Goal: Task Accomplishment & Management: Complete application form

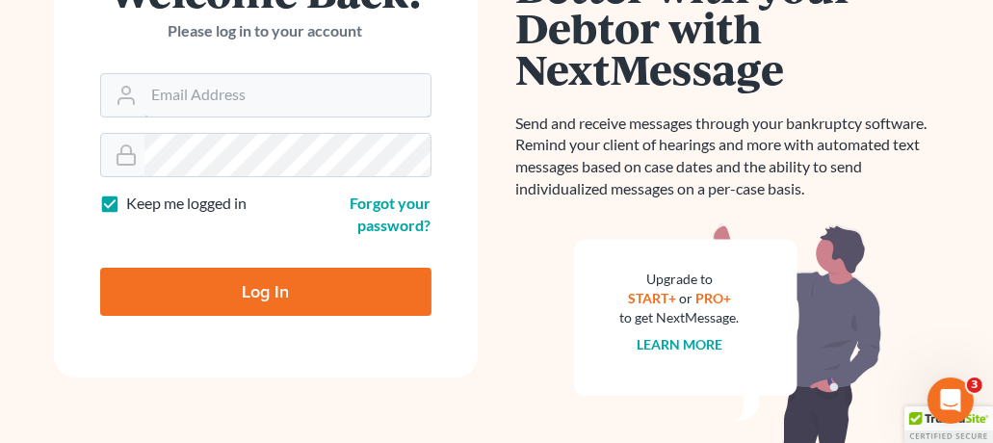
type input "[PERSON_NAME][EMAIL_ADDRESS][DOMAIN_NAME]"
click at [219, 288] on input "Log In" at bounding box center [265, 292] width 331 height 48
type input "Thinking..."
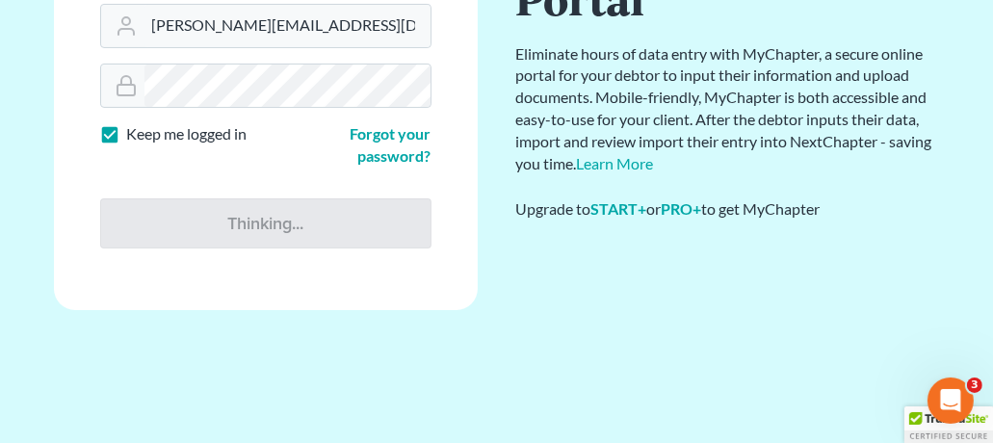
scroll to position [224, 0]
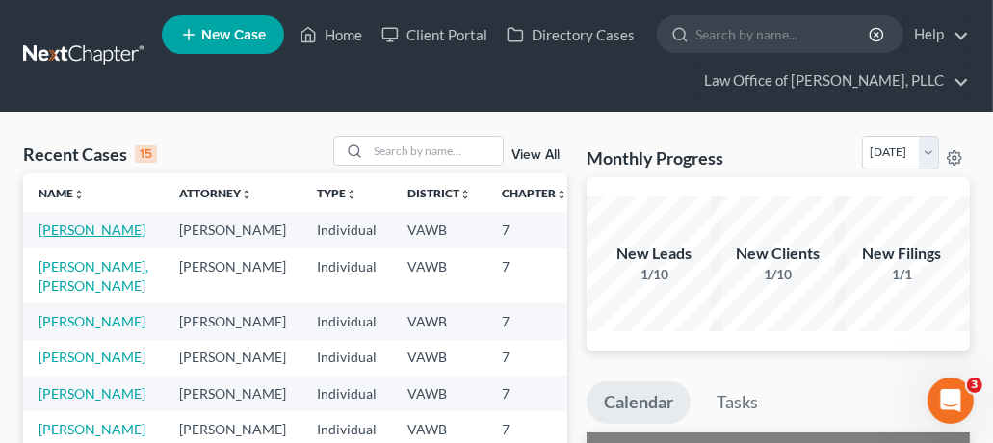
click at [84, 230] on link "[PERSON_NAME]" at bounding box center [92, 230] width 107 height 16
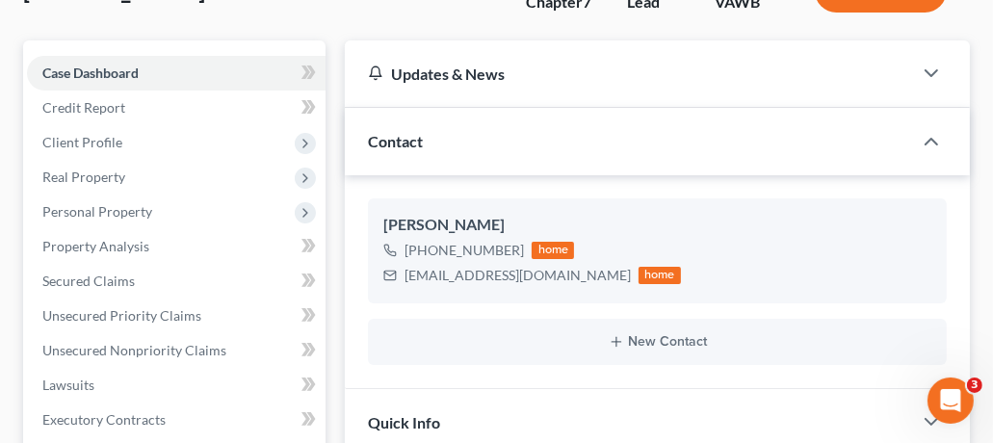
scroll to position [189, 0]
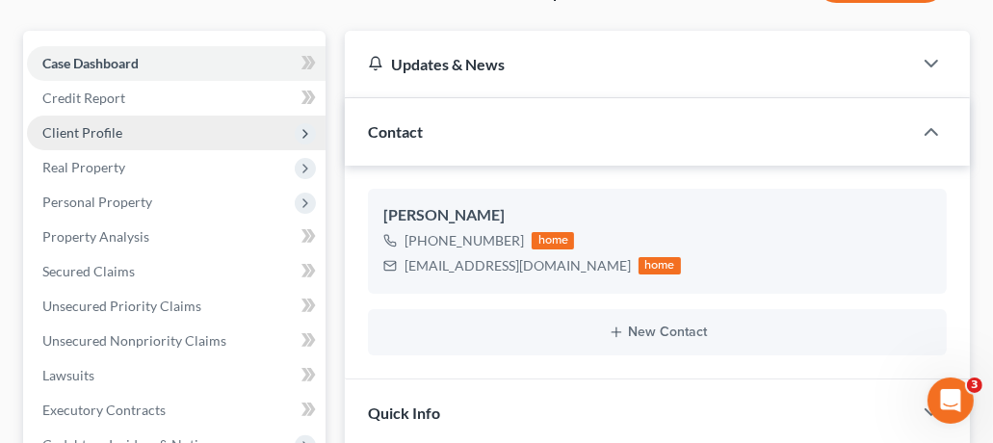
click at [98, 136] on span "Client Profile" at bounding box center [82, 132] width 80 height 16
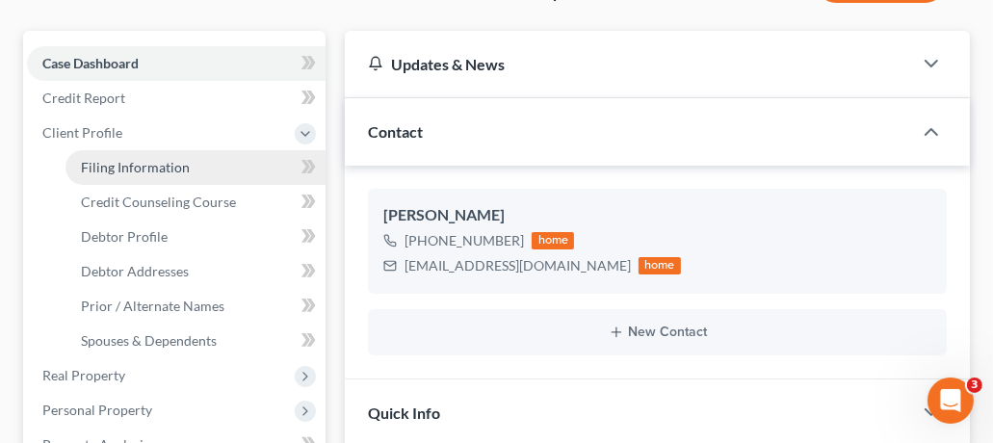
click at [142, 167] on span "Filing Information" at bounding box center [135, 167] width 109 height 16
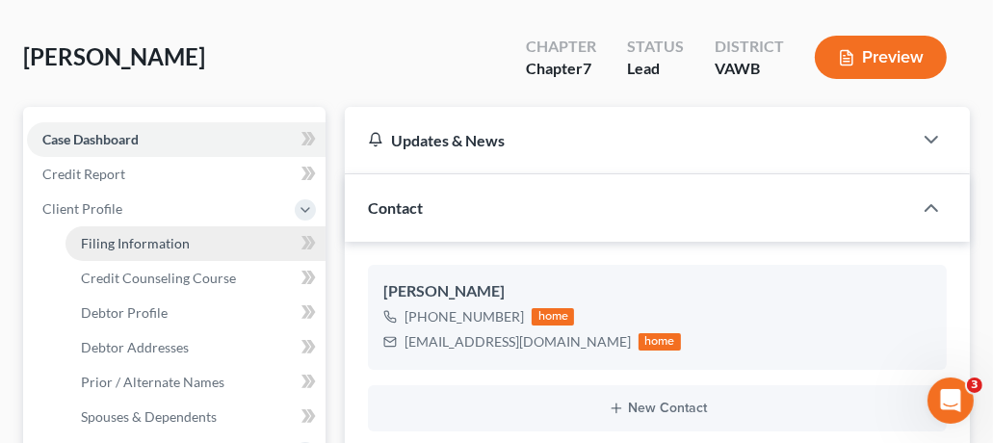
select select "1"
select select "0"
select select "84"
select select "0"
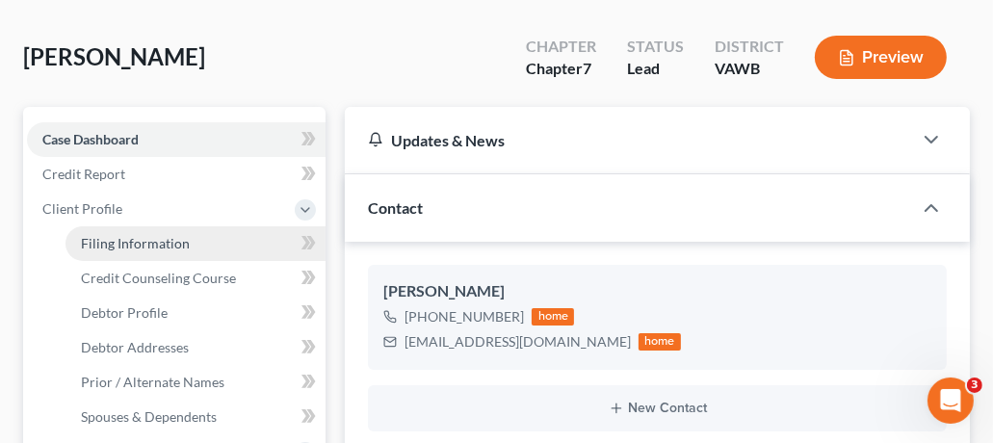
select select "48"
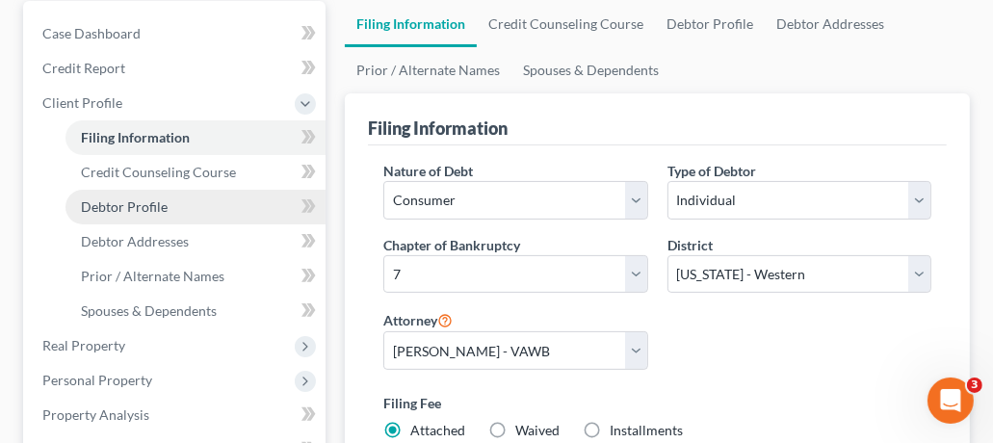
scroll to position [248, 0]
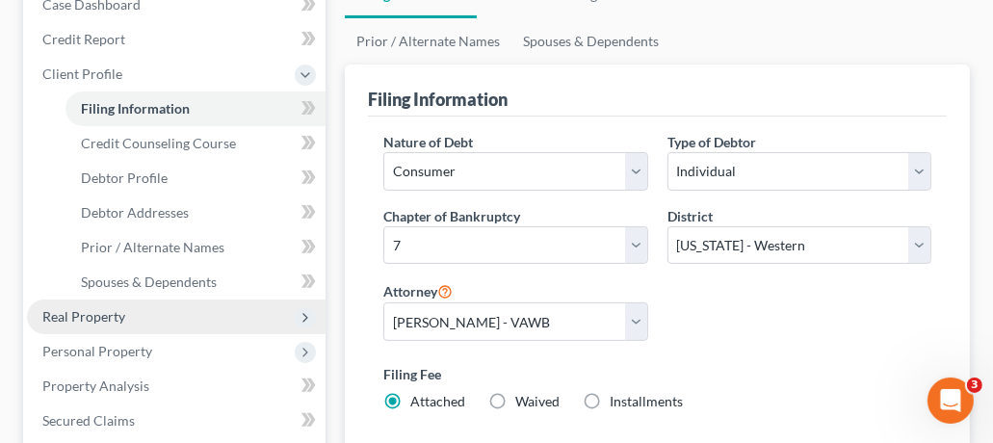
click at [97, 319] on span "Real Property" at bounding box center [83, 316] width 83 height 16
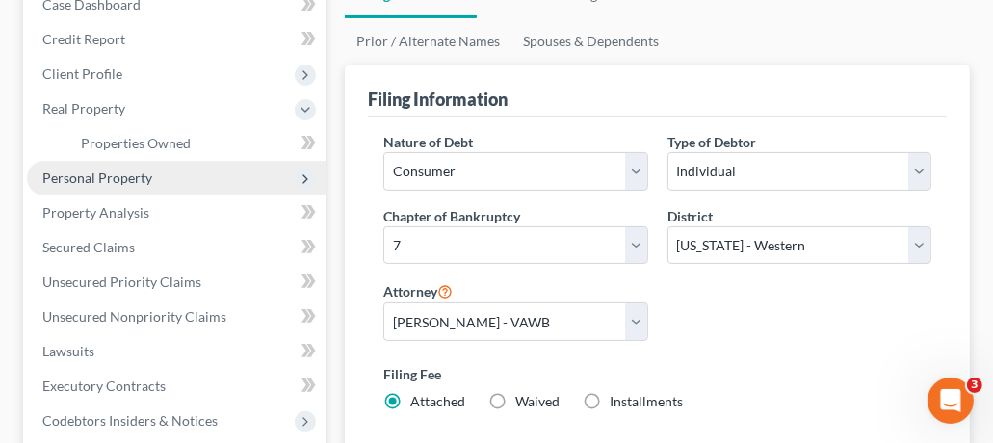
click at [134, 175] on span "Personal Property" at bounding box center [97, 178] width 110 height 16
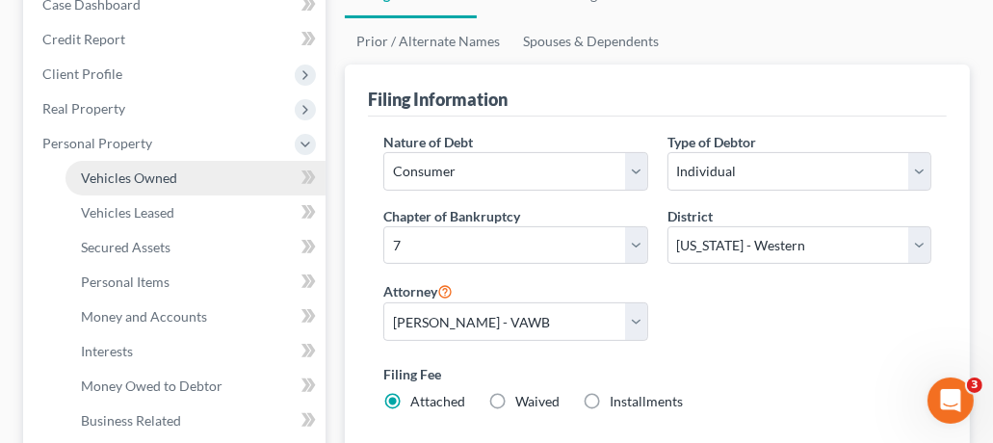
click at [146, 176] on span "Vehicles Owned" at bounding box center [129, 178] width 96 height 16
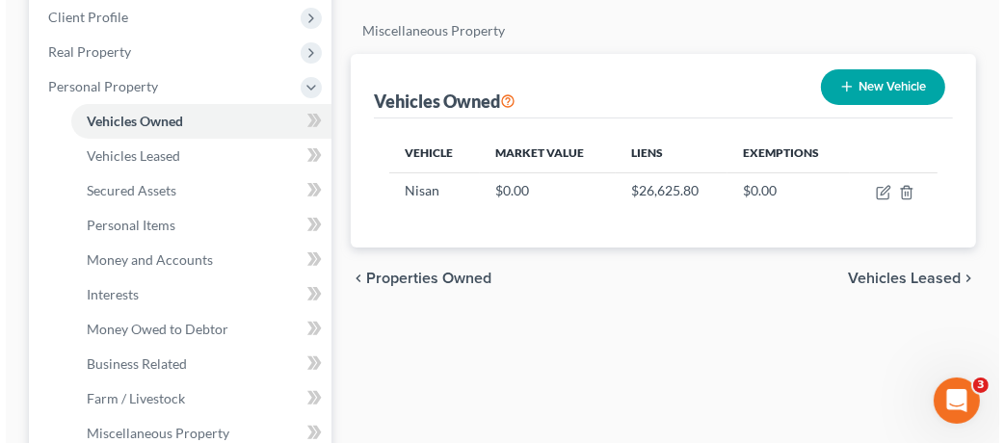
scroll to position [298, 0]
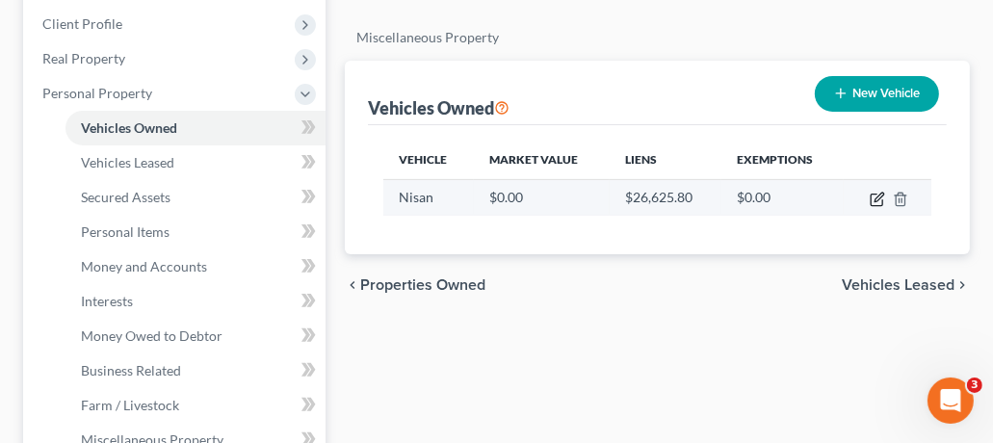
click at [876, 196] on icon "button" at bounding box center [877, 199] width 15 height 15
select select "0"
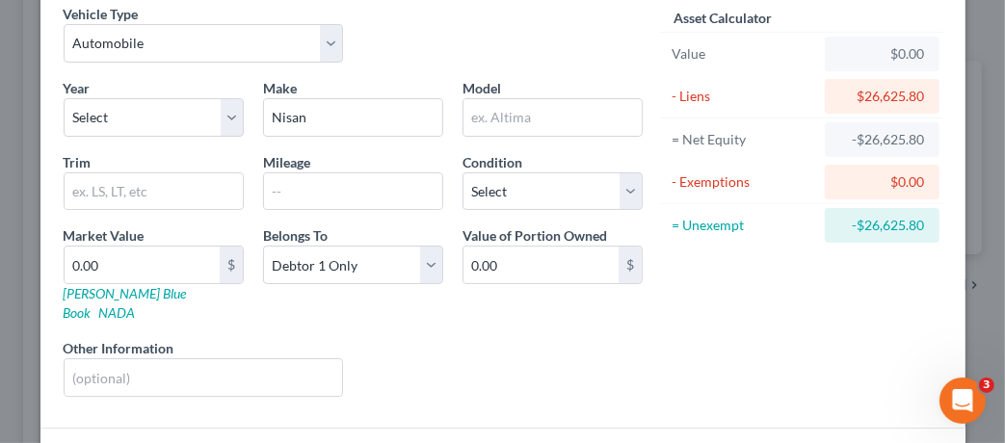
scroll to position [206, 0]
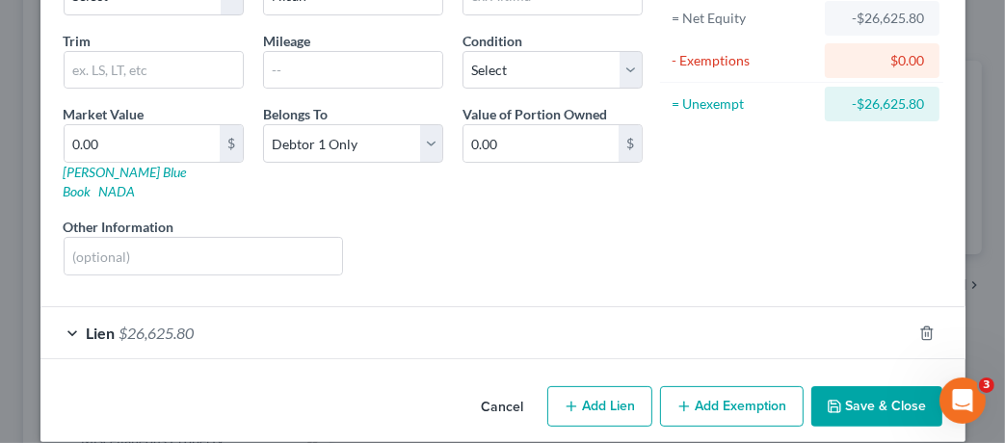
click at [63, 313] on div "Lien $26,625.80" at bounding box center [475, 332] width 871 height 51
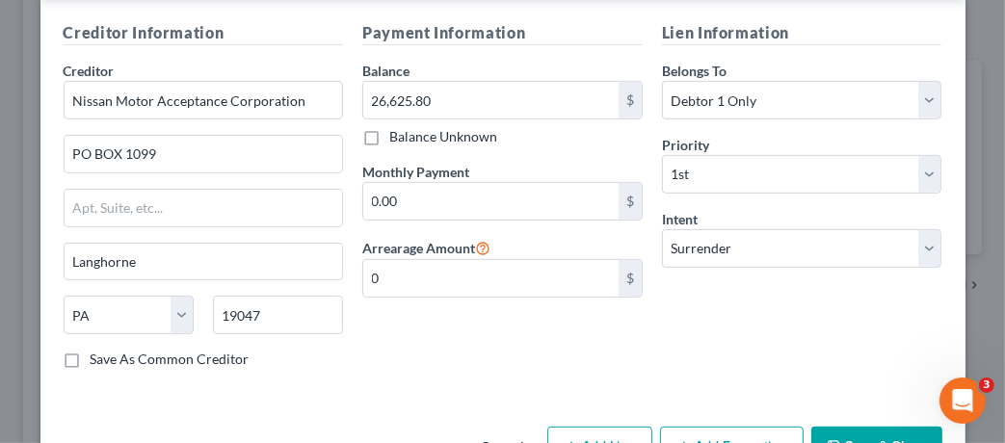
scroll to position [561, 0]
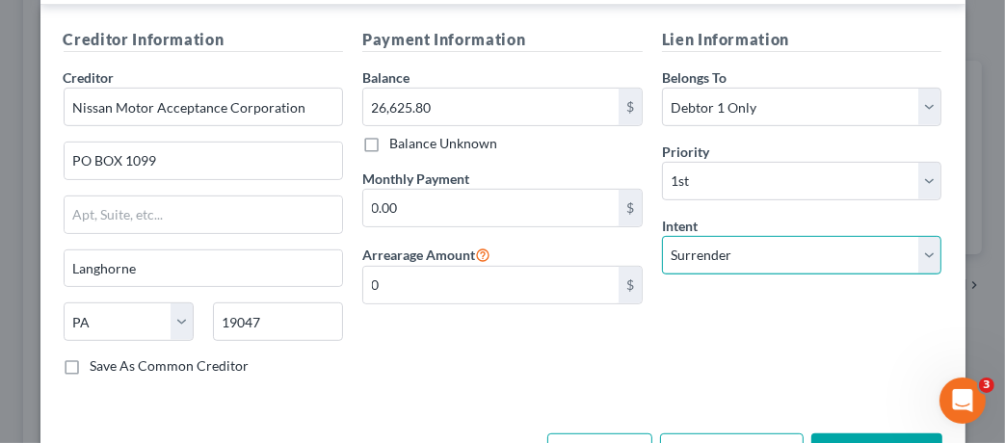
click at [780, 243] on select "Select Surrender Redeem Reaffirm Avoid Other" at bounding box center [802, 255] width 280 height 39
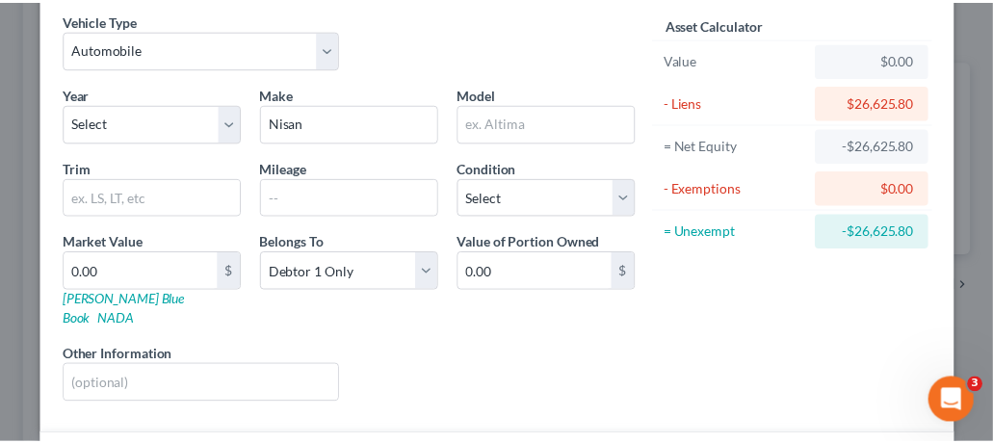
scroll to position [0, 0]
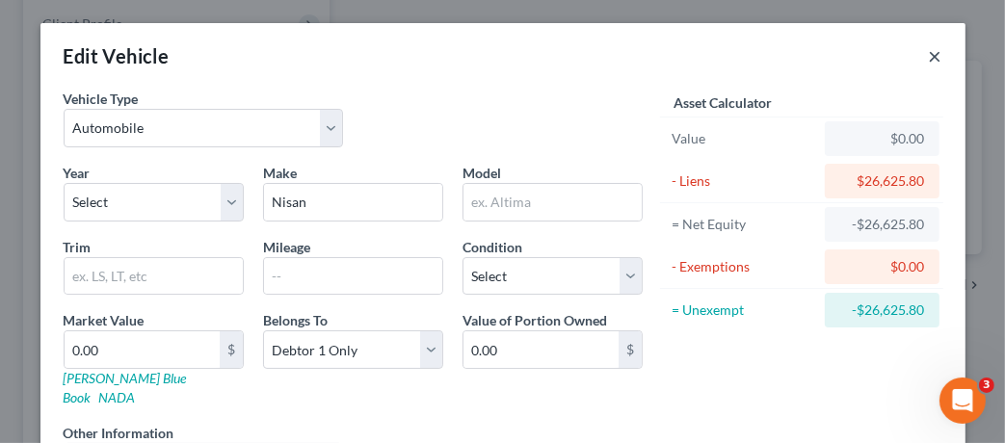
click at [930, 57] on button "×" at bounding box center [935, 55] width 13 height 23
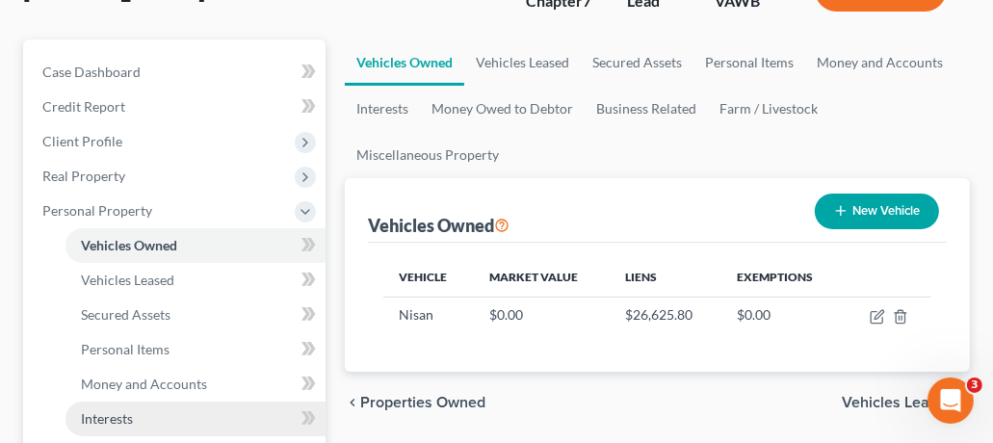
scroll to position [199, 0]
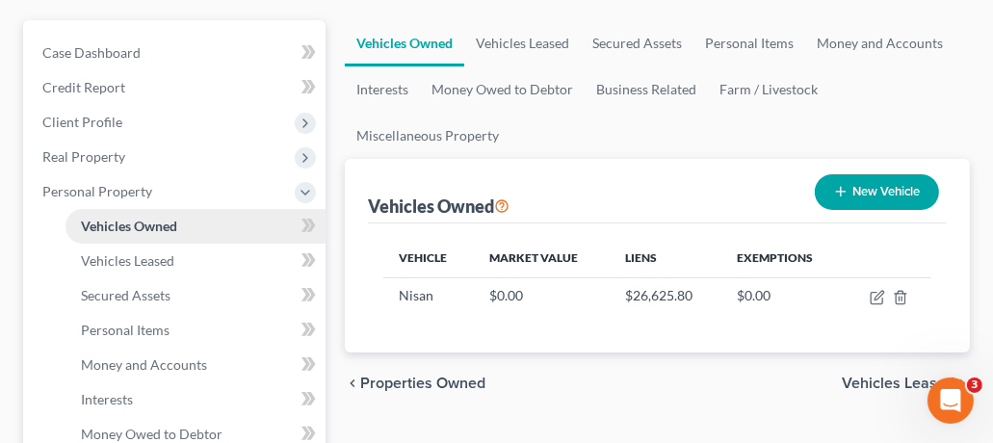
click at [164, 218] on span "Vehicles Owned" at bounding box center [129, 226] width 96 height 16
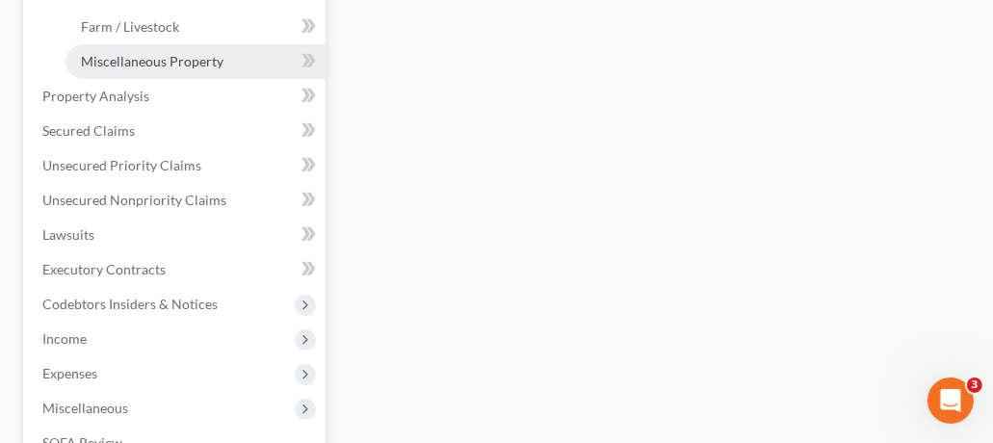
scroll to position [669, 0]
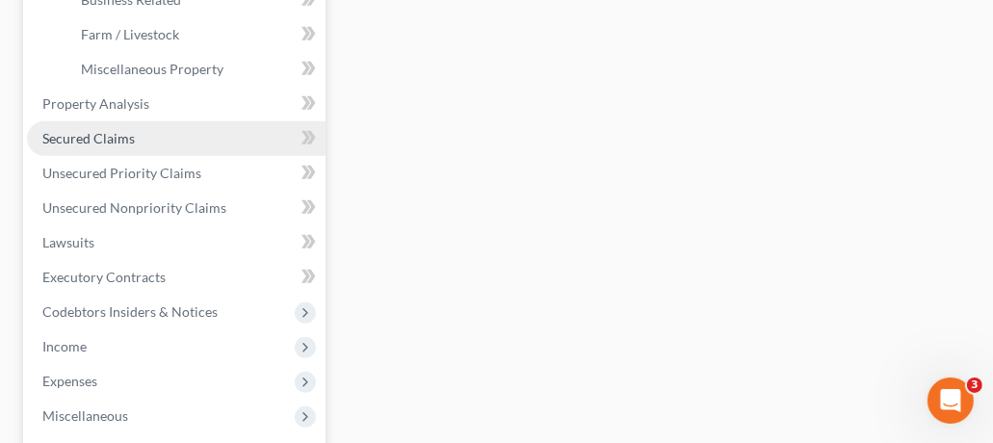
click at [119, 138] on span "Secured Claims" at bounding box center [88, 138] width 92 height 16
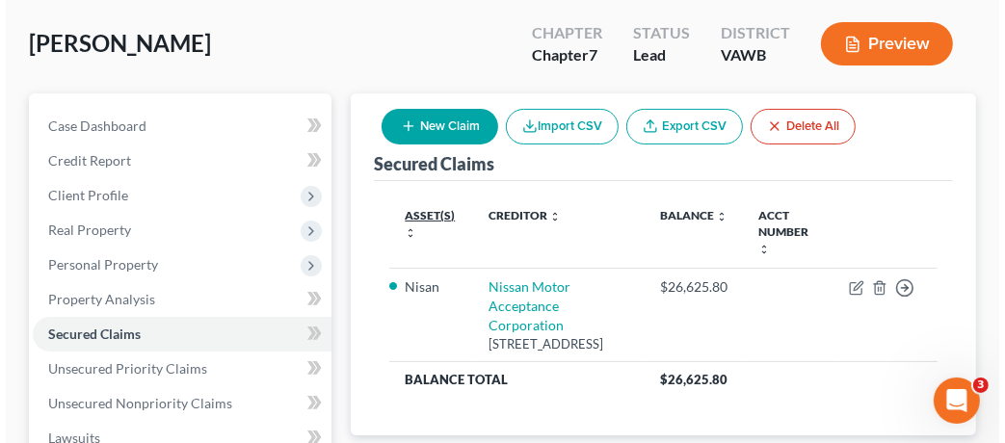
scroll to position [186, 0]
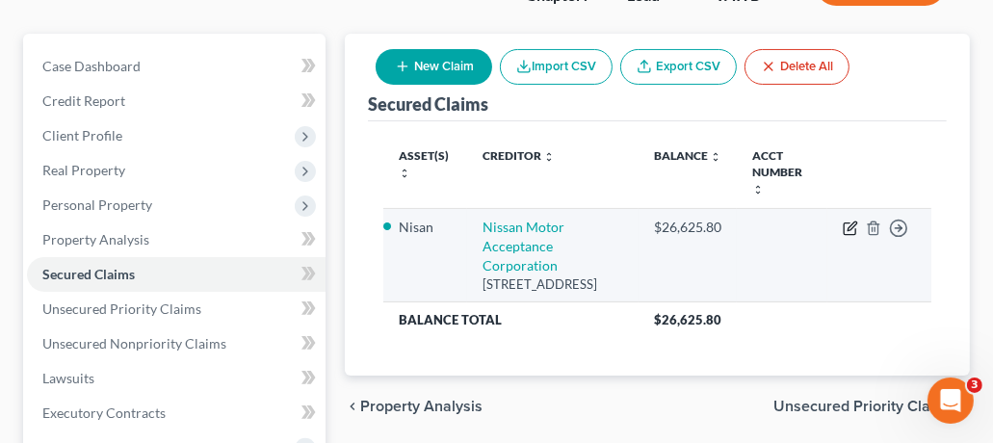
click at [848, 222] on icon "button" at bounding box center [852, 226] width 9 height 9
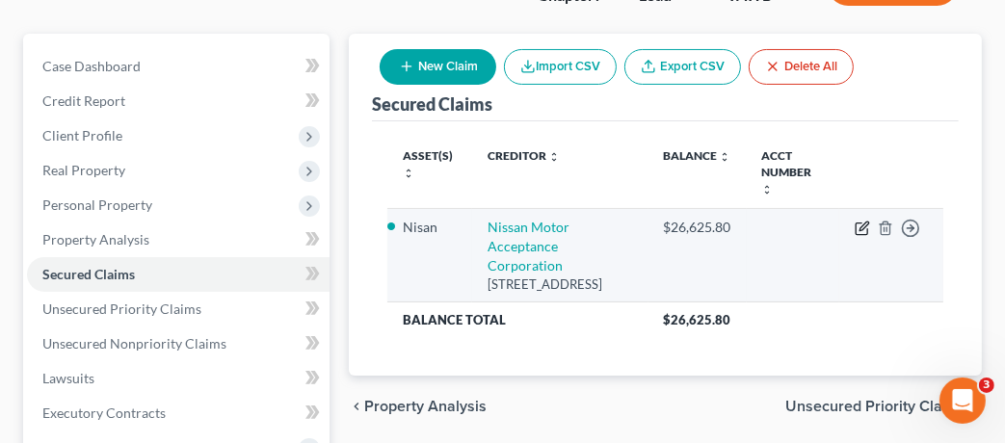
select select "39"
select select "10"
select select "0"
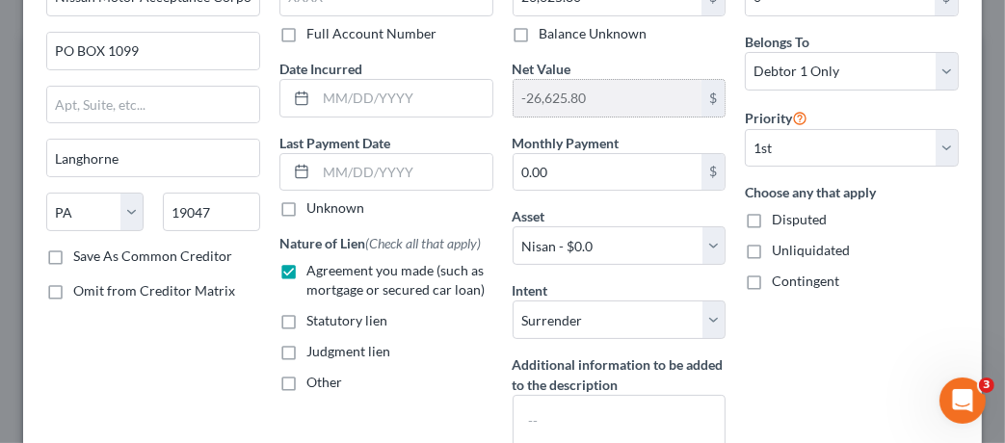
scroll to position [137, 0]
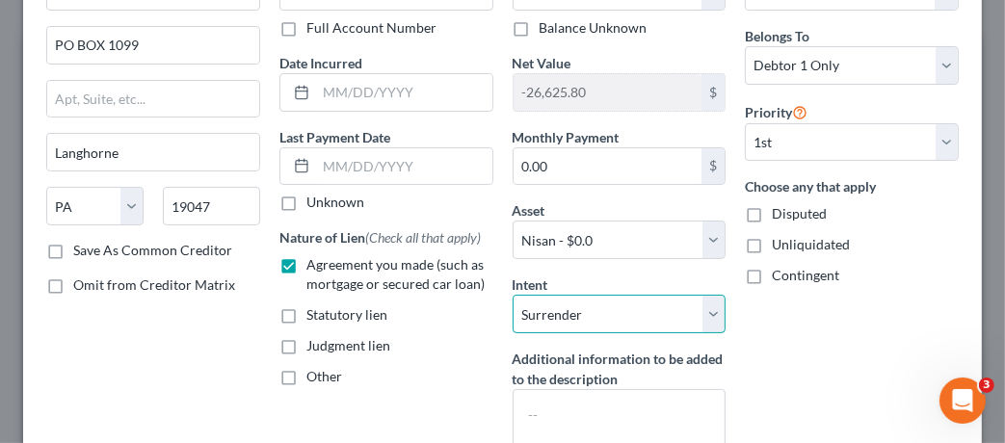
click at [600, 319] on select "Select Surrender Redeem Reaffirm Avoid Other" at bounding box center [620, 314] width 214 height 39
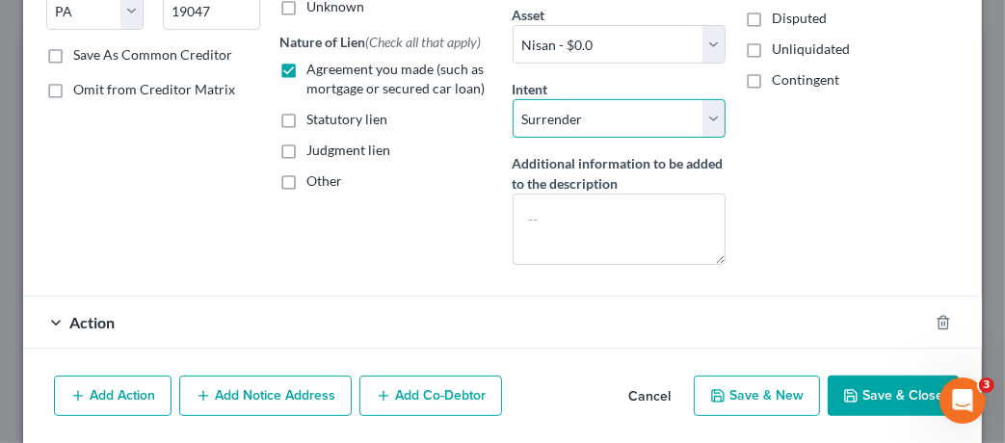
scroll to position [356, 0]
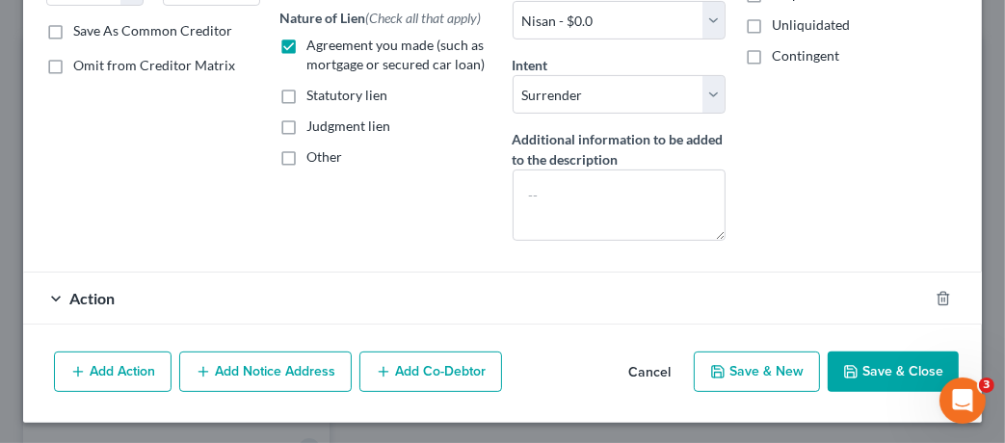
click at [129, 379] on button "Add Action" at bounding box center [113, 372] width 118 height 40
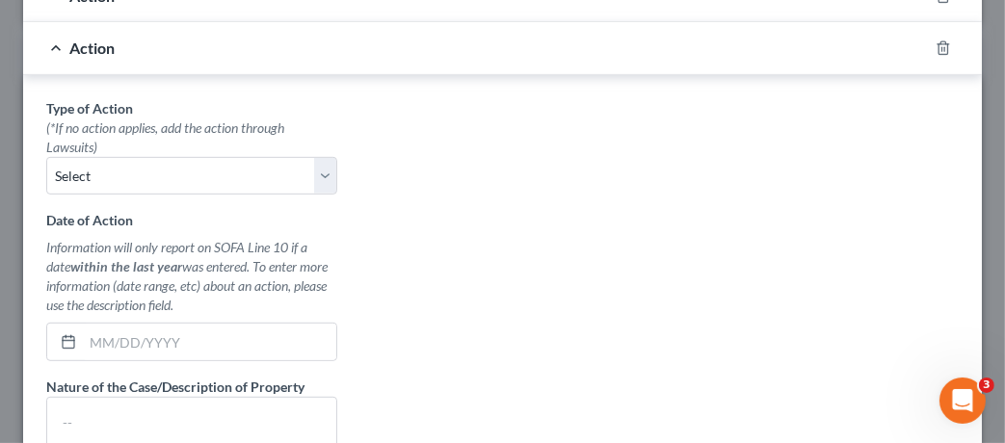
scroll to position [669, 0]
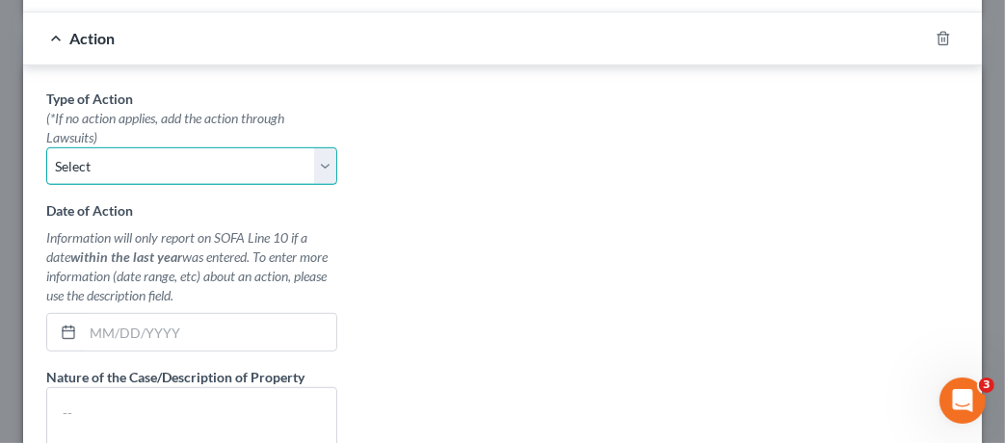
click at [195, 163] on select "Select Repossession Garnishment Foreclosure Personal Injury Attached, Seized, O…" at bounding box center [191, 166] width 291 height 39
select select "0"
click at [46, 147] on select "Select Repossession Garnishment Foreclosure Personal Injury Attached, Seized, O…" at bounding box center [191, 166] width 291 height 39
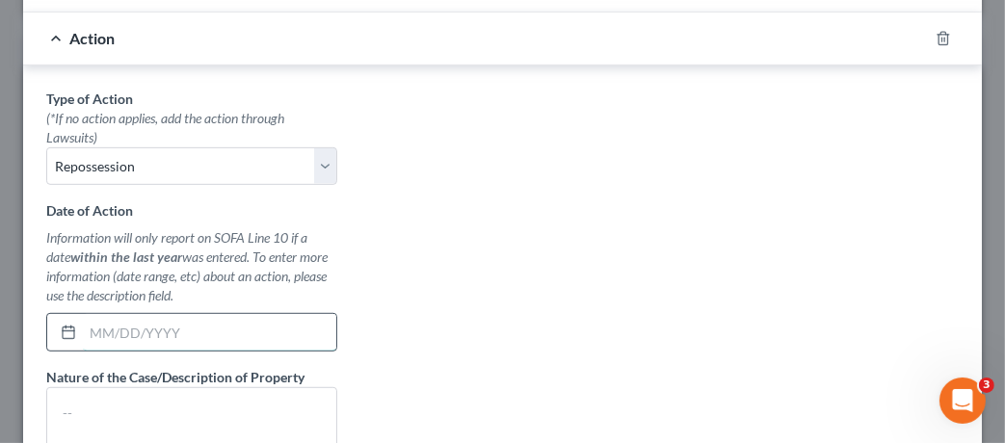
click at [160, 336] on input "text" at bounding box center [209, 332] width 253 height 37
type input "0"
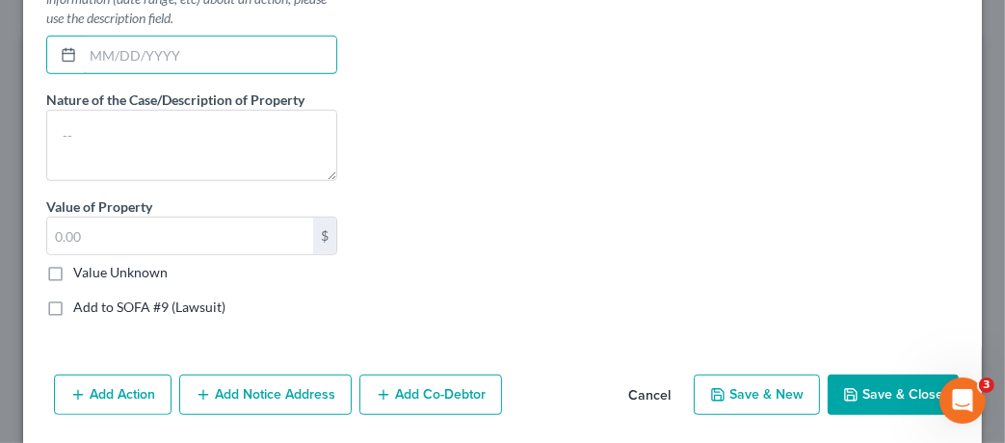
scroll to position [933, 0]
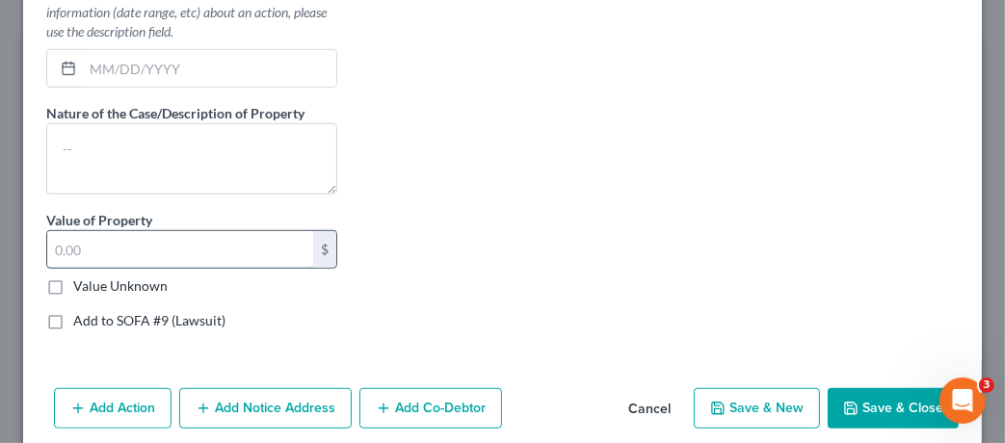
click at [200, 247] on input "text" at bounding box center [180, 249] width 266 height 37
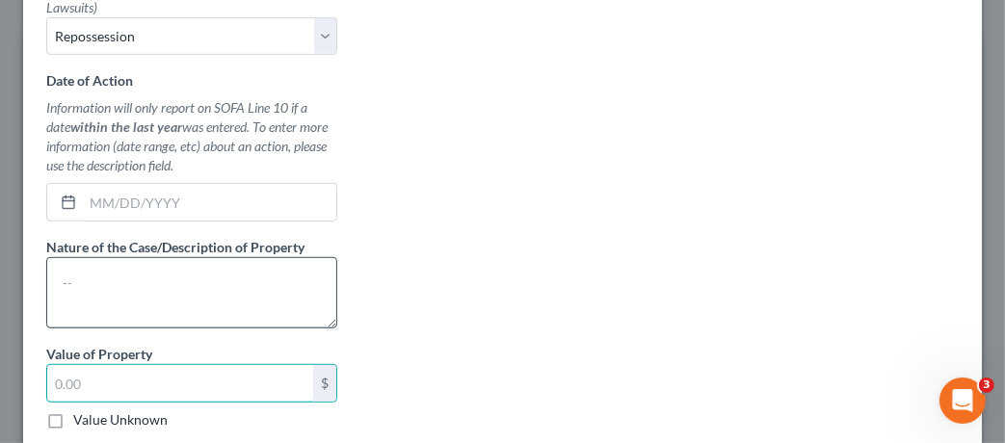
scroll to position [674, 0]
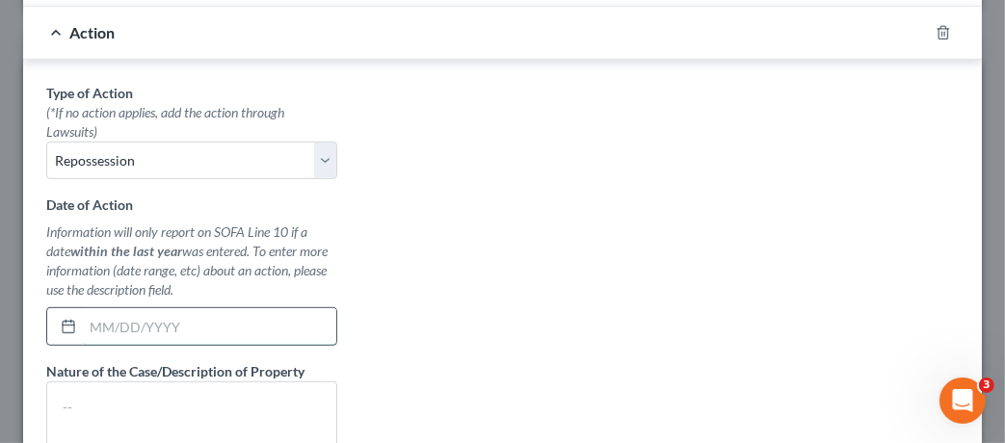
click at [168, 323] on input "text" at bounding box center [209, 326] width 253 height 37
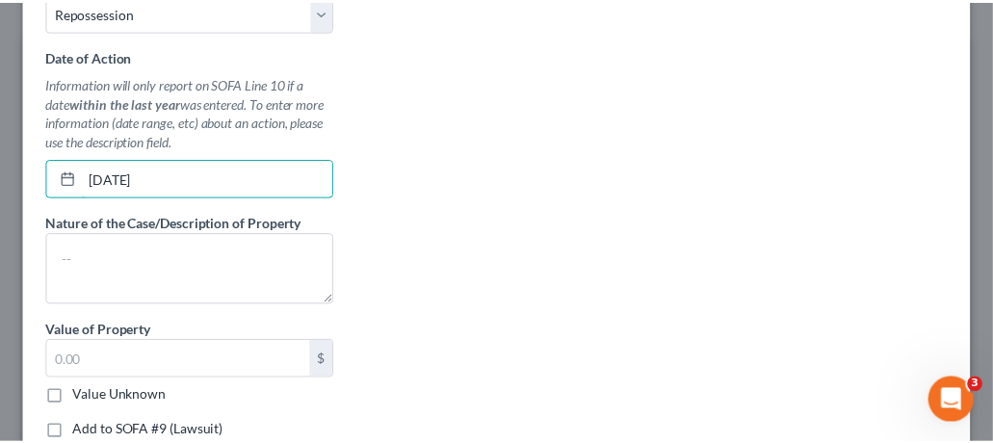
scroll to position [967, 0]
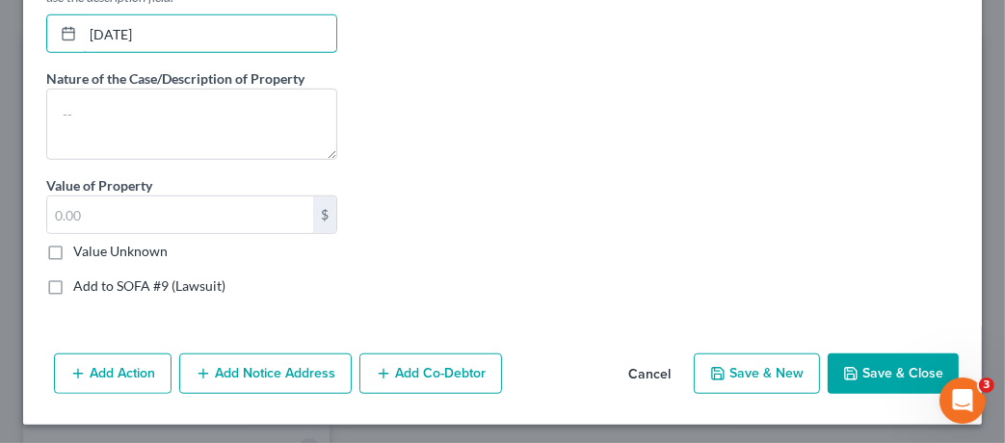
type input "[DATE]"
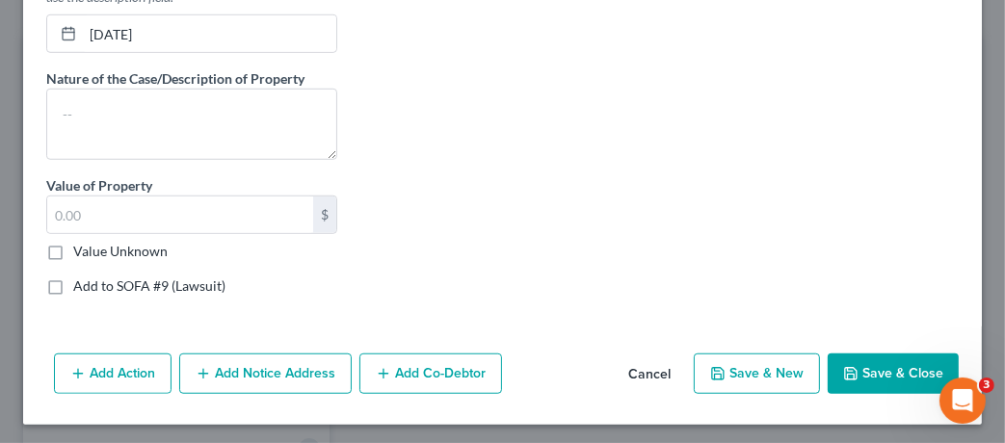
click at [883, 375] on button "Save & Close" at bounding box center [893, 374] width 131 height 40
select select
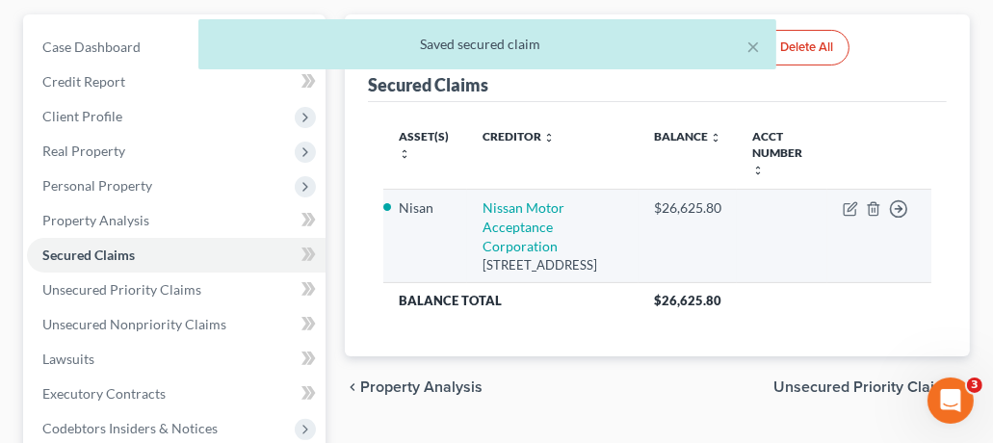
scroll to position [219, 0]
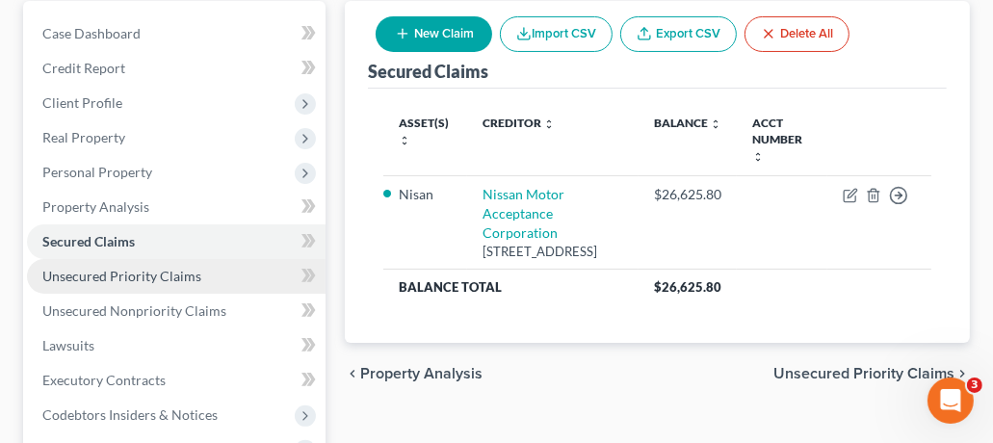
click at [147, 271] on span "Unsecured Priority Claims" at bounding box center [121, 276] width 159 height 16
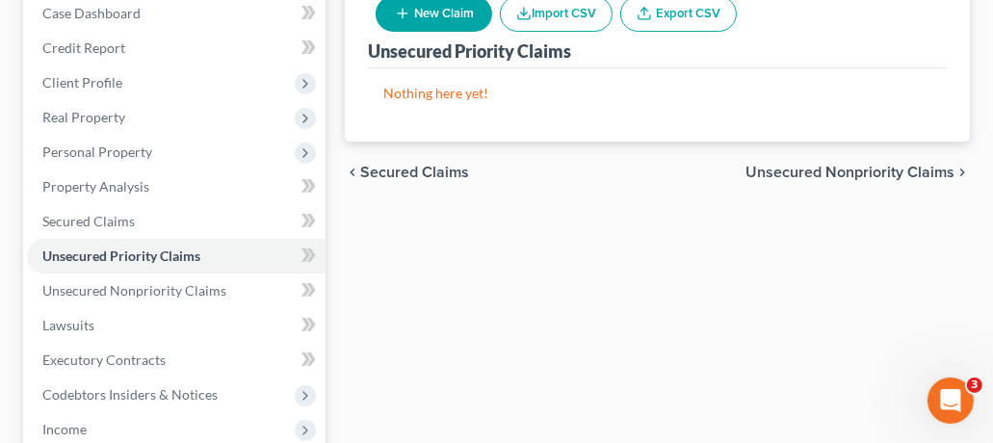
scroll to position [171, 0]
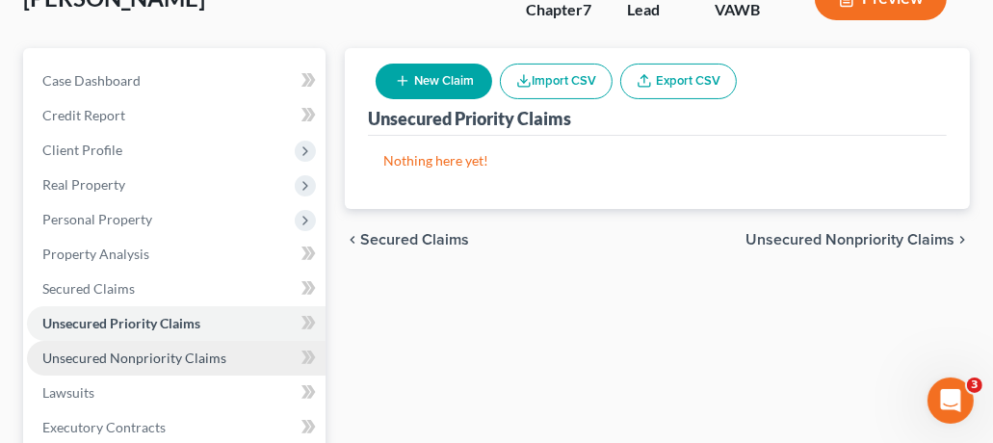
click at [160, 344] on link "Unsecured Nonpriority Claims" at bounding box center [176, 358] width 299 height 35
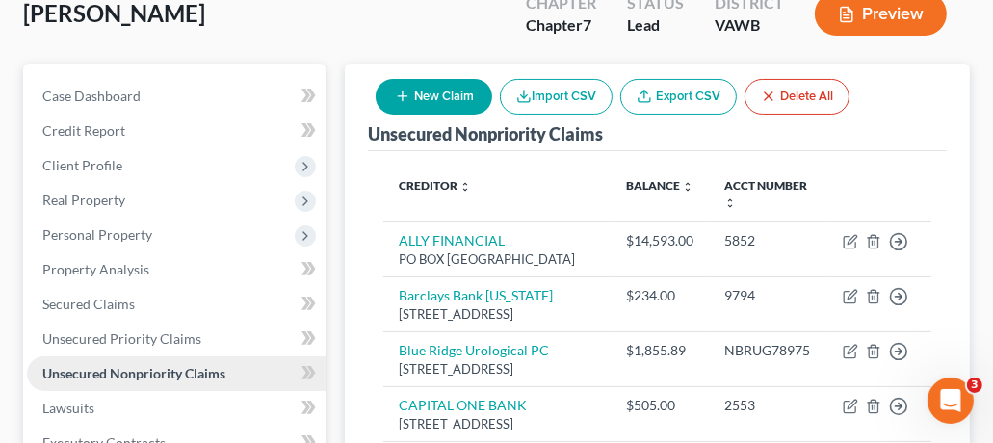
scroll to position [47, 0]
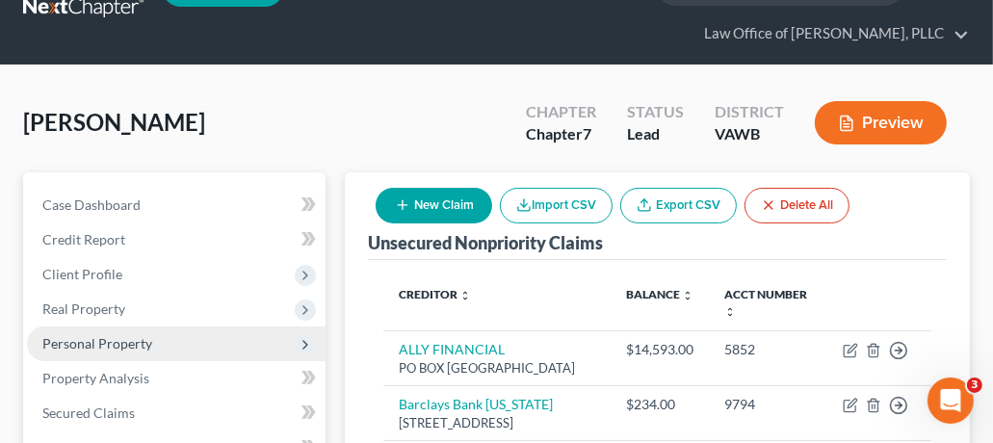
click at [113, 343] on span "Personal Property" at bounding box center [97, 343] width 110 height 16
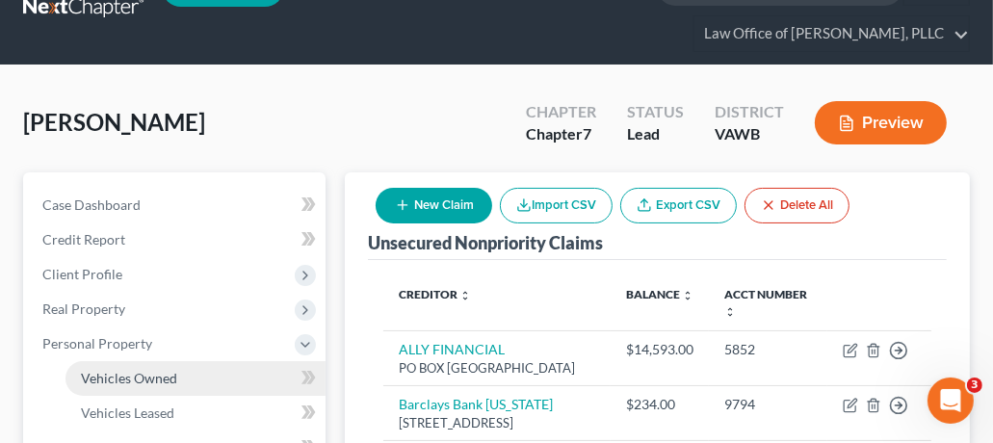
click at [188, 369] on link "Vehicles Owned" at bounding box center [196, 378] width 260 height 35
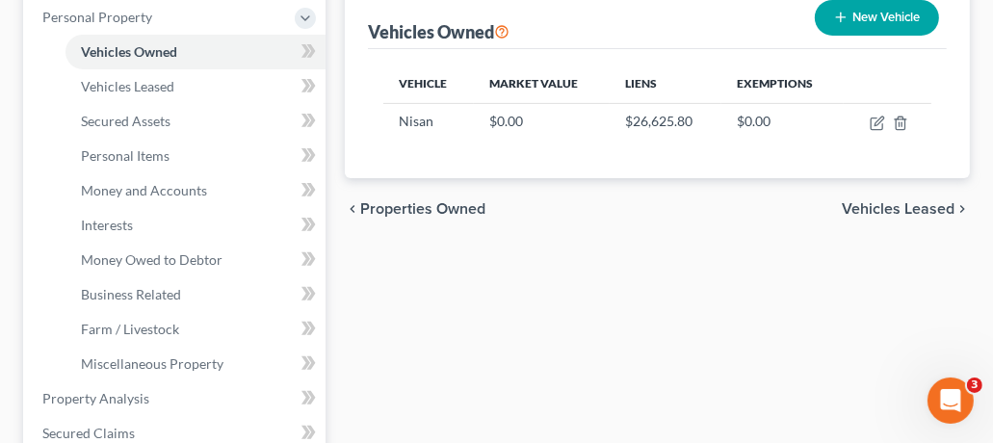
scroll to position [389, 0]
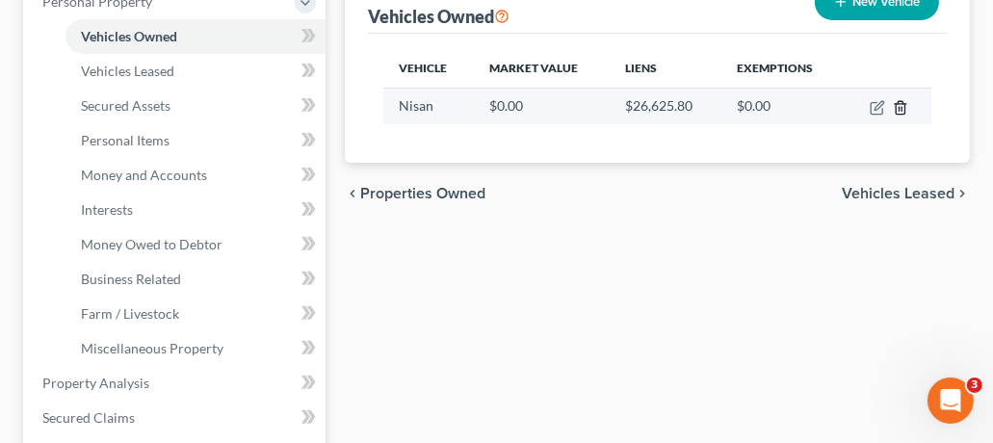
click at [901, 105] on icon "button" at bounding box center [900, 107] width 15 height 15
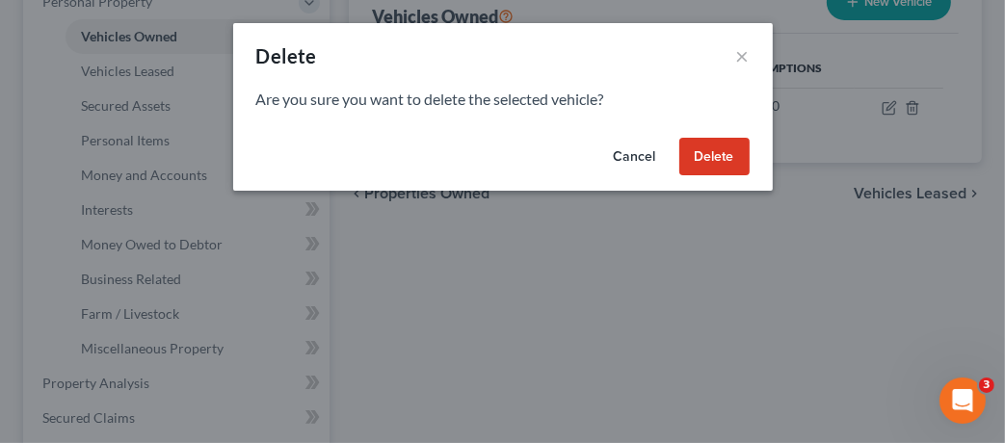
click at [728, 156] on button "Delete" at bounding box center [714, 157] width 70 height 39
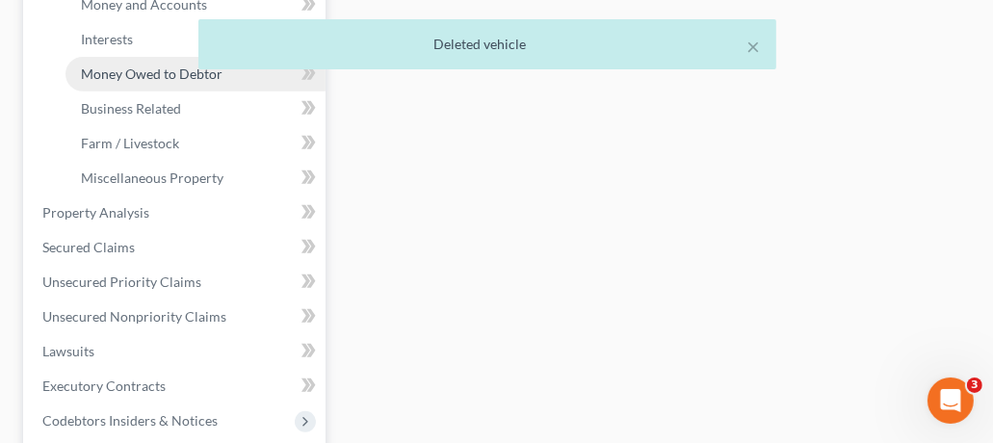
scroll to position [567, 0]
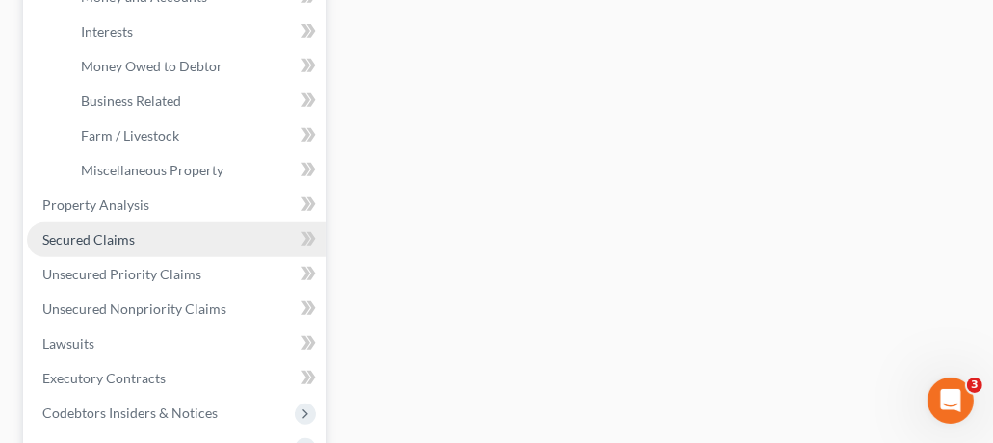
click at [119, 239] on span "Secured Claims" at bounding box center [88, 239] width 92 height 16
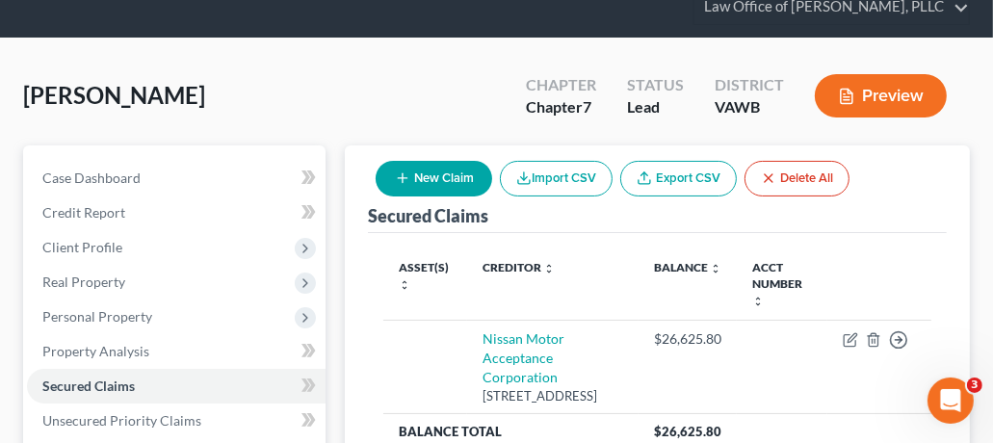
scroll to position [77, 0]
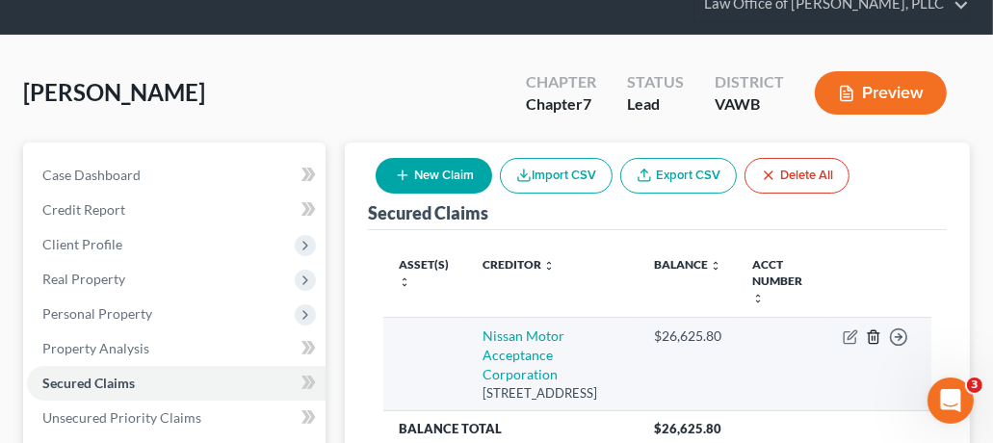
click at [877, 330] on icon "button" at bounding box center [873, 337] width 15 height 15
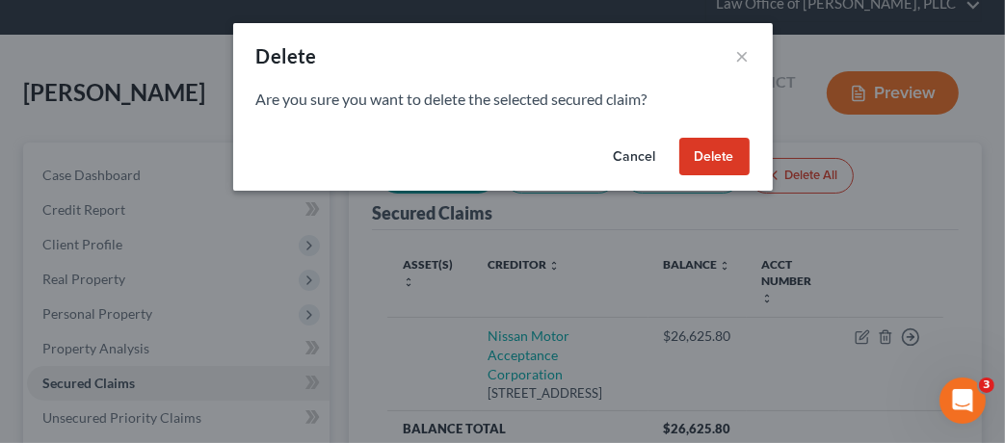
click at [734, 151] on button "Delete" at bounding box center [714, 157] width 70 height 39
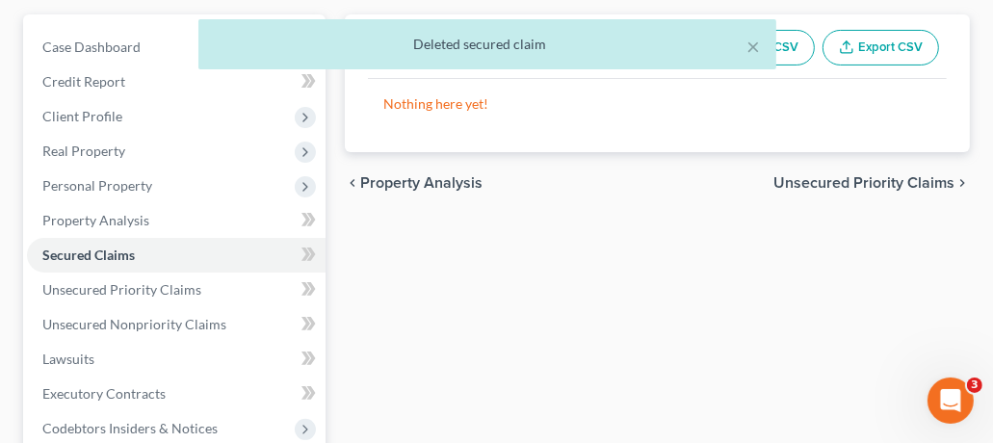
scroll to position [226, 0]
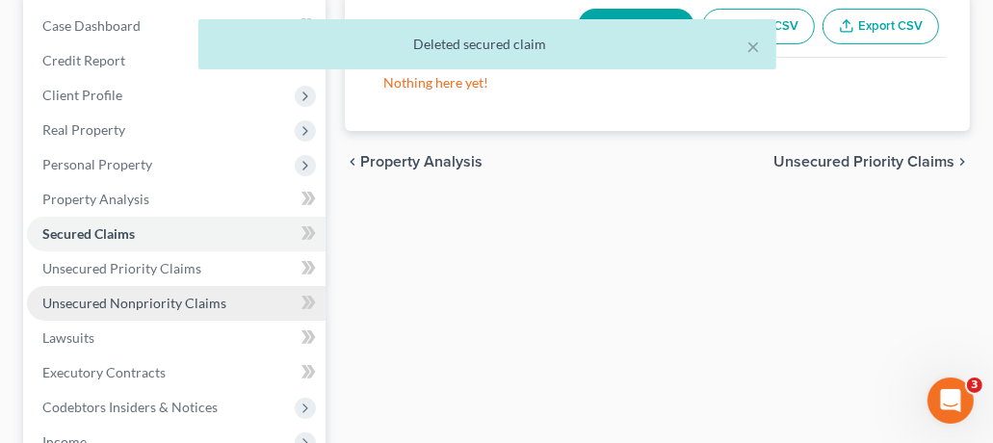
click at [161, 301] on span "Unsecured Nonpriority Claims" at bounding box center [134, 303] width 184 height 16
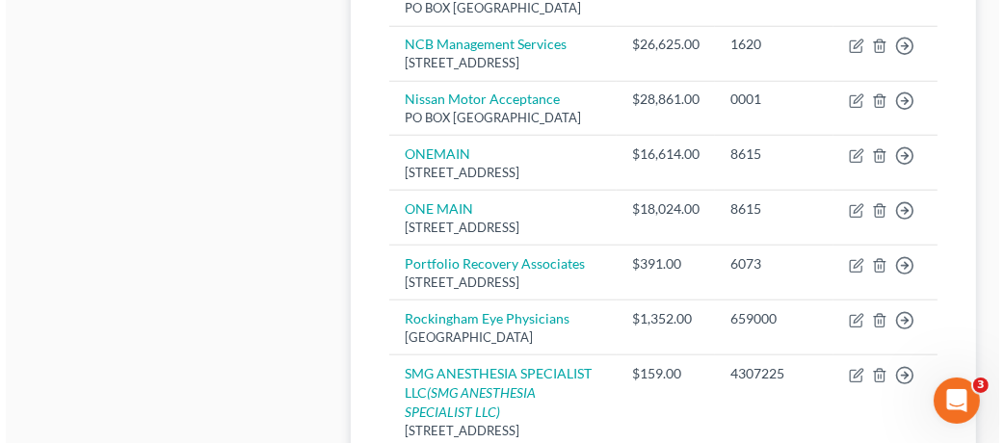
scroll to position [1287, 0]
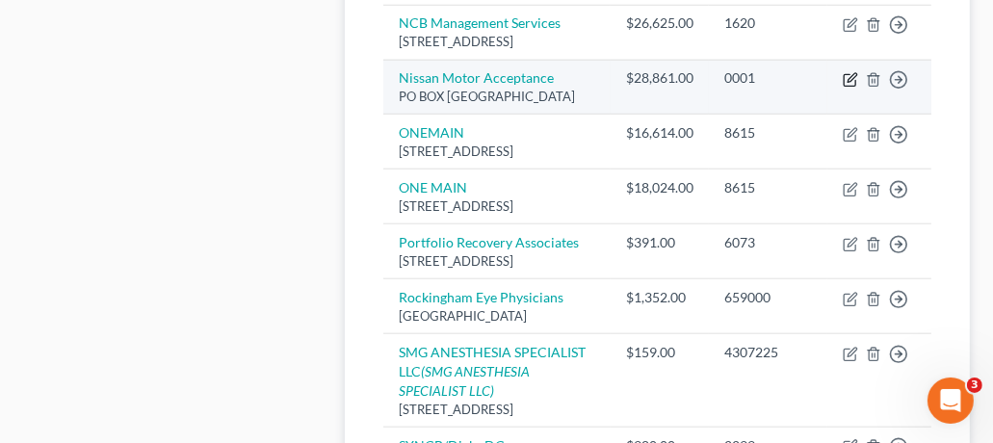
click at [851, 88] on icon "button" at bounding box center [850, 79] width 15 height 15
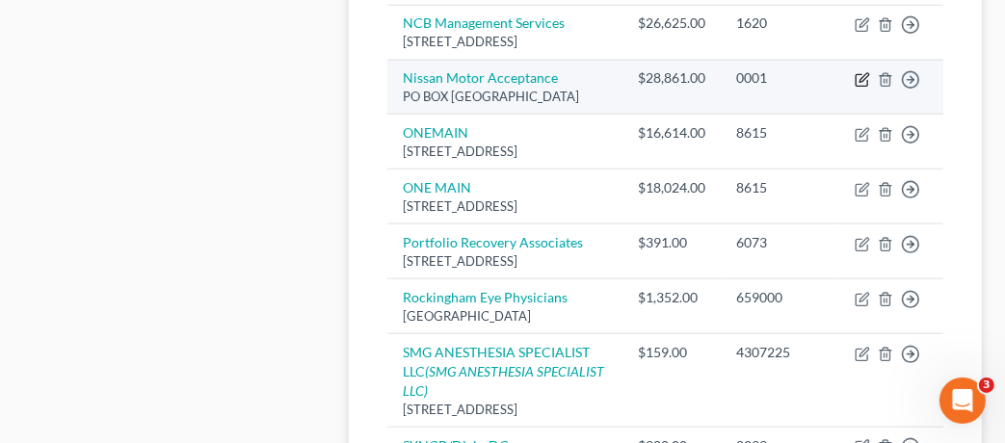
select select "45"
select select "1"
select select "0"
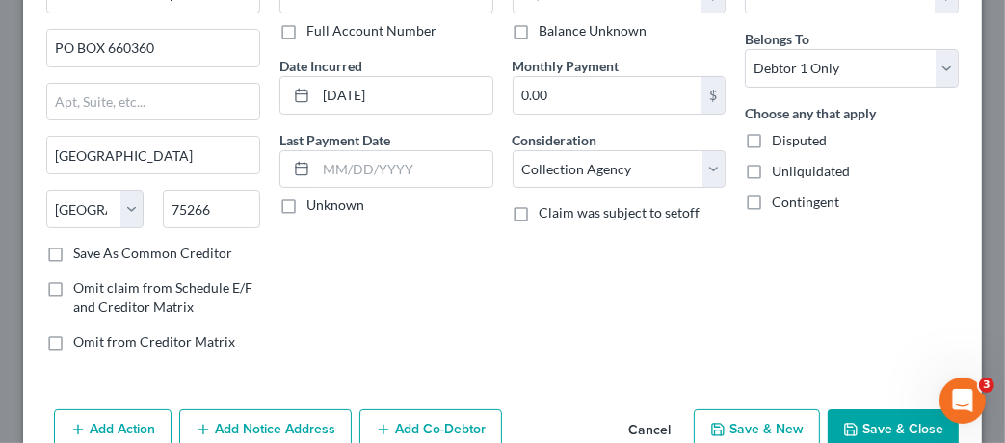
scroll to position [232, 0]
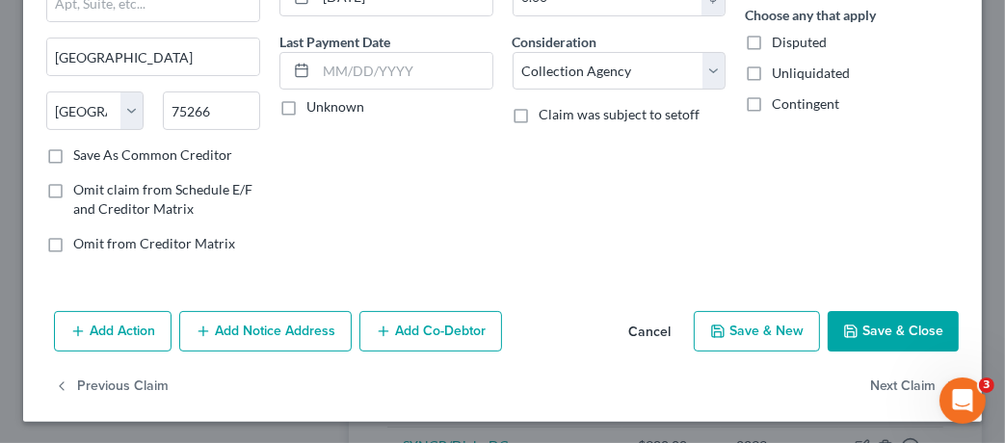
click at [106, 347] on button "Add Action" at bounding box center [113, 331] width 118 height 40
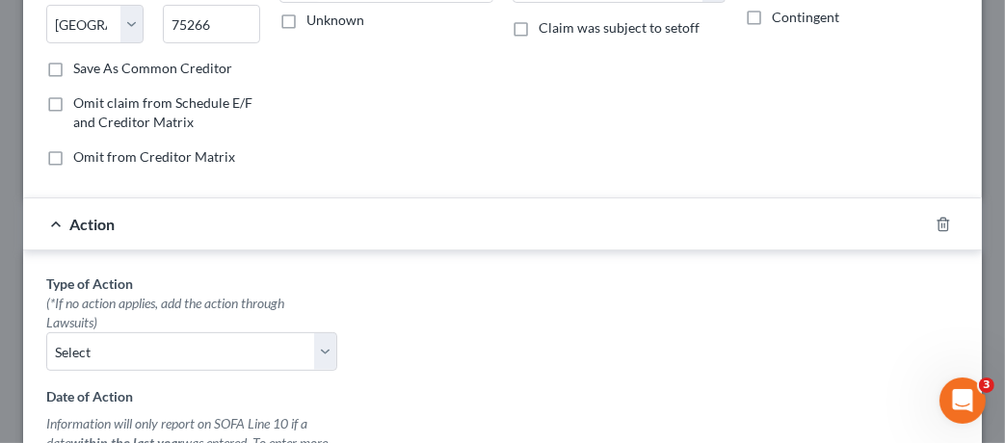
scroll to position [363, 0]
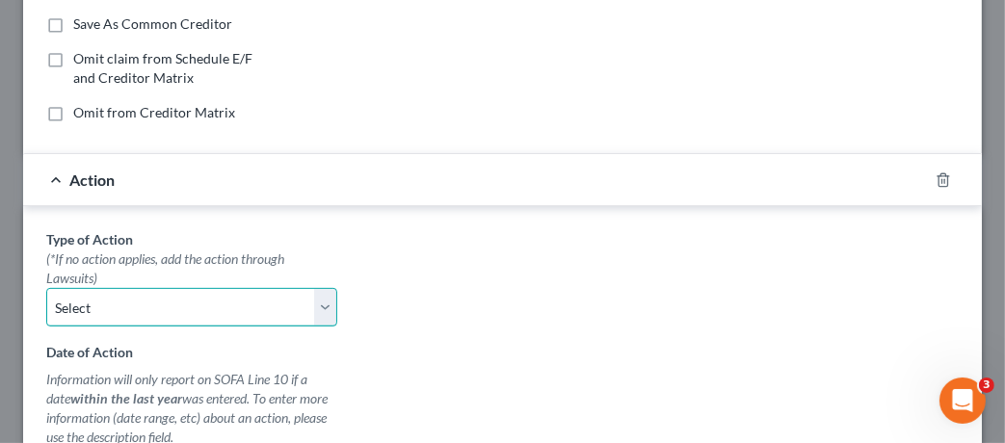
click at [183, 295] on select "Select Repossession Garnishment Foreclosure Personal Injury Attached, Seized, O…" at bounding box center [191, 307] width 291 height 39
select select "0"
click at [46, 288] on select "Select Repossession Garnishment Foreclosure Personal Injury Attached, Seized, O…" at bounding box center [191, 307] width 291 height 39
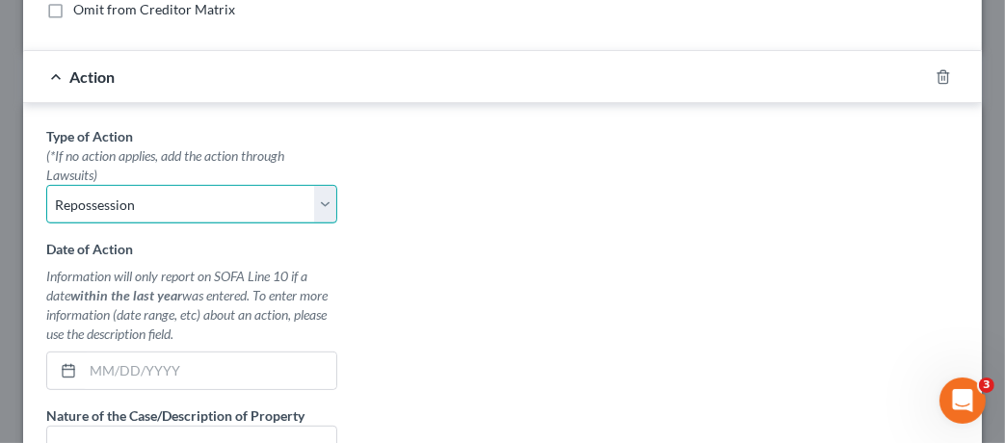
scroll to position [514, 0]
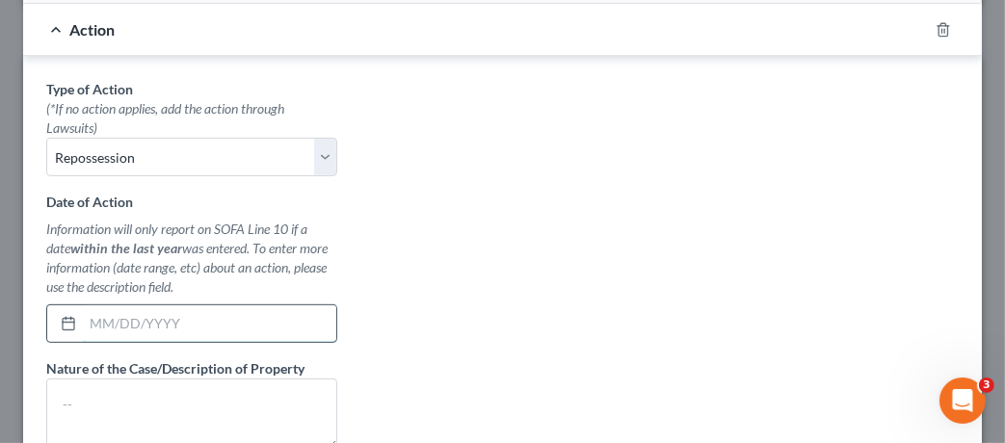
click at [165, 307] on input "text" at bounding box center [209, 323] width 253 height 37
type input "[DATE]"
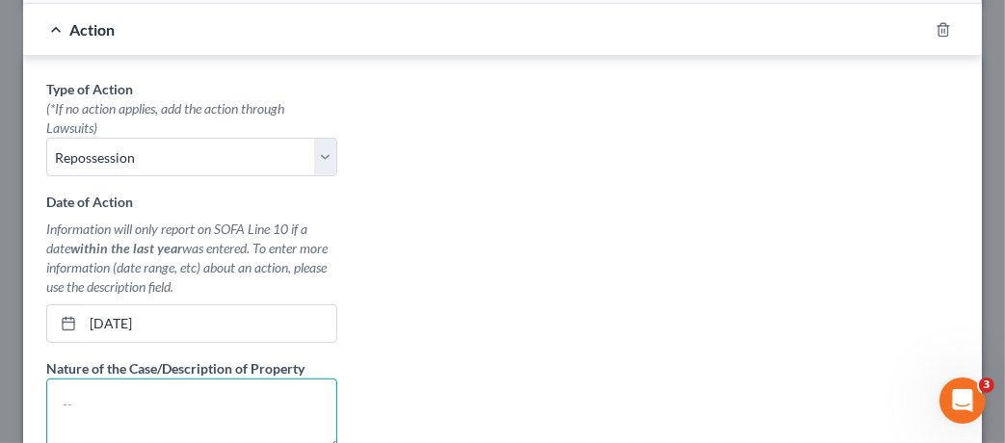
click at [99, 401] on textarea at bounding box center [191, 414] width 291 height 71
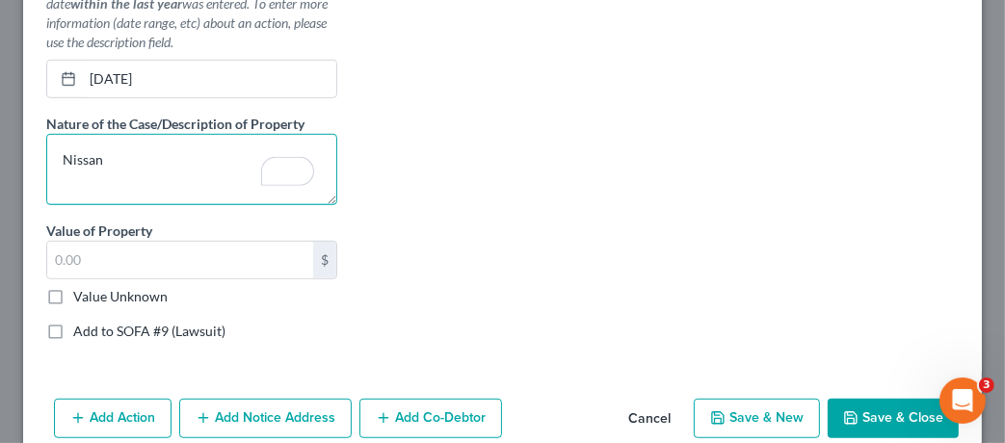
scroll to position [749, 0]
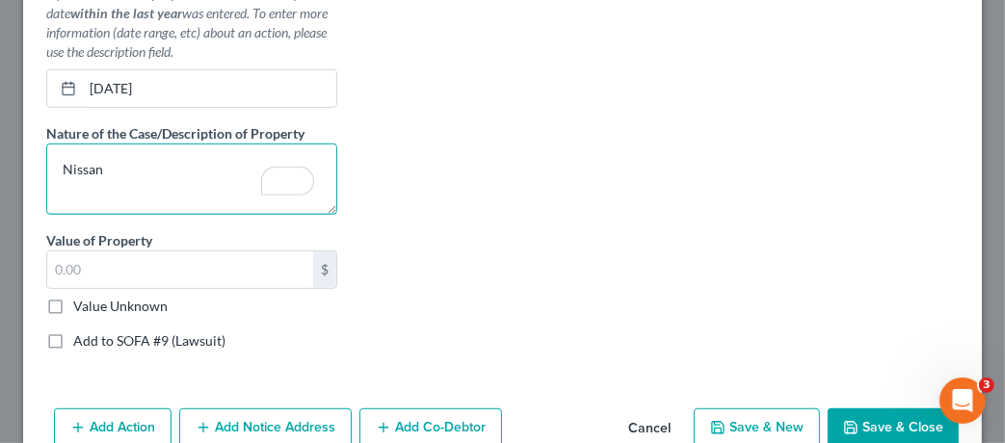
type textarea "Nissan"
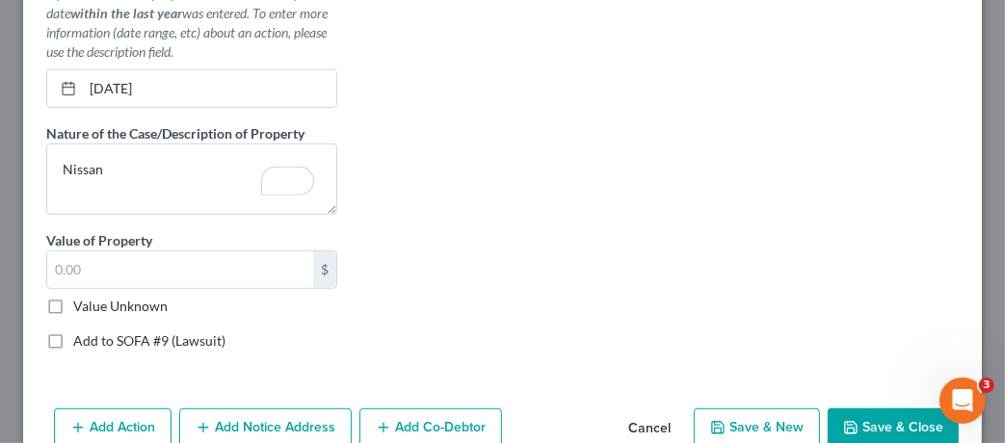
click at [73, 297] on label "Value Unknown" at bounding box center [120, 306] width 94 height 19
click at [81, 297] on input "Value Unknown" at bounding box center [87, 303] width 13 height 13
checkbox input "true"
type input "0.00"
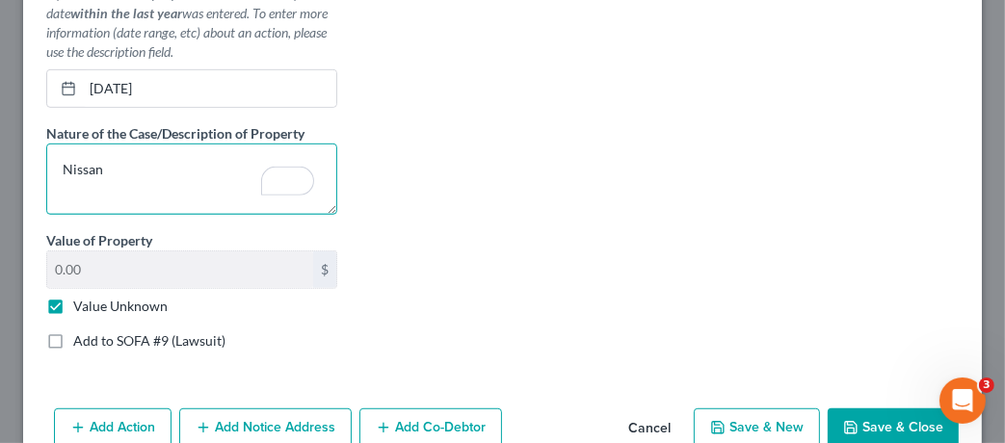
click at [173, 168] on textarea "Nissan" at bounding box center [191, 179] width 291 height 71
type textarea "N"
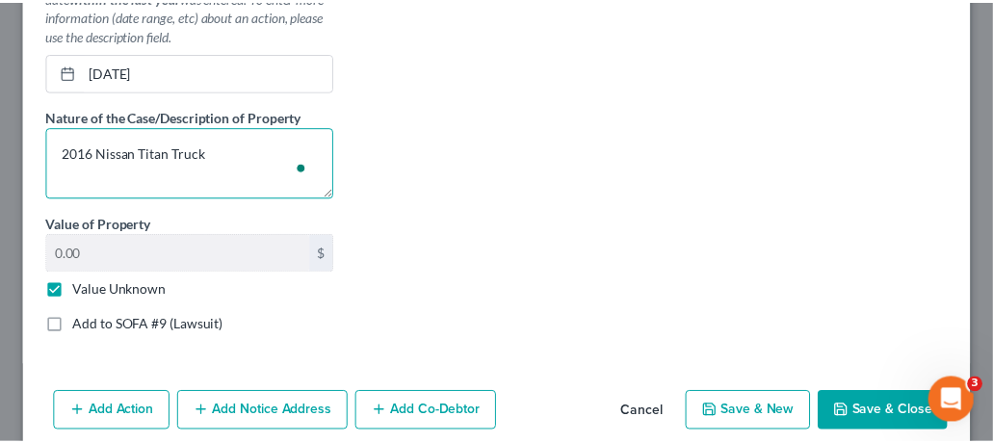
scroll to position [778, 0]
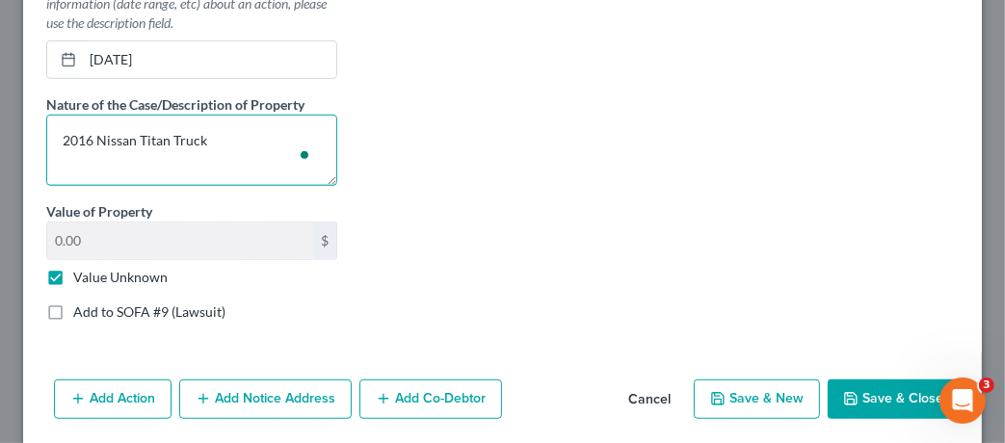
type textarea "2016 Nissan Titan Truck"
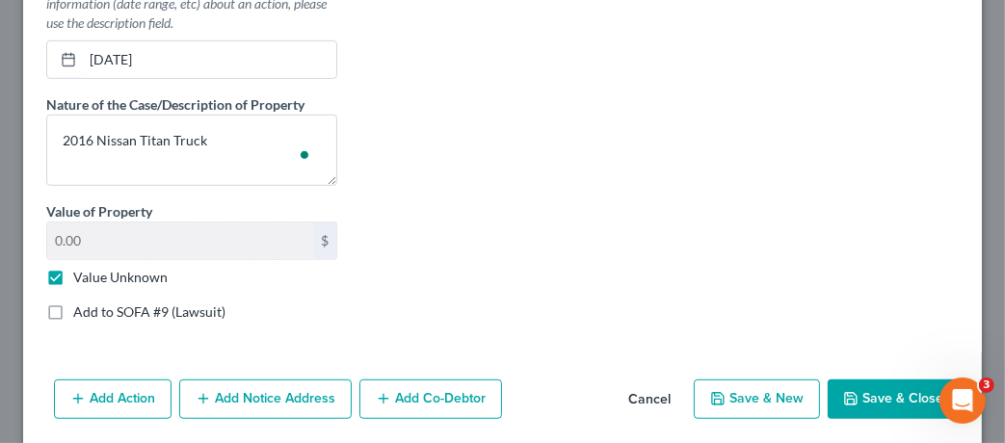
click at [861, 397] on button "Save & Close" at bounding box center [893, 400] width 131 height 40
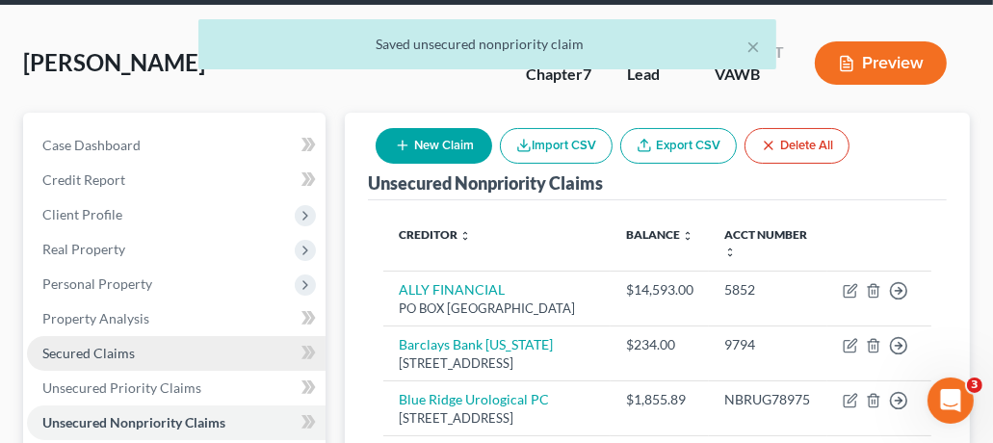
scroll to position [136, 0]
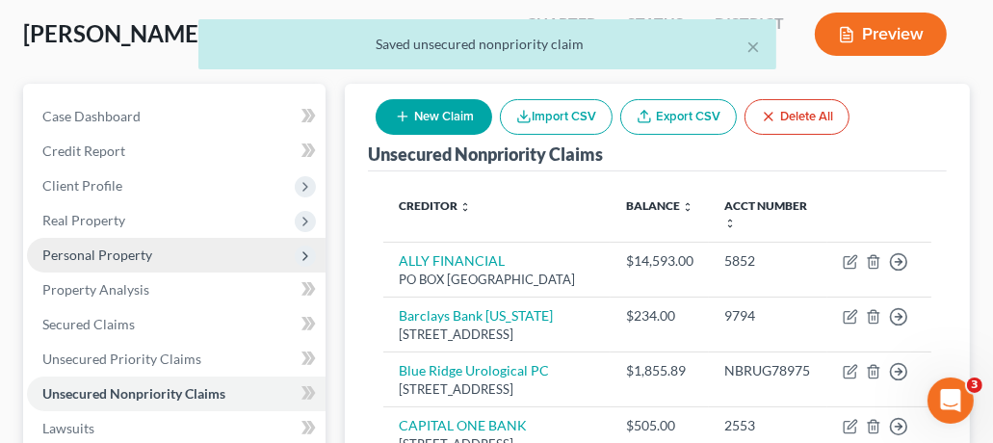
click at [100, 258] on span "Personal Property" at bounding box center [97, 255] width 110 height 16
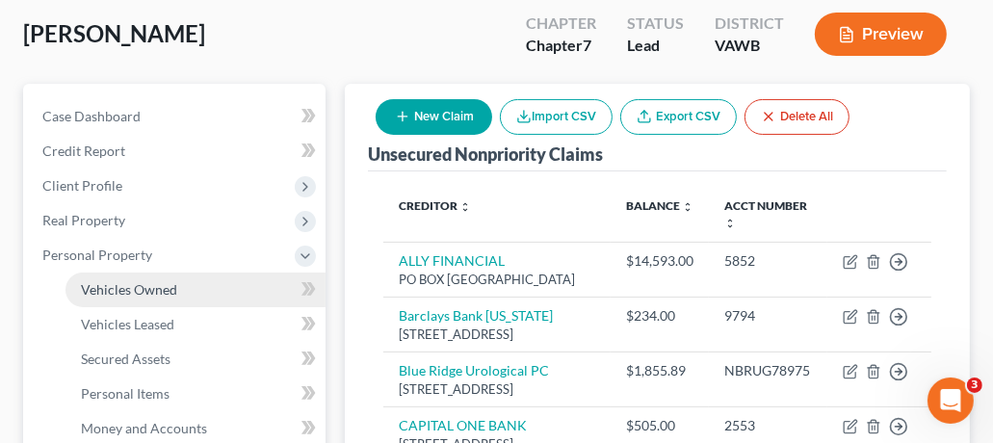
click at [159, 283] on span "Vehicles Owned" at bounding box center [129, 289] width 96 height 16
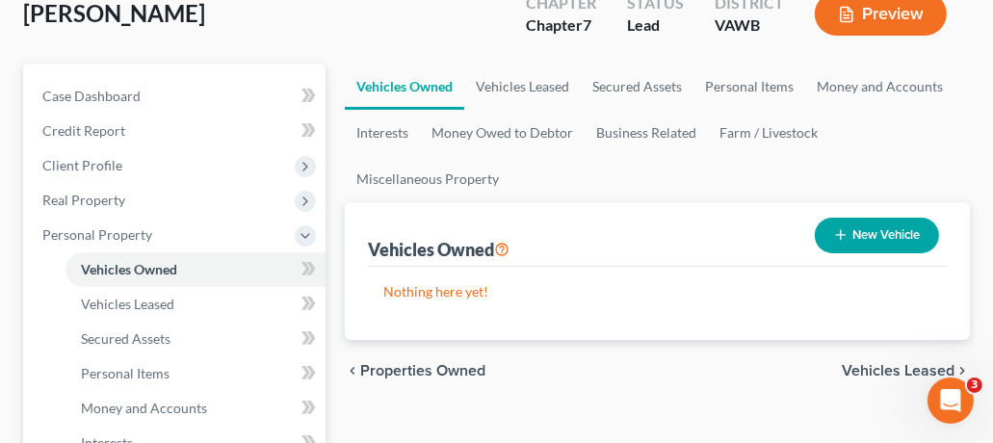
scroll to position [185, 0]
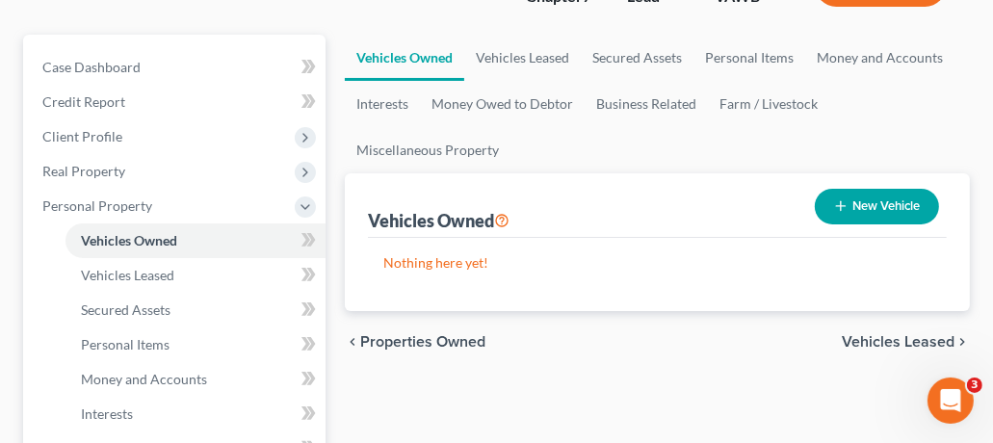
click at [910, 336] on span "Vehicles Leased" at bounding box center [898, 341] width 113 height 15
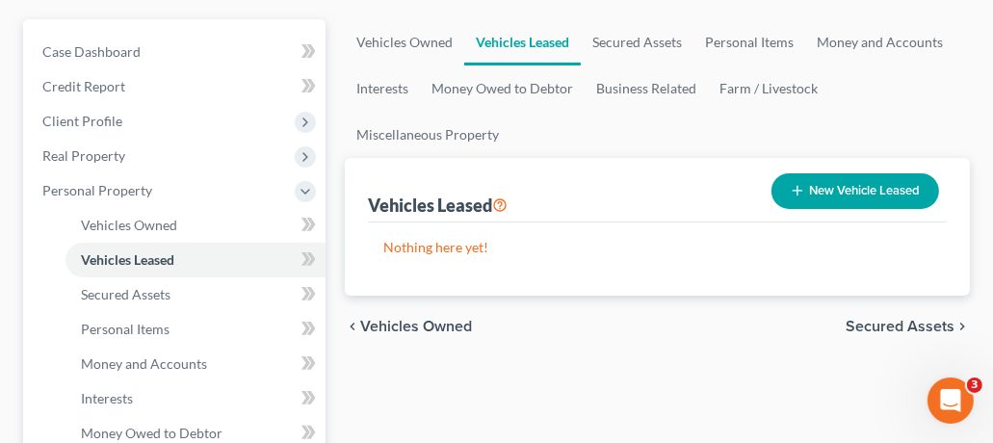
scroll to position [253, 0]
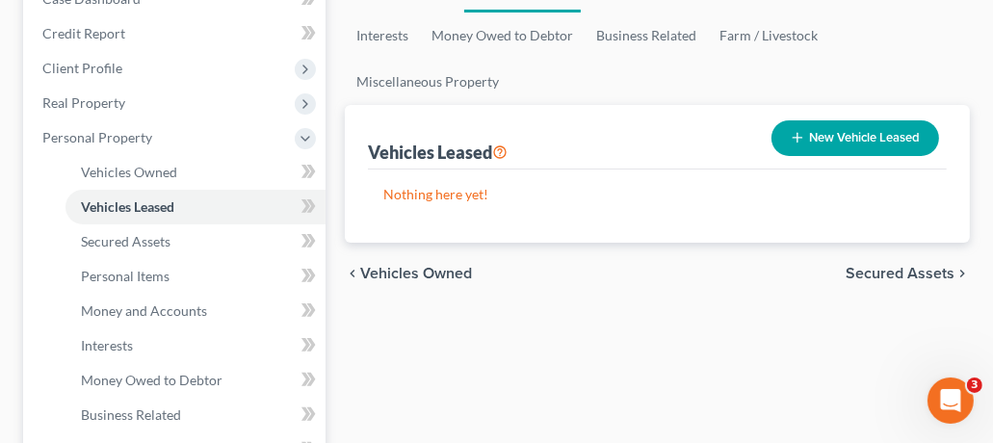
click at [913, 271] on span "Secured Assets" at bounding box center [900, 273] width 109 height 15
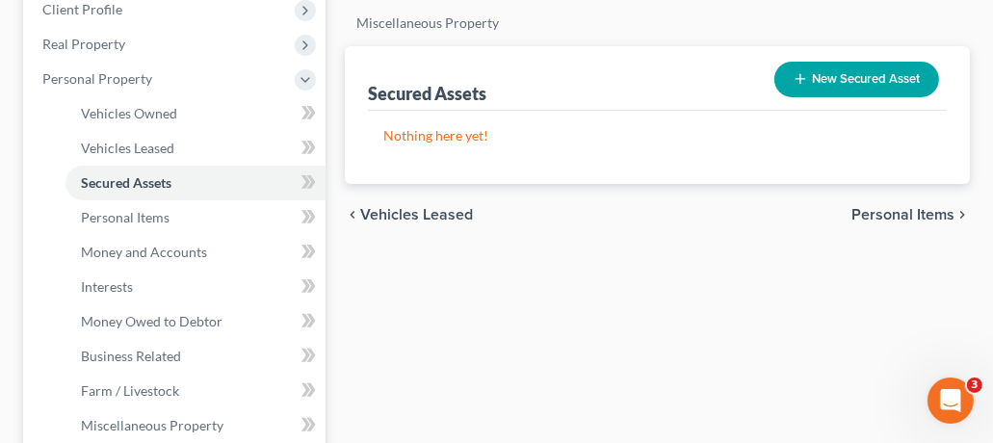
scroll to position [330, 0]
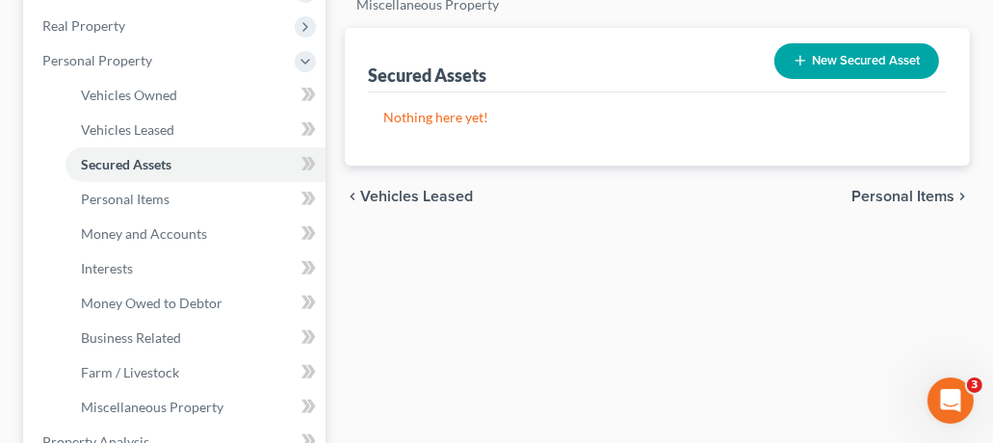
click at [921, 196] on span "Personal Items" at bounding box center [903, 196] width 103 height 15
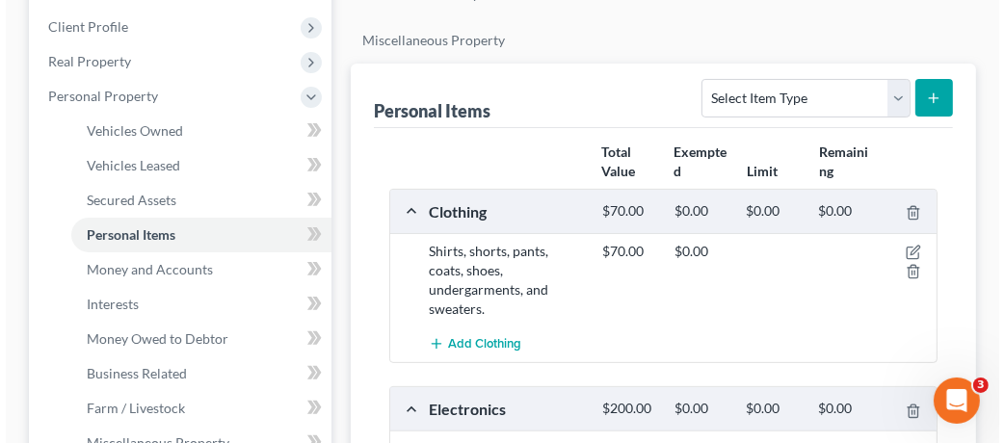
scroll to position [277, 0]
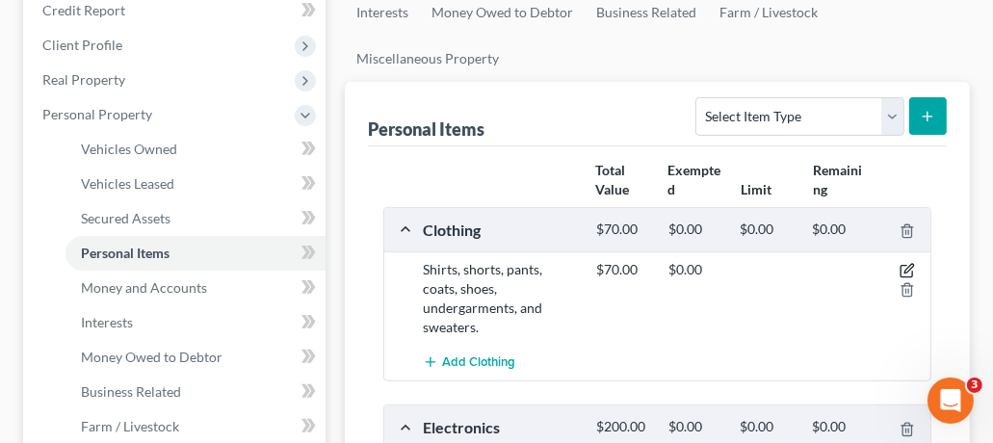
click at [909, 267] on icon "button" at bounding box center [907, 270] width 15 height 15
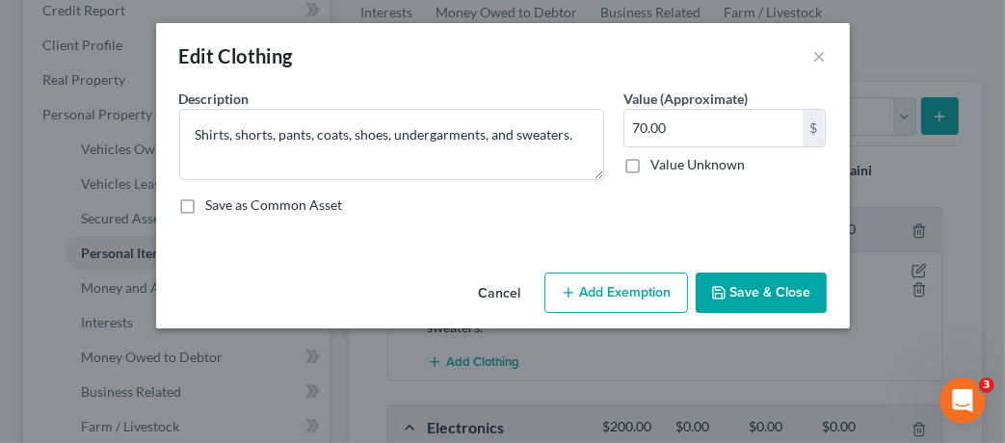
click at [585, 298] on button "Add Exemption" at bounding box center [616, 293] width 144 height 40
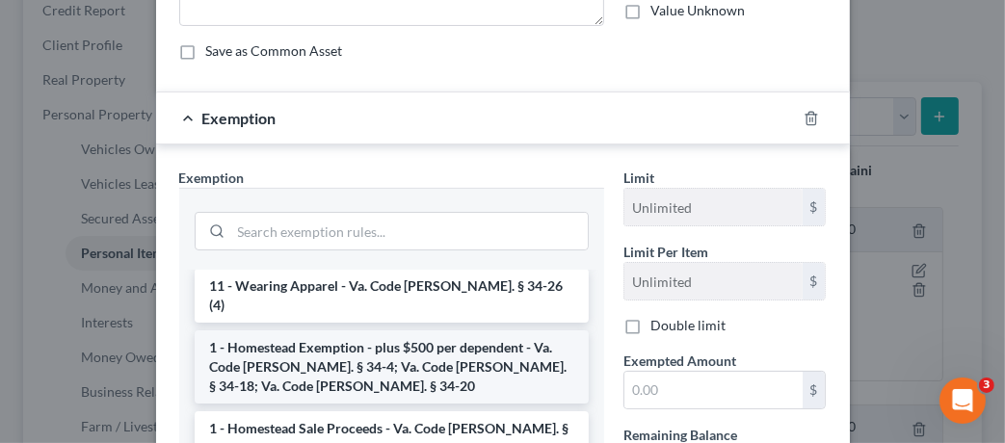
scroll to position [45, 0]
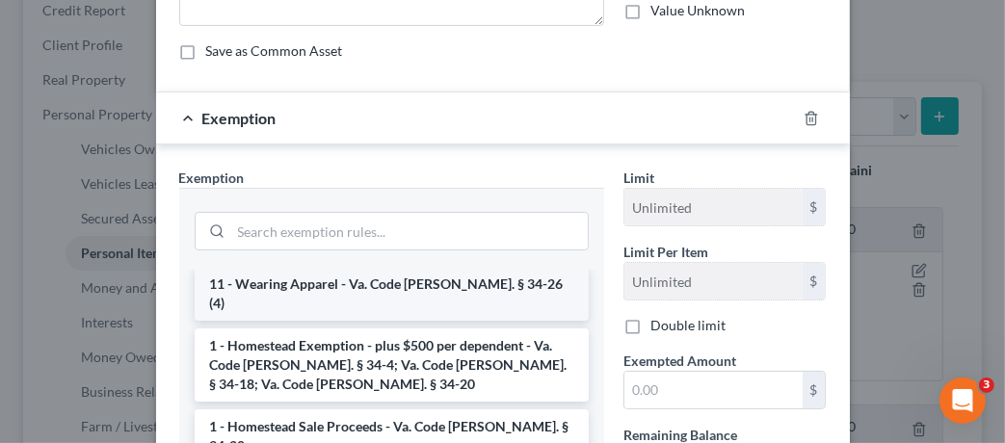
click at [447, 287] on li "11 - Wearing Apparel - Va. Code [PERSON_NAME]. § 34-26 (4)" at bounding box center [392, 294] width 394 height 54
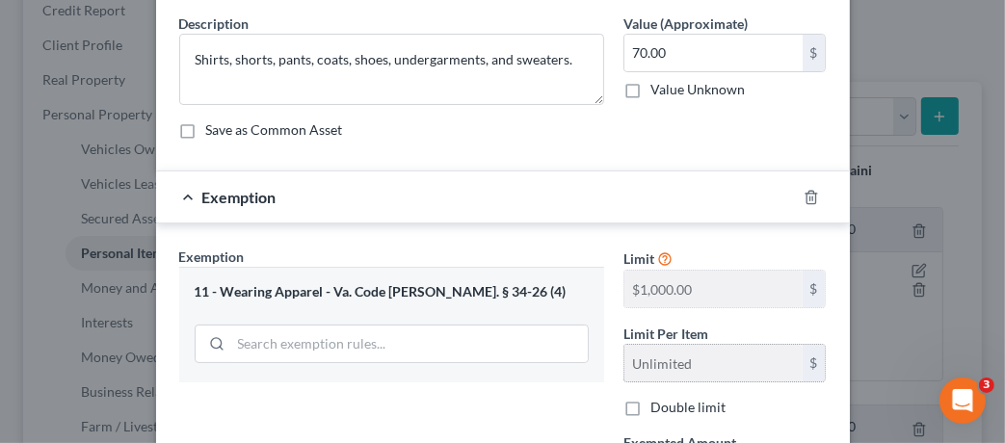
scroll to position [131, 0]
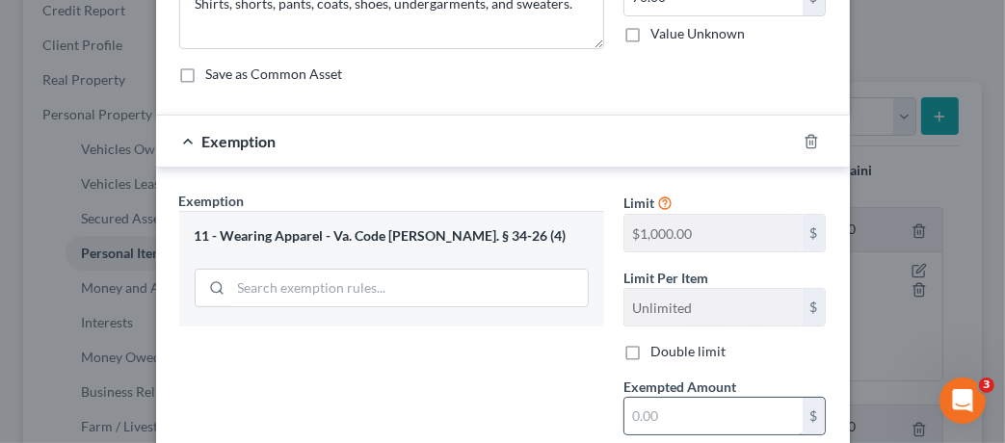
click at [675, 404] on input "text" at bounding box center [713, 416] width 178 height 37
type input "70"
click at [516, 387] on div "Exemption Set must be selected for CA. Exemption * 11 - Wearing Apparel - Va. C…" at bounding box center [392, 357] width 444 height 333
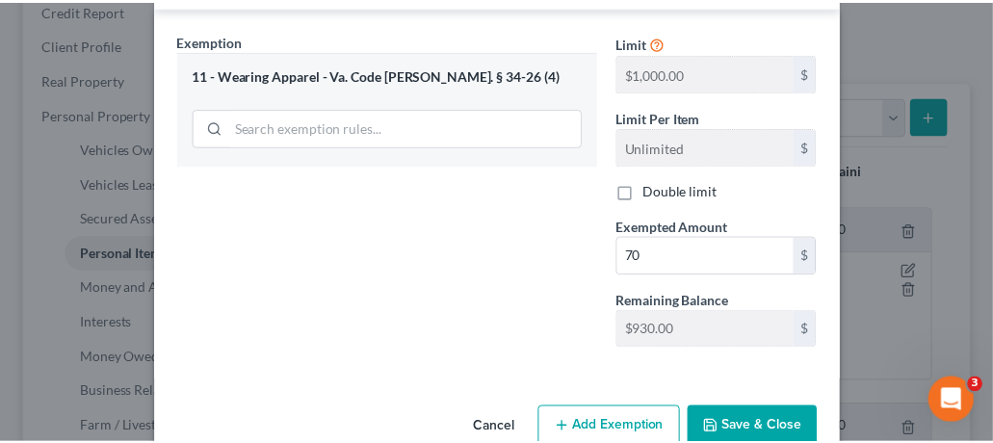
scroll to position [331, 0]
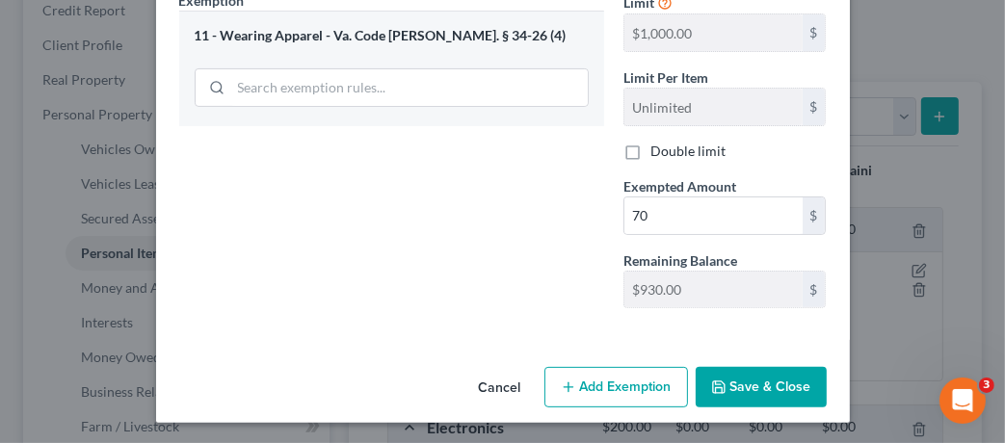
click at [772, 390] on button "Save & Close" at bounding box center [761, 387] width 131 height 40
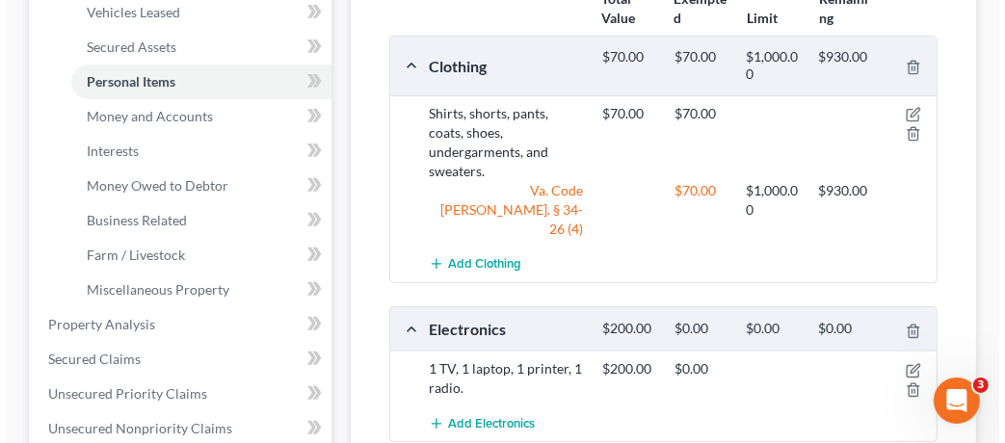
scroll to position [451, 0]
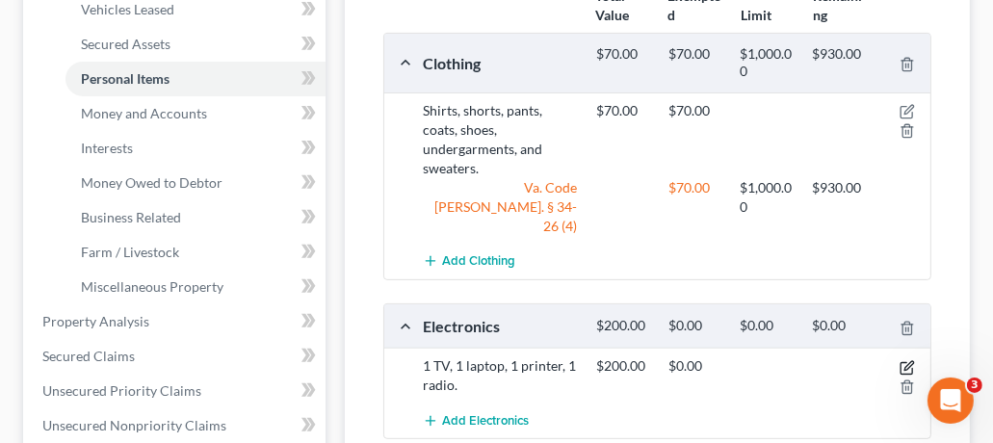
click at [910, 360] on icon "button" at bounding box center [907, 367] width 15 height 15
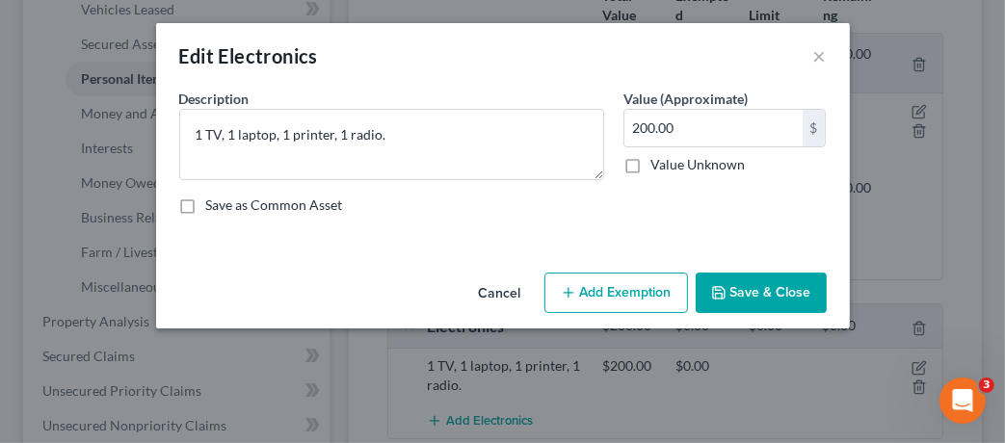
click at [618, 292] on button "Add Exemption" at bounding box center [616, 293] width 144 height 40
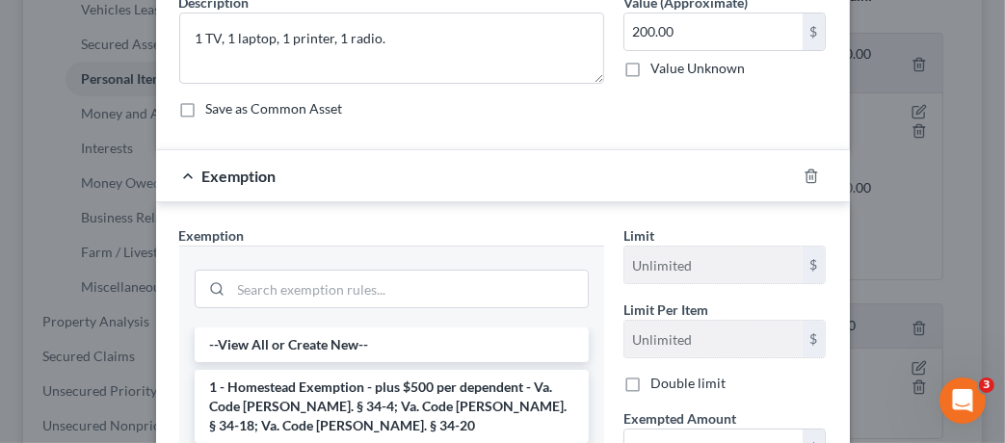
scroll to position [154, 0]
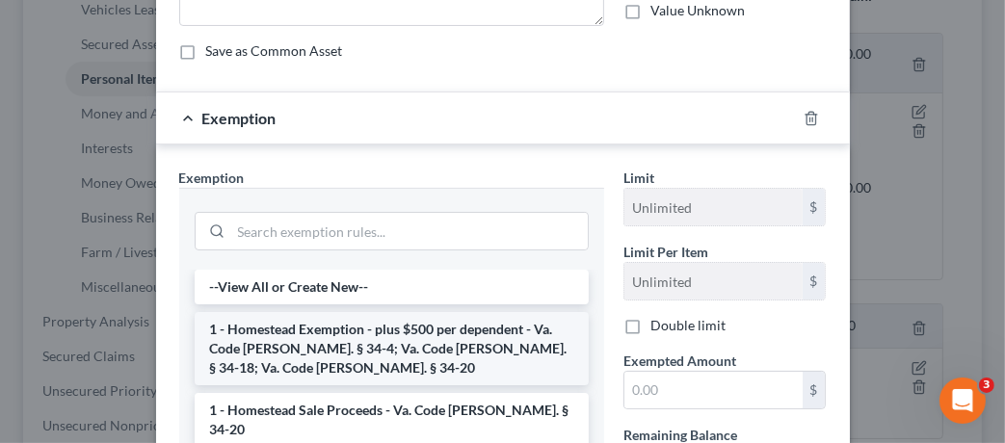
click at [438, 334] on li "1 - Homestead Exemption - plus $500 per dependent - Va. Code [PERSON_NAME]. § 3…" at bounding box center [392, 348] width 394 height 73
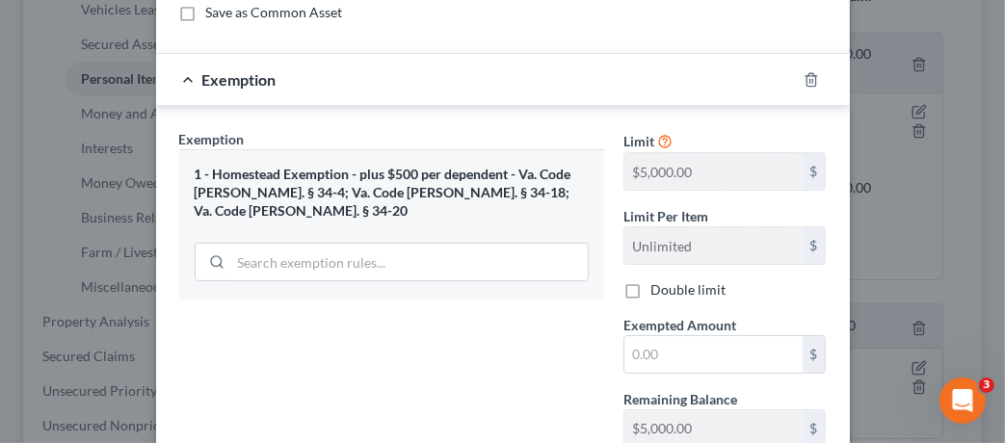
scroll to position [331, 0]
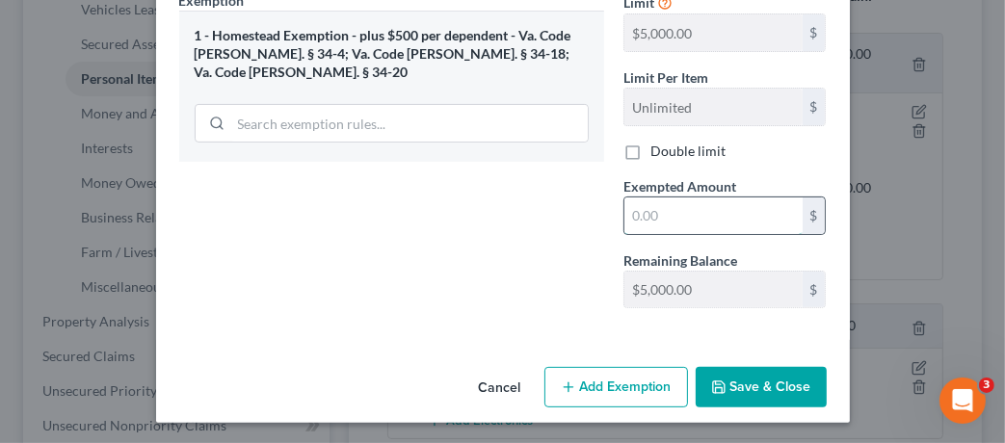
click at [677, 230] on input "text" at bounding box center [713, 216] width 178 height 37
type input "200"
click at [548, 222] on div "Exemption Set must be selected for CA. Exemption * 1 - Homestead Exemption - pl…" at bounding box center [392, 156] width 444 height 333
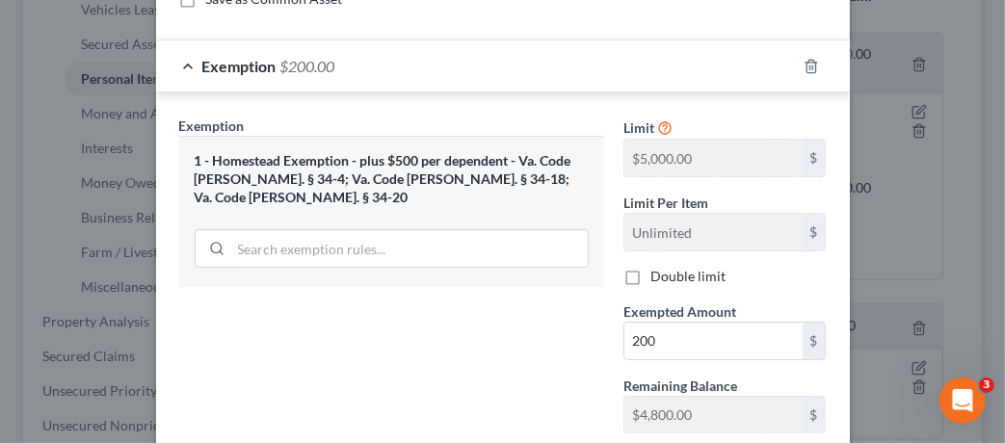
scroll to position [151, 0]
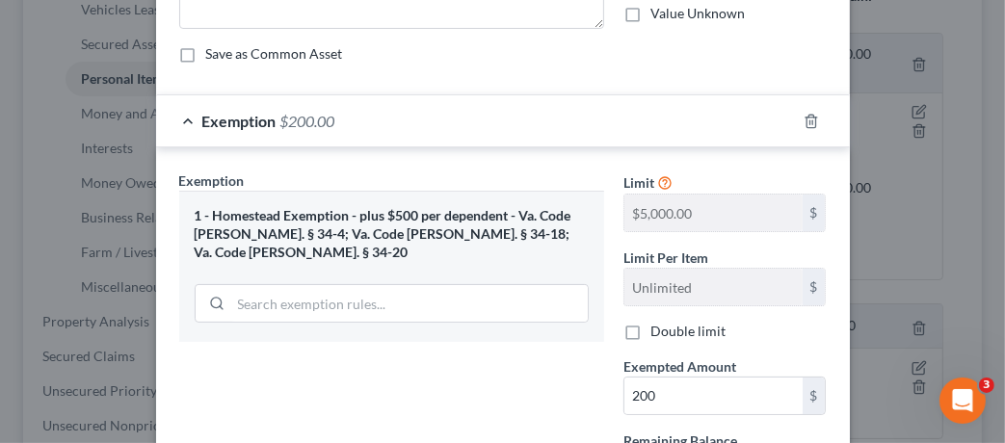
click at [541, 239] on div "1 - Homestead Exemption - plus $500 per dependent - Va. Code [PERSON_NAME]. § 3…" at bounding box center [392, 234] width 394 height 54
click at [542, 232] on div "1 - Homestead Exemption - plus $500 per dependent - Va. Code [PERSON_NAME]. § 3…" at bounding box center [392, 234] width 394 height 54
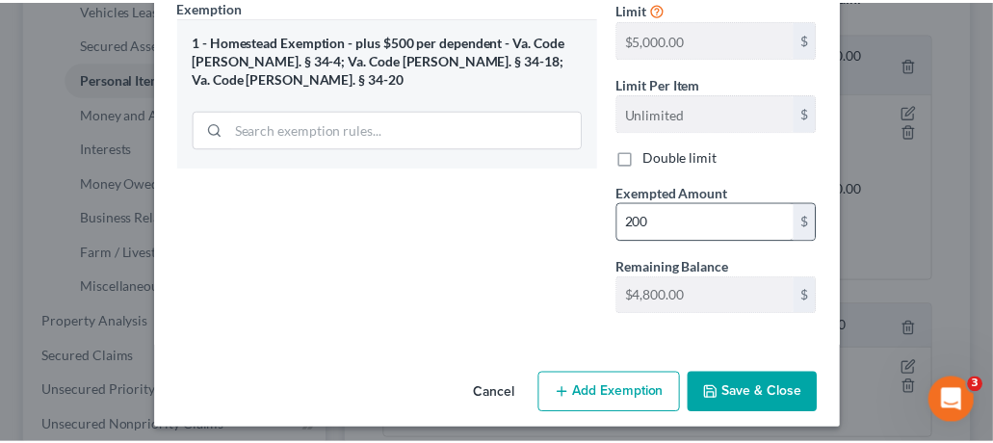
scroll to position [331, 0]
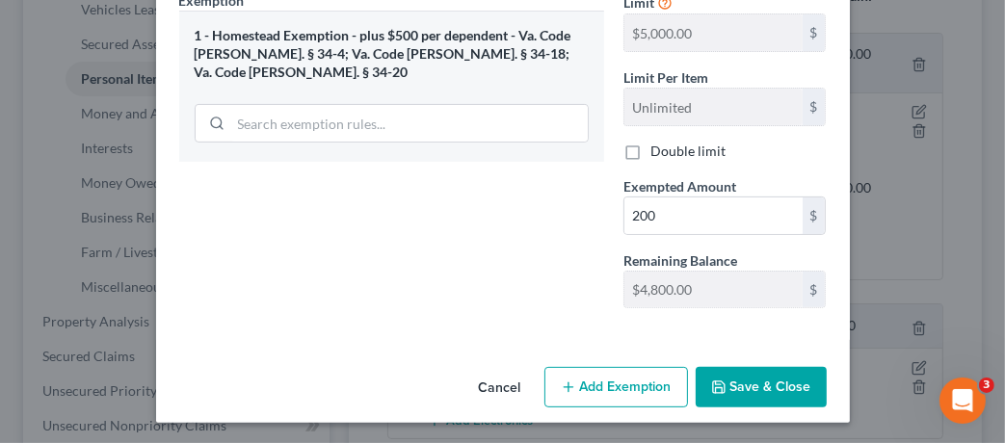
click at [763, 382] on button "Save & Close" at bounding box center [761, 387] width 131 height 40
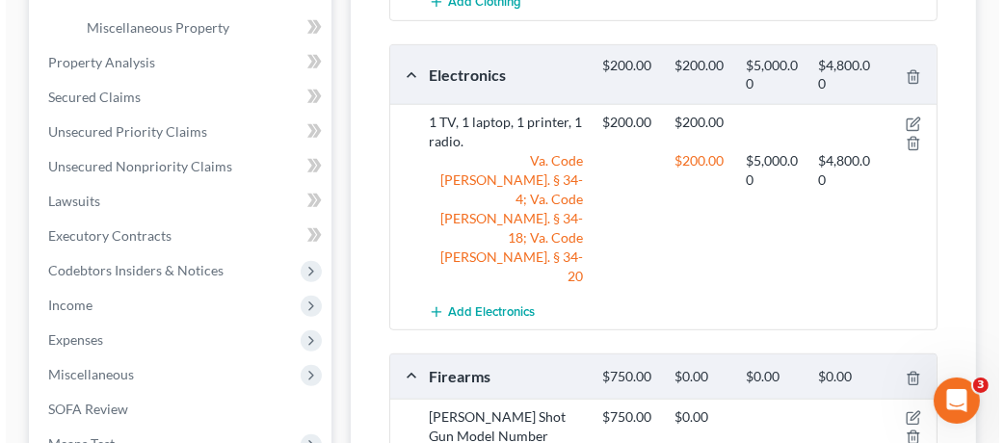
scroll to position [714, 0]
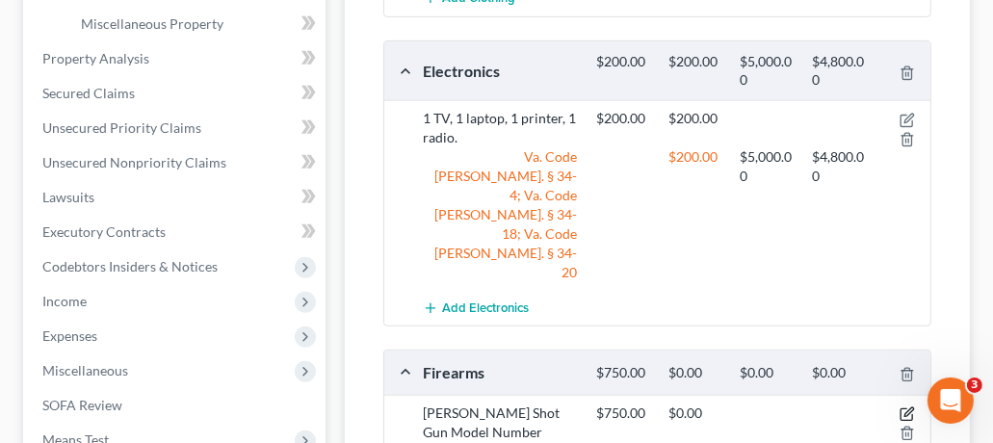
click at [908, 407] on icon "button" at bounding box center [907, 414] width 15 height 15
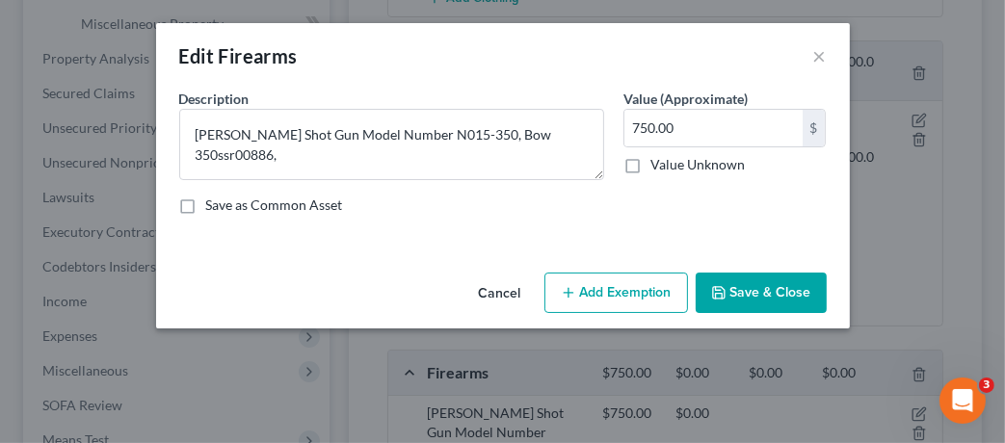
click at [569, 293] on line "button" at bounding box center [568, 293] width 9 height 0
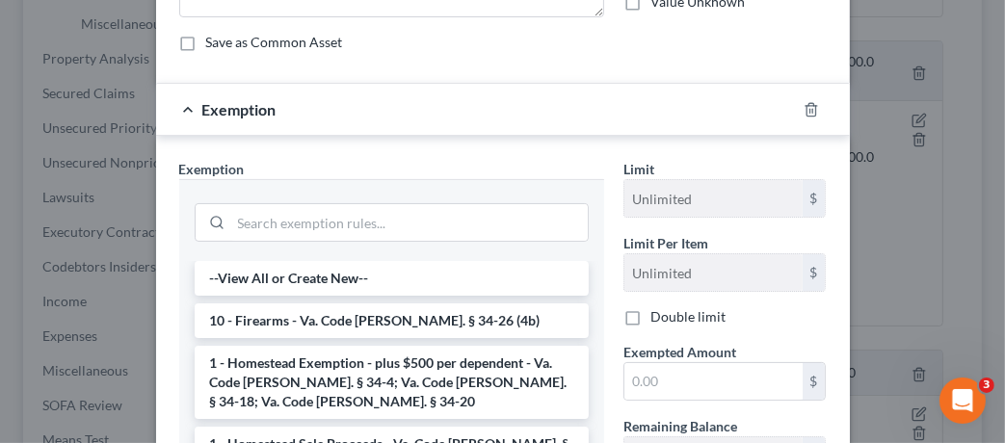
scroll to position [274, 0]
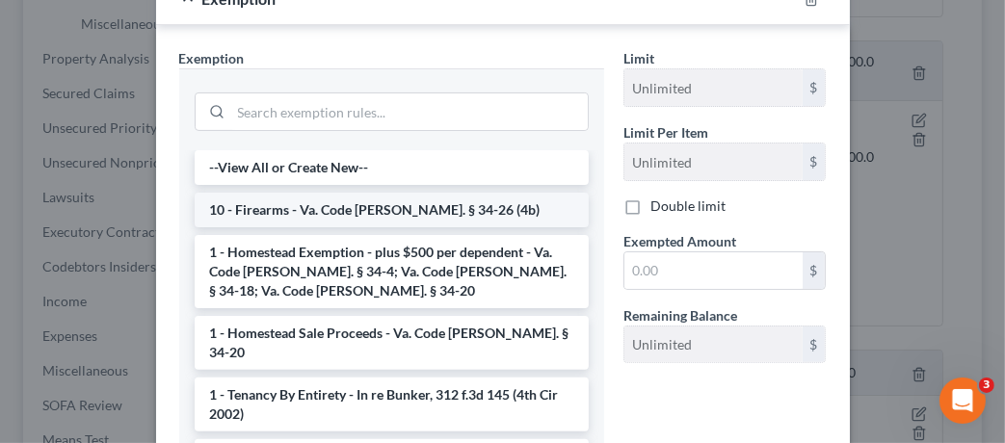
click at [402, 200] on li "10 - Firearms - Va. Code [PERSON_NAME]. § 34-26 (4b)" at bounding box center [392, 210] width 394 height 35
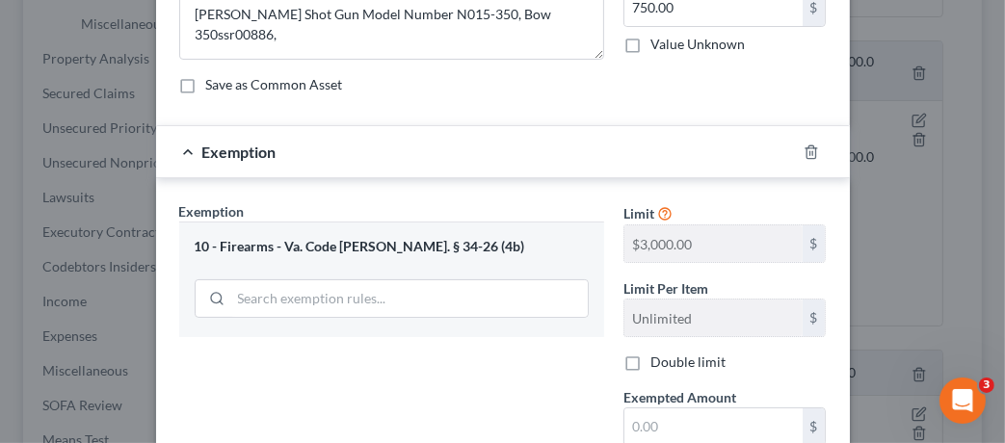
scroll to position [251, 0]
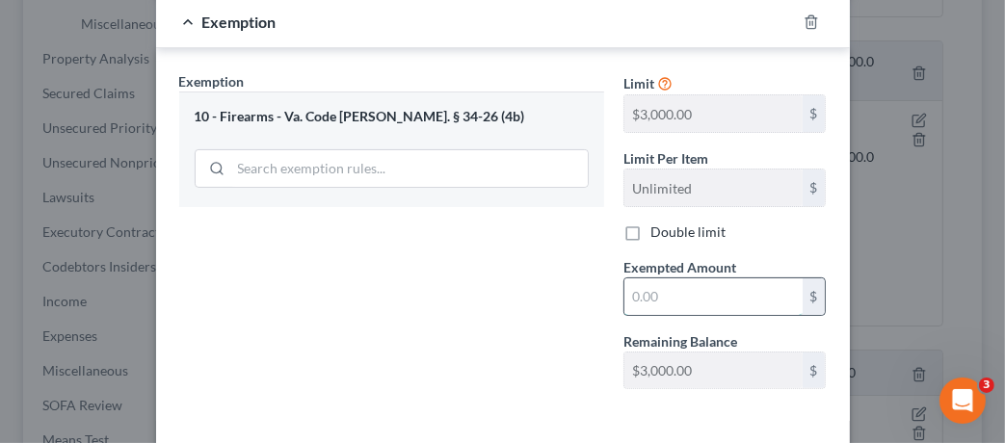
click at [697, 300] on input "text" at bounding box center [713, 296] width 178 height 37
type input "750"
click at [524, 316] on div "Exemption Set must be selected for CA. Exemption * 10 - Firearms - Va. Code [PE…" at bounding box center [392, 237] width 444 height 333
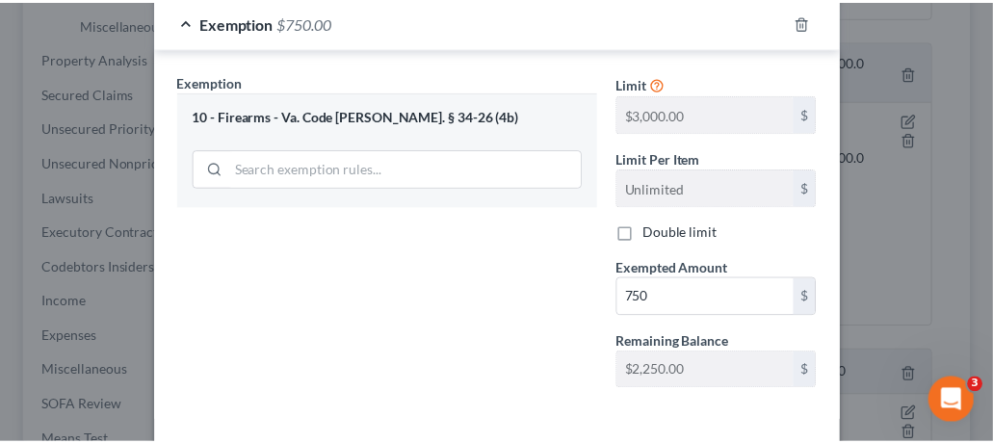
scroll to position [331, 0]
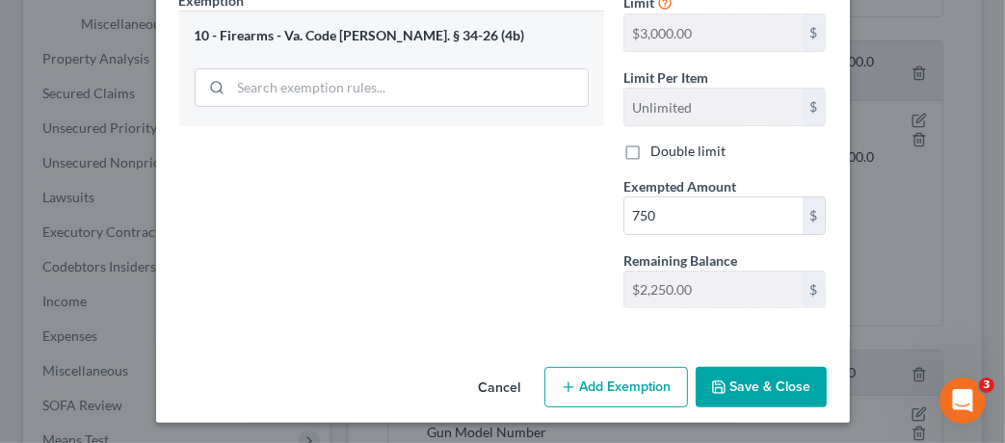
click at [755, 387] on button "Save & Close" at bounding box center [761, 387] width 131 height 40
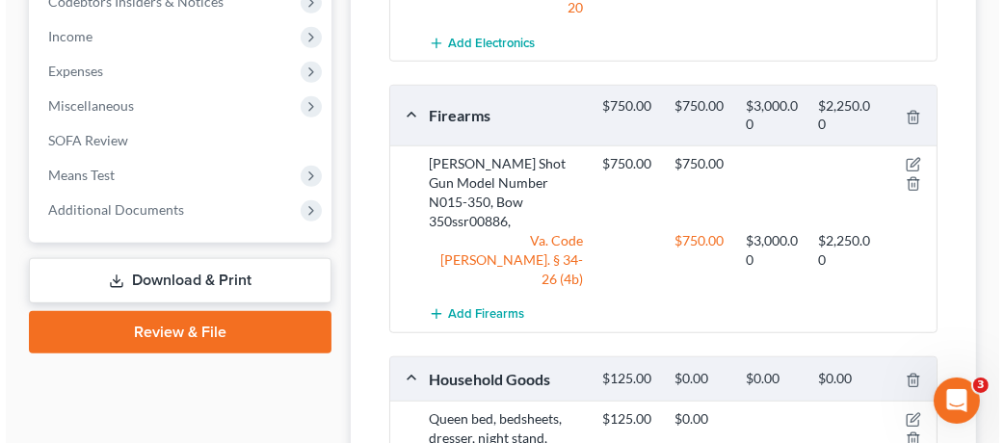
scroll to position [1028, 0]
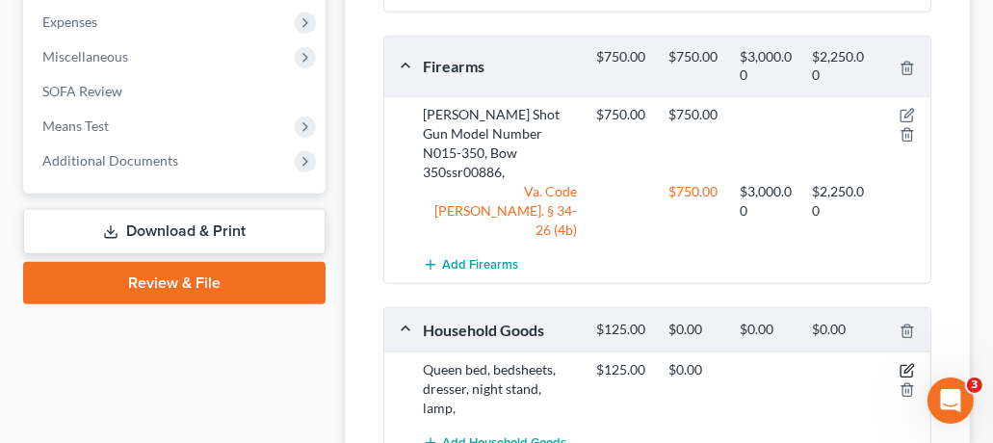
click at [906, 366] on icon "button" at bounding box center [907, 372] width 12 height 12
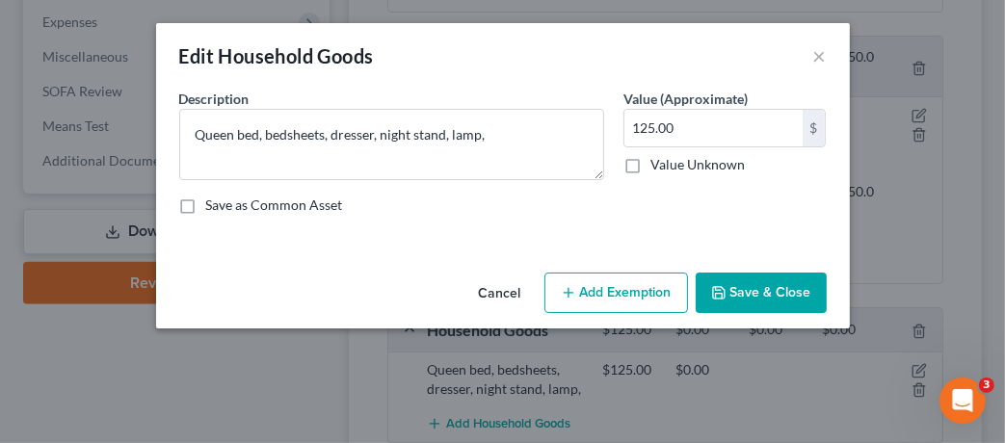
click at [597, 289] on button "Add Exemption" at bounding box center [616, 293] width 144 height 40
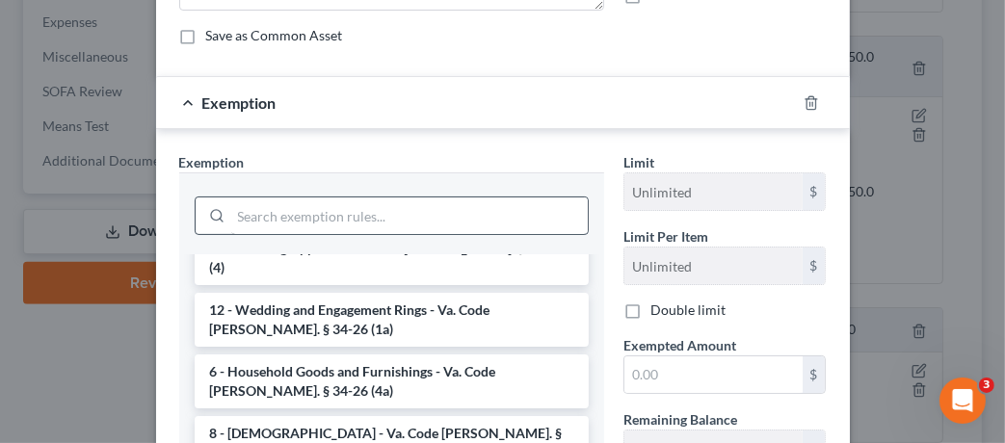
scroll to position [119, 0]
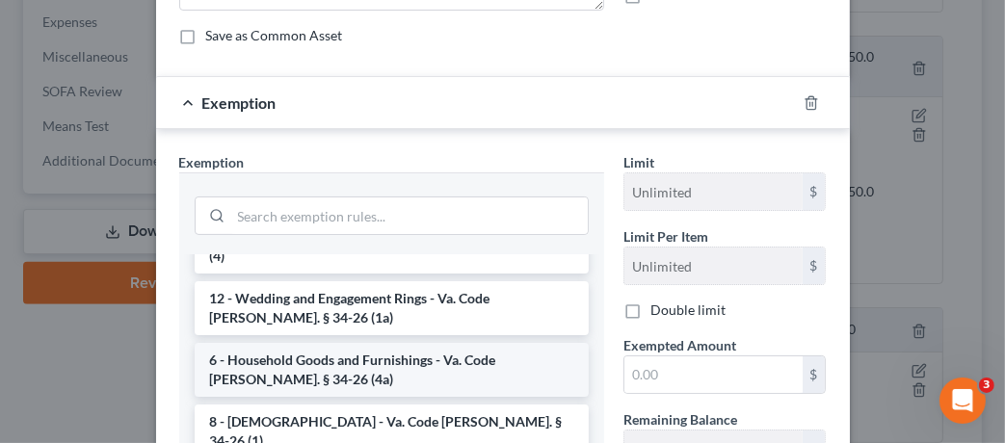
click at [380, 344] on li "6 - Household Goods and Furnishings - Va. Code [PERSON_NAME]. § 34-26 (4a)" at bounding box center [392, 370] width 394 height 54
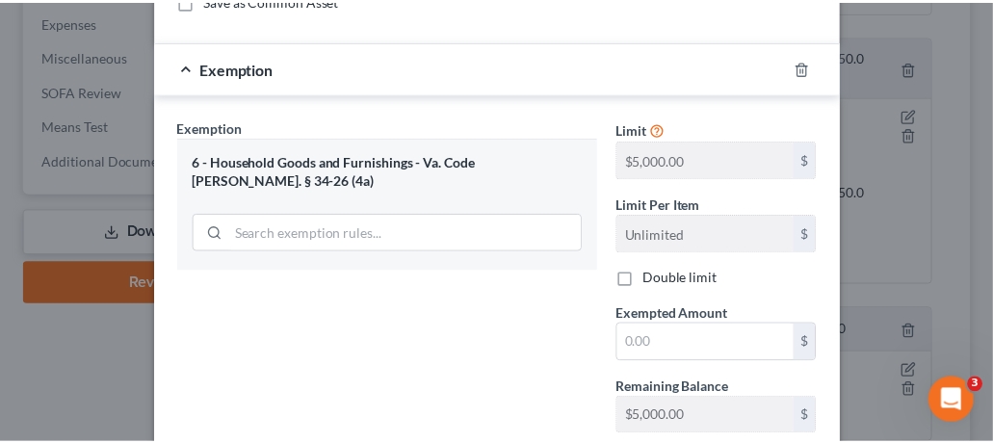
scroll to position [331, 0]
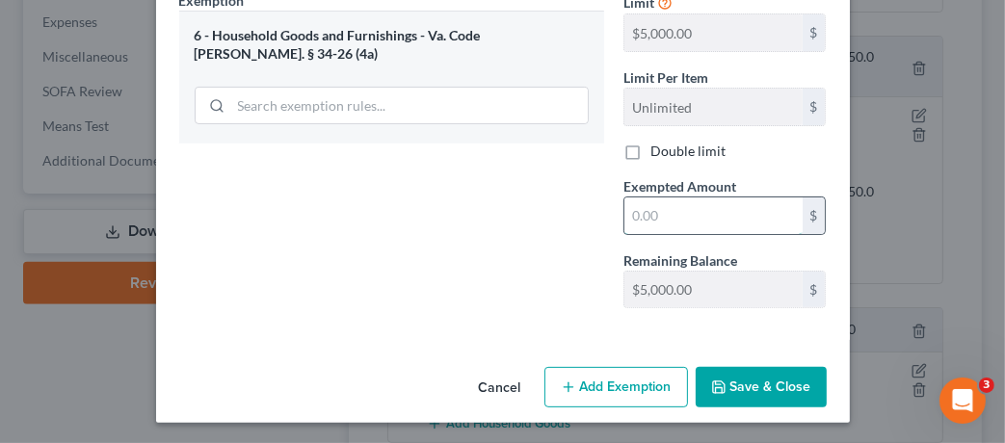
click at [669, 211] on input "text" at bounding box center [713, 216] width 178 height 37
type input "125"
click at [557, 241] on div "Exemption Set must be selected for CA. Exemption * 6 - Household Goods and Furn…" at bounding box center [392, 156] width 444 height 333
click at [768, 384] on button "Save & Close" at bounding box center [761, 387] width 131 height 40
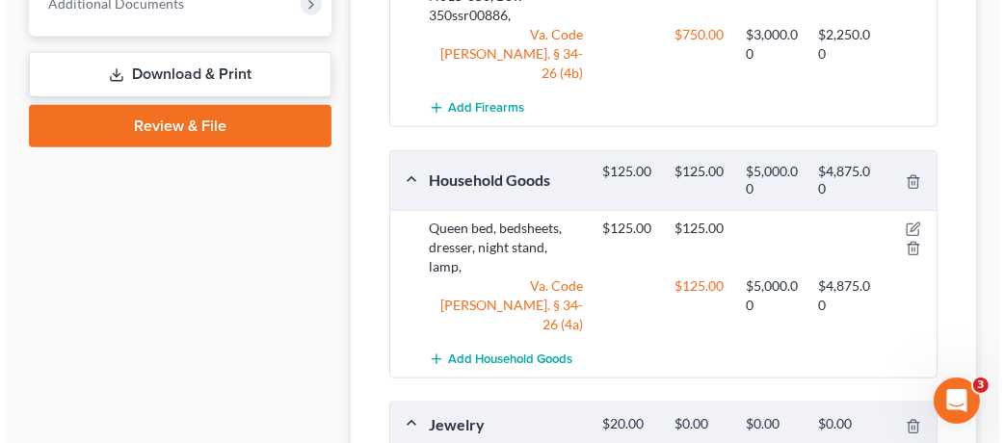
scroll to position [1186, 0]
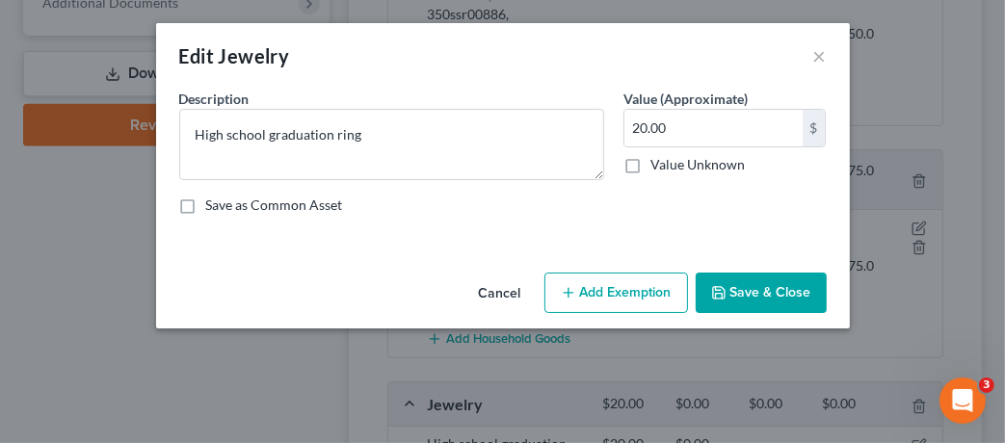
click at [582, 289] on button "Add Exemption" at bounding box center [616, 293] width 144 height 40
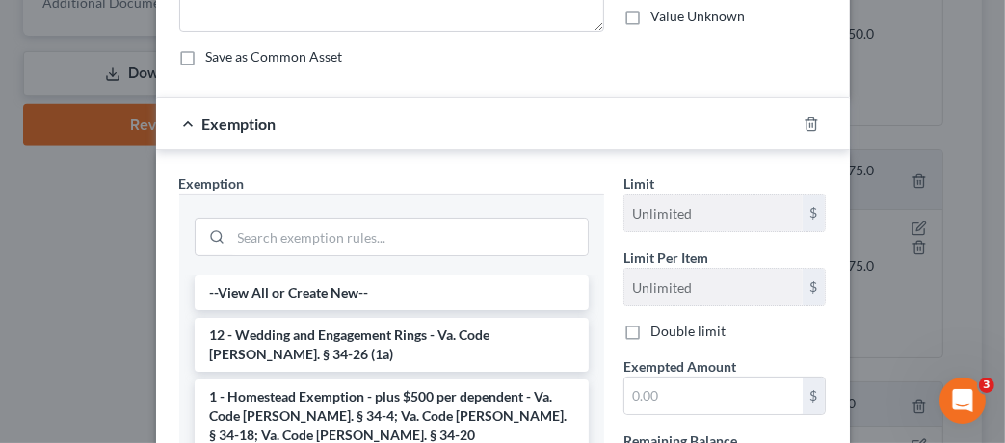
scroll to position [273, 0]
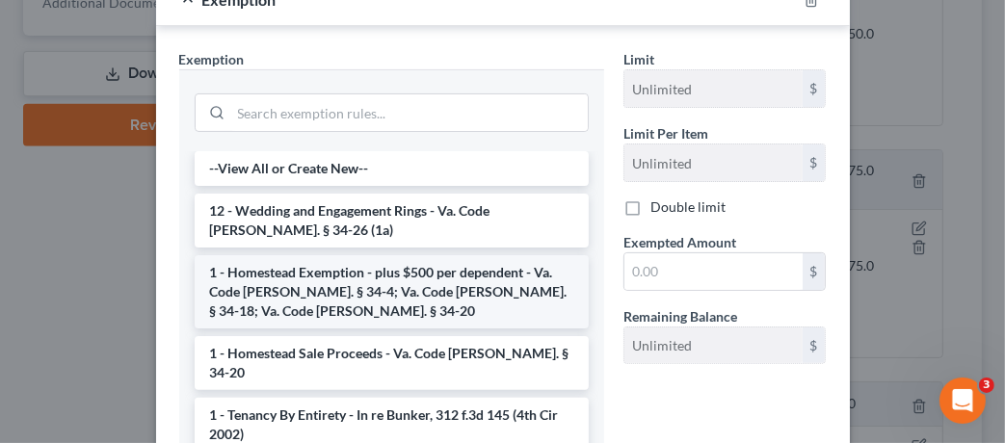
click at [370, 268] on li "1 - Homestead Exemption - plus $500 per dependent - Va. Code [PERSON_NAME]. § 3…" at bounding box center [392, 291] width 394 height 73
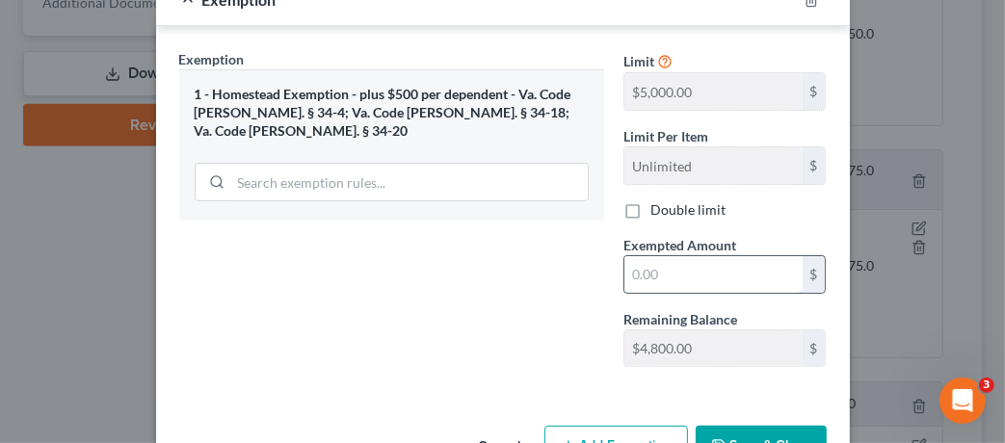
click at [640, 283] on input "text" at bounding box center [713, 274] width 178 height 37
type input "20"
click at [504, 267] on div "Exemption Set must be selected for CA. Exemption * 1 - Homestead Exemption - pl…" at bounding box center [392, 215] width 444 height 333
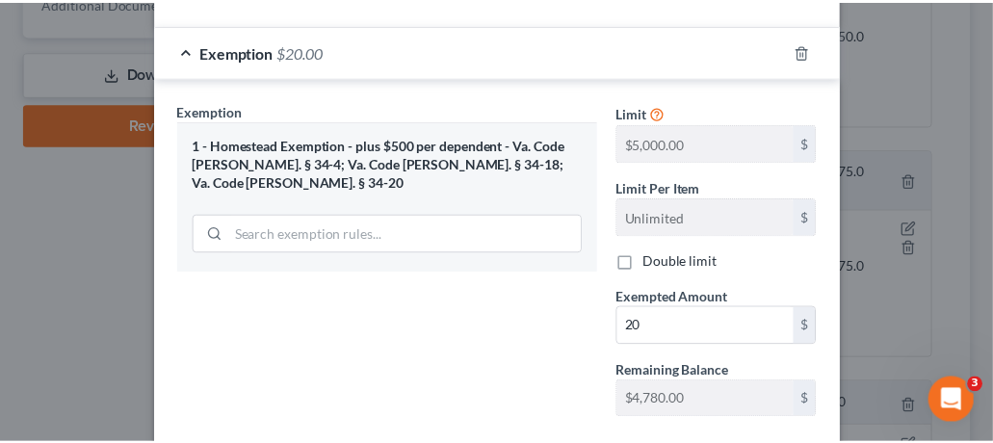
scroll to position [331, 0]
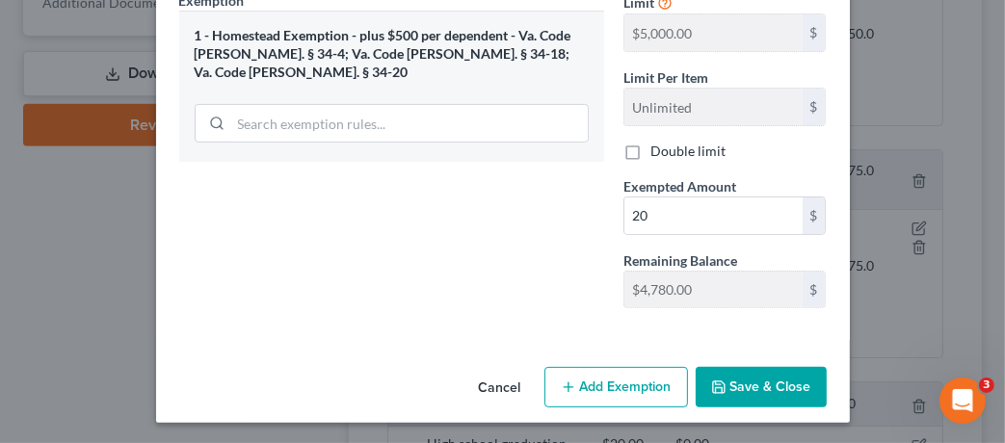
click at [777, 393] on button "Save & Close" at bounding box center [761, 387] width 131 height 40
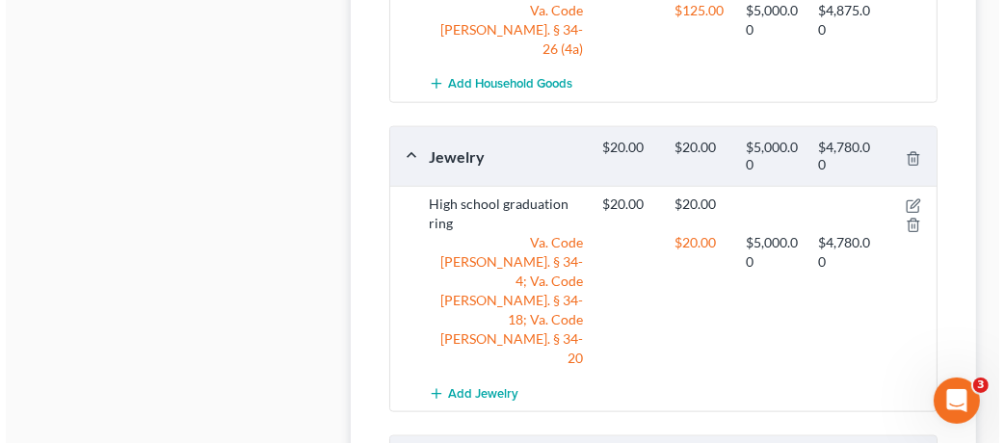
scroll to position [1464, 0]
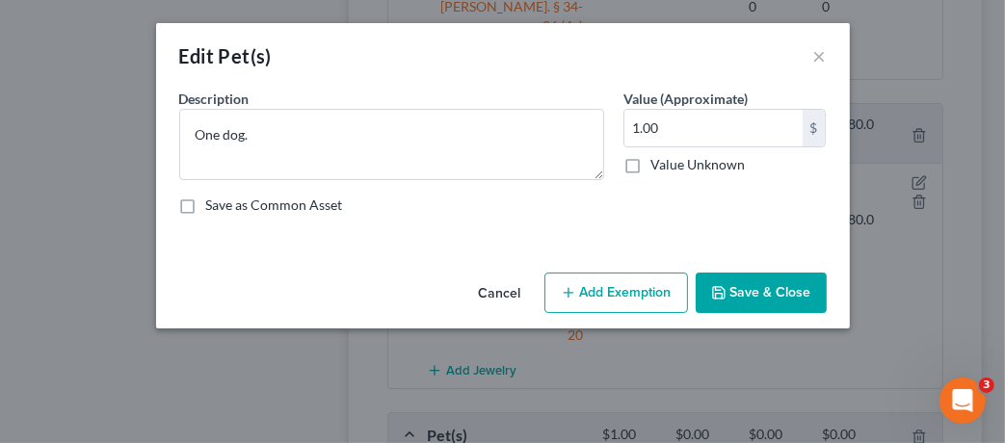
click at [592, 303] on button "Add Exemption" at bounding box center [616, 293] width 144 height 40
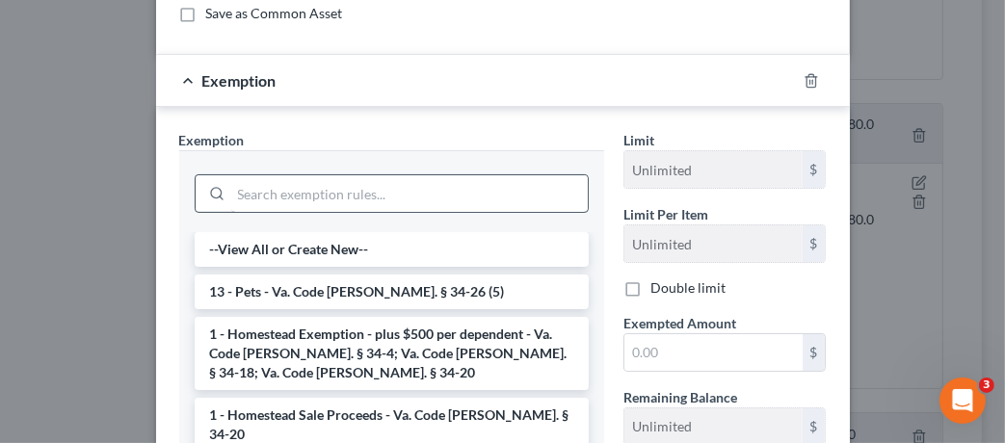
scroll to position [199, 0]
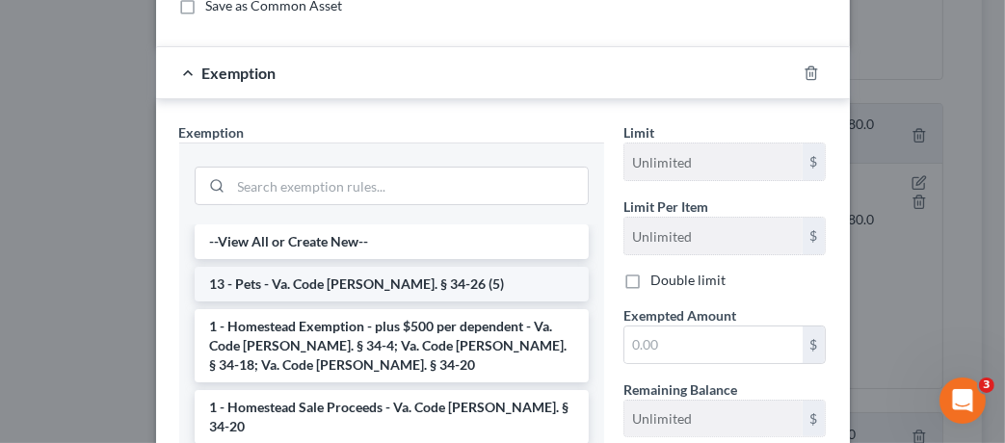
click at [451, 283] on li "13 - Pets - Va. Code [PERSON_NAME]. § 34-26 (5)" at bounding box center [392, 284] width 394 height 35
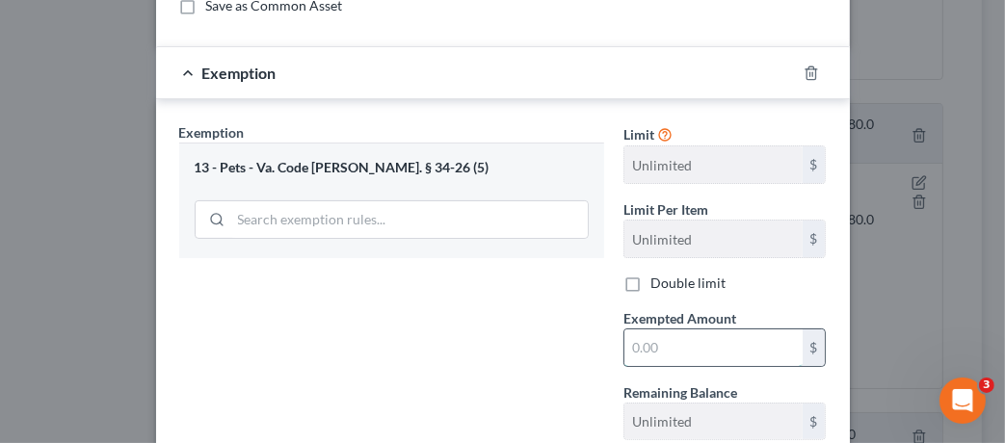
click at [678, 347] on input "text" at bounding box center [713, 348] width 178 height 37
type input "1"
click at [557, 329] on div "Exemption Set must be selected for CA. Exemption * 13 - Pets - Va. Code [PERSON…" at bounding box center [392, 288] width 444 height 333
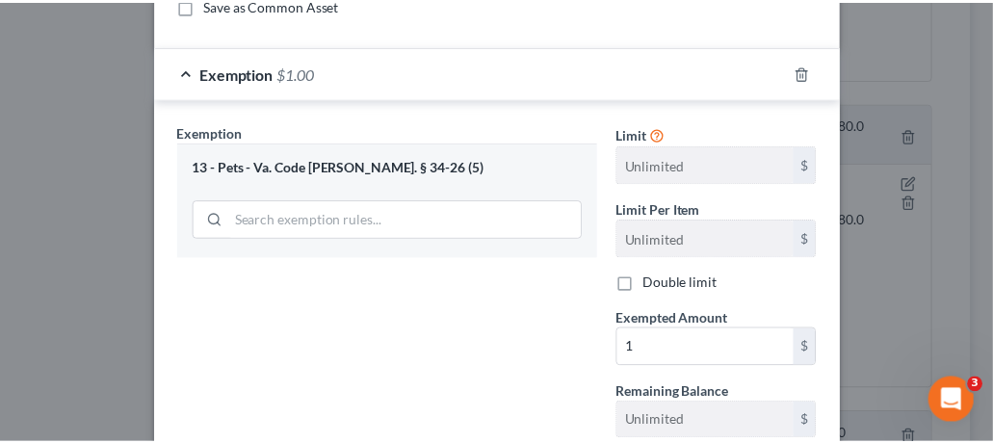
scroll to position [331, 0]
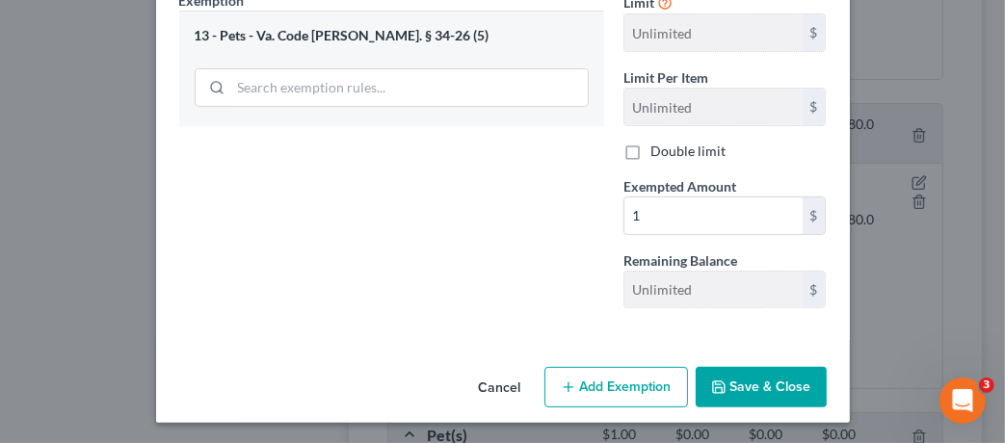
click at [767, 388] on button "Save & Close" at bounding box center [761, 387] width 131 height 40
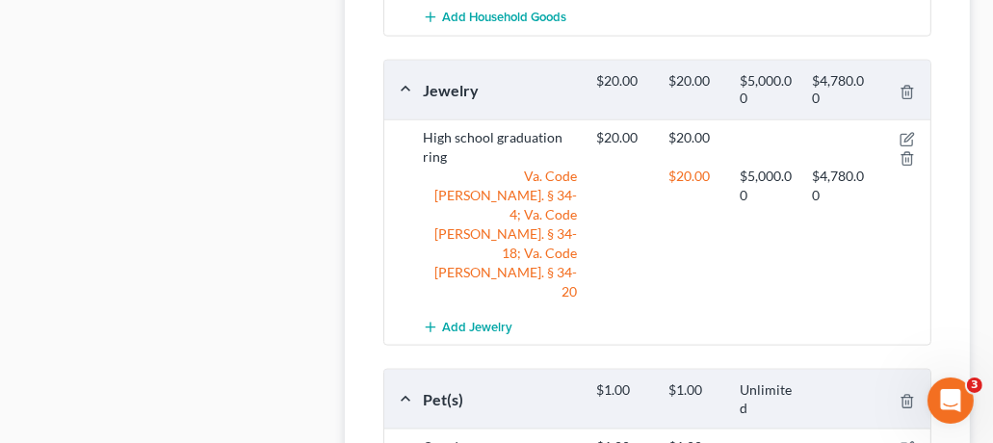
scroll to position [1569, 0]
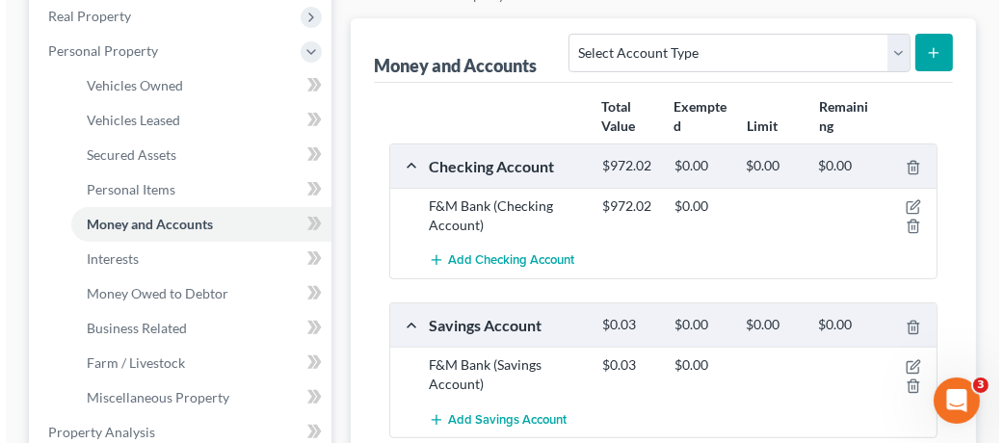
scroll to position [341, 0]
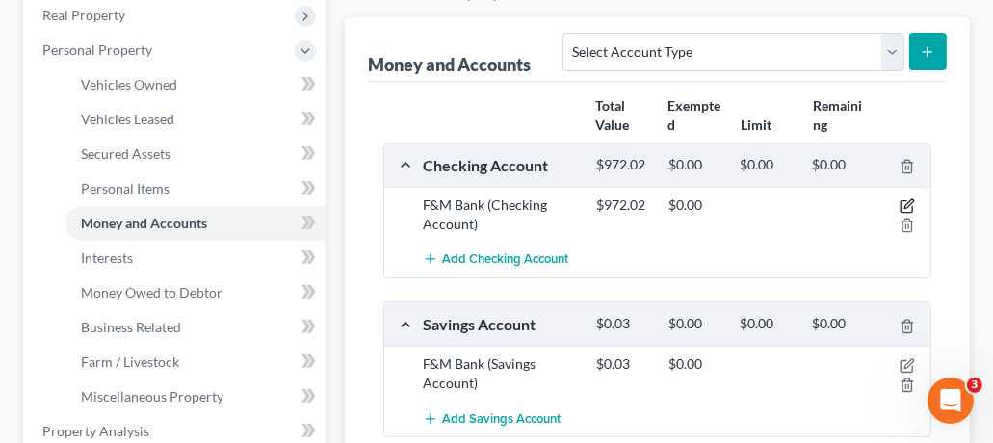
click at [907, 201] on icon "button" at bounding box center [907, 207] width 12 height 12
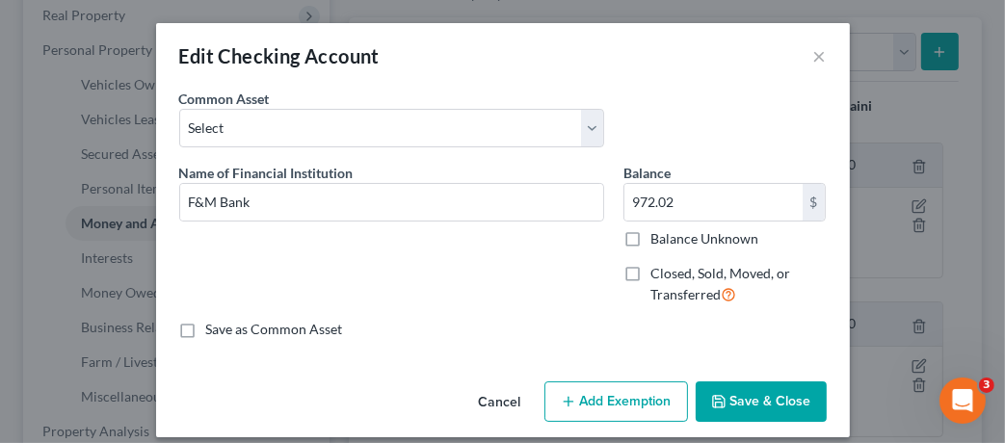
click at [620, 404] on button "Add Exemption" at bounding box center [616, 402] width 144 height 40
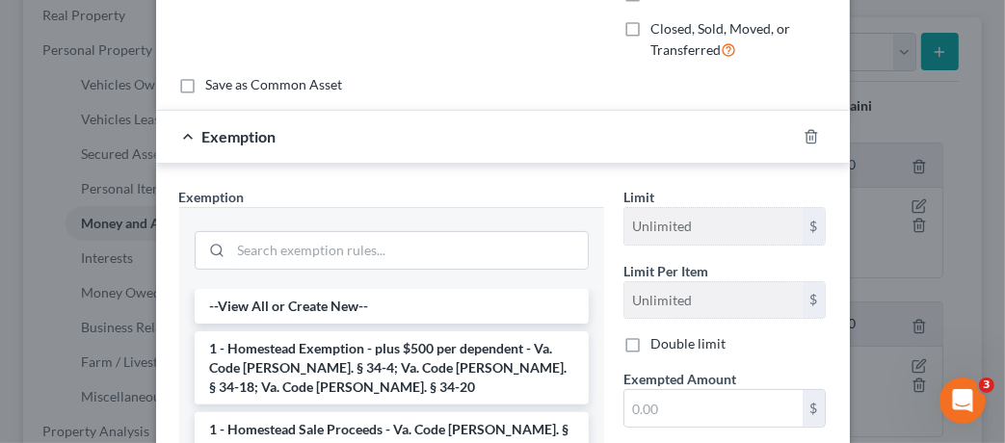
scroll to position [253, 0]
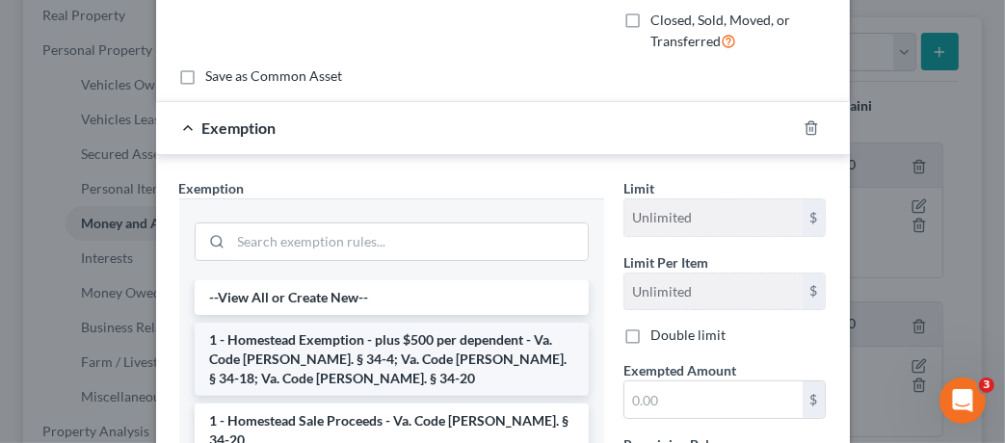
click at [464, 342] on li "1 - Homestead Exemption - plus $500 per dependent - Va. Code [PERSON_NAME]. § 3…" at bounding box center [392, 359] width 394 height 73
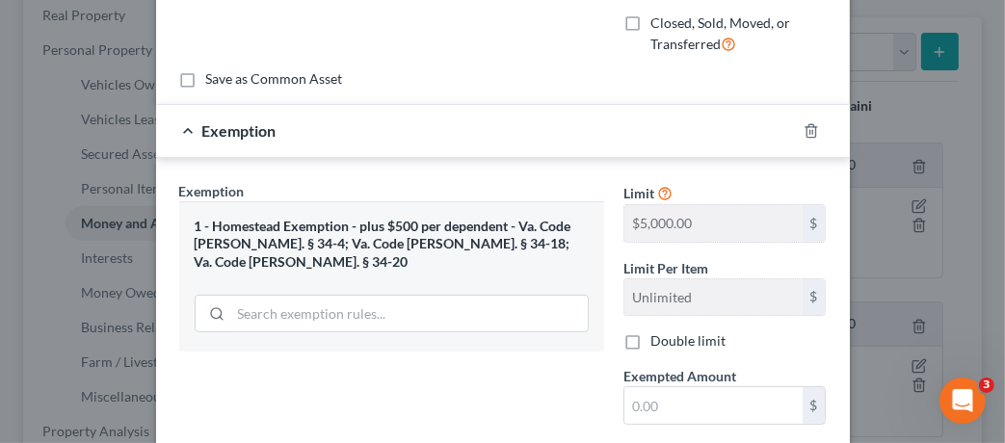
scroll to position [377, 0]
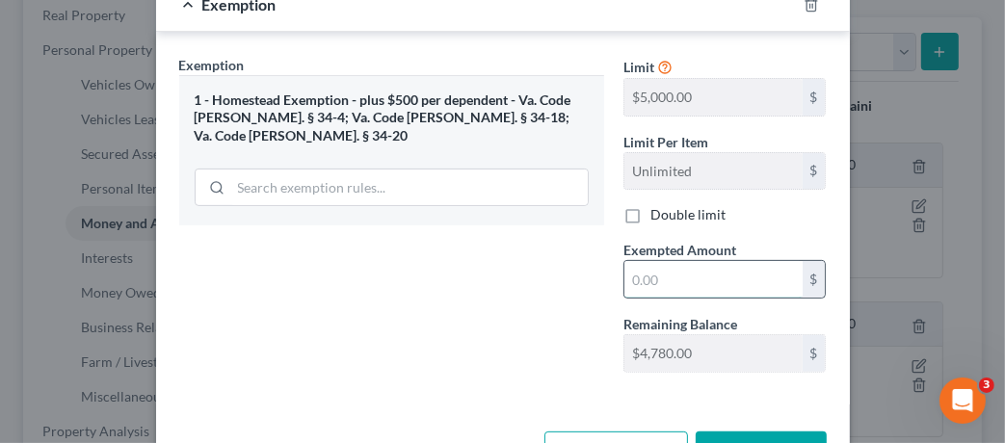
click at [677, 277] on input "text" at bounding box center [713, 279] width 178 height 37
type input "0"
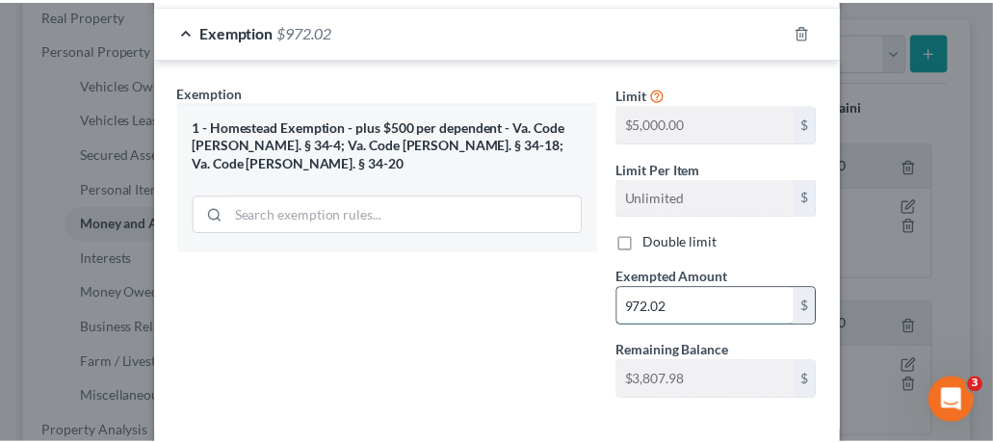
scroll to position [440, 0]
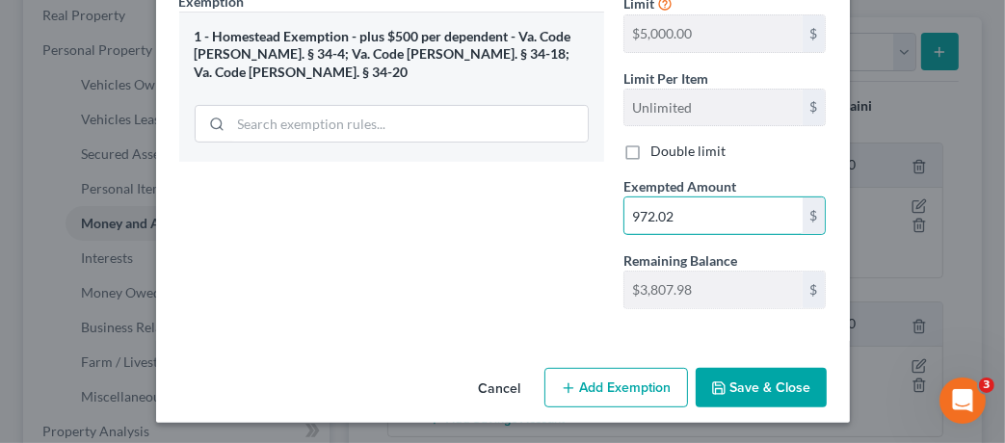
type input "972.02"
click at [788, 381] on button "Save & Close" at bounding box center [761, 388] width 131 height 40
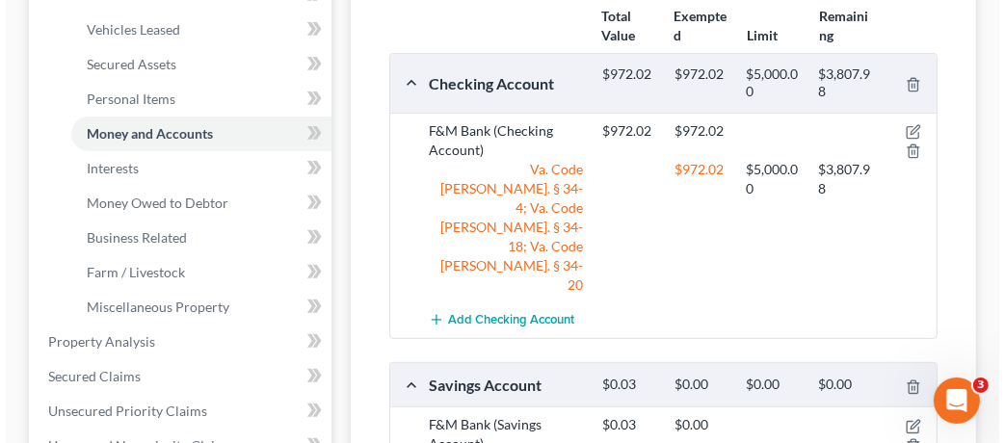
scroll to position [484, 0]
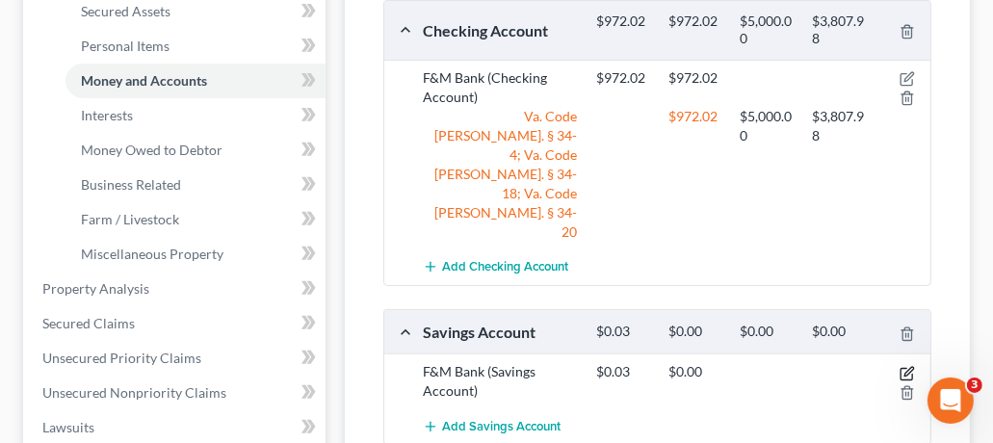
click at [906, 366] on icon "button" at bounding box center [907, 373] width 15 height 15
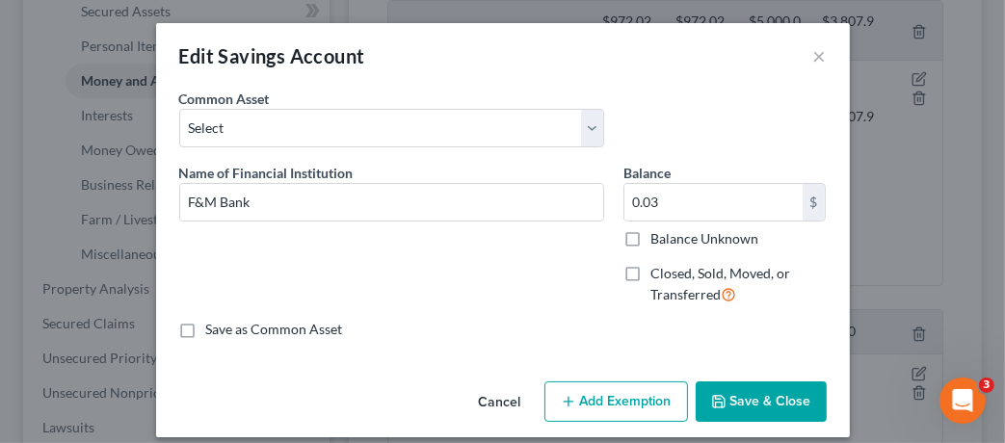
click at [641, 386] on button "Add Exemption" at bounding box center [616, 402] width 144 height 40
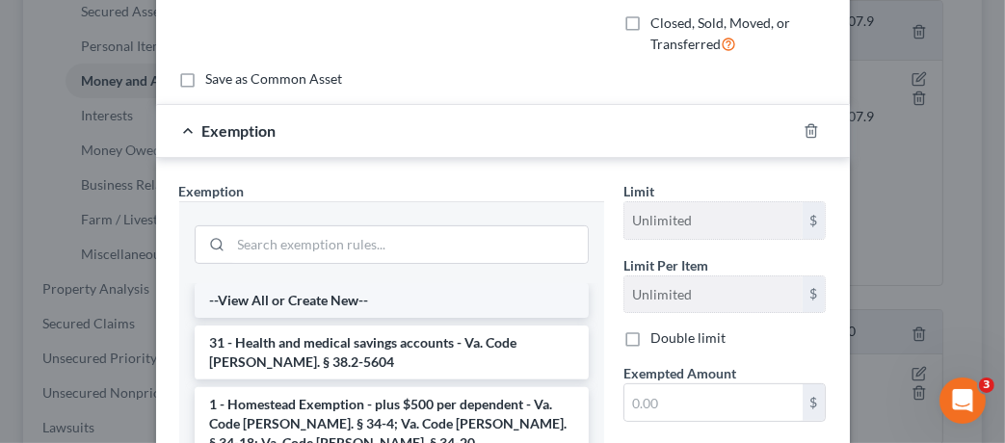
scroll to position [267, 0]
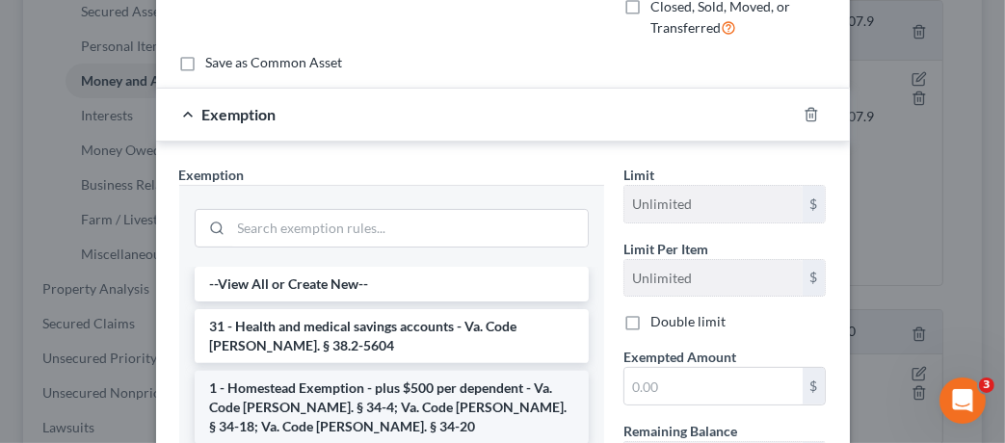
click at [462, 389] on li "1 - Homestead Exemption - plus $500 per dependent - Va. Code [PERSON_NAME]. § 3…" at bounding box center [392, 407] width 394 height 73
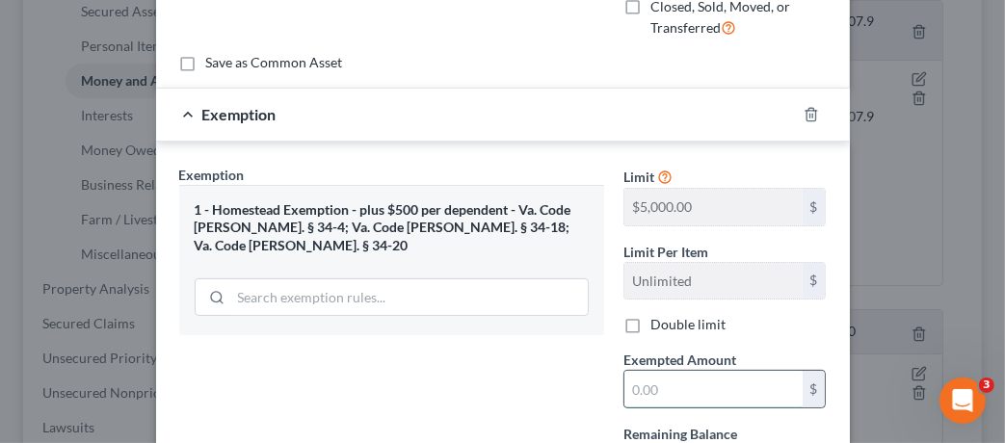
click at [684, 382] on input "text" at bounding box center [713, 389] width 178 height 37
type input "0.03"
click at [506, 381] on div "Exemption Set must be selected for CA. Exemption * 1 - Homestead Exemption - pl…" at bounding box center [392, 331] width 444 height 333
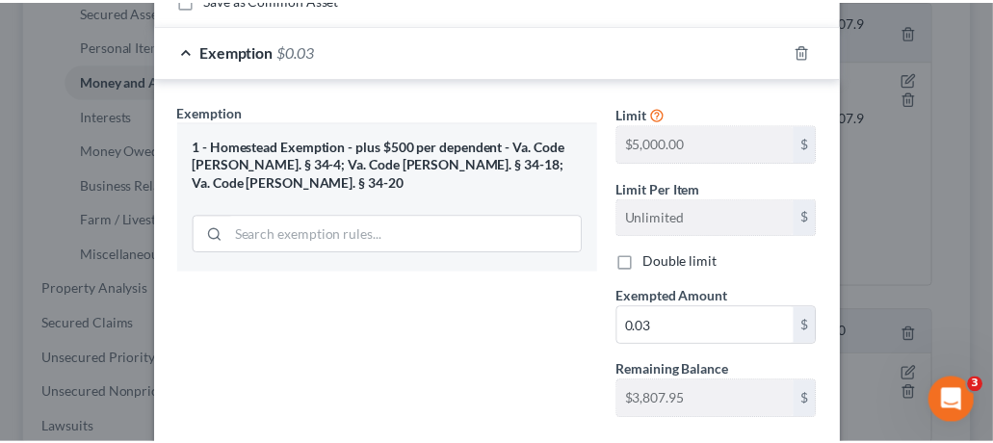
scroll to position [440, 0]
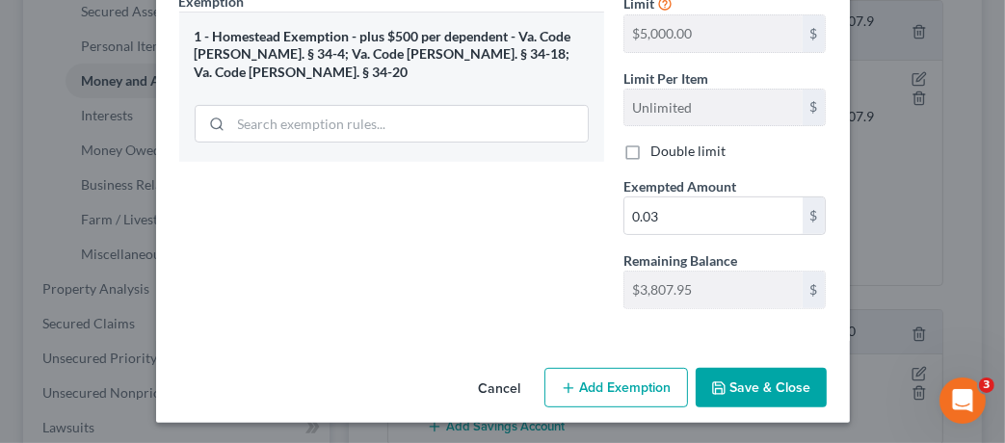
click at [776, 387] on button "Save & Close" at bounding box center [761, 388] width 131 height 40
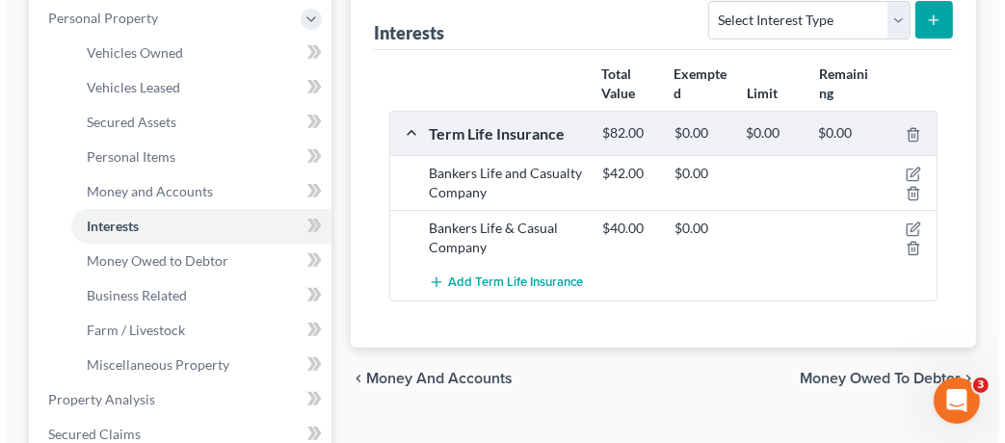
scroll to position [376, 0]
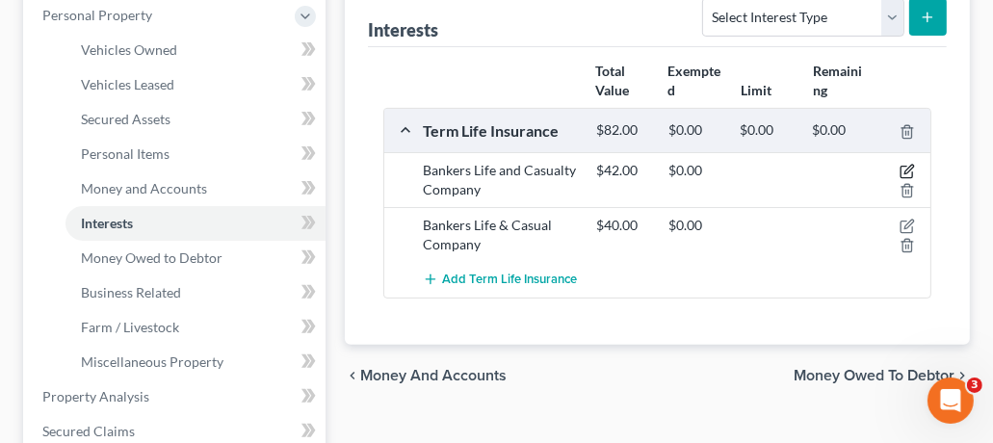
click at [909, 169] on icon "button" at bounding box center [909, 170] width 9 height 9
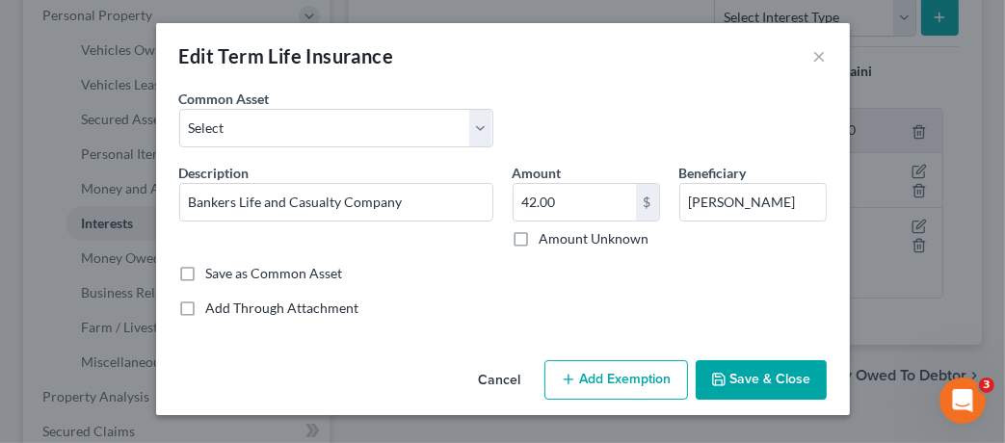
click at [589, 381] on button "Add Exemption" at bounding box center [616, 380] width 144 height 40
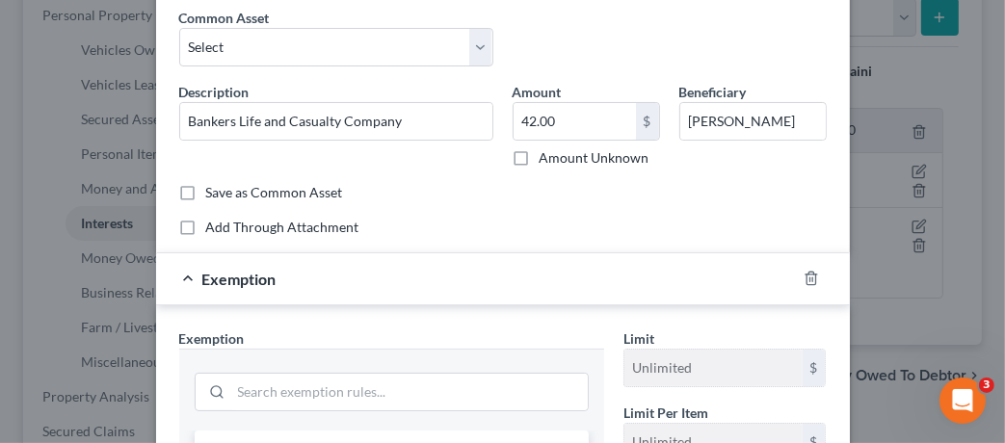
scroll to position [213, 0]
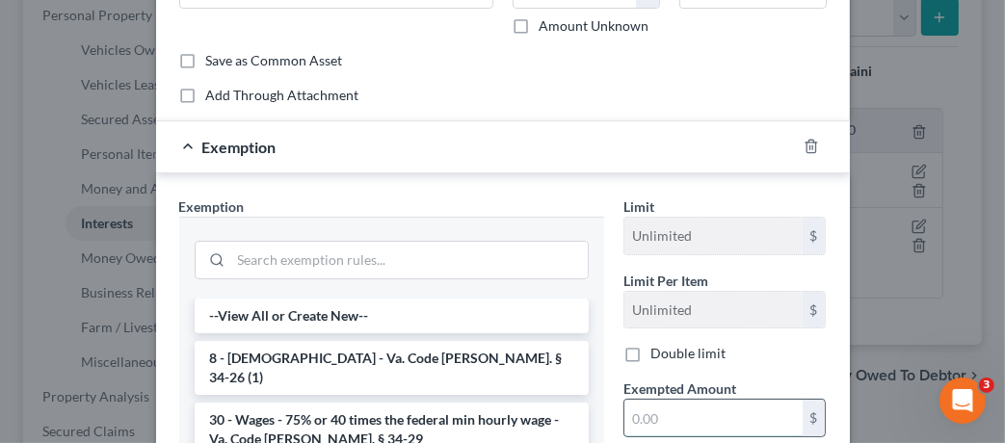
click at [673, 409] on input "text" at bounding box center [713, 418] width 178 height 37
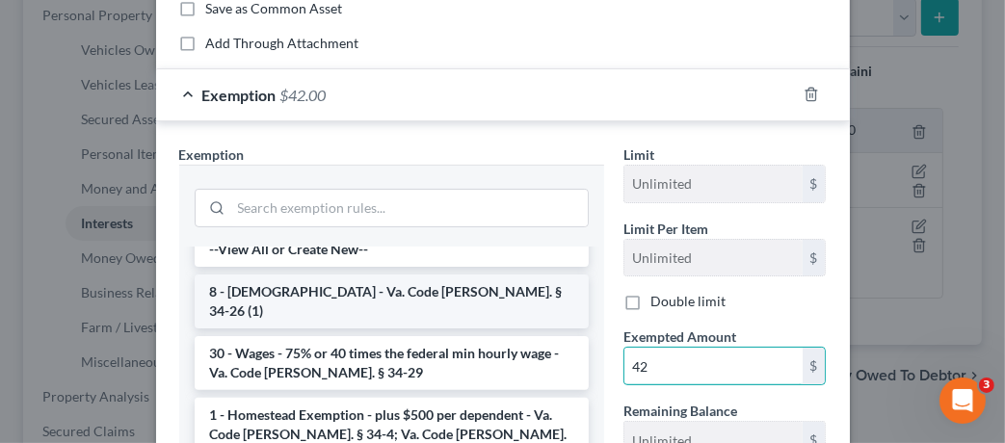
scroll to position [22, 0]
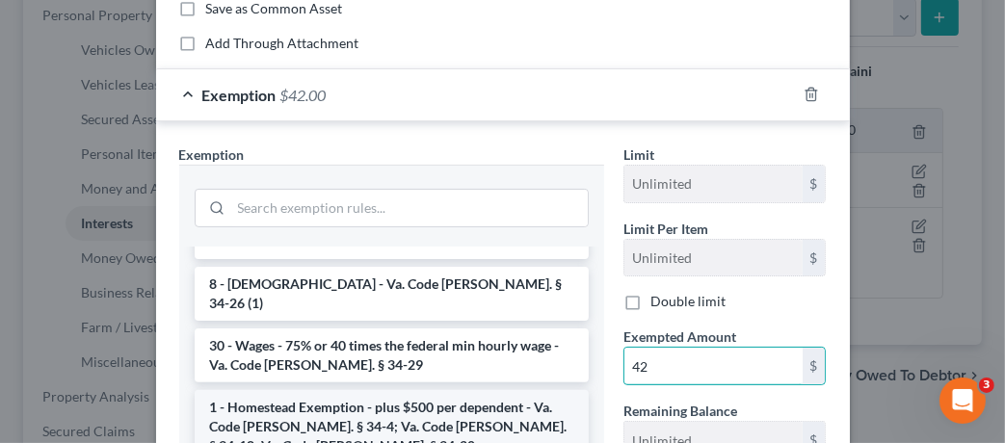
type input "42"
click at [442, 405] on li "1 - Homestead Exemption - plus $500 per dependent - Va. Code [PERSON_NAME]. § 3…" at bounding box center [392, 426] width 394 height 73
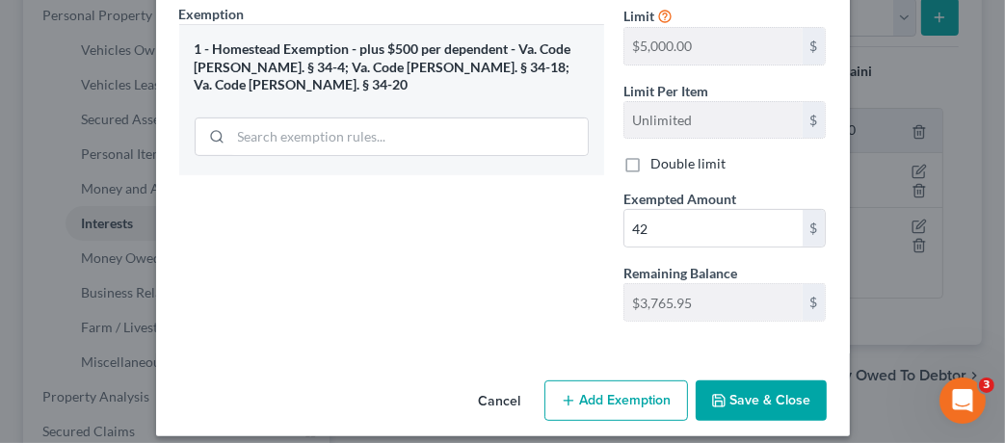
scroll to position [418, 0]
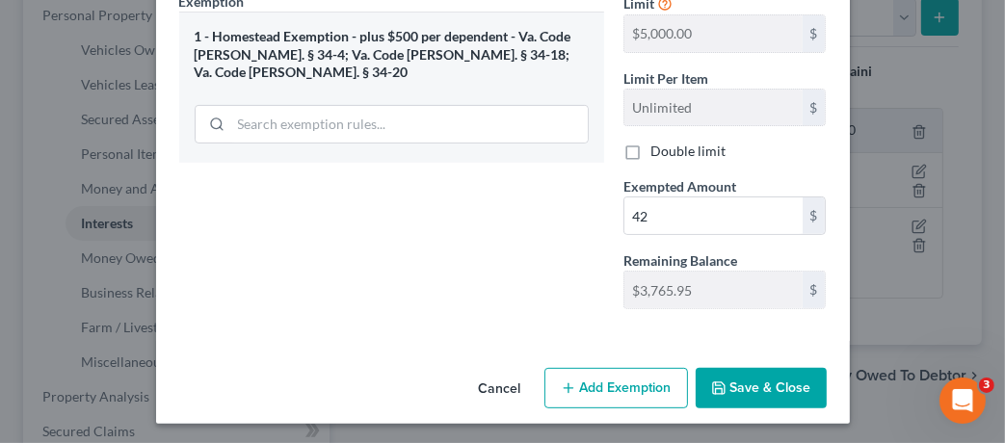
click at [759, 388] on button "Save & Close" at bounding box center [761, 388] width 131 height 40
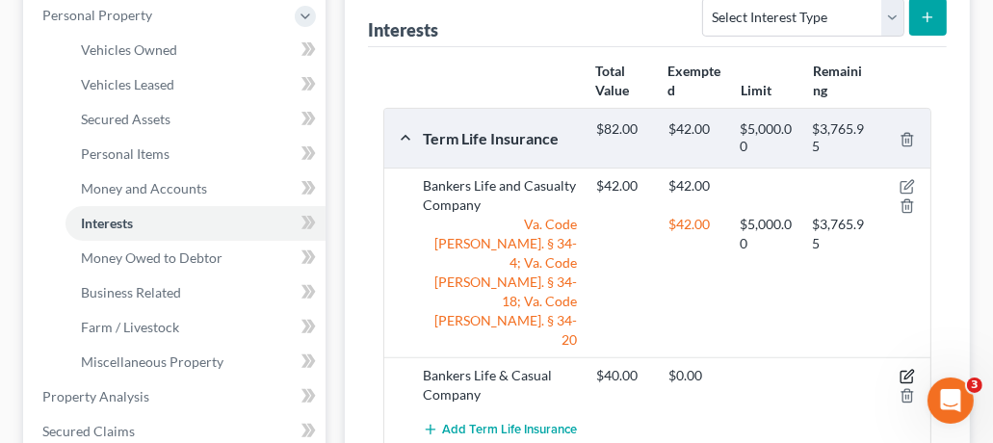
click at [907, 369] on icon "button" at bounding box center [907, 376] width 15 height 15
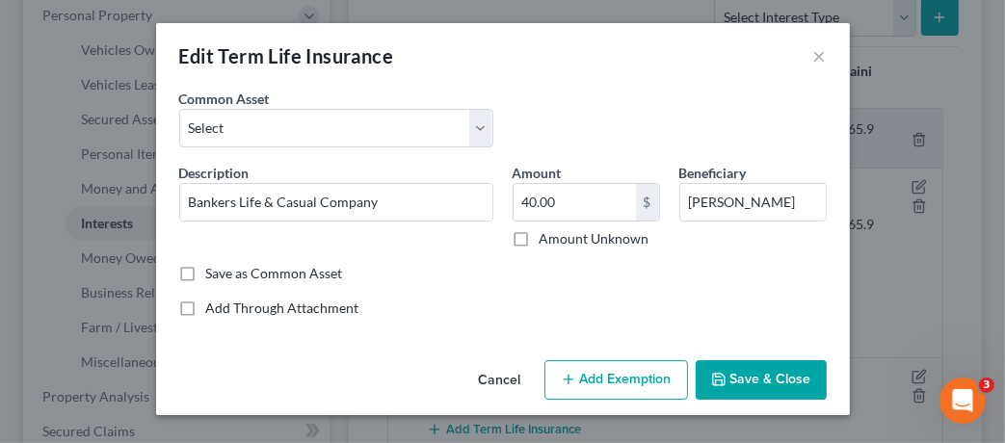
click at [601, 376] on button "Add Exemption" at bounding box center [616, 380] width 144 height 40
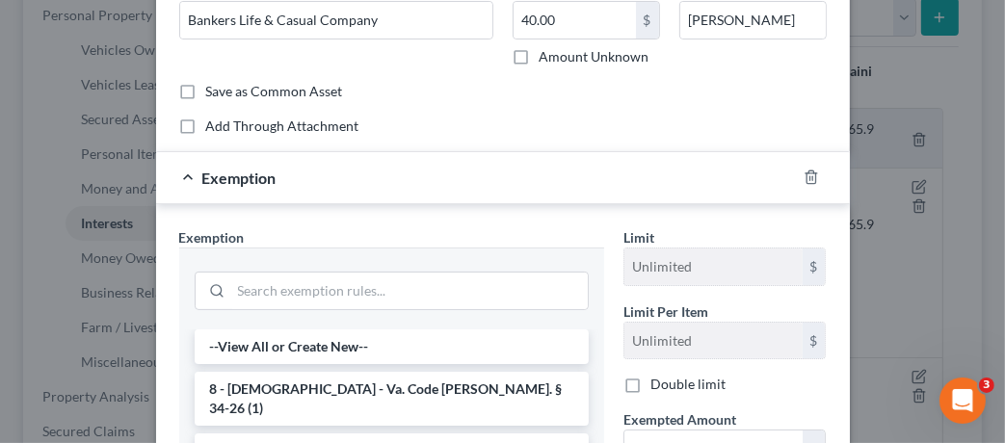
scroll to position [374, 0]
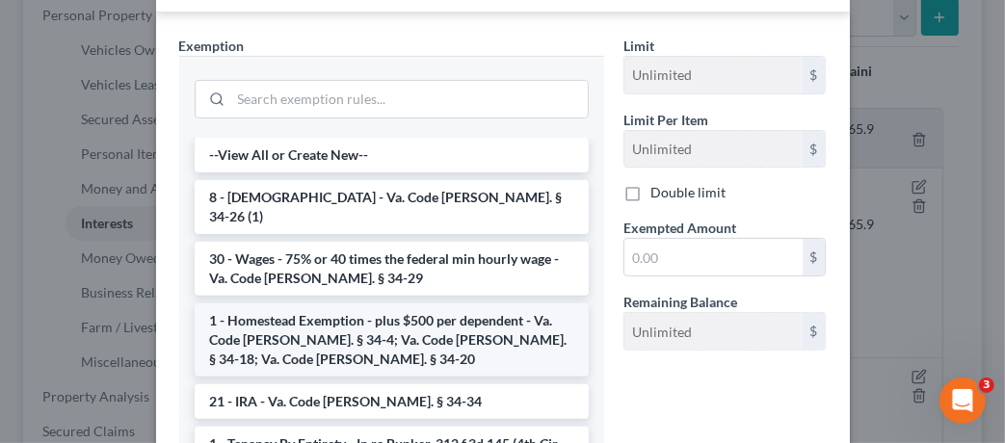
click at [489, 324] on li "1 - Homestead Exemption - plus $500 per dependent - Va. Code [PERSON_NAME]. § 3…" at bounding box center [392, 339] width 394 height 73
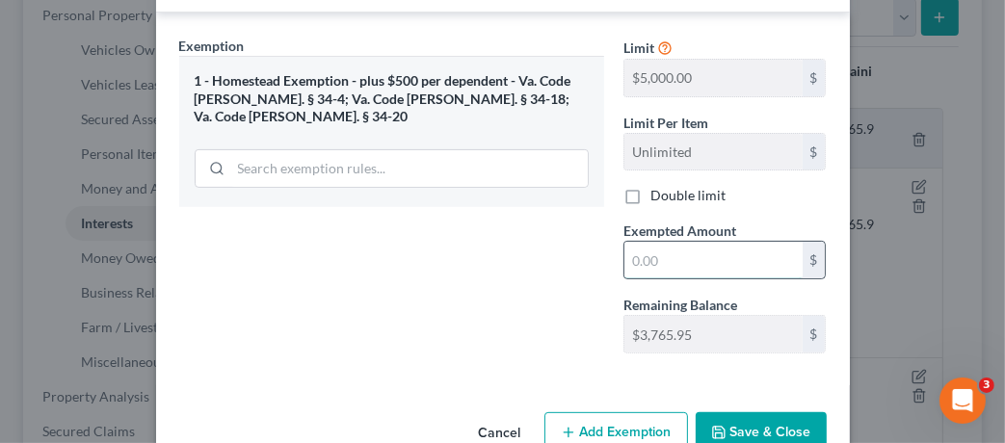
click at [685, 256] on input "text" at bounding box center [713, 260] width 178 height 37
type input "40"
click at [565, 303] on div "Exemption Set must be selected for CA. Exemption * 1 - Homestead Exemption - pl…" at bounding box center [392, 202] width 444 height 333
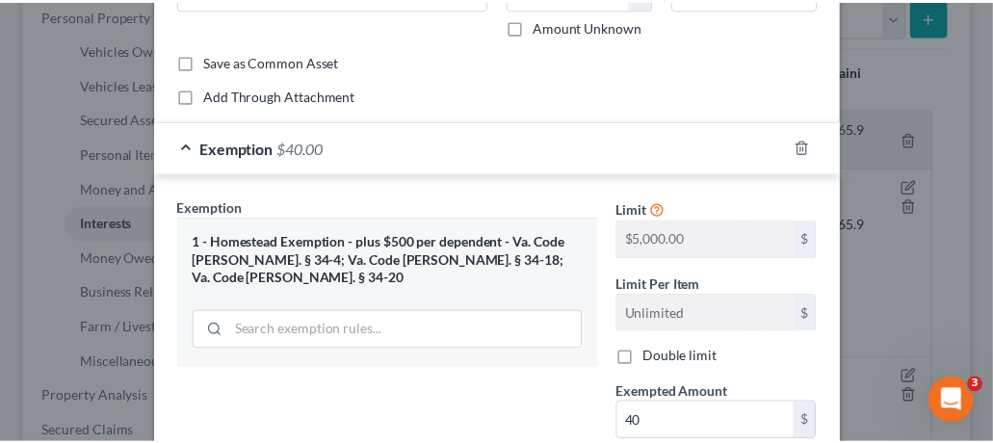
scroll to position [418, 0]
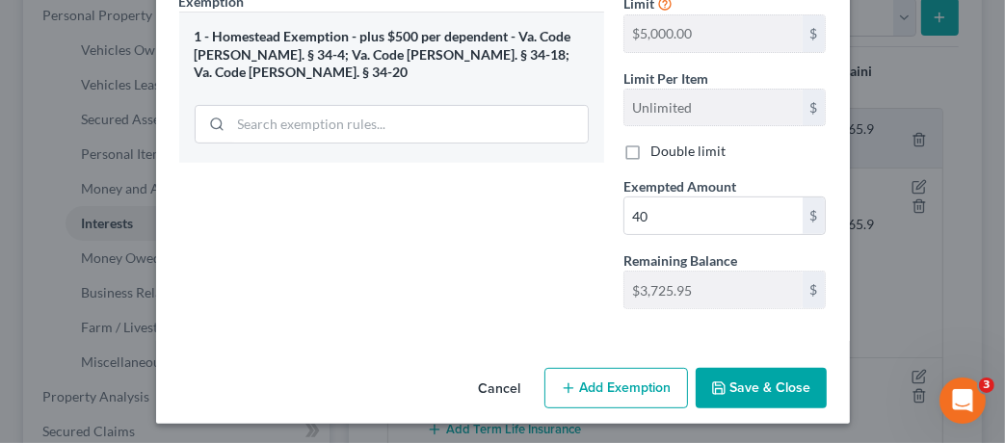
click at [774, 381] on button "Save & Close" at bounding box center [761, 388] width 131 height 40
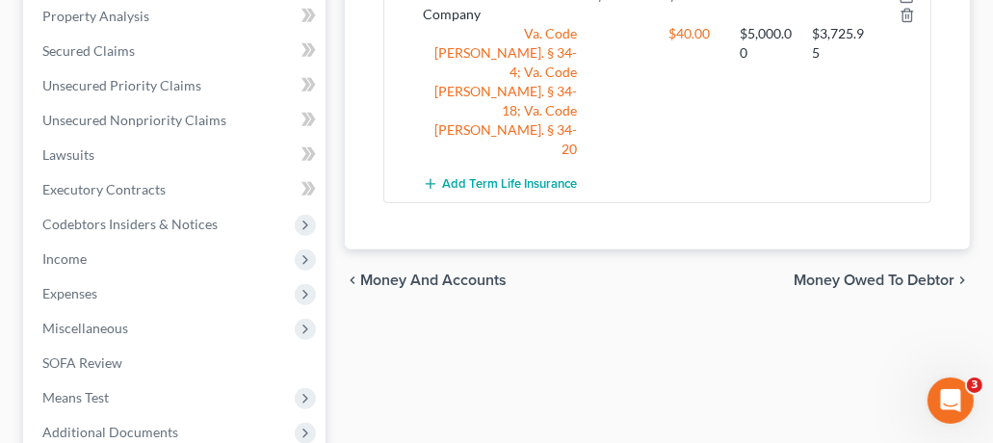
click at [925, 273] on span "Money Owed to Debtor" at bounding box center [874, 280] width 161 height 15
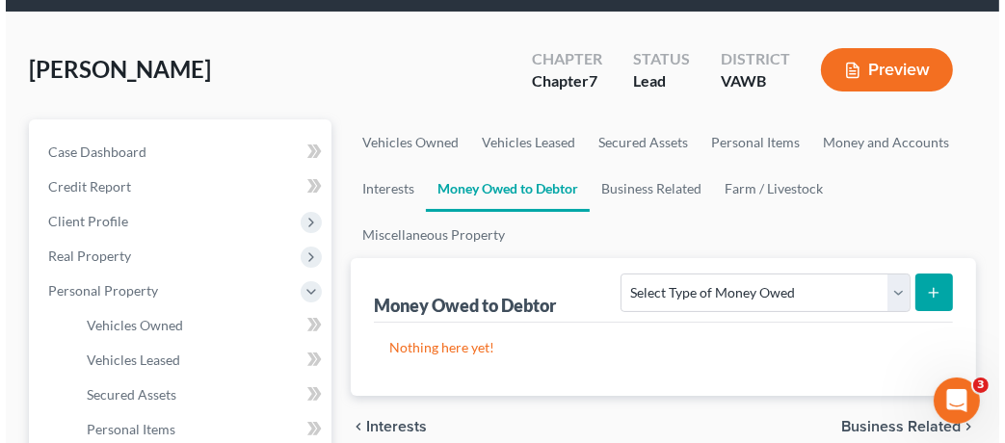
scroll to position [227, 0]
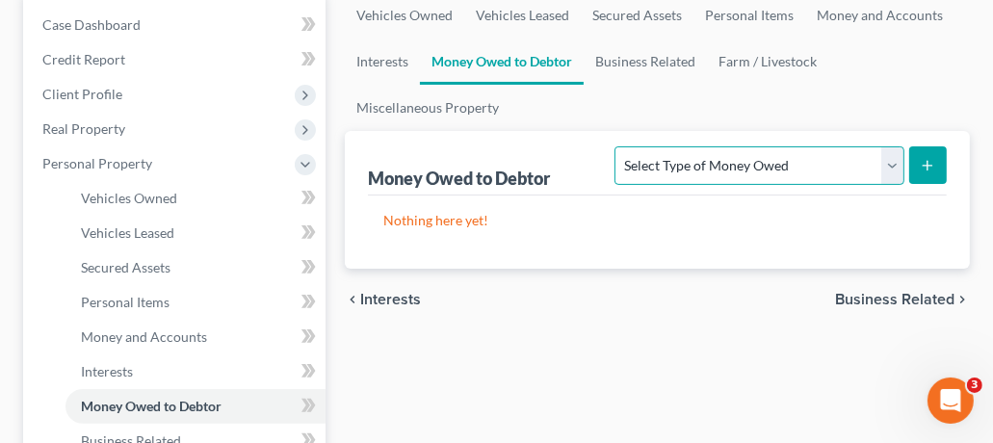
click at [874, 168] on select "Select Type of Money Owed Accounts Receivable Alimony Child Support Claims Agai…" at bounding box center [759, 165] width 289 height 39
select select "expected_tax_refund"
click at [615, 146] on select "Select Type of Money Owed Accounts Receivable Alimony Child Support Claims Agai…" at bounding box center [759, 165] width 289 height 39
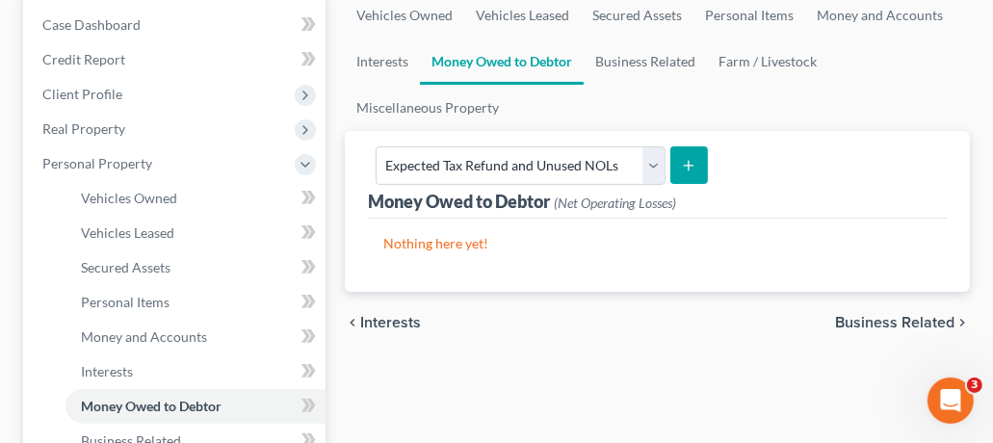
click at [694, 171] on button "submit" at bounding box center [690, 165] width 38 height 38
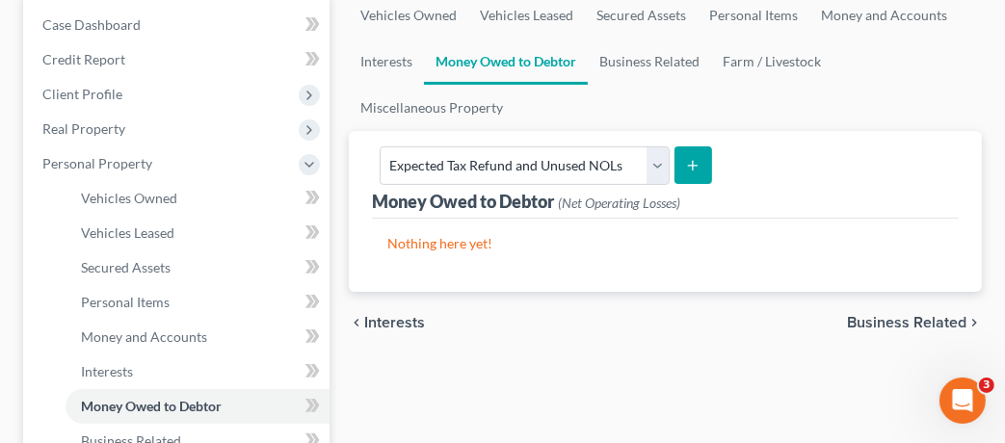
select select "0"
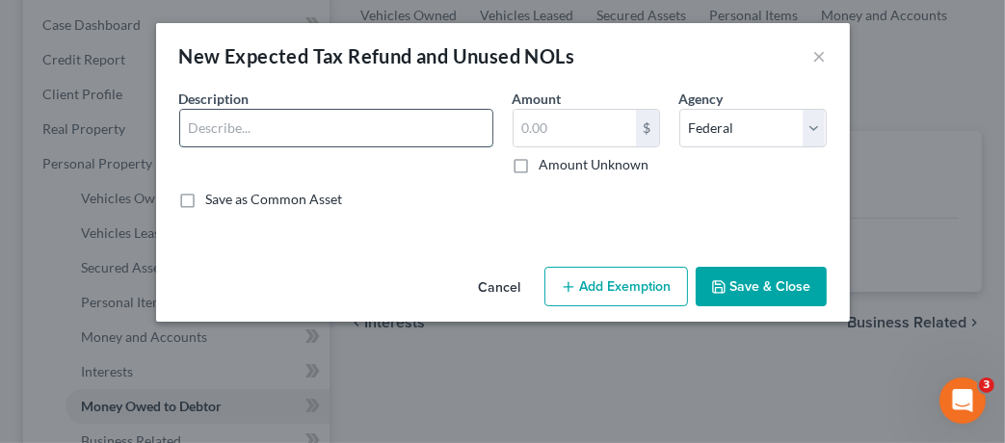
click at [389, 127] on input "text" at bounding box center [336, 128] width 312 height 37
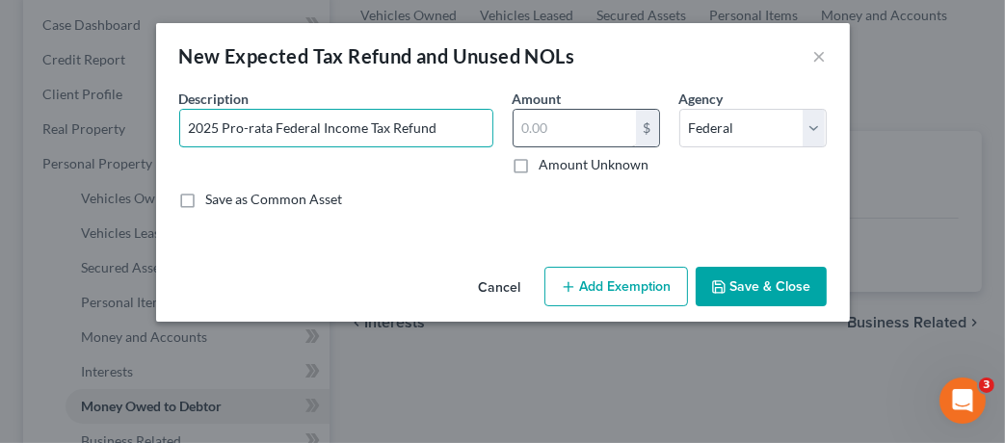
type input "2025 Pro-rata Federal Income Tax Refund"
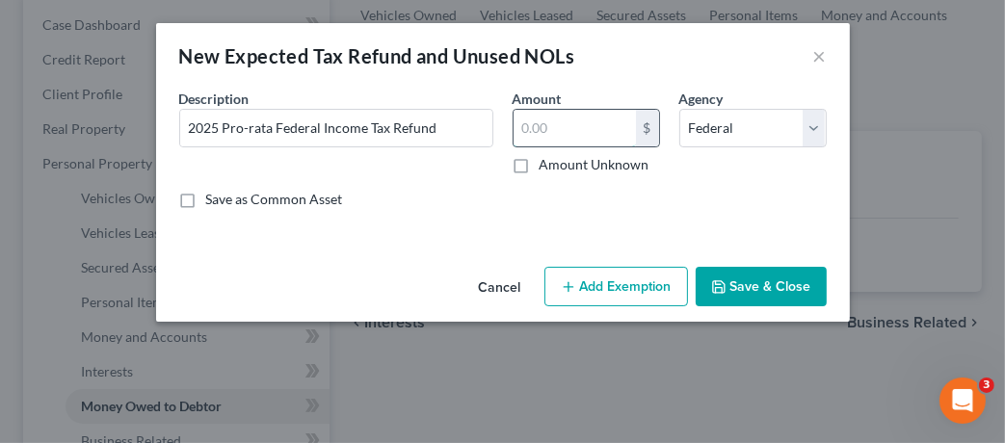
click at [567, 134] on input "text" at bounding box center [575, 128] width 122 height 37
type input "1"
click at [667, 193] on div "Save as Common Asset" at bounding box center [502, 199] width 647 height 19
click at [601, 303] on button "Add Exemption" at bounding box center [616, 287] width 144 height 40
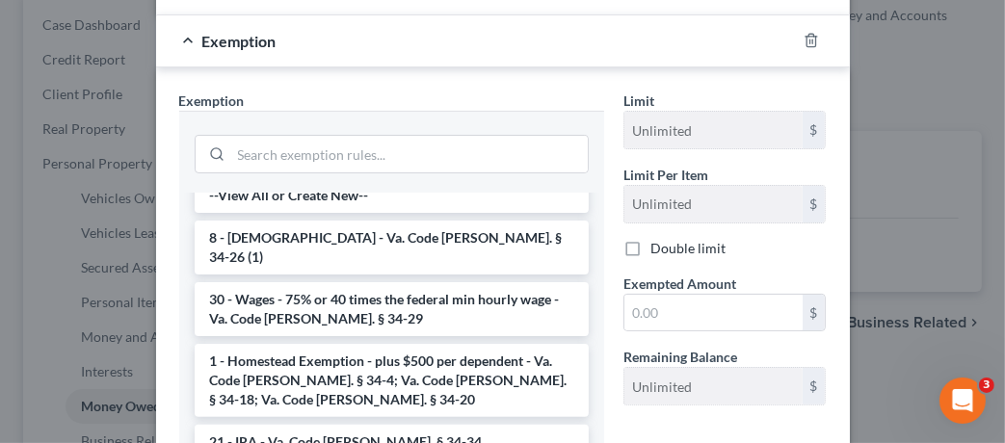
scroll to position [25, 0]
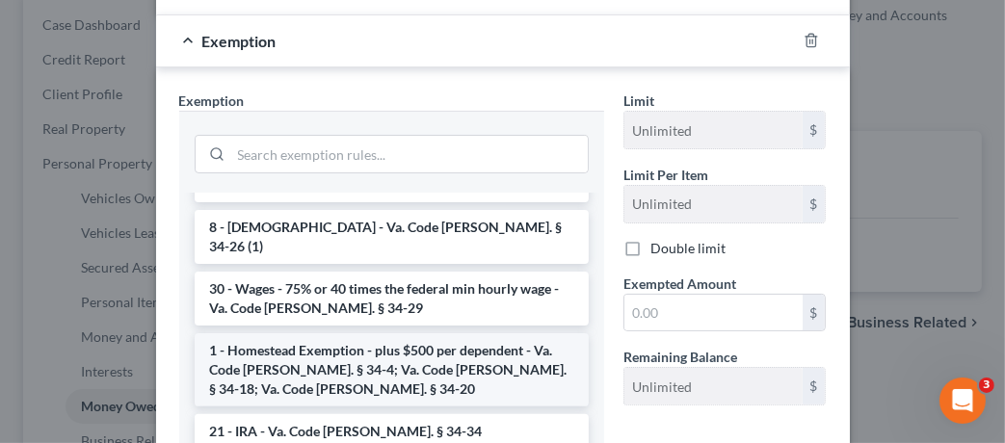
click at [438, 338] on li "1 - Homestead Exemption - plus $500 per dependent - Va. Code [PERSON_NAME]. § 3…" at bounding box center [392, 369] width 394 height 73
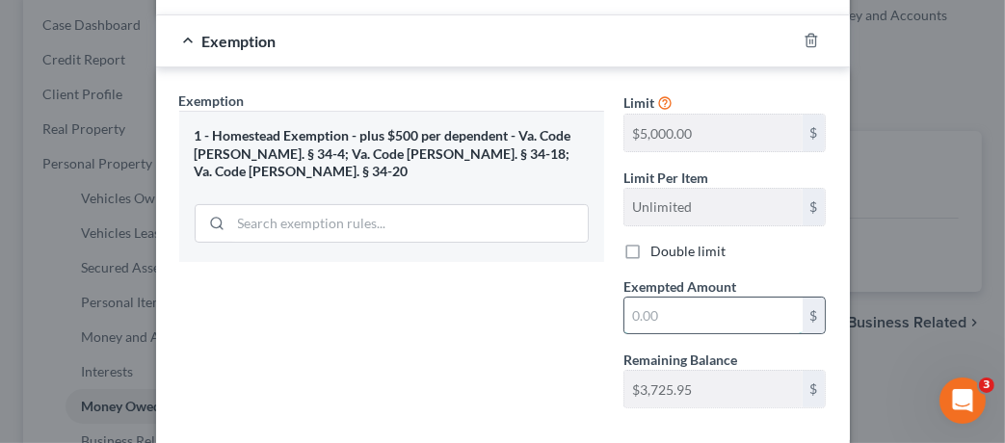
click at [690, 316] on input "text" at bounding box center [713, 316] width 178 height 37
type input "1"
click at [477, 310] on div "Exemption Set must be selected for CA. Exemption * 1 - Homestead Exemption - pl…" at bounding box center [392, 257] width 444 height 333
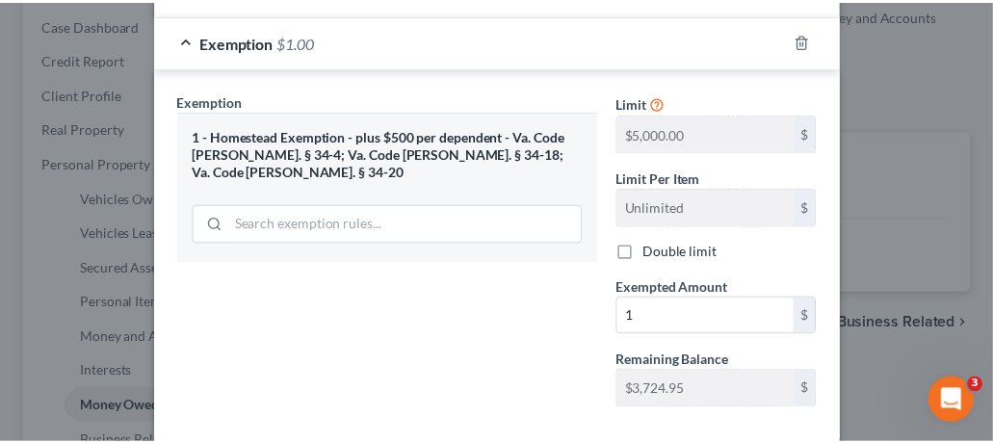
scroll to position [326, 0]
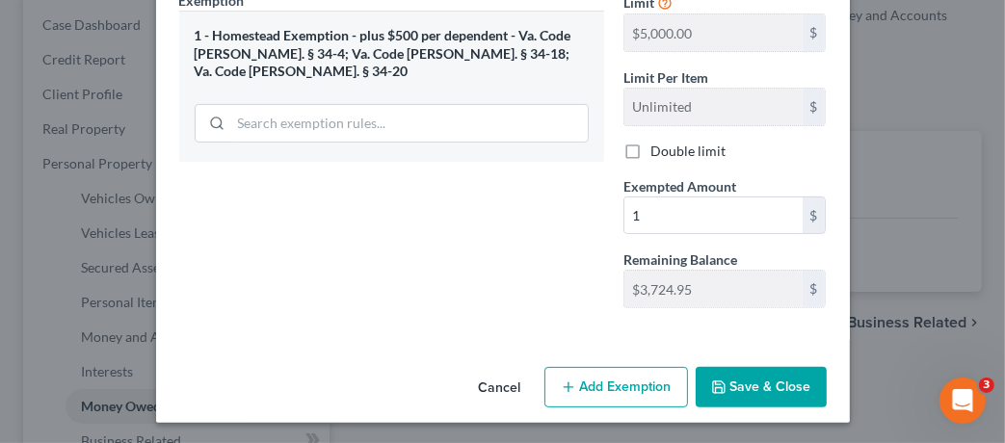
click at [781, 389] on button "Save & Close" at bounding box center [761, 387] width 131 height 40
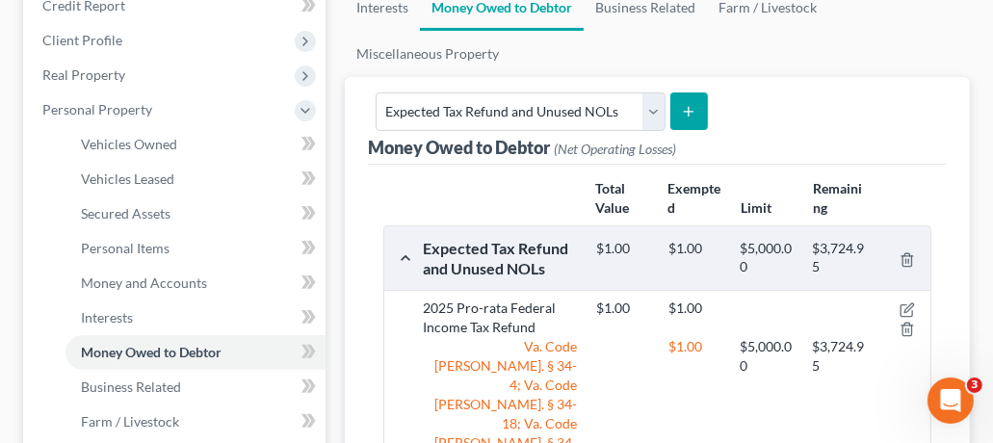
scroll to position [266, 0]
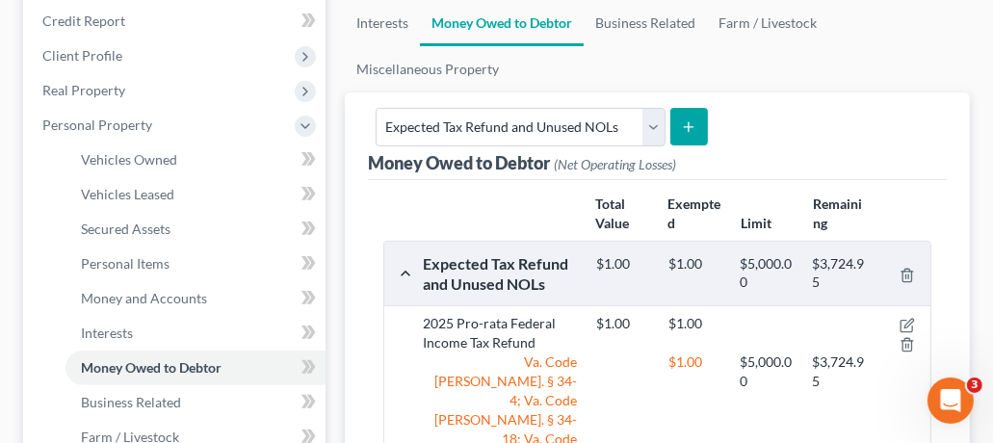
click at [693, 136] on button "submit" at bounding box center [690, 127] width 38 height 38
select select "0"
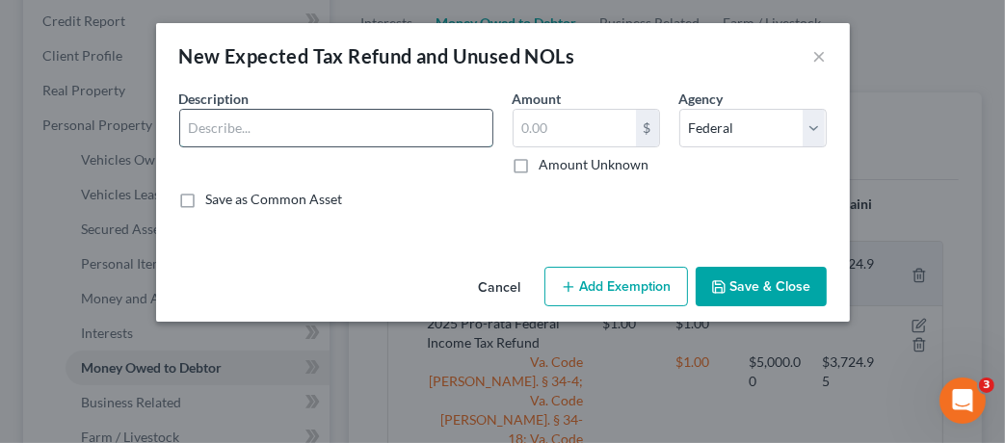
click at [340, 142] on input "text" at bounding box center [336, 128] width 312 height 37
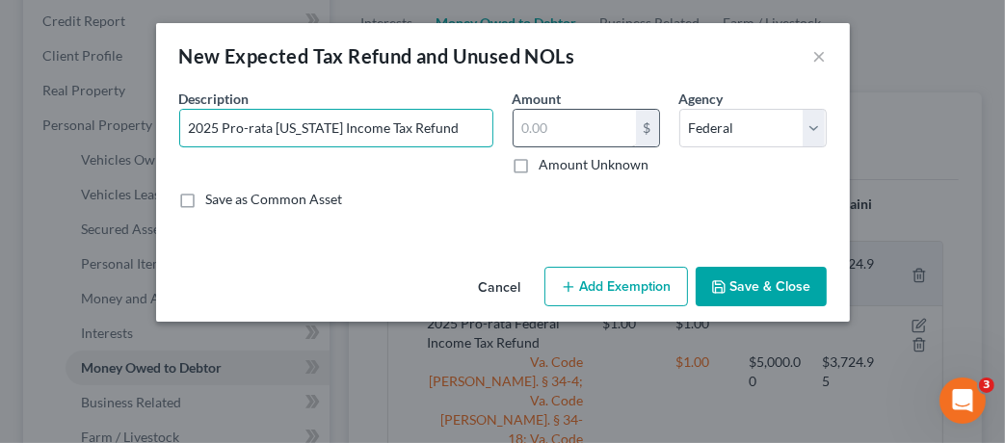
type input "2025 Pro-rata [US_STATE] Income Tax Refund"
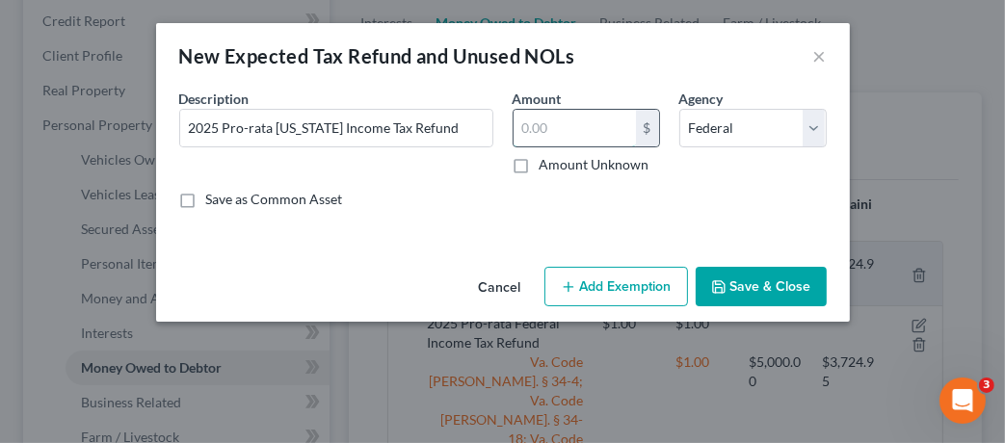
click at [587, 138] on input "text" at bounding box center [575, 128] width 122 height 37
type input "1"
click at [761, 119] on select "Select Federal State Local" at bounding box center [752, 128] width 147 height 39
select select "1"
click at [679, 109] on select "Select Federal State Local" at bounding box center [752, 128] width 147 height 39
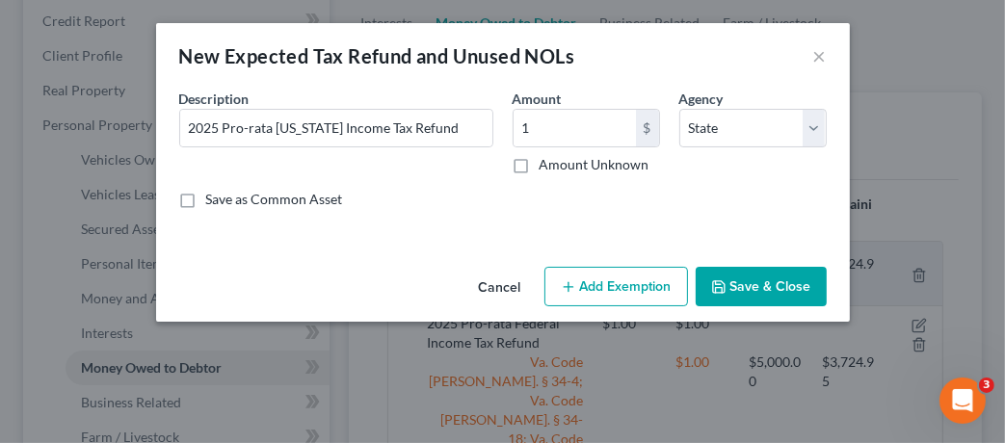
click at [771, 280] on button "Save & Close" at bounding box center [761, 287] width 131 height 40
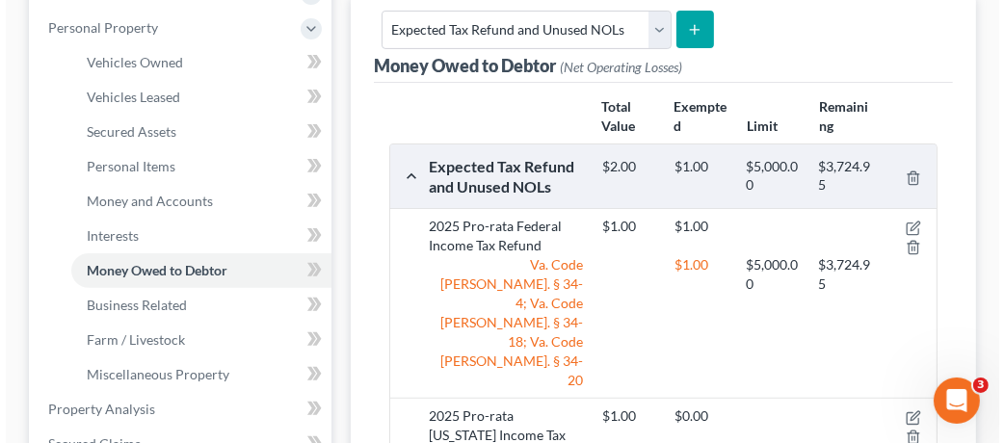
scroll to position [434, 0]
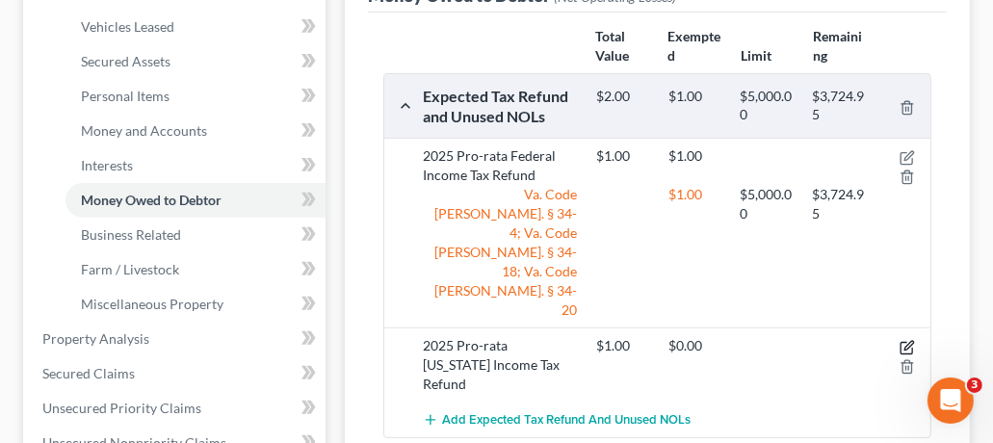
click at [910, 340] on icon "button" at bounding box center [907, 347] width 15 height 15
select select "1"
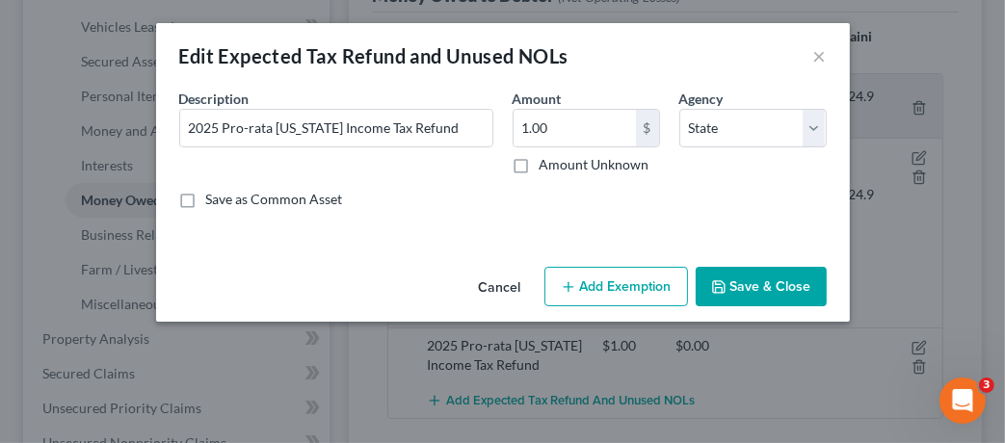
click at [609, 294] on button "Add Exemption" at bounding box center [616, 287] width 144 height 40
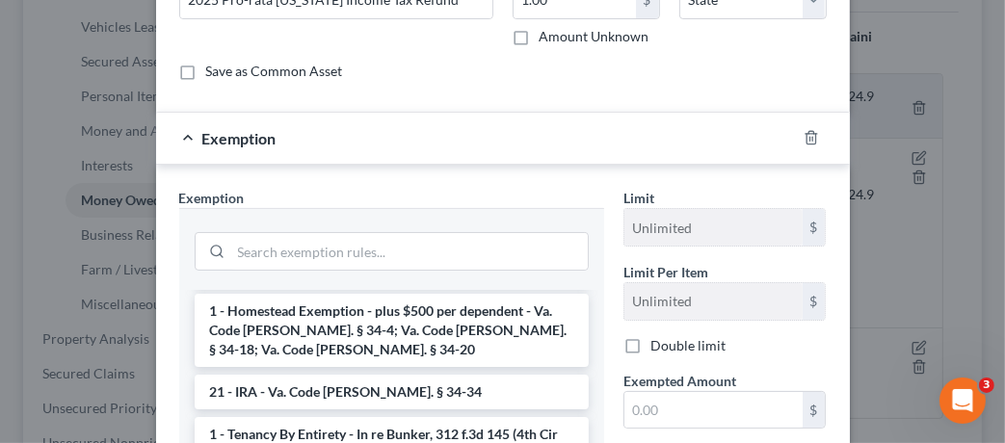
scroll to position [142, 0]
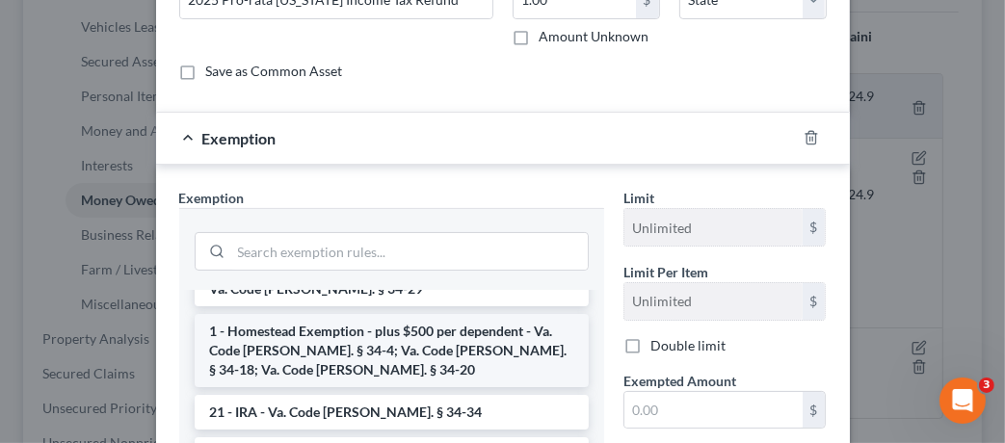
click at [439, 330] on li "1 - Homestead Exemption - plus $500 per dependent - Va. Code [PERSON_NAME]. § 3…" at bounding box center [392, 350] width 394 height 73
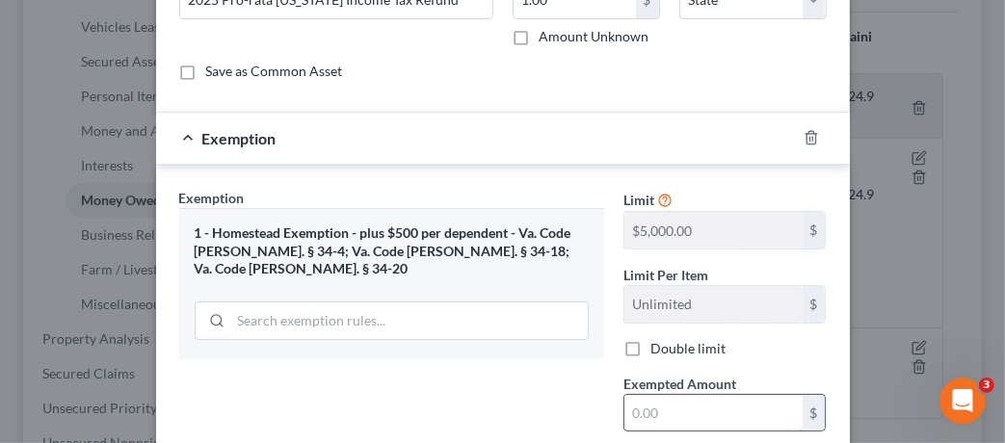
click at [676, 422] on input "text" at bounding box center [713, 413] width 178 height 37
type input "1"
click at [543, 362] on div "Exemption Set must be selected for CA. Exemption * 1 - Homestead Exemption - pl…" at bounding box center [392, 354] width 444 height 333
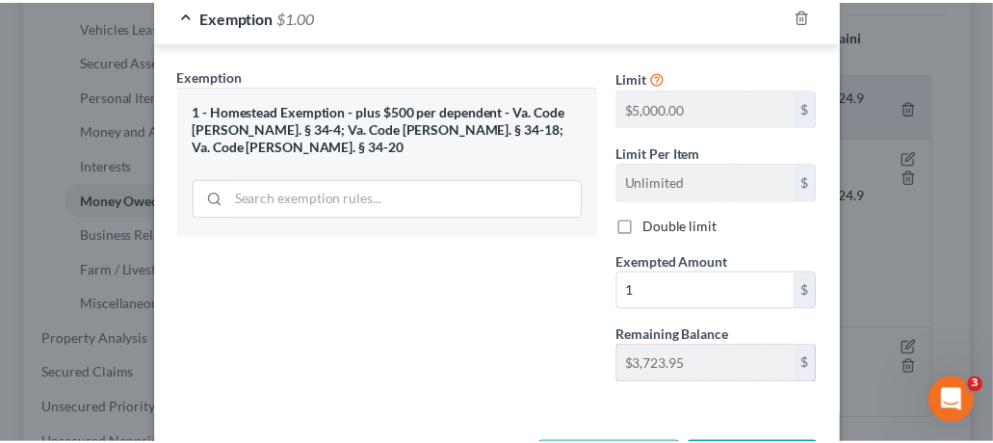
scroll to position [270, 0]
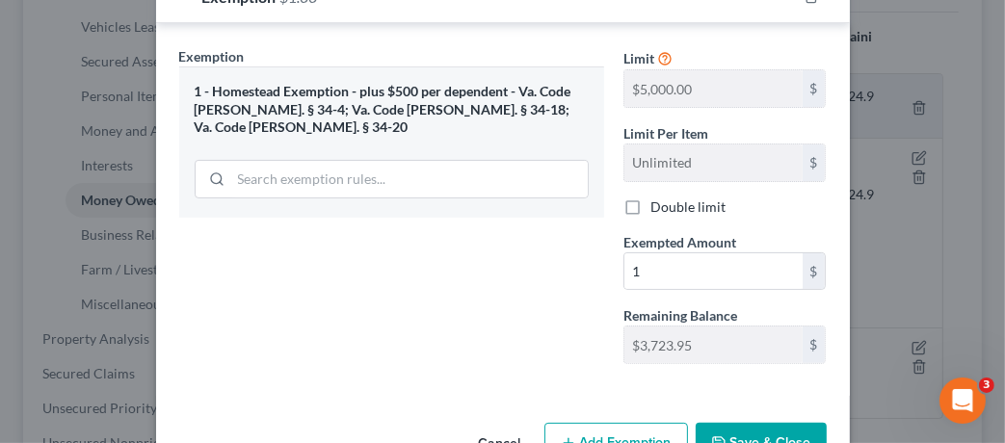
click at [780, 428] on button "Save & Close" at bounding box center [761, 443] width 131 height 40
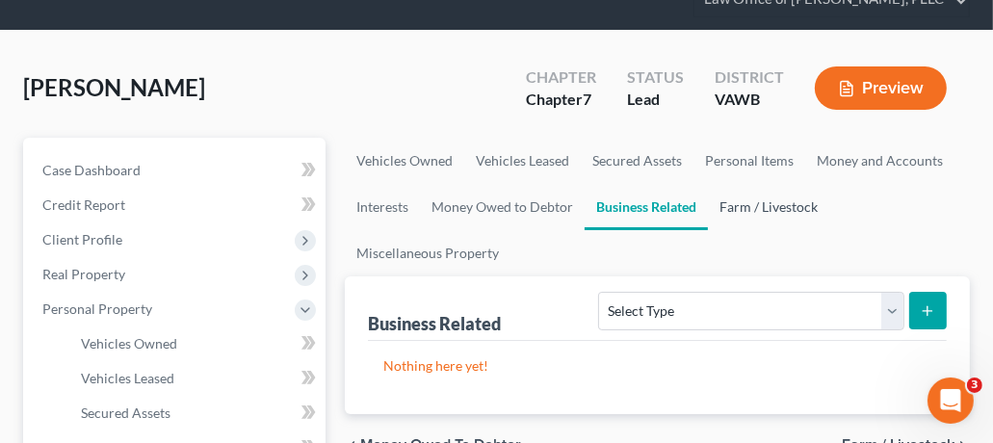
click at [782, 209] on link "Farm / Livestock" at bounding box center [768, 207] width 121 height 46
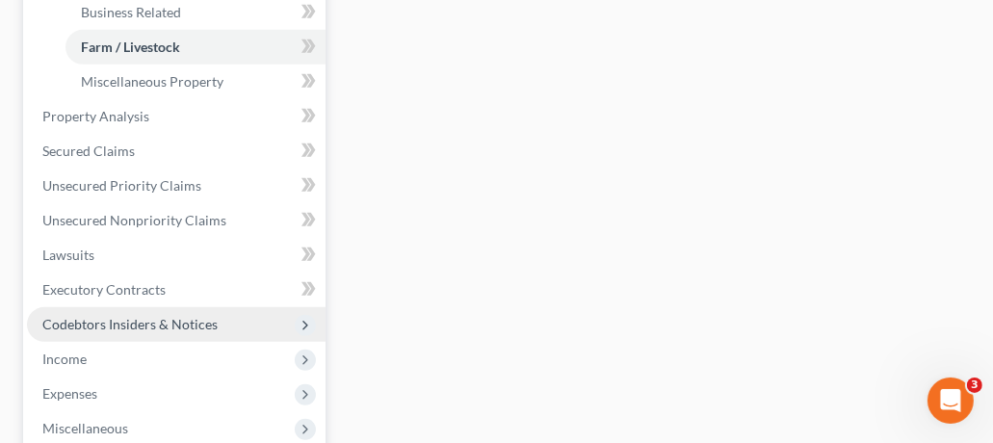
scroll to position [659, 0]
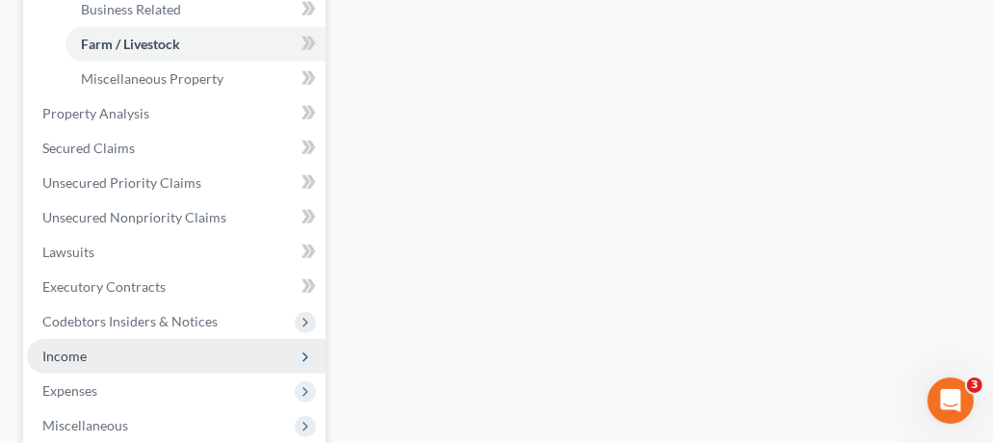
click at [87, 363] on span "Income" at bounding box center [176, 356] width 299 height 35
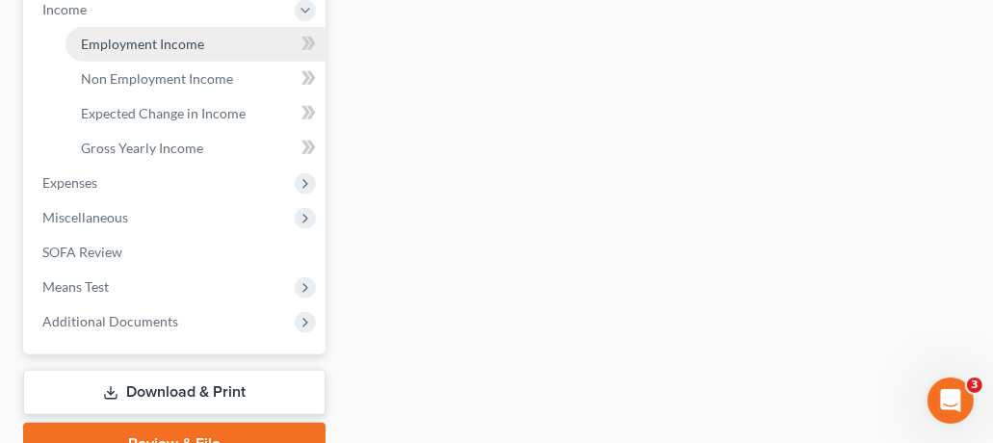
click at [194, 54] on link "Employment Income" at bounding box center [196, 44] width 260 height 35
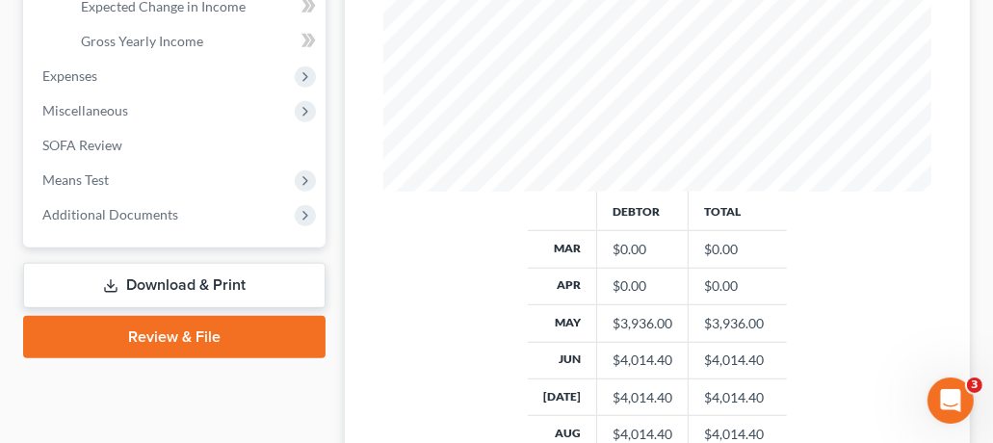
scroll to position [624, 0]
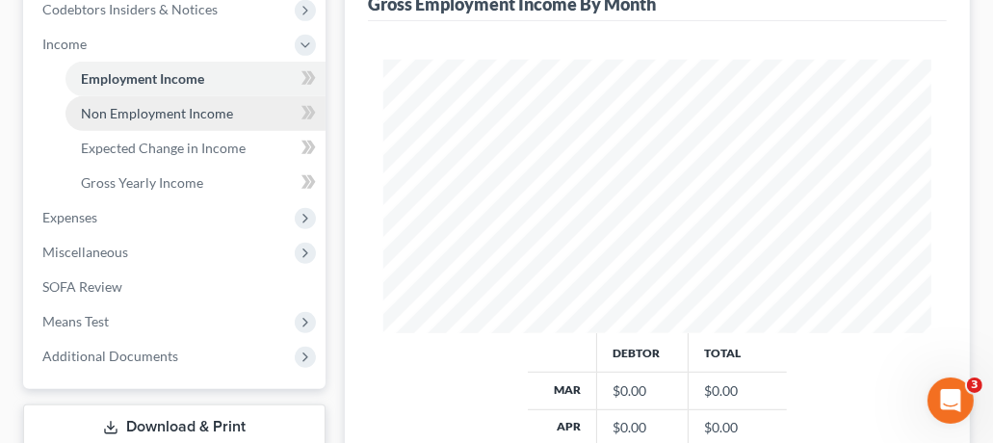
click at [164, 120] on link "Non Employment Income" at bounding box center [196, 113] width 260 height 35
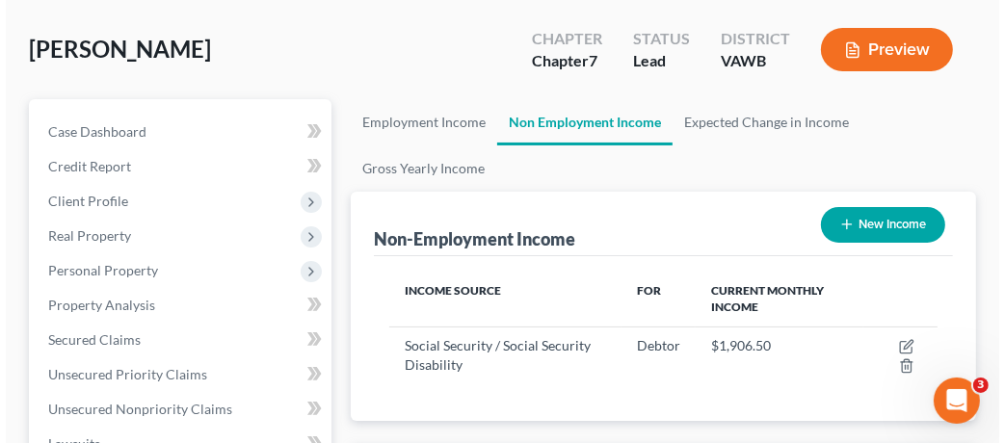
scroll to position [172, 0]
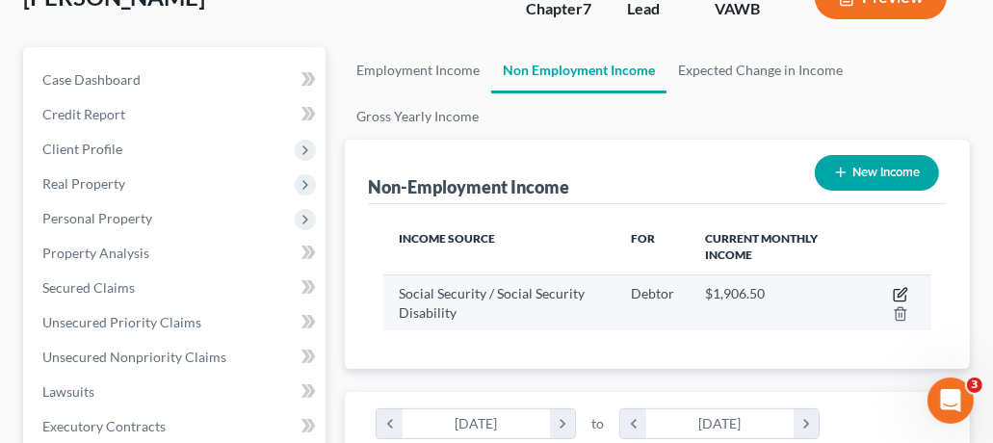
click at [902, 294] on icon "button" at bounding box center [902, 292] width 9 height 9
select select "4"
select select "0"
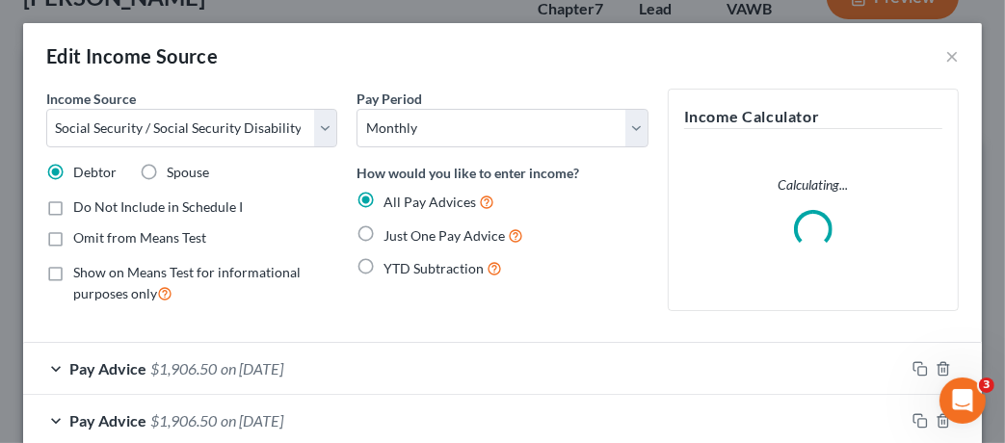
scroll to position [0, 0]
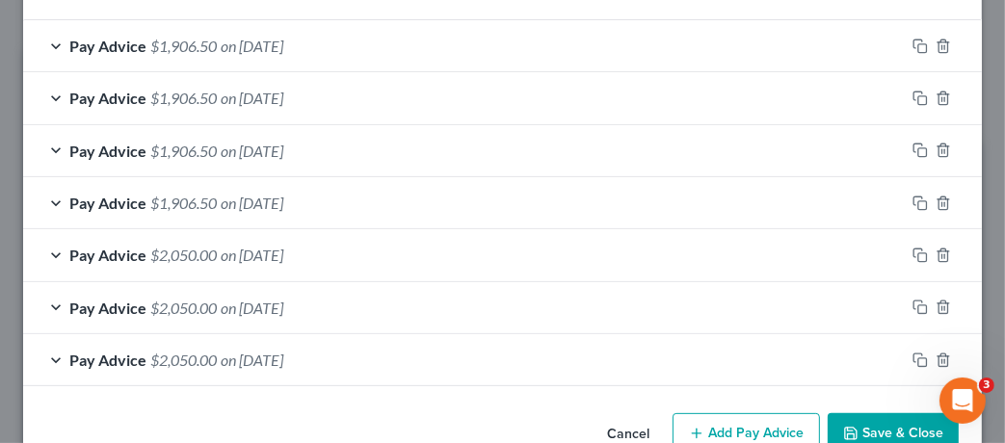
click at [889, 425] on button "Save & Close" at bounding box center [893, 433] width 131 height 40
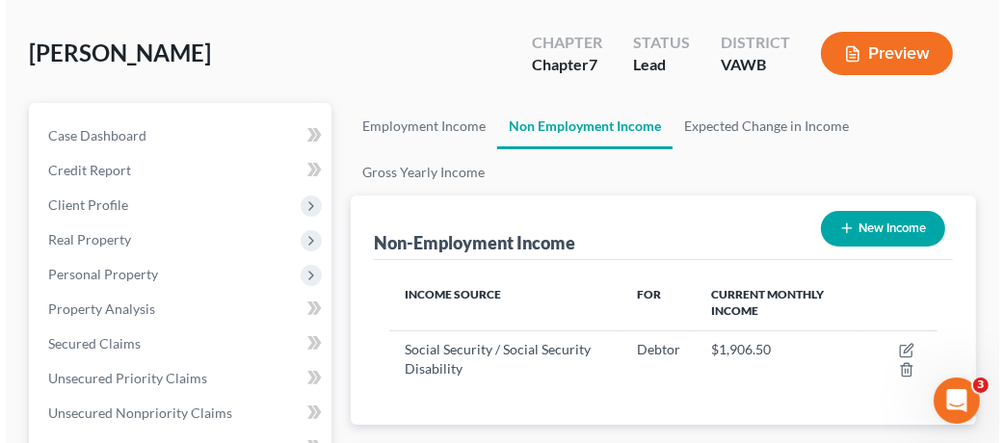
scroll to position [145, 0]
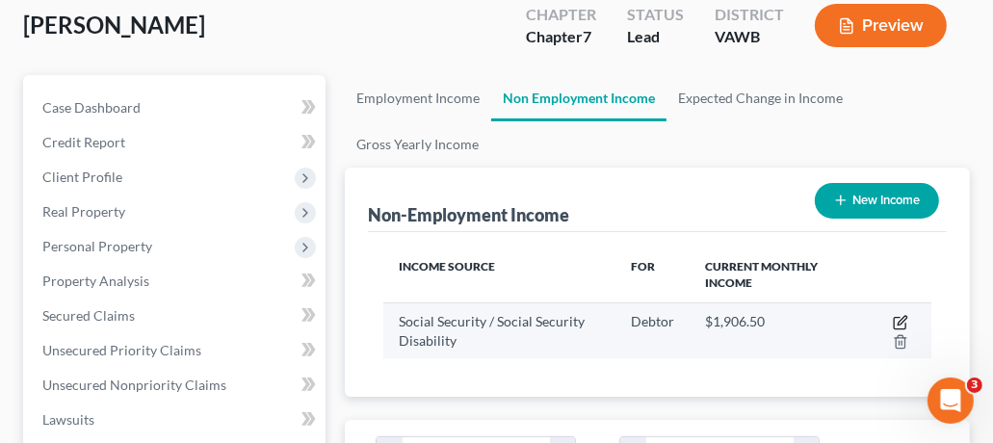
click at [901, 321] on icon "button" at bounding box center [900, 322] width 15 height 15
select select "4"
select select "0"
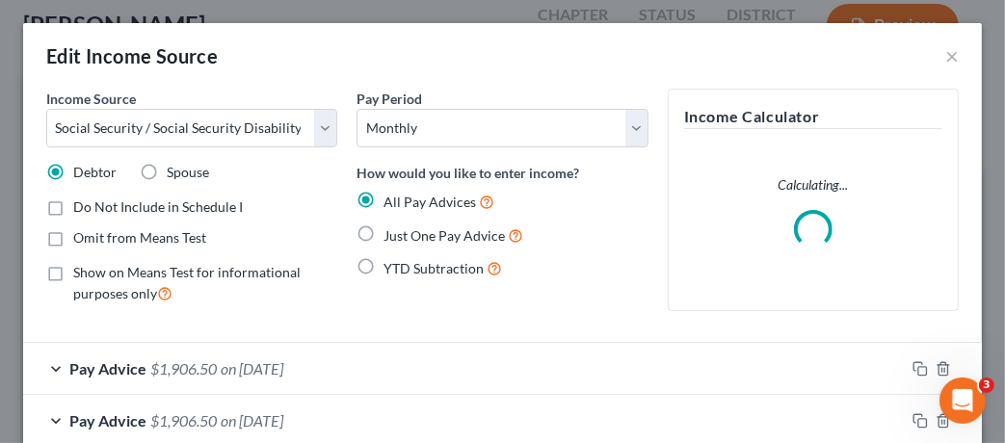
scroll to position [963199, 962882]
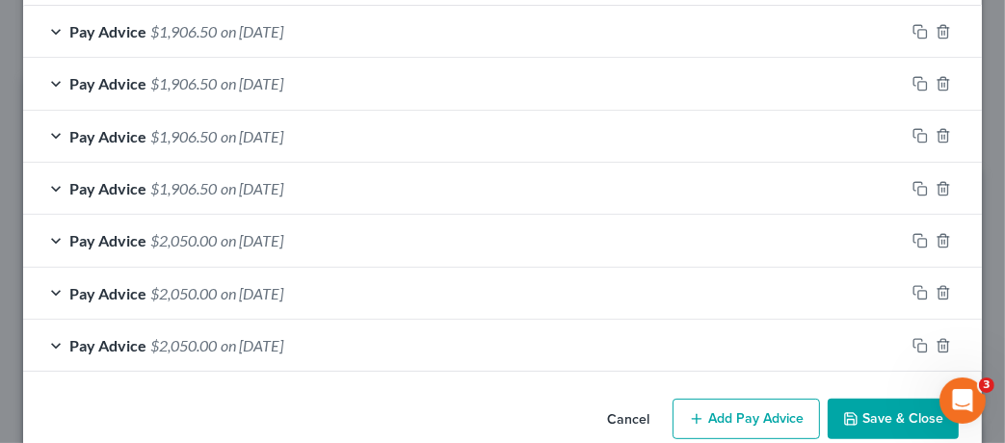
click at [706, 410] on button "Add Pay Advice" at bounding box center [746, 419] width 147 height 40
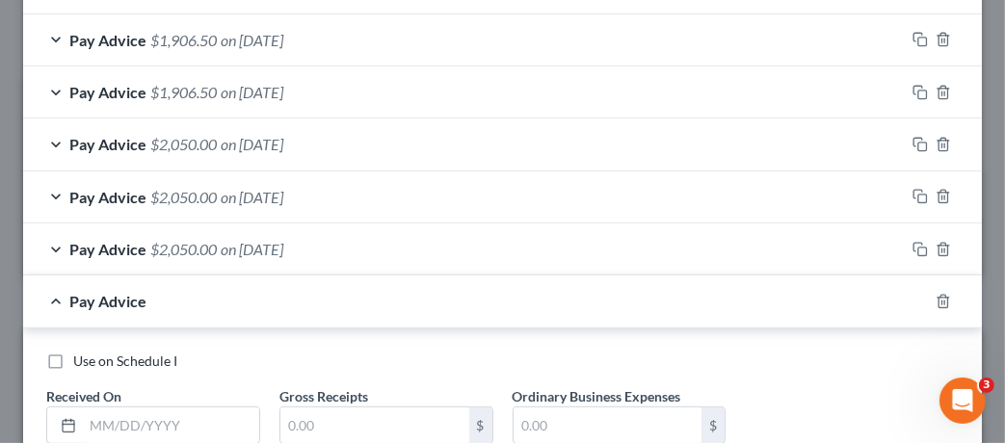
scroll to position [464, 0]
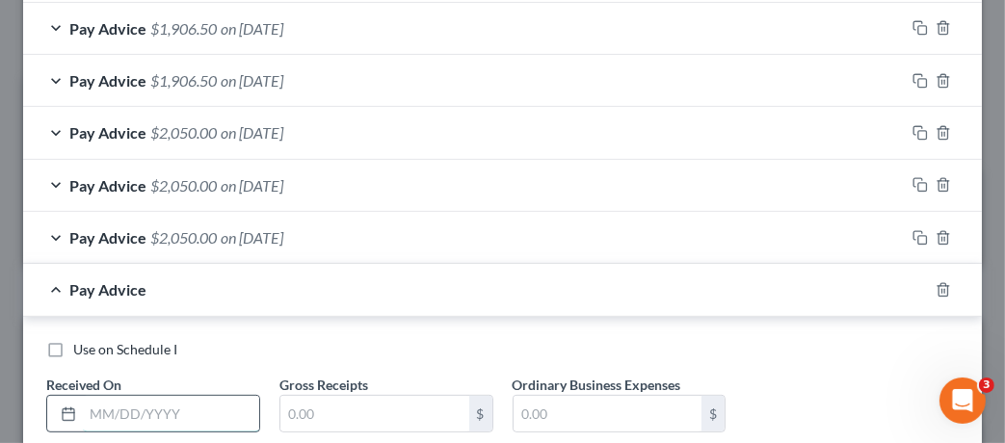
click at [119, 414] on input "text" at bounding box center [171, 414] width 176 height 37
type input "[DATE]"
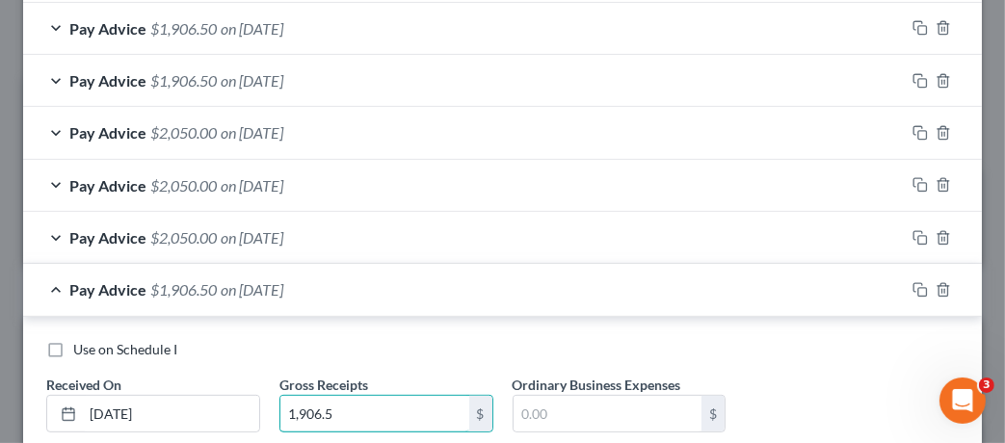
type input "1,906.5"
click at [529, 265] on div "Pay Advice $1,906.50 on [DATE]" at bounding box center [464, 289] width 882 height 51
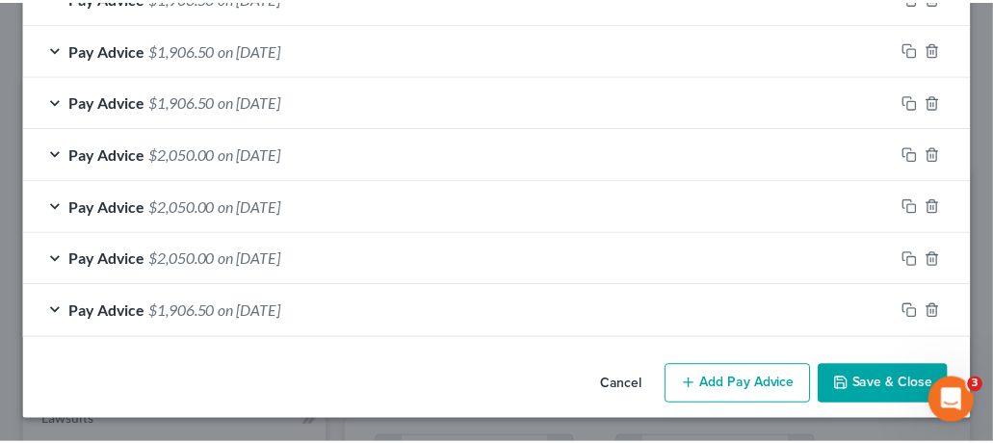
scroll to position [441, 0]
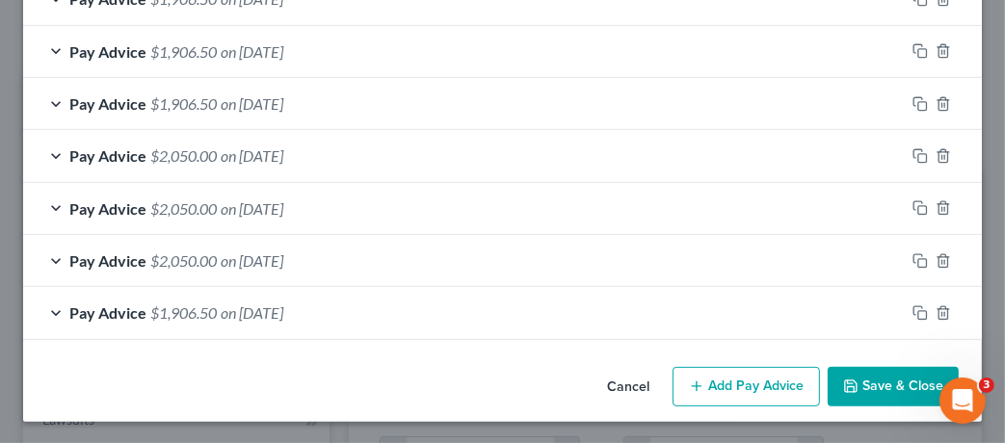
click at [876, 387] on button "Save & Close" at bounding box center [893, 387] width 131 height 40
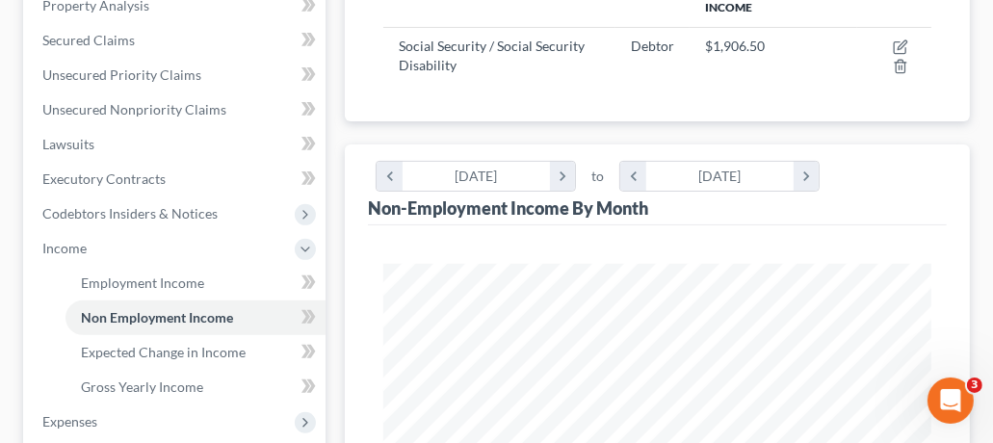
scroll to position [455, 0]
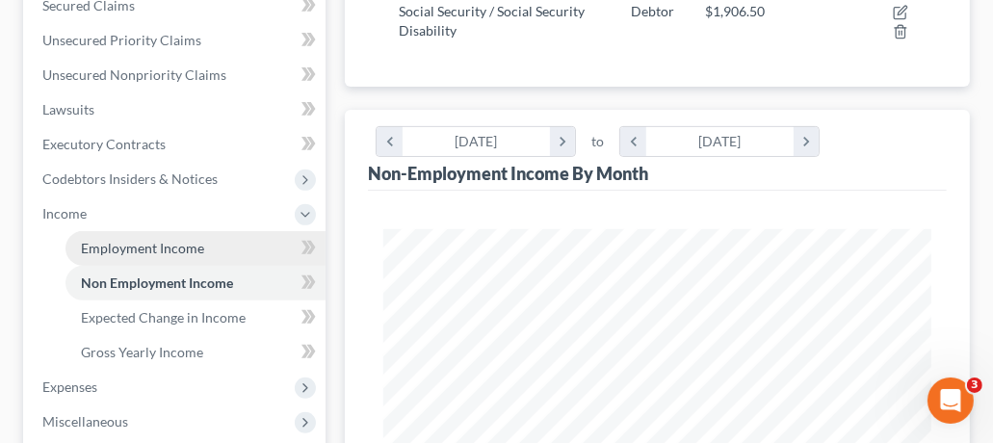
click at [199, 243] on span "Employment Income" at bounding box center [142, 248] width 123 height 16
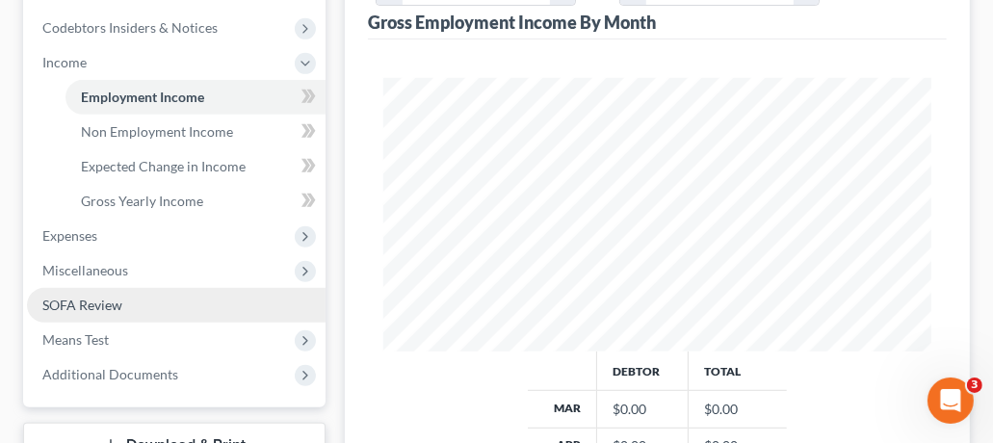
scroll to position [570, 0]
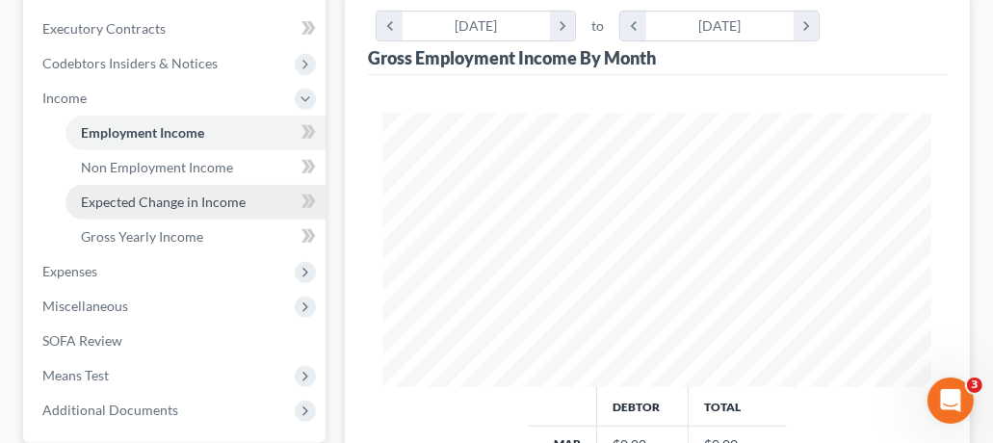
click at [200, 199] on span "Expected Change in Income" at bounding box center [163, 202] width 165 height 16
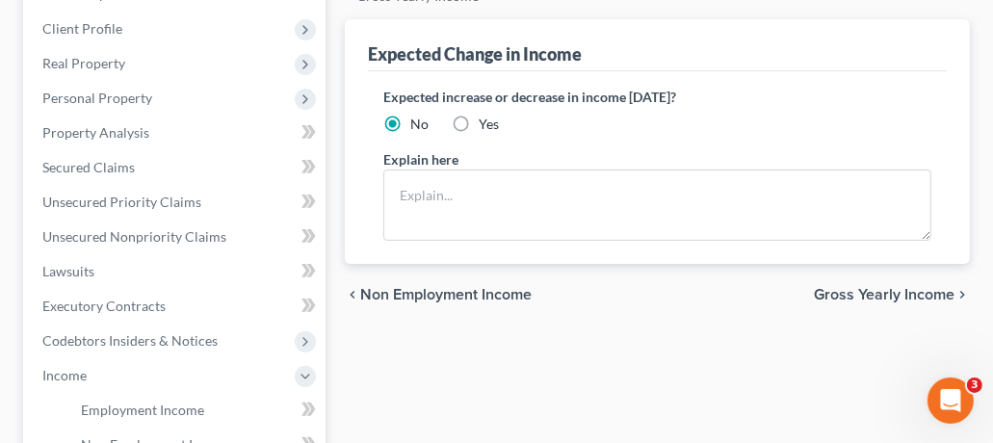
scroll to position [305, 0]
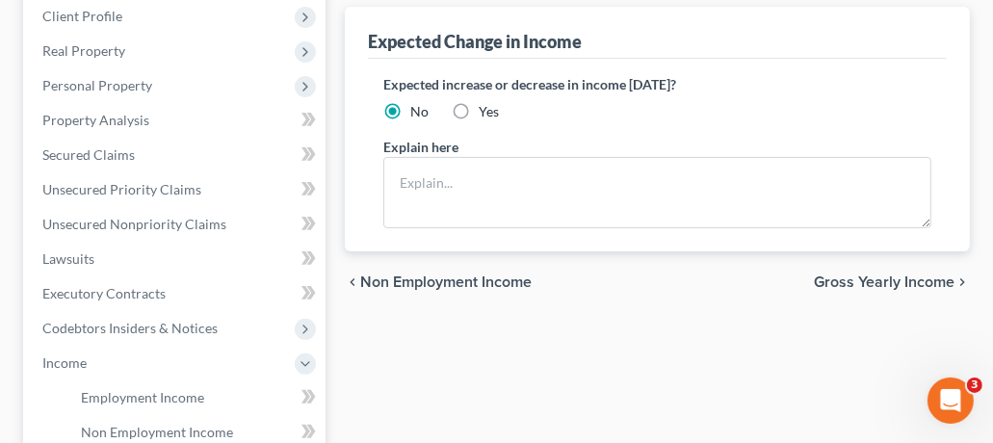
click at [479, 102] on label "Yes" at bounding box center [489, 111] width 20 height 19
click at [487, 102] on input "Yes" at bounding box center [493, 108] width 13 height 13
radio input "true"
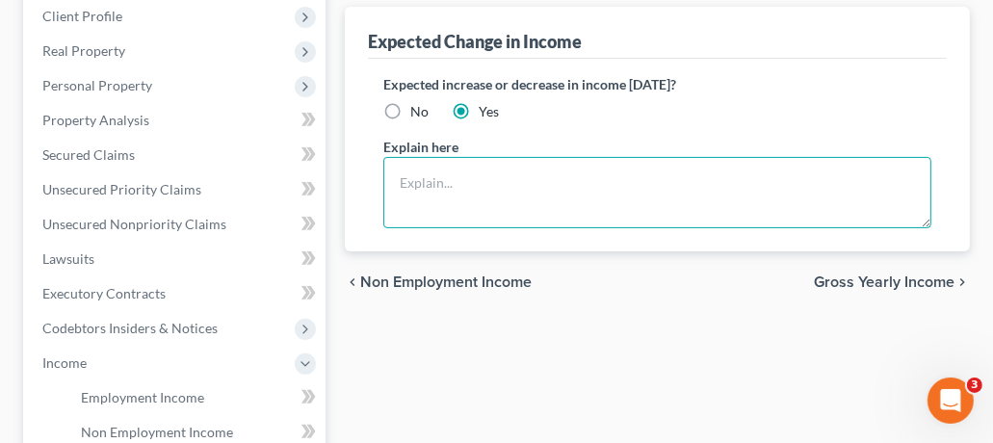
click at [431, 171] on textarea at bounding box center [657, 192] width 548 height 71
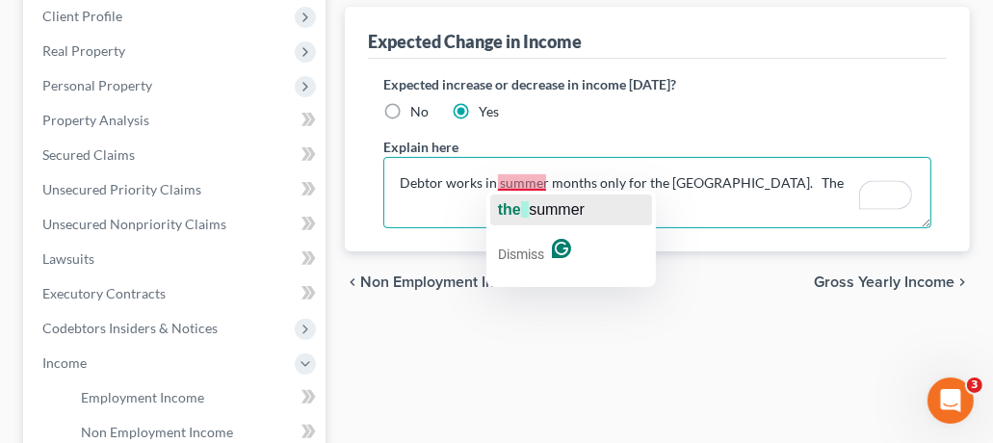
click at [527, 211] on span "button" at bounding box center [525, 209] width 8 height 16
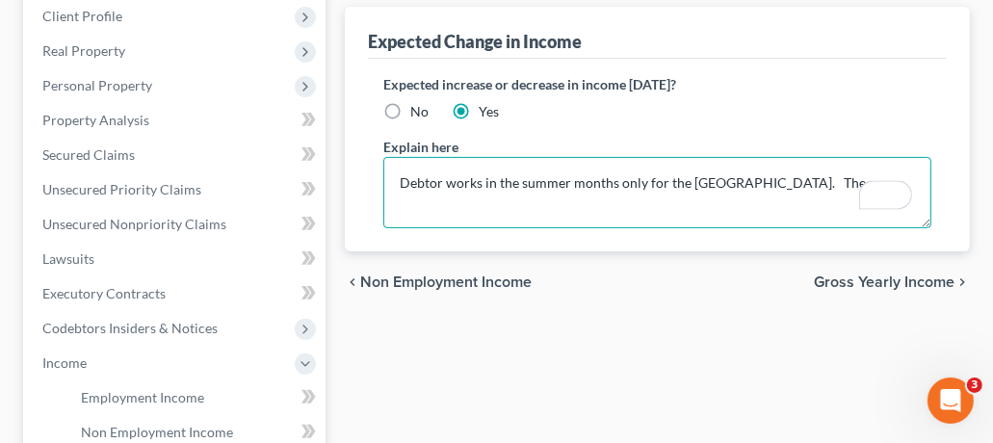
click at [768, 181] on textarea "Debtor works in the summer months only for the [GEOGRAPHIC_DATA]. The" at bounding box center [657, 192] width 548 height 71
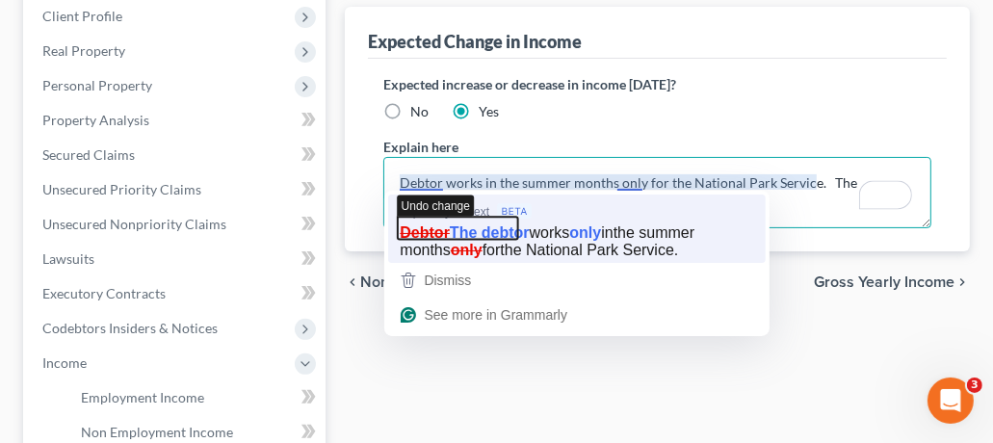
click at [460, 230] on icon "button" at bounding box center [458, 228] width 121 height 23
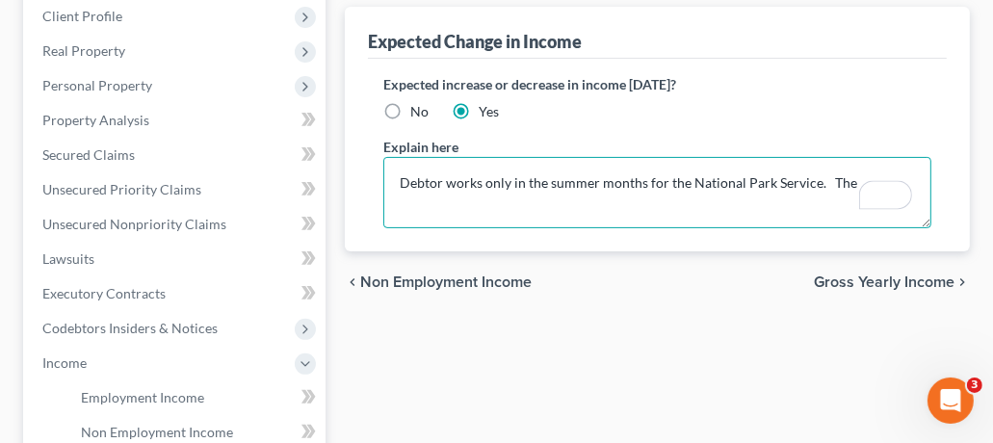
click at [844, 178] on textarea "Debtor works only in the summer months for the National Park Service. The" at bounding box center [657, 192] width 548 height 71
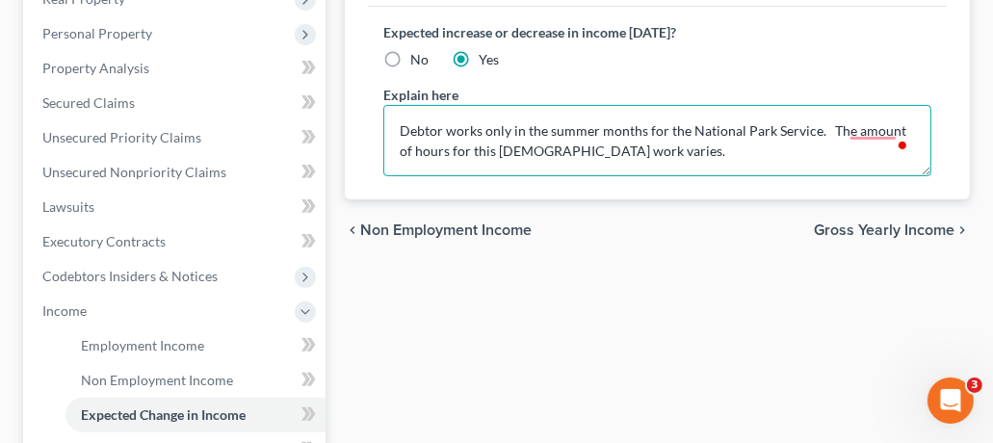
scroll to position [389, 0]
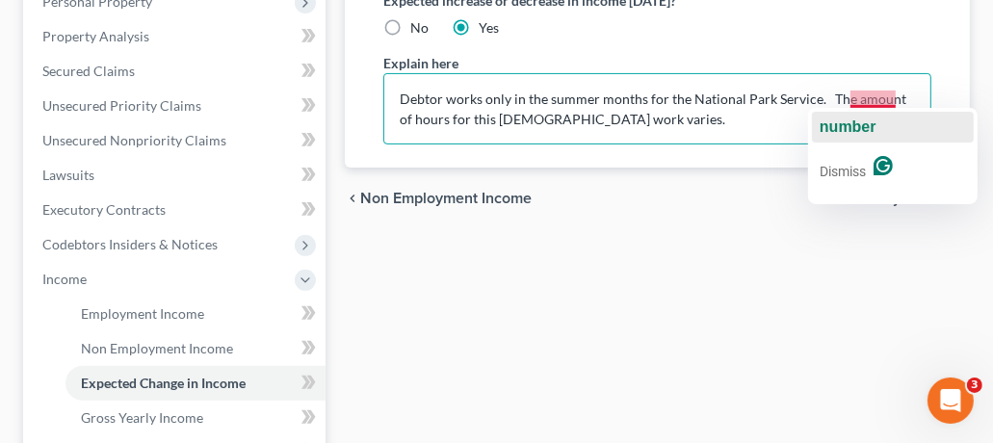
click at [866, 126] on span "number" at bounding box center [848, 127] width 57 height 16
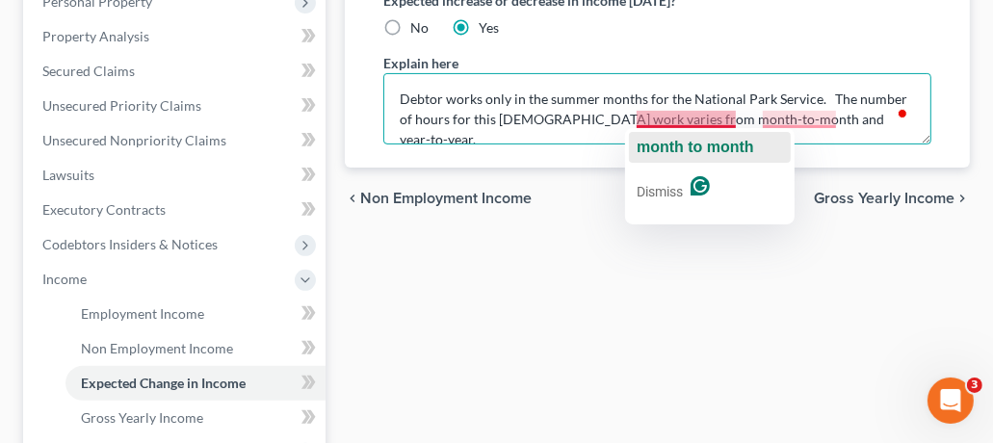
click at [699, 140] on span "month to month" at bounding box center [696, 147] width 118 height 16
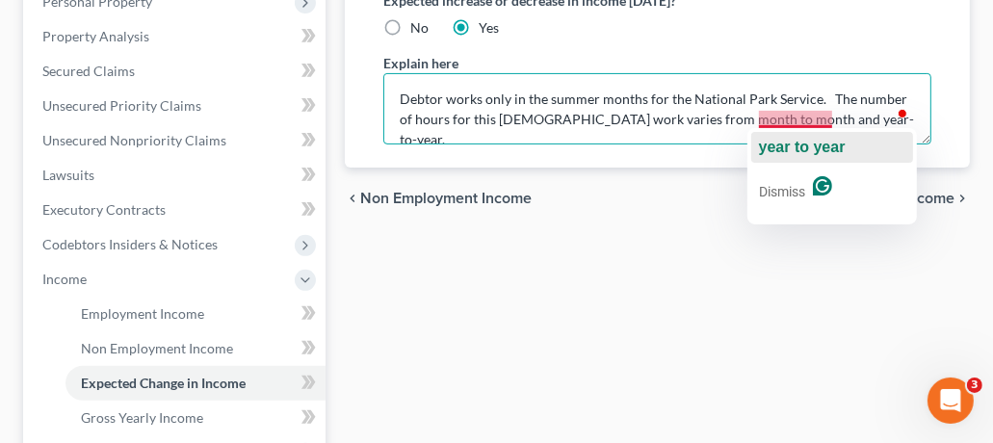
click at [778, 142] on span "year to year" at bounding box center [802, 147] width 87 height 16
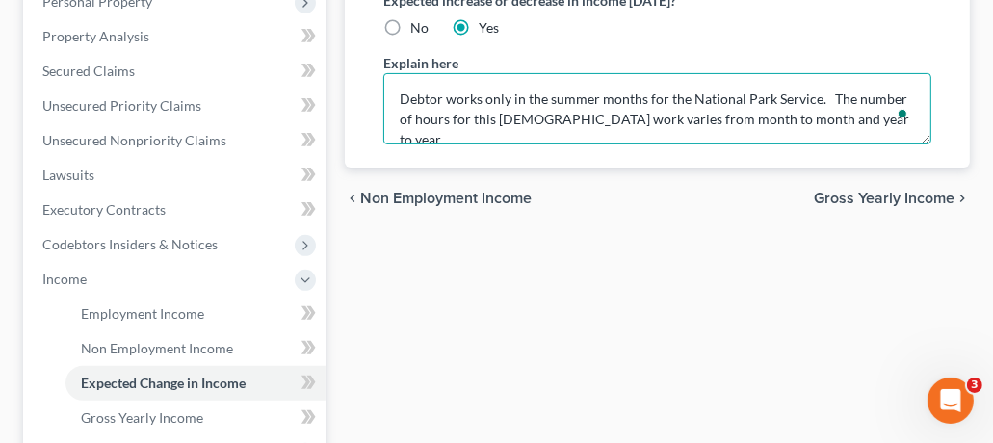
type textarea "Debtor works only in the summer months for the National Park Service. The numbe…"
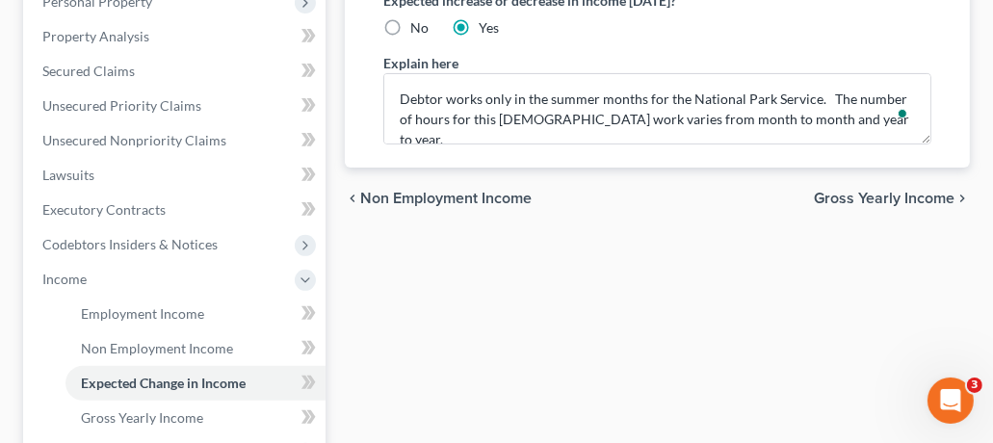
click at [888, 200] on span "Gross Yearly Income" at bounding box center [884, 198] width 141 height 15
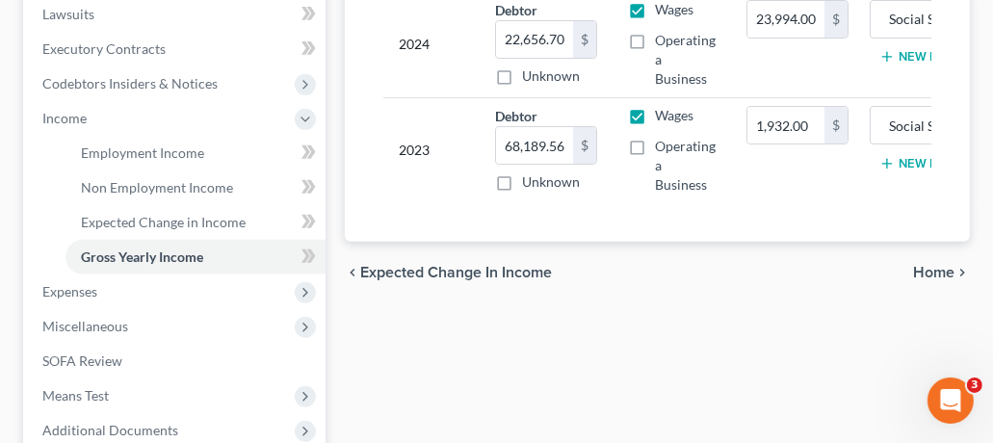
scroll to position [532, 0]
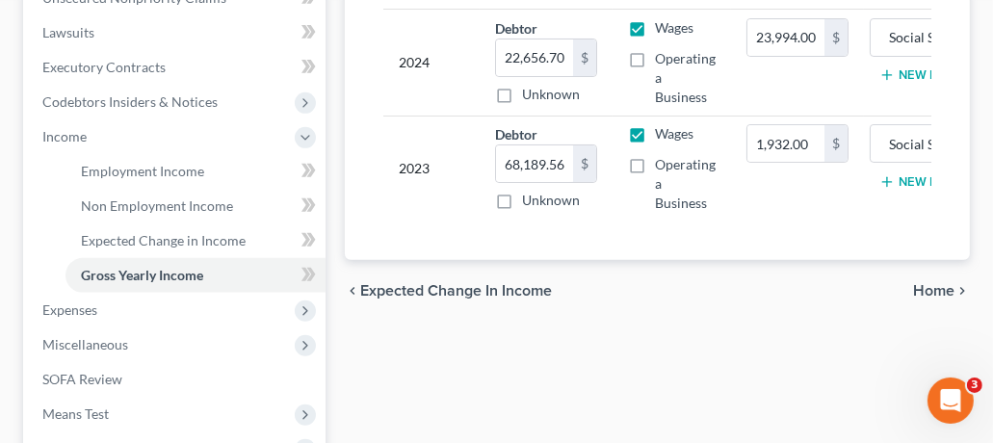
click at [930, 293] on span "Home" at bounding box center [933, 290] width 41 height 15
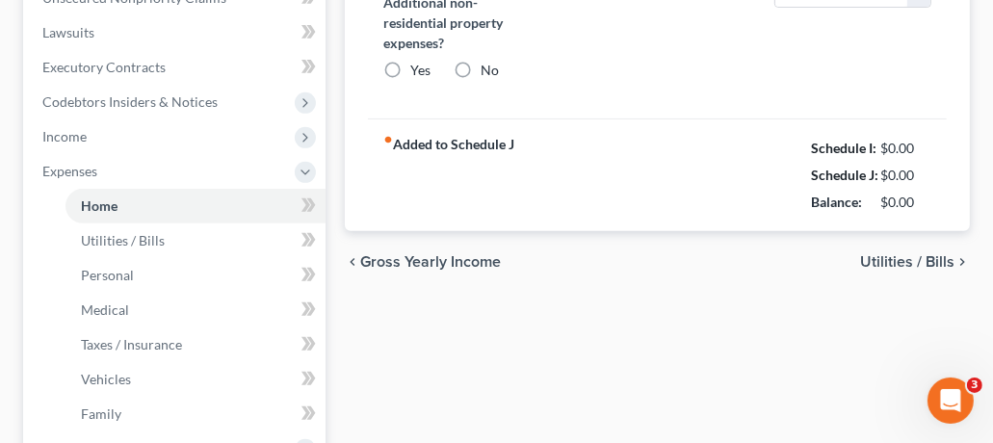
type input "0.00"
radio input "true"
type input "0.00"
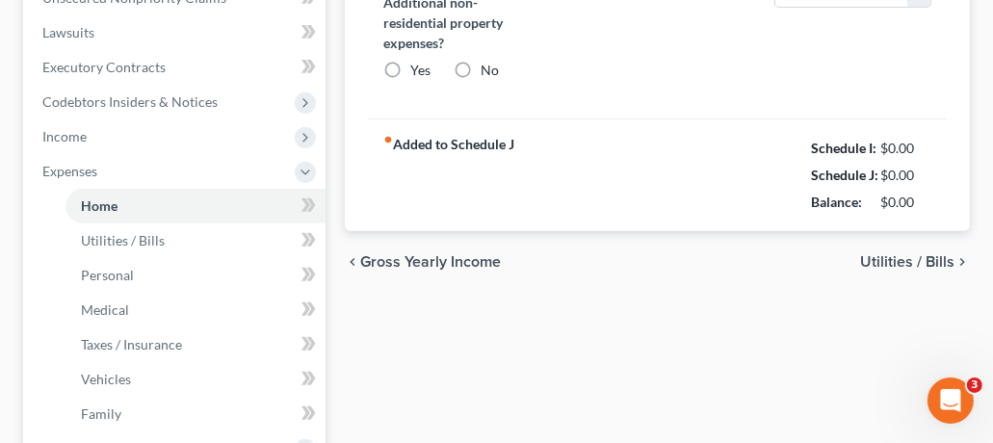
type input "0.00"
type input "150.00"
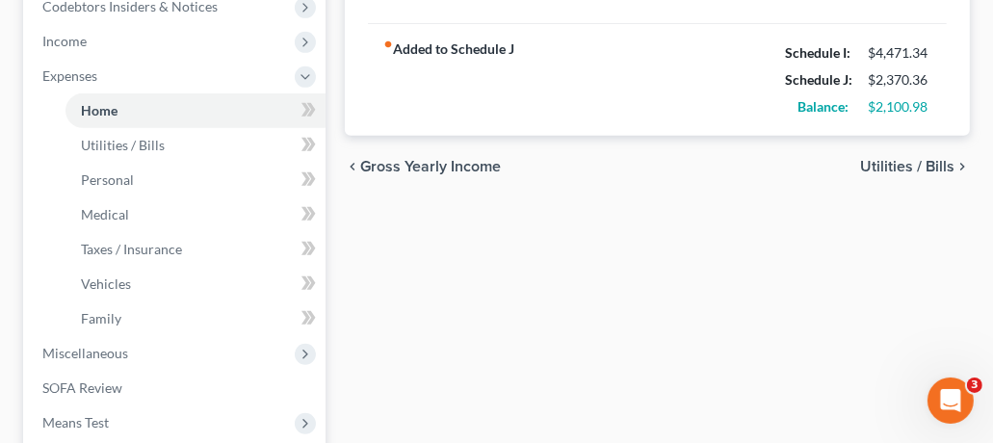
scroll to position [647, 0]
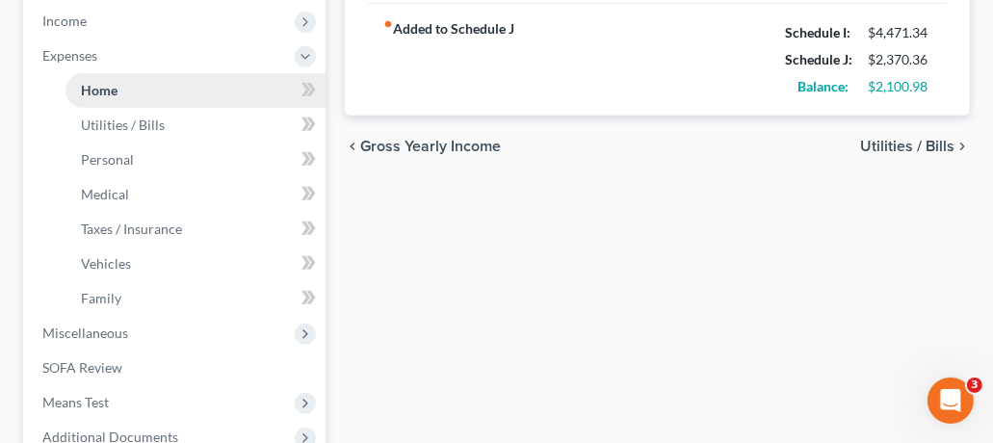
click at [105, 90] on span "Home" at bounding box center [99, 90] width 37 height 16
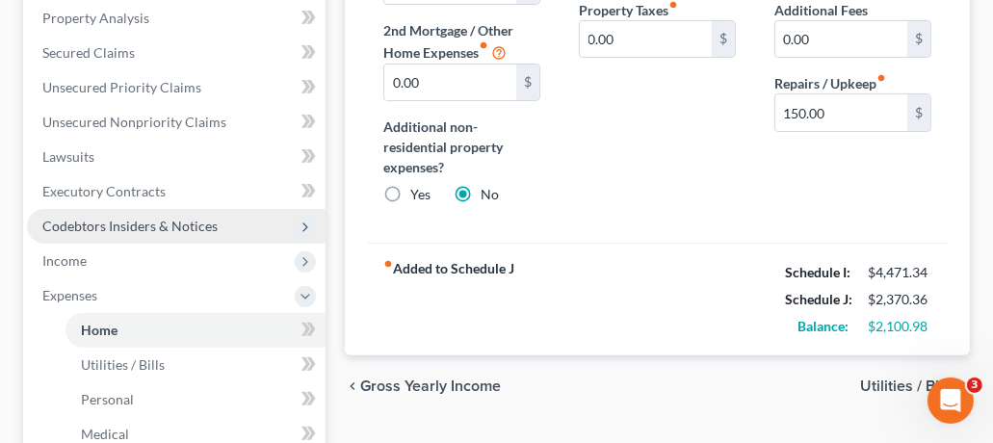
scroll to position [423, 0]
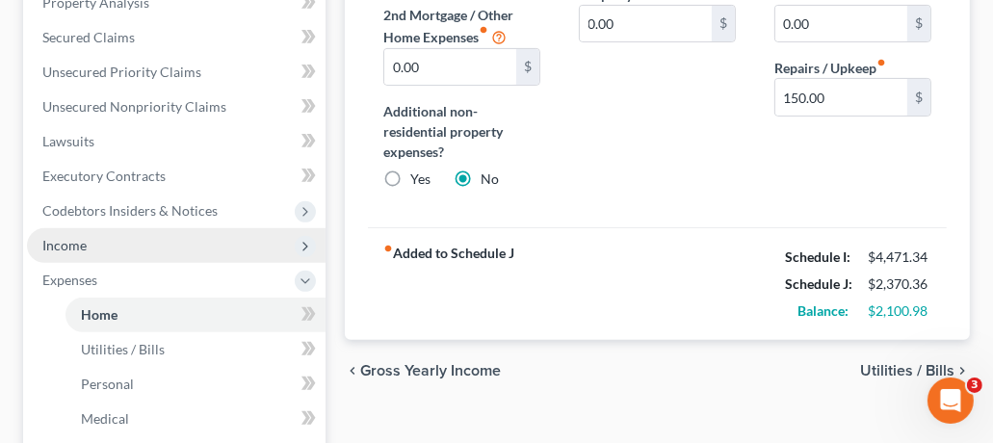
click at [82, 248] on span "Income" at bounding box center [64, 245] width 44 height 16
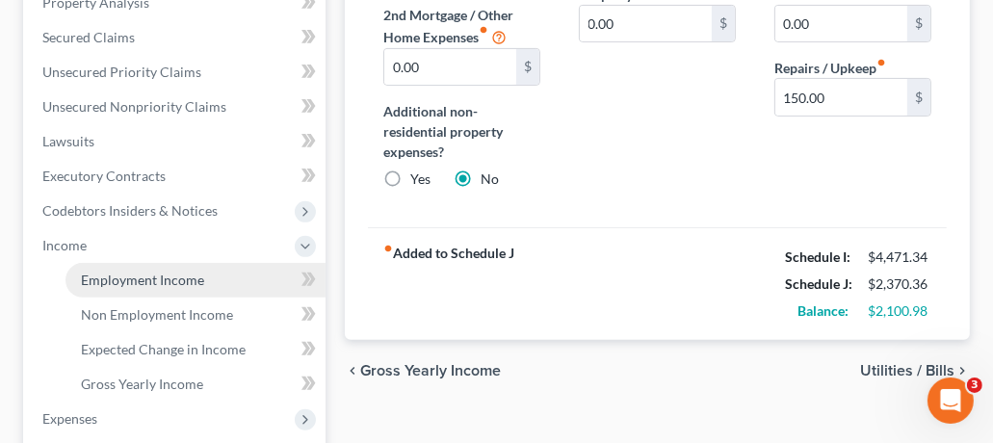
click at [191, 281] on span "Employment Income" at bounding box center [142, 280] width 123 height 16
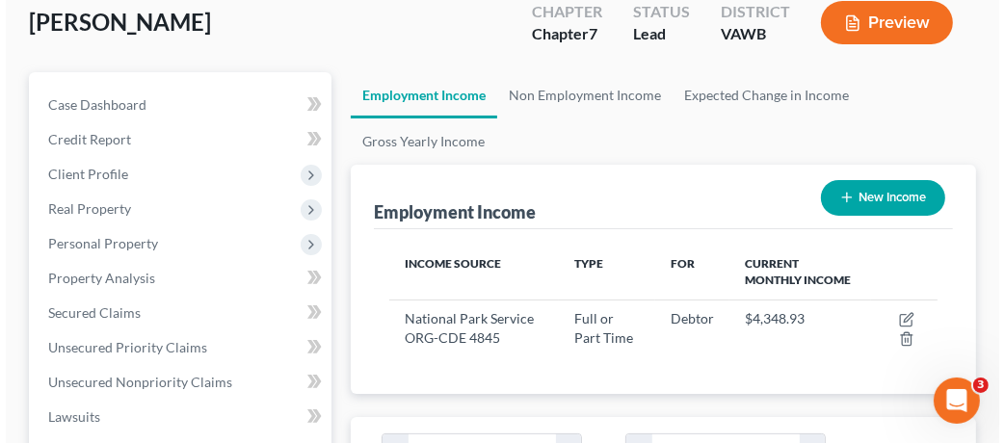
scroll to position [157, 0]
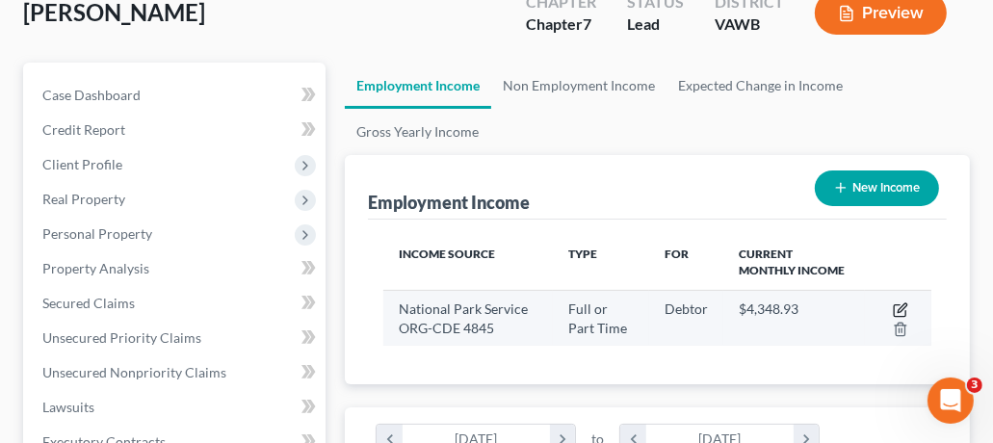
click at [905, 303] on icon "button" at bounding box center [902, 307] width 9 height 9
select select "0"
select select "8"
select select "2"
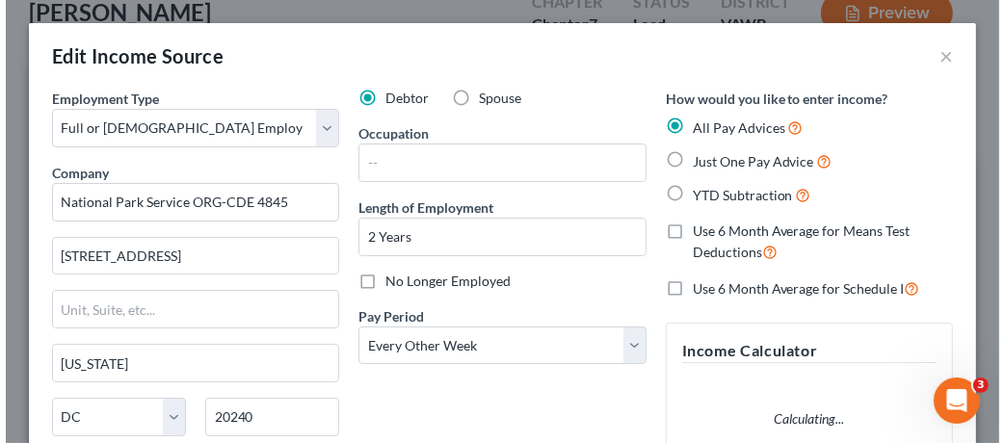
scroll to position [277, 594]
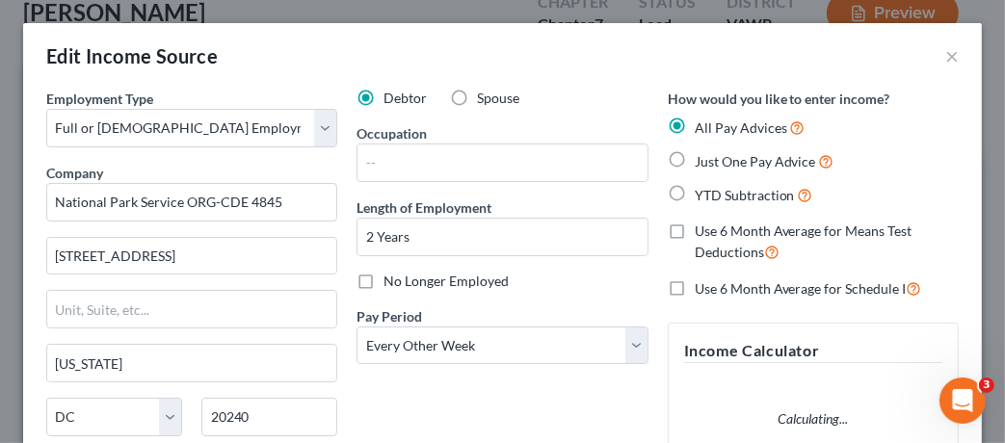
click at [695, 230] on label "Use 6 Month Average for Means Test Deductions" at bounding box center [827, 242] width 264 height 41
click at [702, 230] on input "Use 6 Month Average for Means Test Deductions" at bounding box center [708, 228] width 13 height 13
checkbox input "true"
click at [695, 290] on label "Use 6 Month Average for Schedule I" at bounding box center [808, 288] width 227 height 22
click at [702, 290] on input "Use 6 Month Average for Schedule I" at bounding box center [708, 283] width 13 height 13
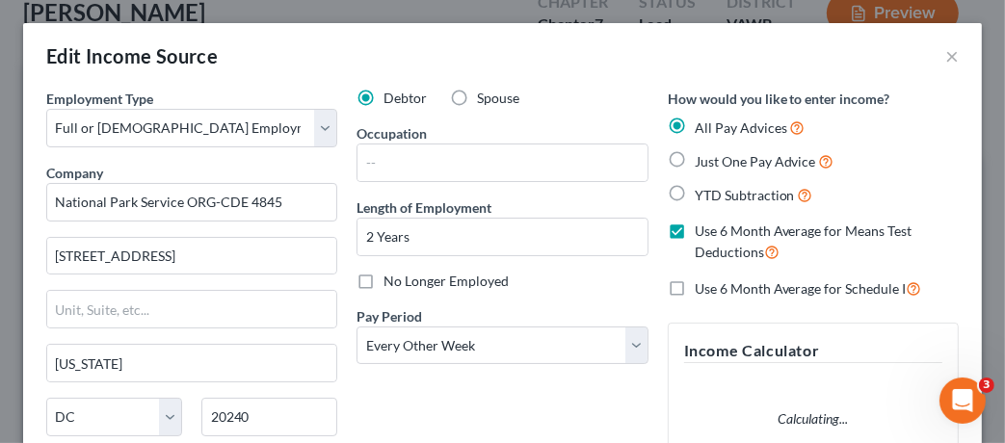
checkbox input "true"
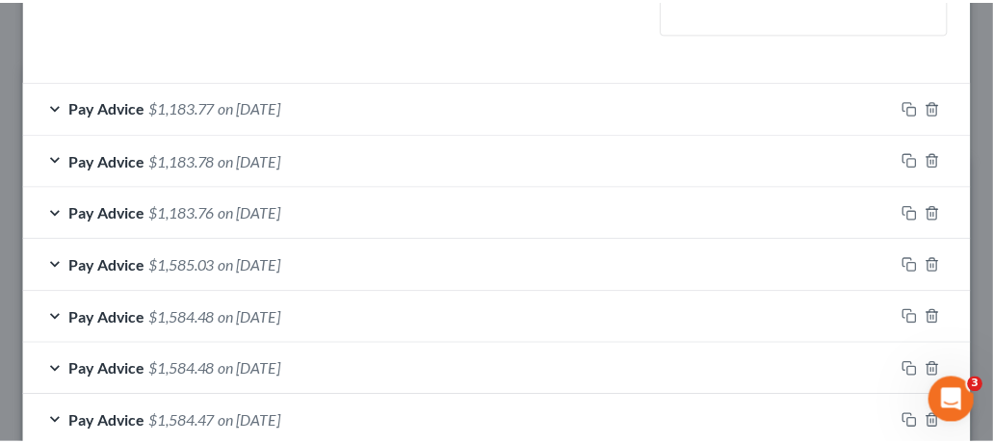
scroll to position [777, 0]
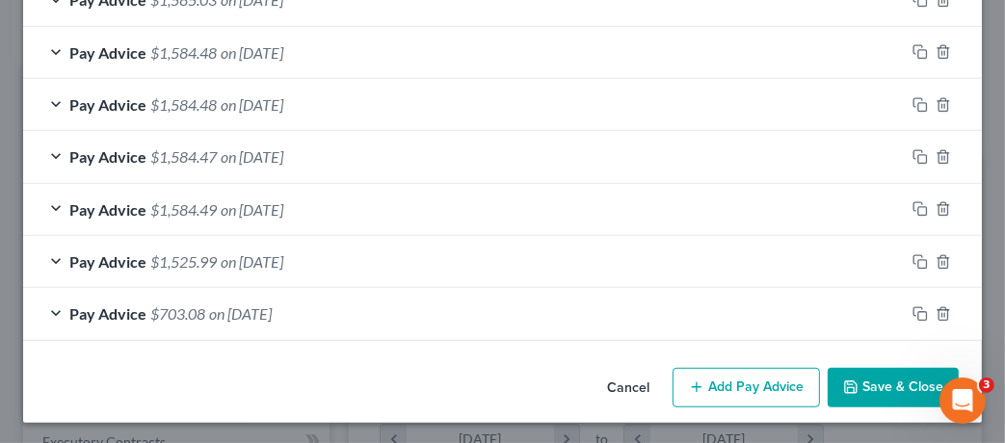
click at [879, 389] on button "Save & Close" at bounding box center [893, 388] width 131 height 40
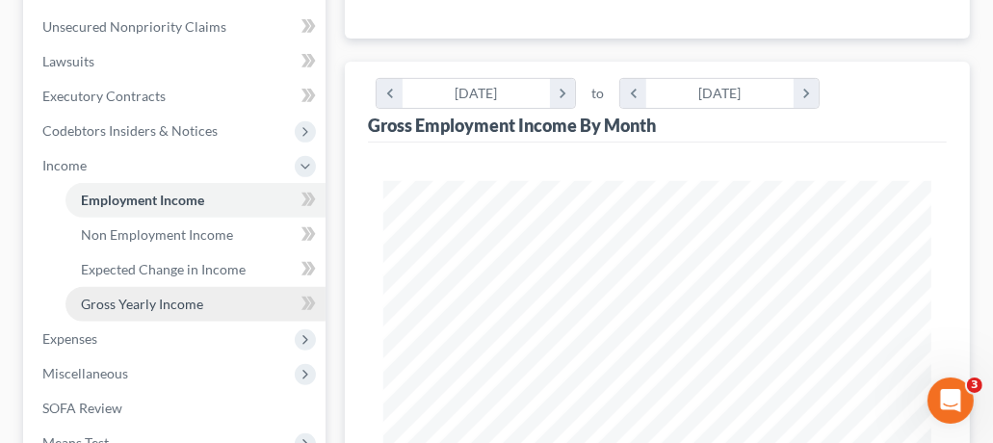
scroll to position [513, 0]
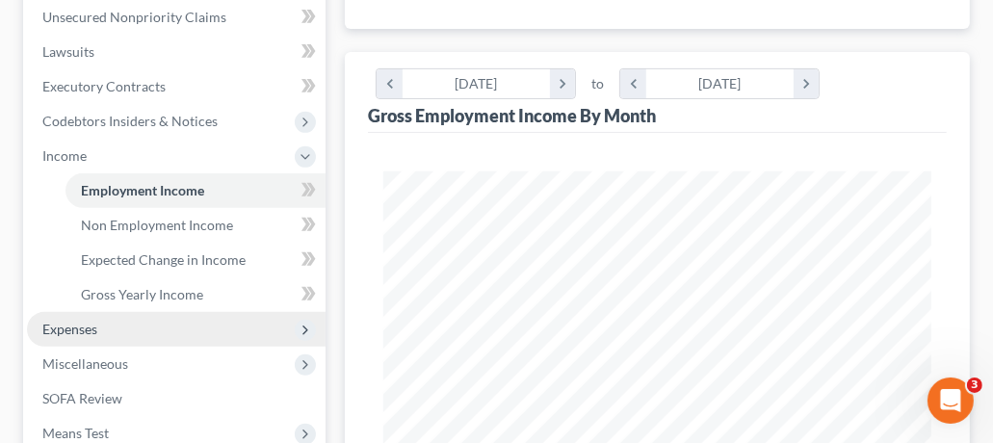
click at [113, 328] on span "Expenses" at bounding box center [176, 329] width 299 height 35
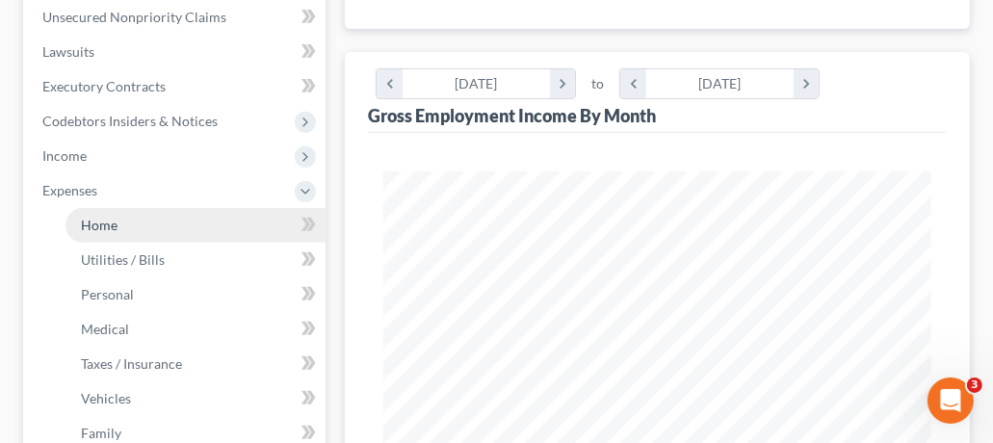
click at [108, 226] on span "Home" at bounding box center [99, 225] width 37 height 16
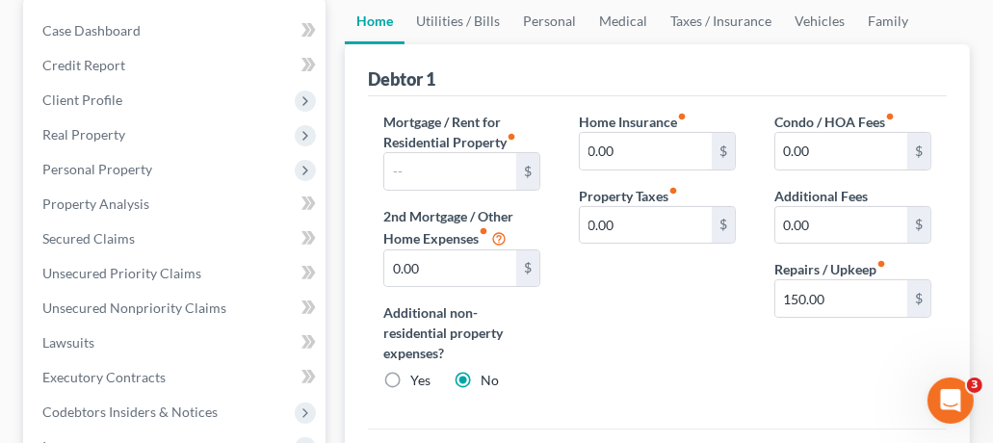
scroll to position [152, 0]
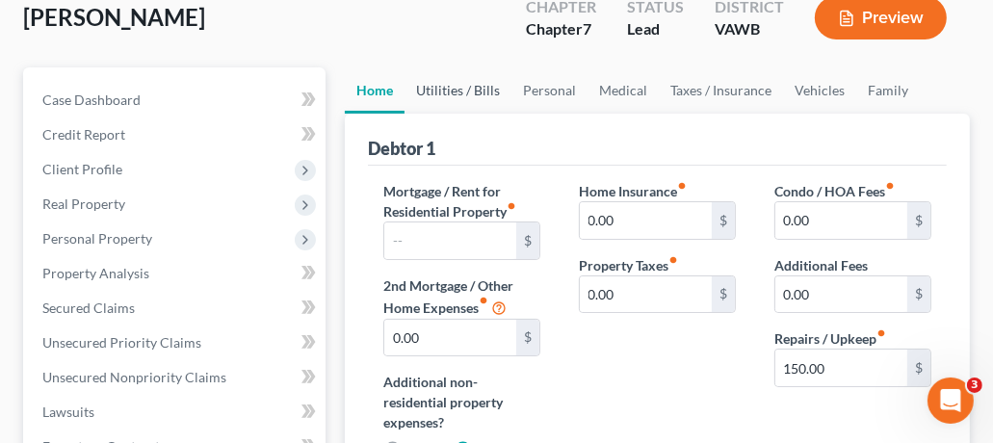
click at [452, 90] on link "Utilities / Bills" at bounding box center [458, 90] width 107 height 46
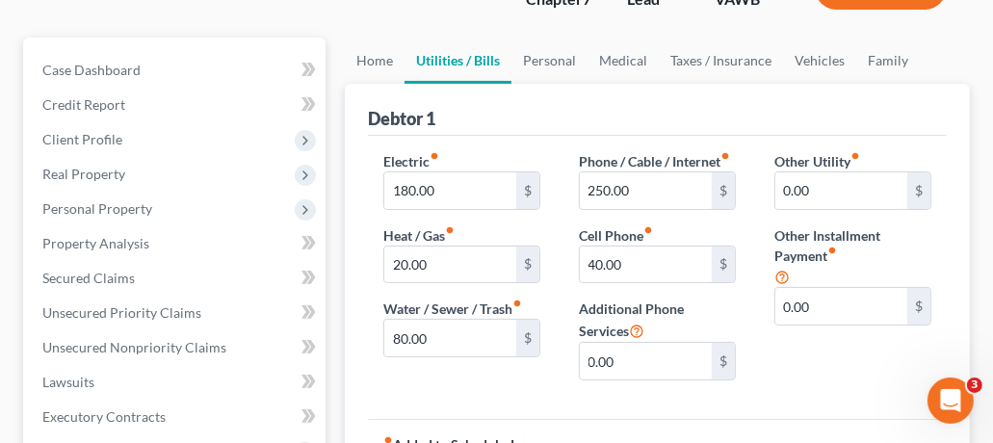
scroll to position [204, 0]
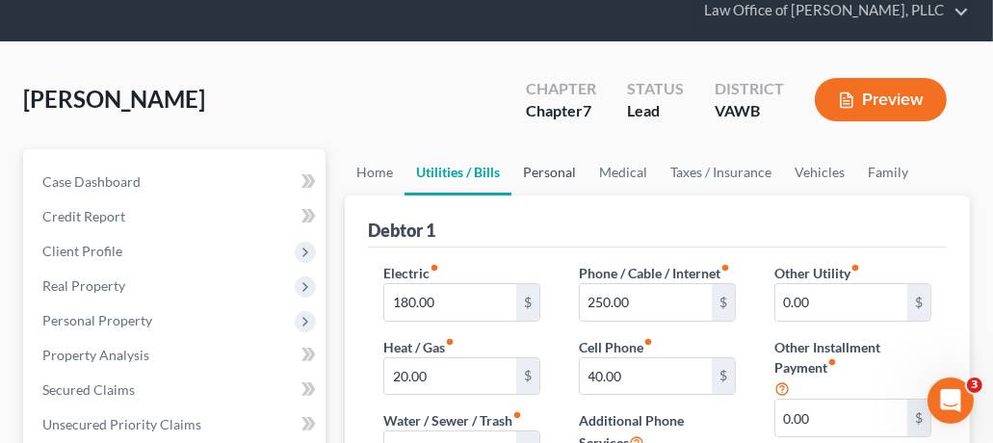
click at [556, 176] on link "Personal" at bounding box center [550, 172] width 76 height 46
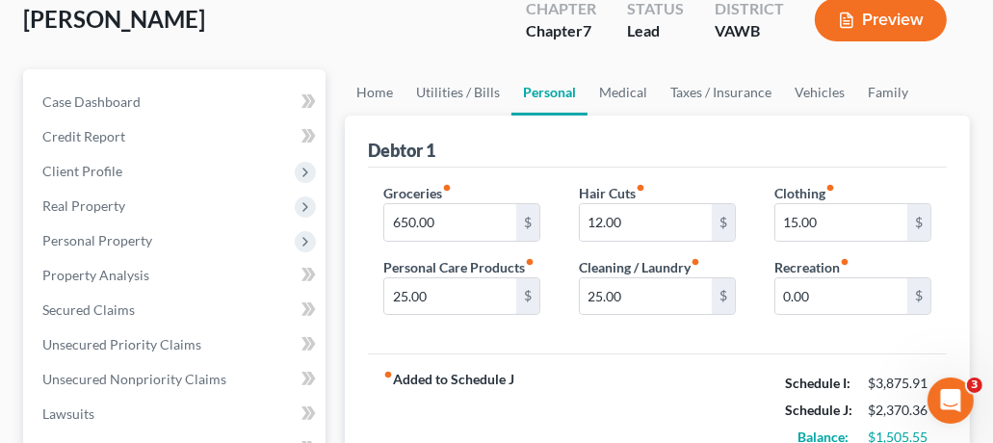
scroll to position [162, 0]
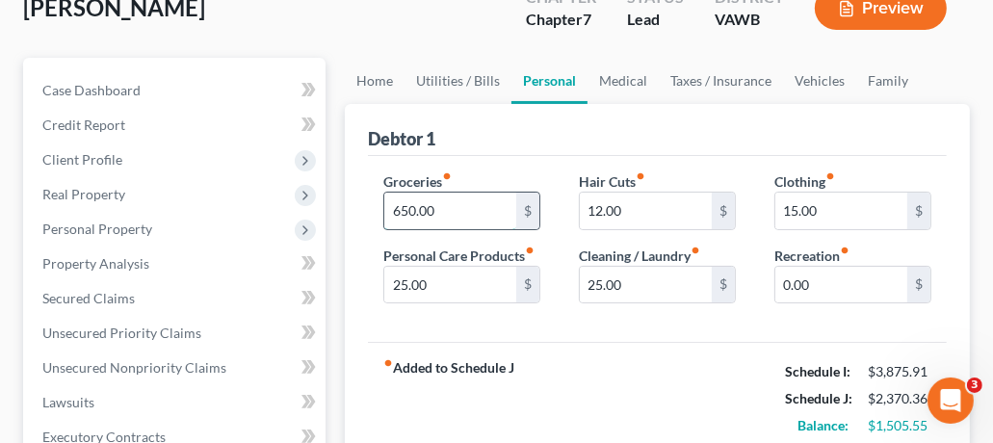
click at [492, 218] on input "650.00" at bounding box center [450, 211] width 132 height 37
type input "800"
click at [598, 354] on div "fiber_manual_record Added to Schedule J Schedule I: $3,875.91 Schedule J: $2,52…" at bounding box center [657, 398] width 579 height 113
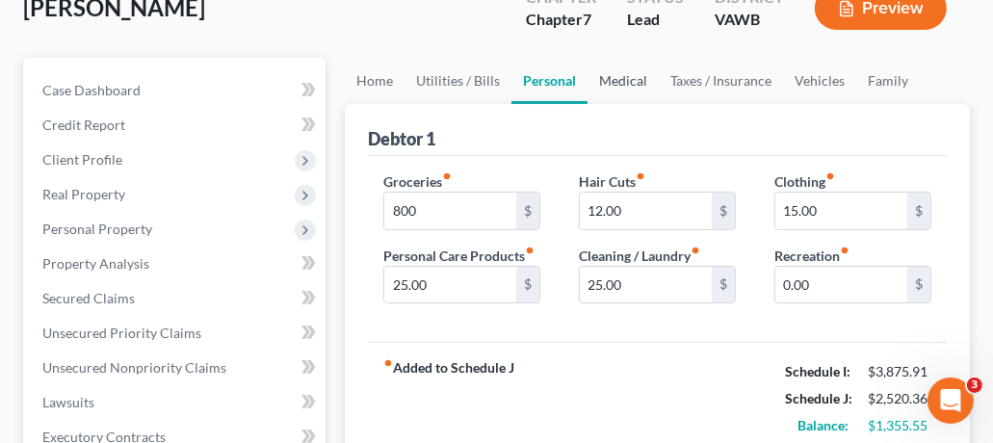
click at [630, 73] on link "Medical" at bounding box center [623, 81] width 71 height 46
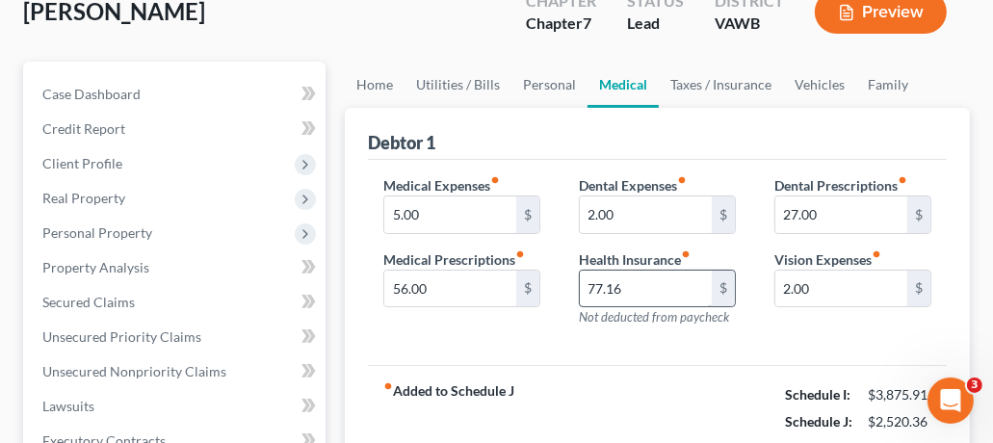
scroll to position [166, 0]
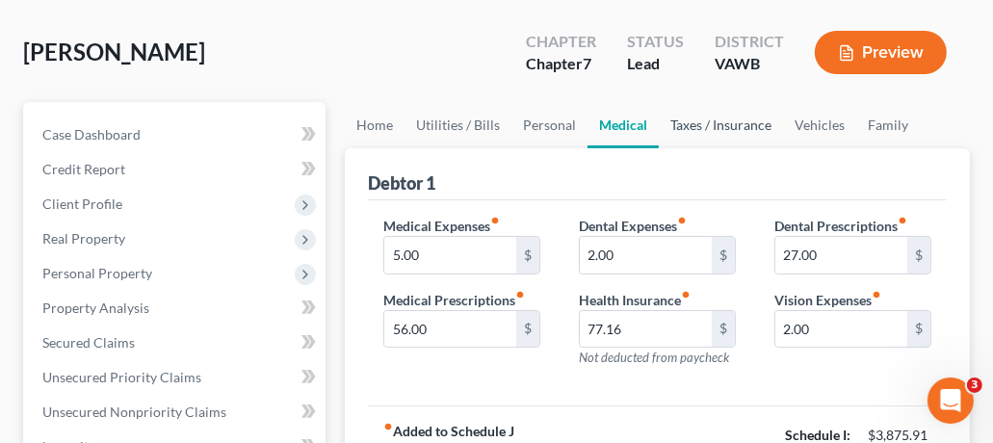
click at [725, 119] on link "Taxes / Insurance" at bounding box center [721, 125] width 124 height 46
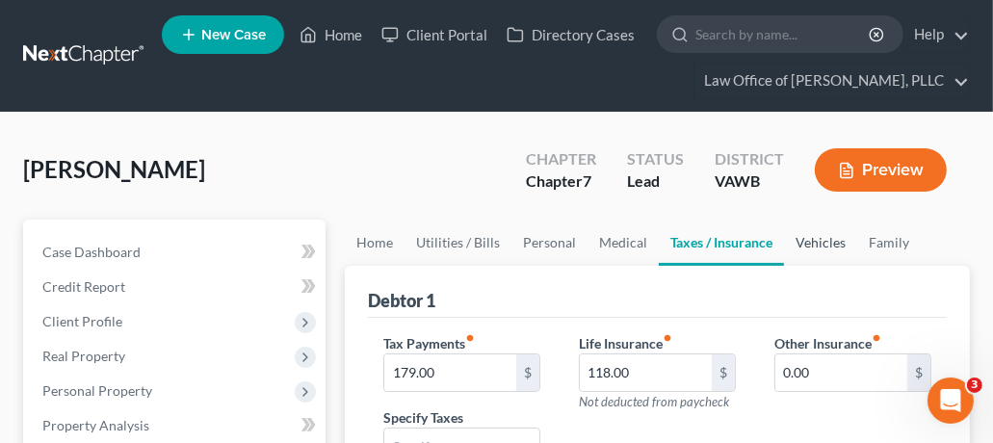
click at [816, 237] on link "Vehicles" at bounding box center [820, 243] width 73 height 46
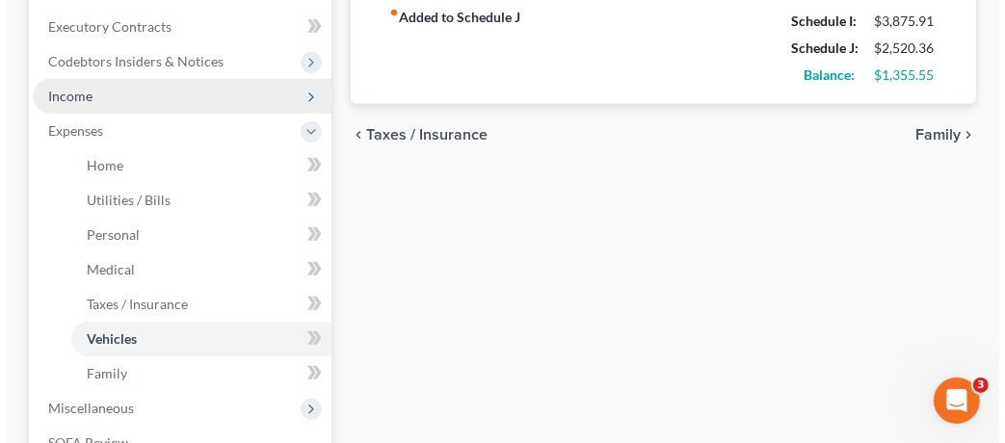
scroll to position [725, 0]
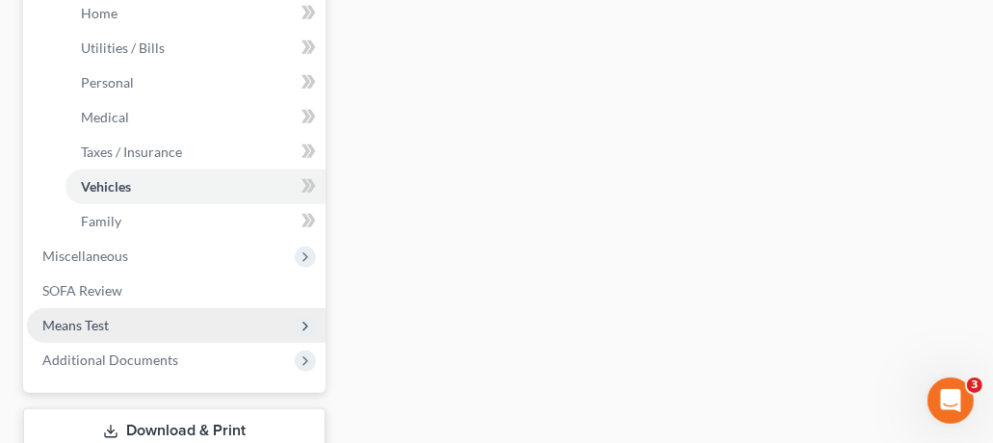
click at [95, 327] on span "Means Test" at bounding box center [75, 325] width 66 height 16
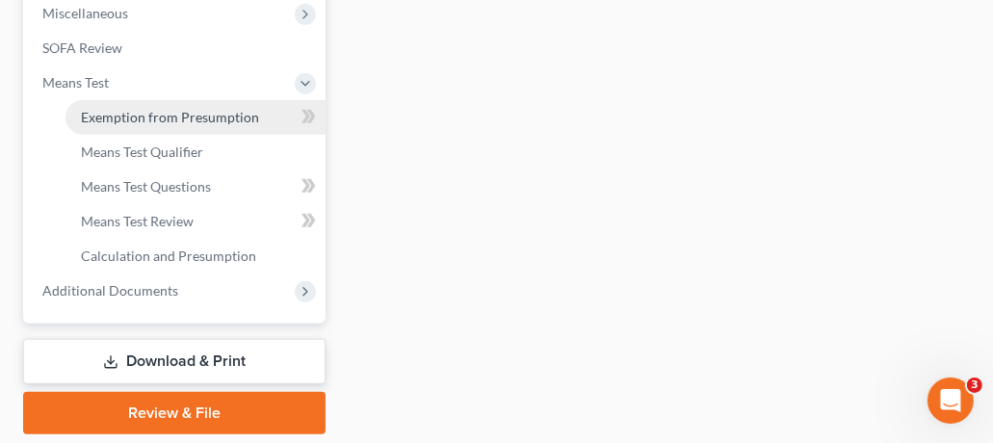
click at [192, 119] on span "Exemption from Presumption" at bounding box center [170, 117] width 178 height 16
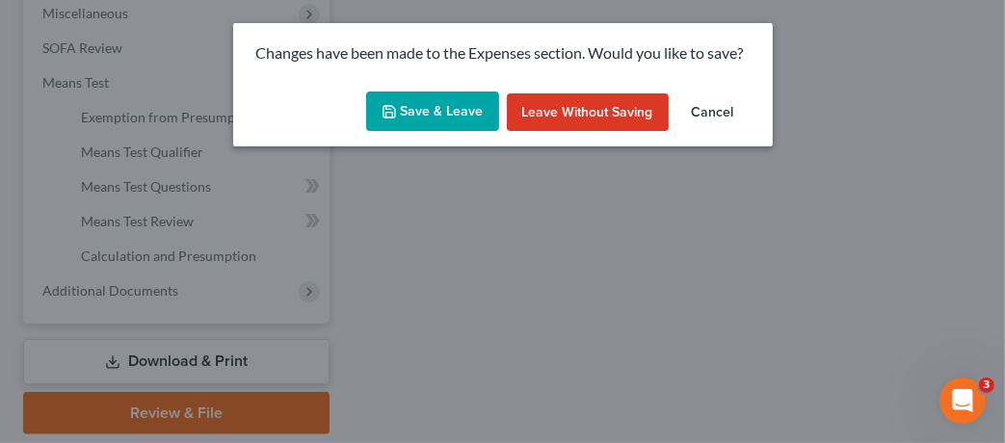
click at [447, 119] on button "Save & Leave" at bounding box center [432, 112] width 133 height 40
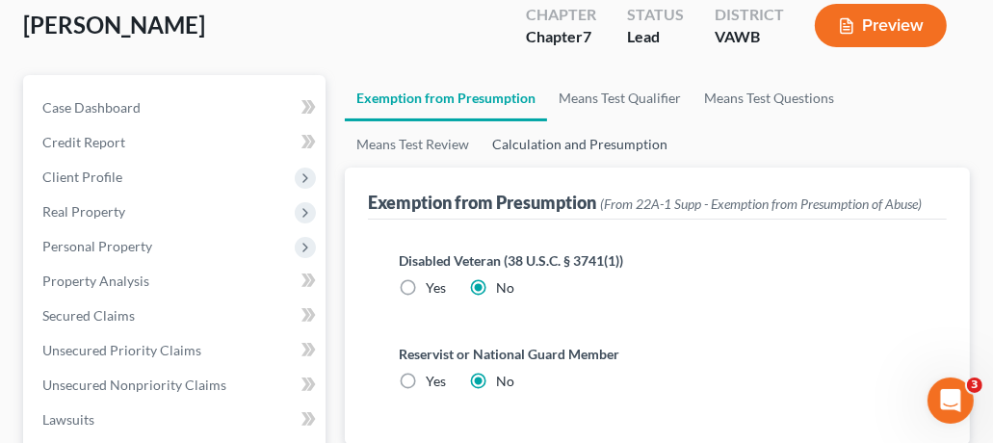
scroll to position [139, 0]
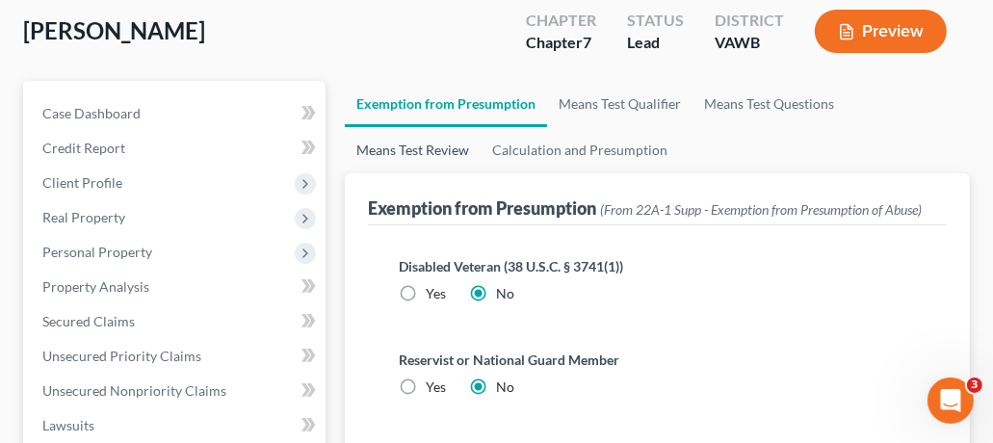
click at [451, 147] on link "Means Test Review" at bounding box center [413, 150] width 136 height 46
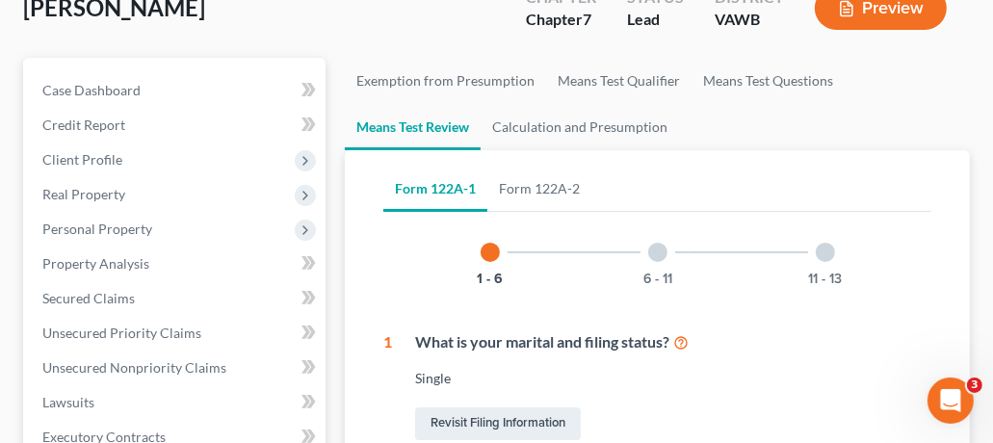
scroll to position [127, 0]
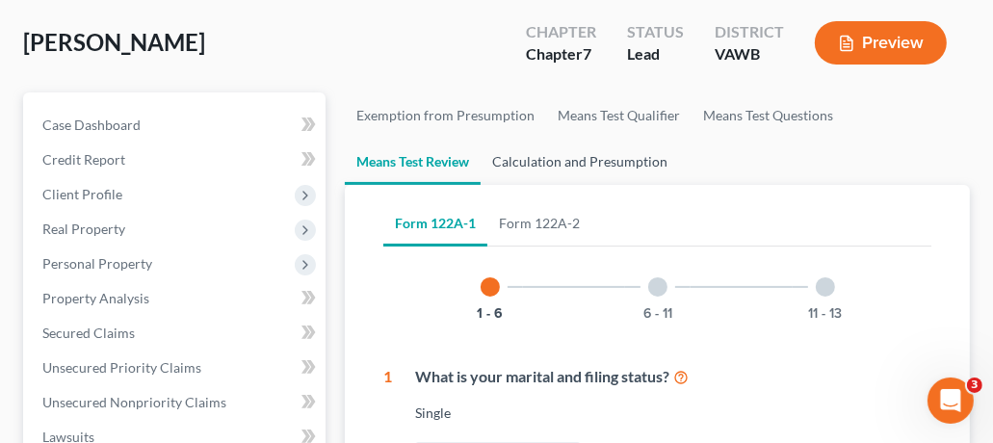
click at [583, 170] on link "Calculation and Presumption" at bounding box center [580, 162] width 198 height 46
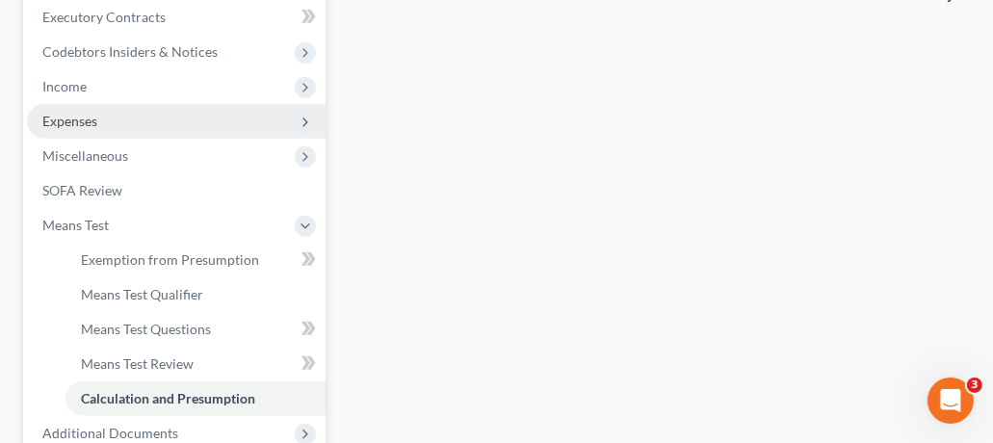
scroll to position [574, 0]
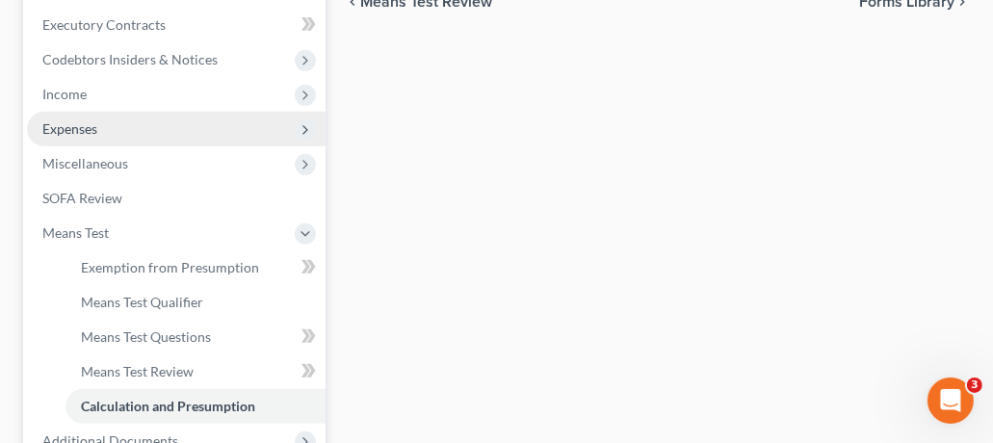
click at [112, 130] on span "Expenses" at bounding box center [176, 129] width 299 height 35
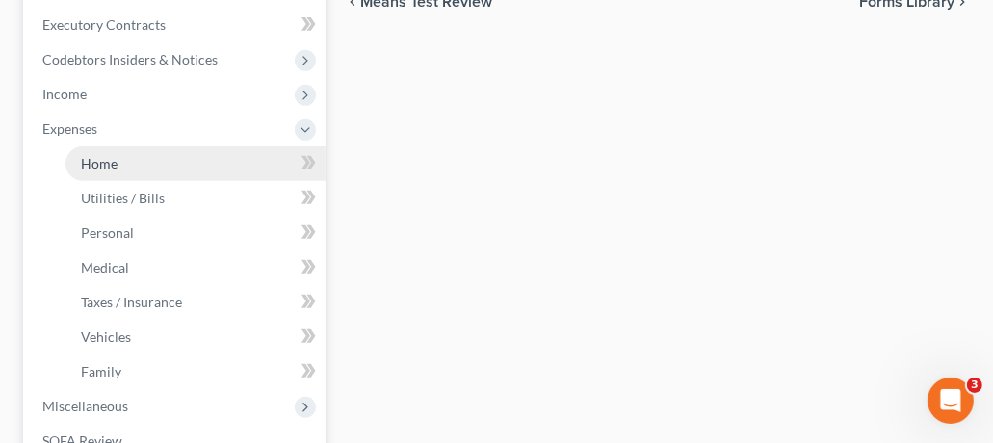
click at [139, 158] on link "Home" at bounding box center [196, 163] width 260 height 35
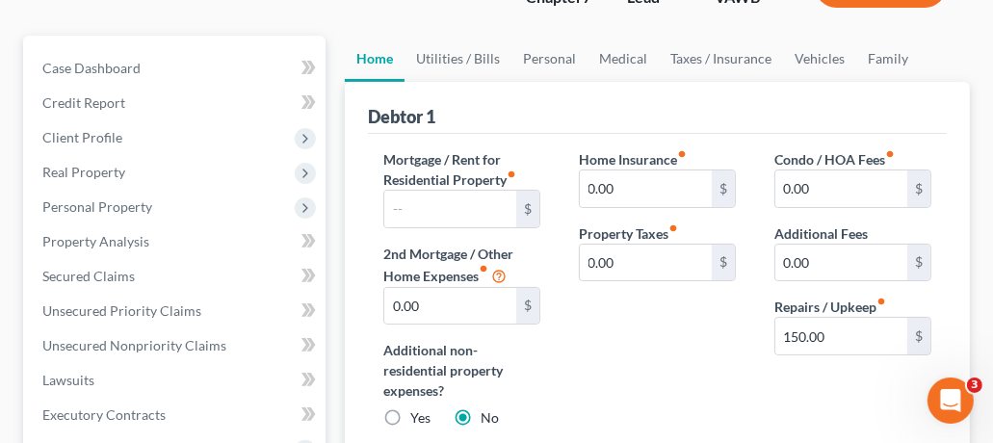
scroll to position [176, 0]
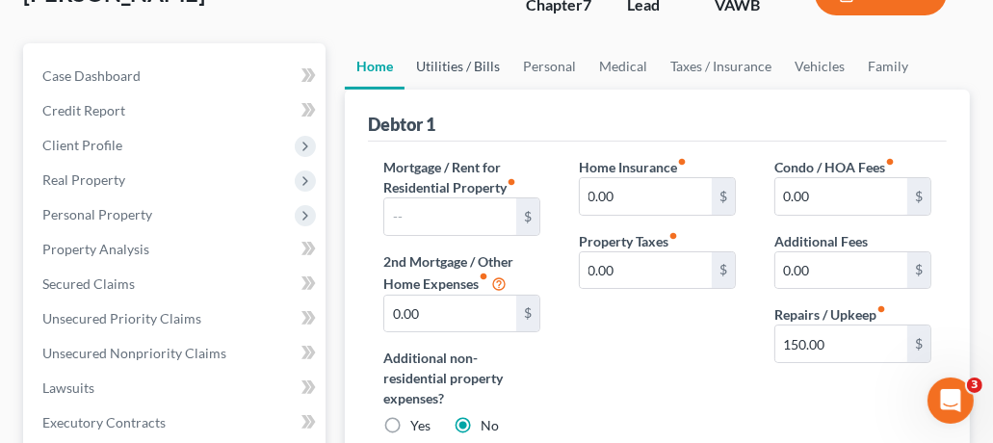
click at [467, 61] on link "Utilities / Bills" at bounding box center [458, 66] width 107 height 46
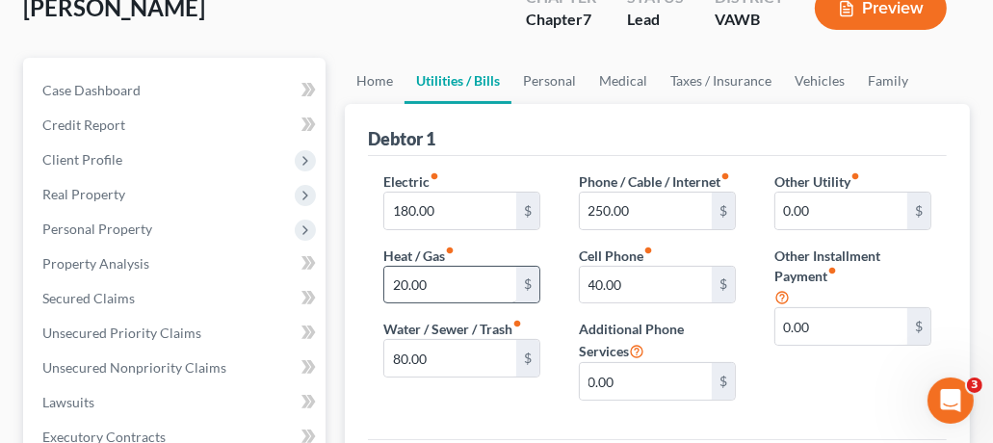
scroll to position [137, 0]
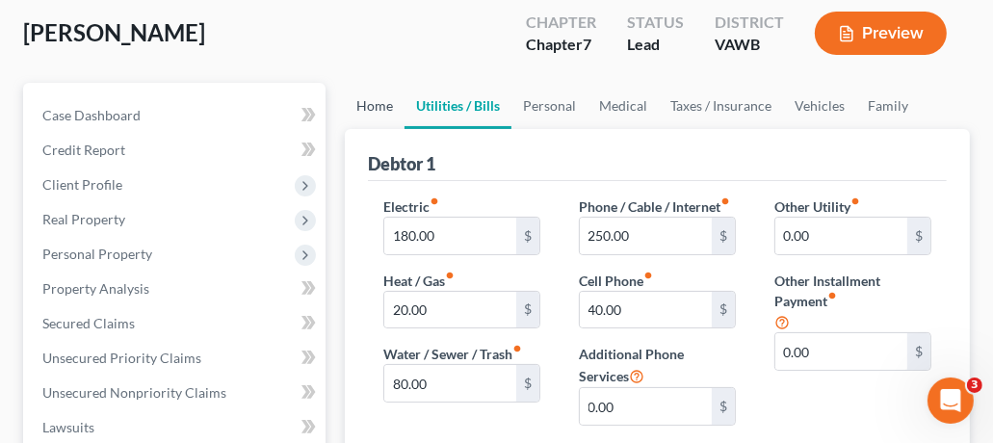
click at [391, 100] on link "Home" at bounding box center [375, 106] width 60 height 46
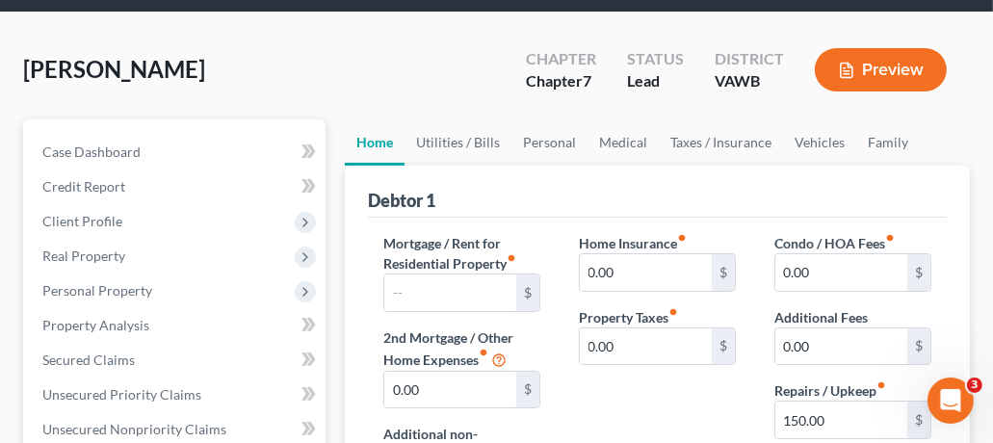
scroll to position [120, 0]
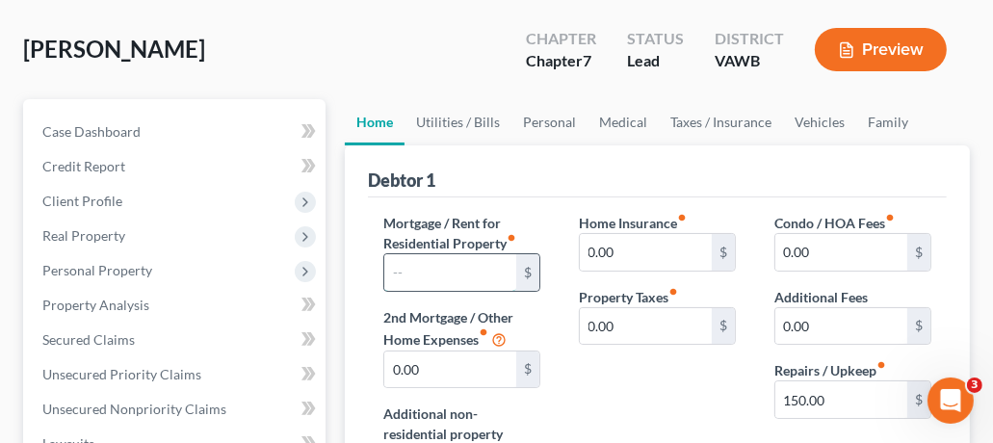
click at [483, 277] on input "text" at bounding box center [450, 272] width 132 height 37
type input "400"
click at [563, 194] on div "Debtor 1" at bounding box center [657, 171] width 579 height 52
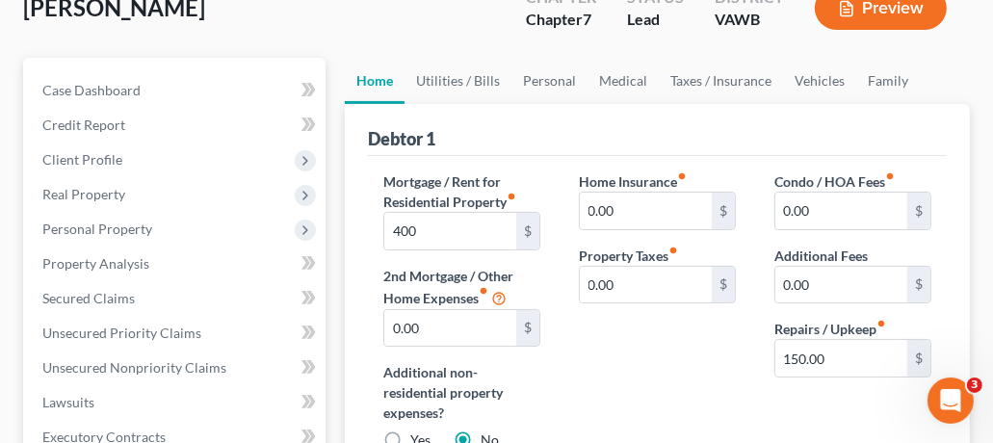
scroll to position [145, 0]
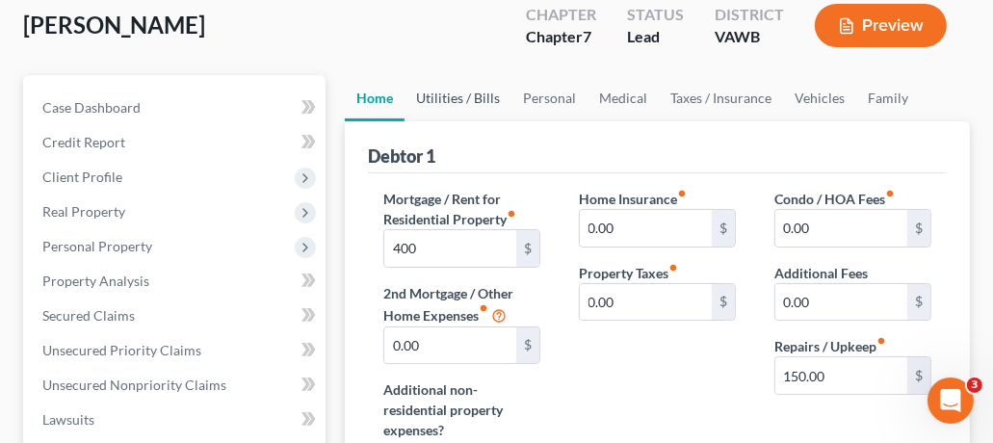
click at [481, 97] on link "Utilities / Bills" at bounding box center [458, 98] width 107 height 46
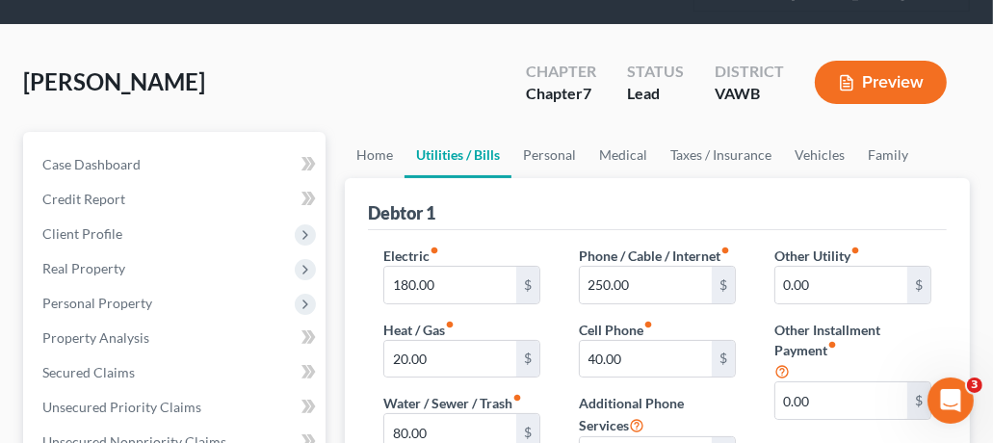
scroll to position [95, 0]
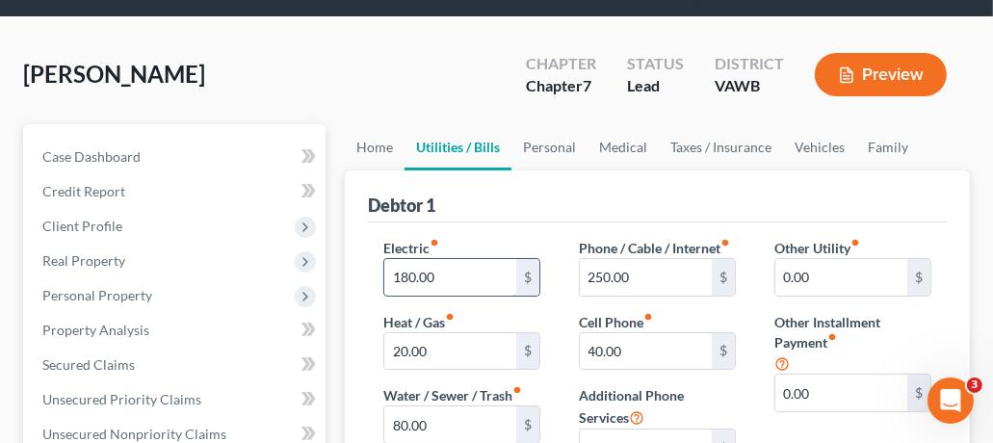
click at [476, 275] on input "180.00" at bounding box center [450, 277] width 132 height 37
type input "250"
click at [568, 226] on div "Electric fiber_manual_record 250 $ Heat / Gas fiber_manual_record 20.00 $ Water…" at bounding box center [657, 364] width 579 height 283
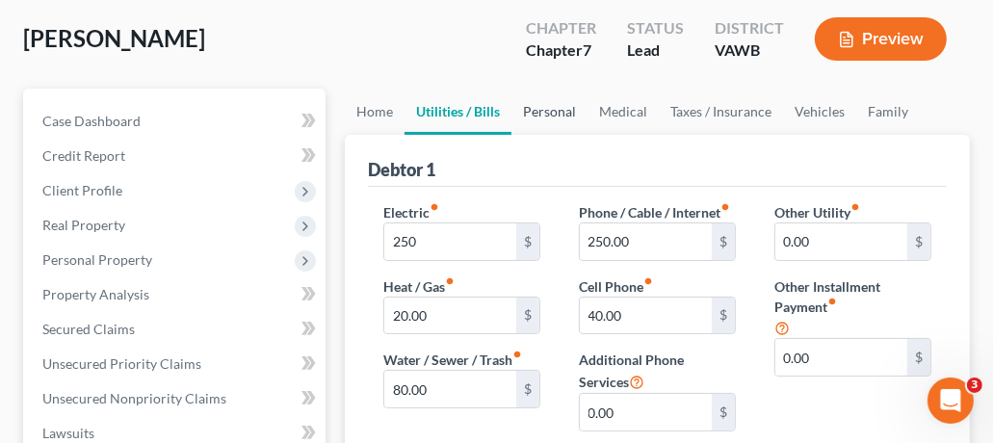
click at [551, 114] on link "Personal" at bounding box center [550, 112] width 76 height 46
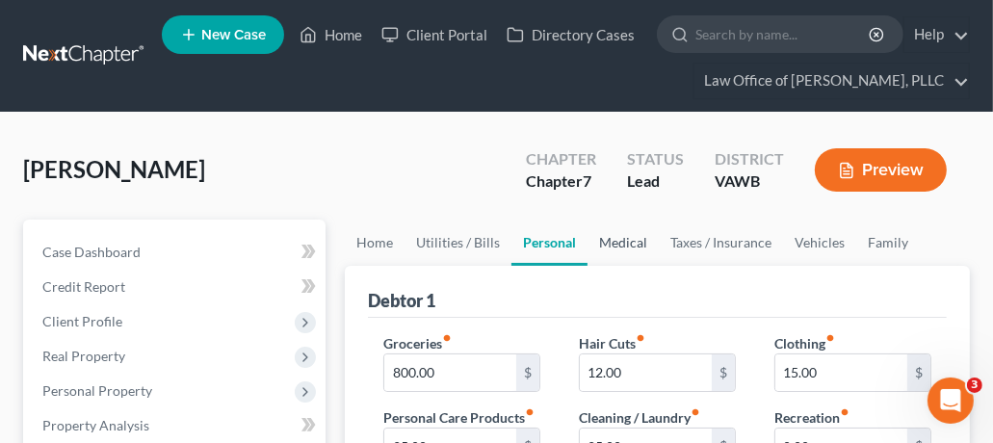
scroll to position [33, 0]
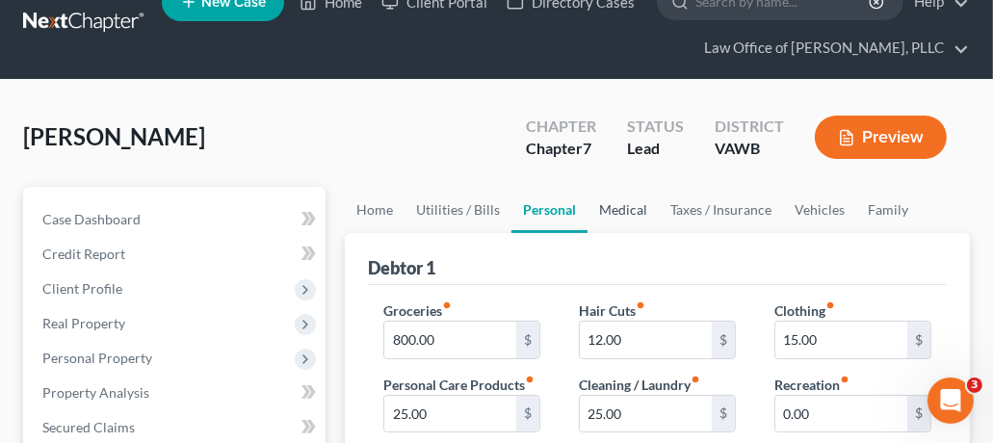
click at [628, 211] on link "Medical" at bounding box center [623, 210] width 71 height 46
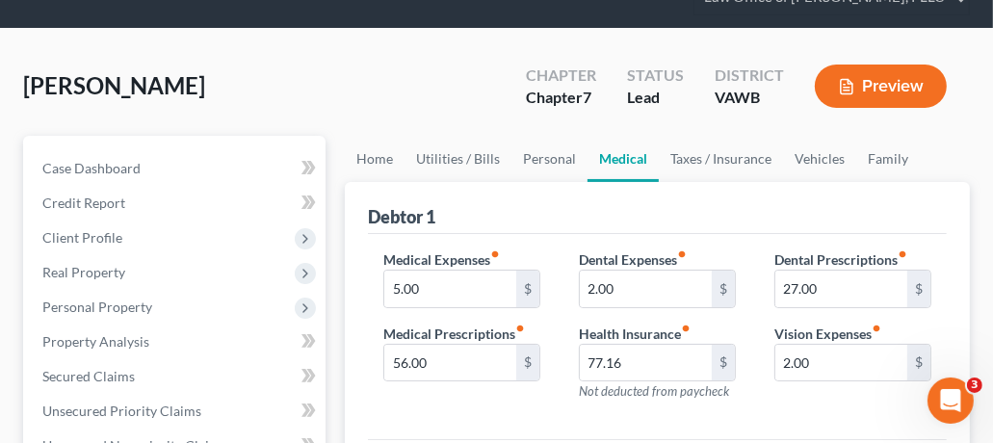
scroll to position [165, 0]
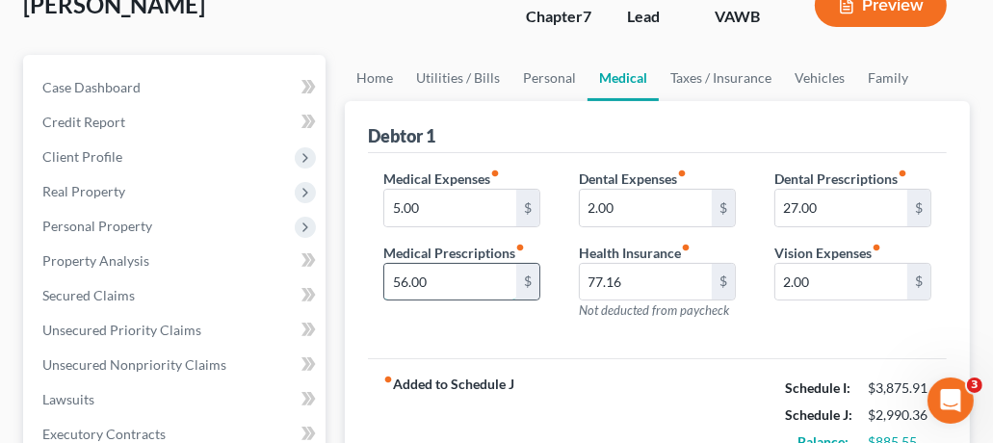
click at [487, 286] on input "56.00" at bounding box center [450, 282] width 132 height 37
click at [486, 286] on input "56.00" at bounding box center [450, 282] width 132 height 37
click at [488, 287] on input "56.00" at bounding box center [450, 282] width 132 height 37
type input "65"
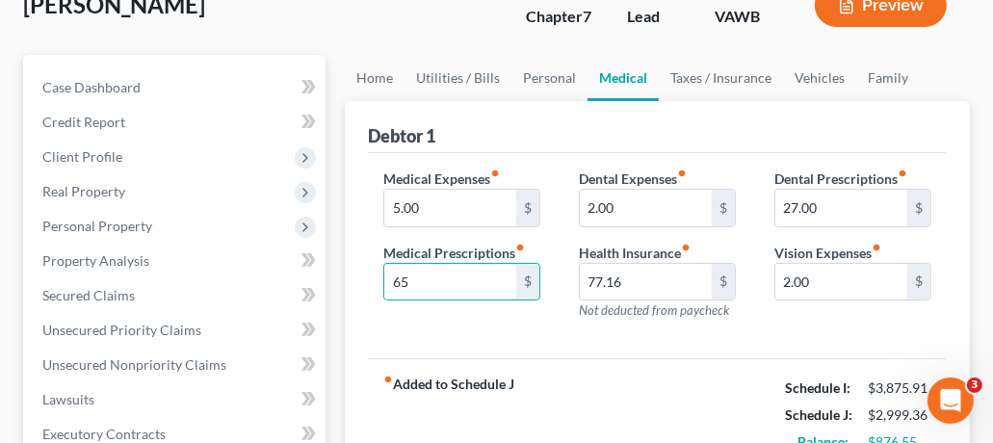
click at [491, 337] on div "Medical Expenses fiber_manual_record 5.00 $ Medical Prescriptions fiber_manual_…" at bounding box center [657, 256] width 579 height 206
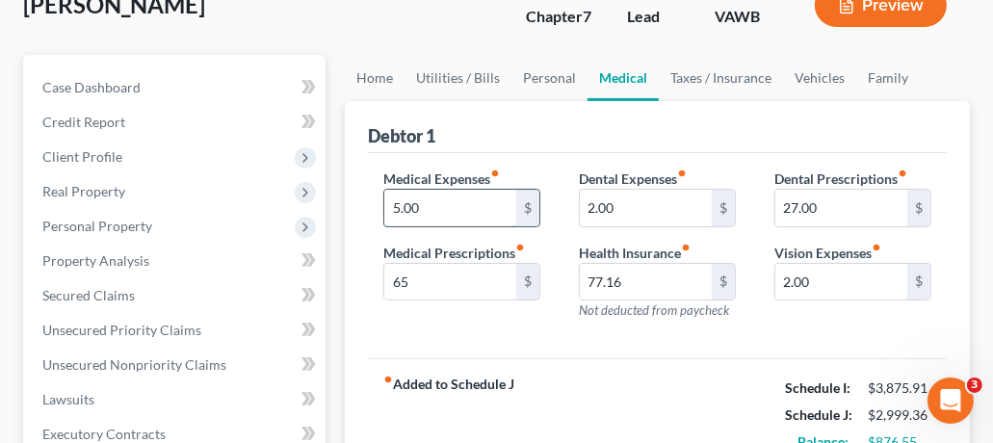
click at [464, 212] on input "5.00" at bounding box center [450, 208] width 132 height 37
type input "25"
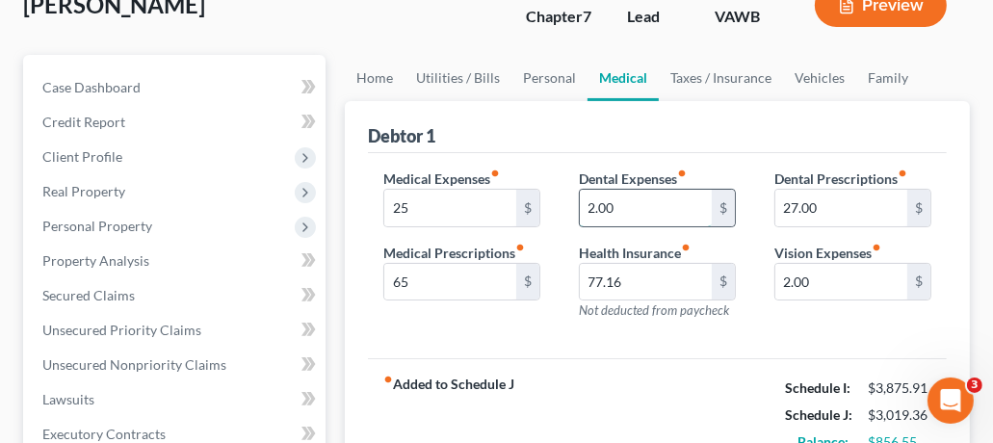
click at [639, 204] on input "2.00" at bounding box center [646, 208] width 132 height 37
type input "25"
click at [690, 77] on link "Taxes / Insurance" at bounding box center [721, 78] width 124 height 46
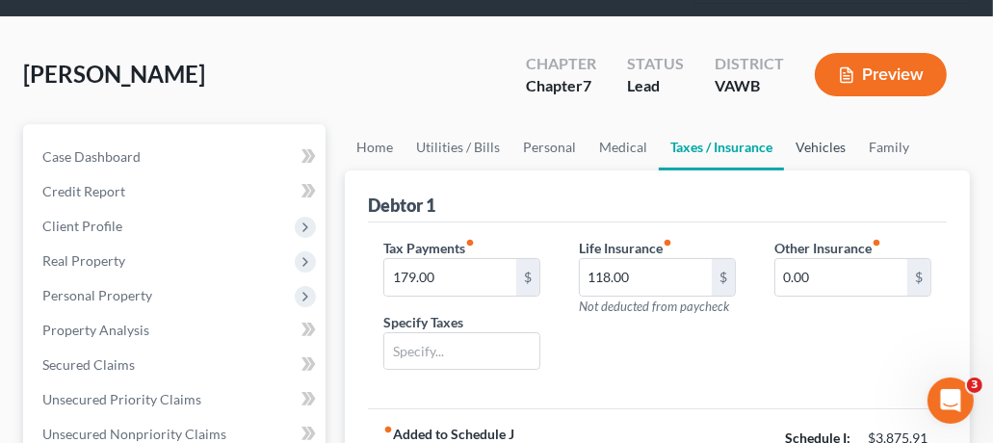
click at [821, 145] on link "Vehicles" at bounding box center [820, 147] width 73 height 46
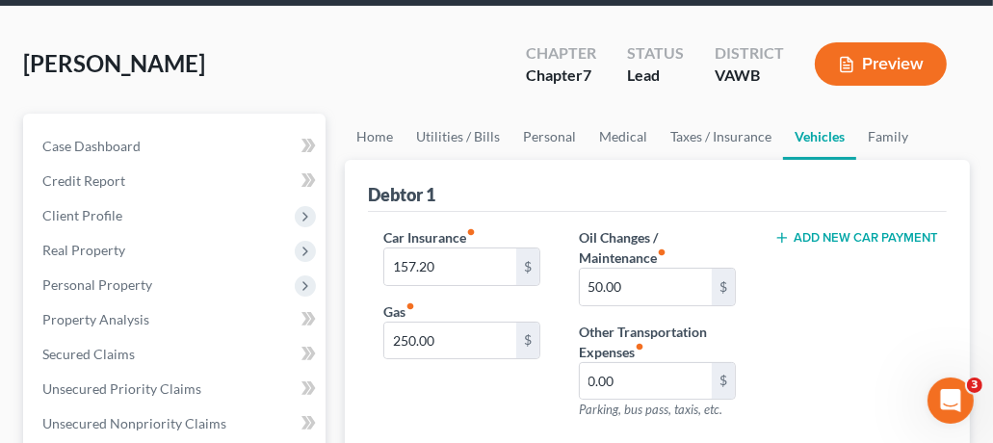
scroll to position [239, 0]
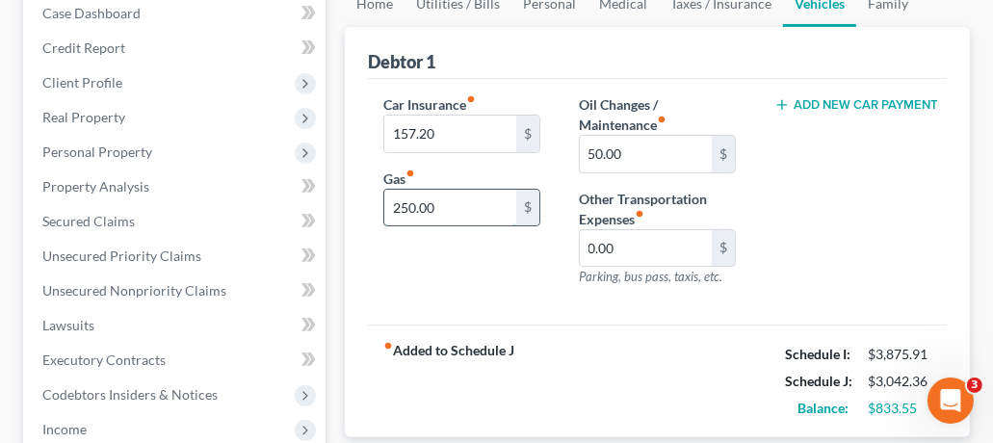
click at [513, 210] on input "250.00" at bounding box center [450, 208] width 132 height 37
click at [891, 10] on link "Family" at bounding box center [889, 4] width 64 height 46
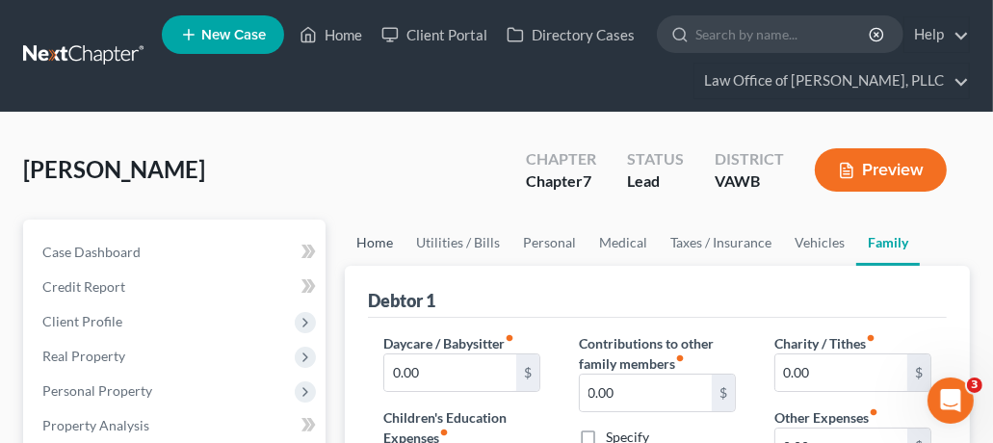
click at [364, 243] on link "Home" at bounding box center [375, 243] width 60 height 46
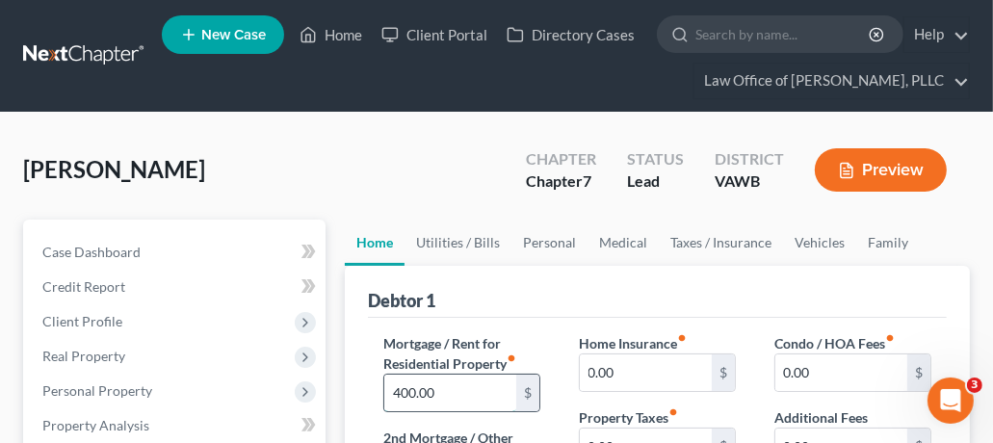
click at [448, 387] on input "400.00" at bounding box center [450, 393] width 132 height 37
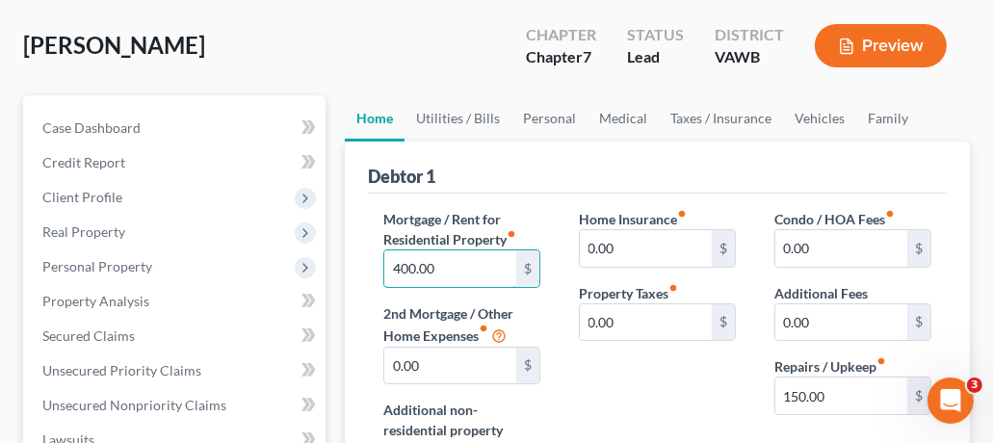
scroll to position [119, 0]
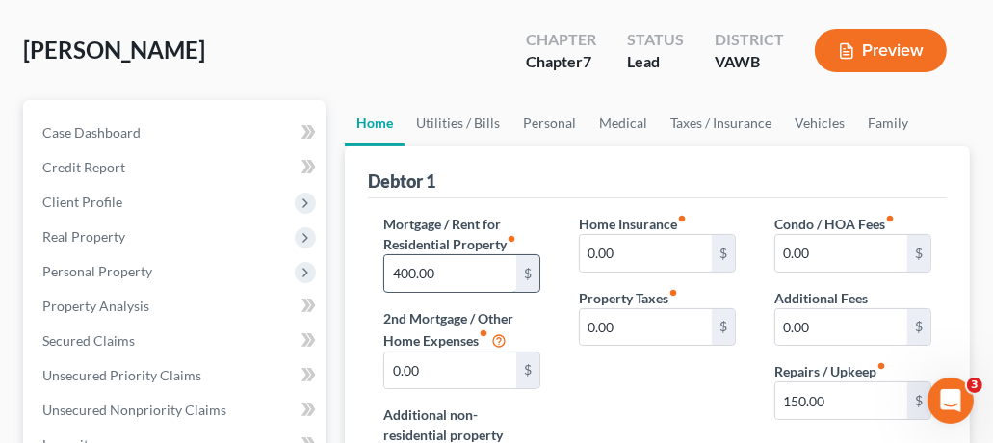
click at [491, 267] on input "400.00" at bounding box center [450, 273] width 132 height 37
type input "500"
click at [612, 179] on div "Debtor 1" at bounding box center [657, 172] width 579 height 52
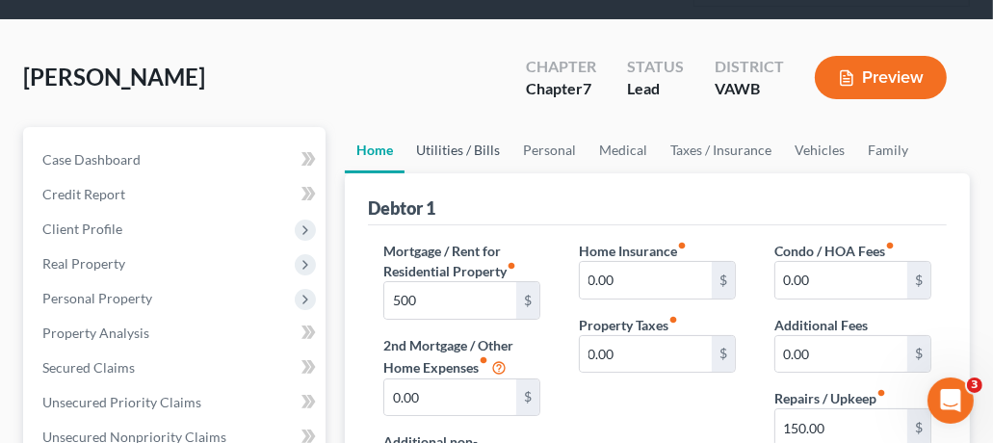
click at [454, 153] on link "Utilities / Bills" at bounding box center [458, 150] width 107 height 46
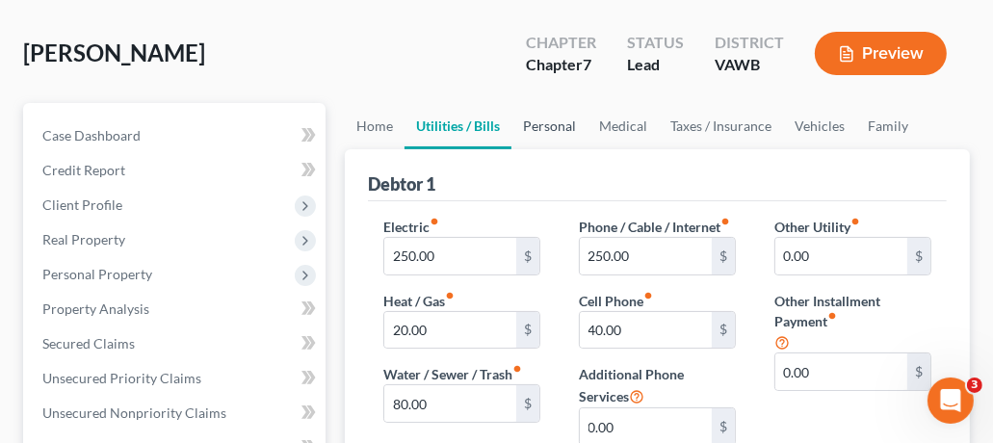
click at [547, 128] on link "Personal" at bounding box center [550, 126] width 76 height 46
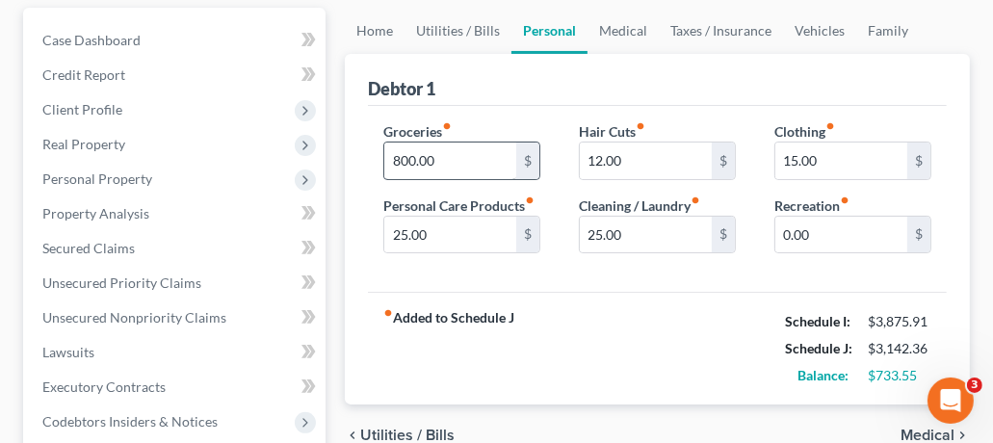
scroll to position [217, 0]
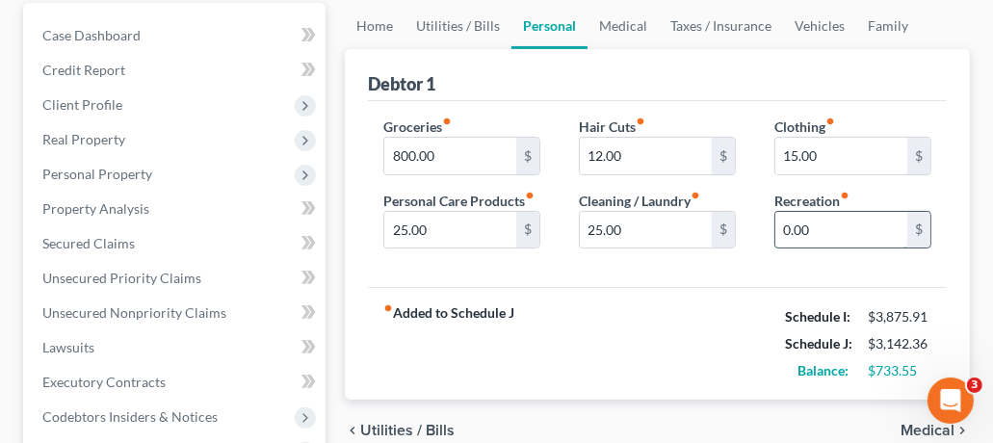
click at [841, 224] on input "0.00" at bounding box center [842, 230] width 132 height 37
type input "75"
click at [727, 322] on div "fiber_manual_record Added to Schedule J Schedule I: $3,875.91 Schedule J: $3,21…" at bounding box center [657, 343] width 579 height 113
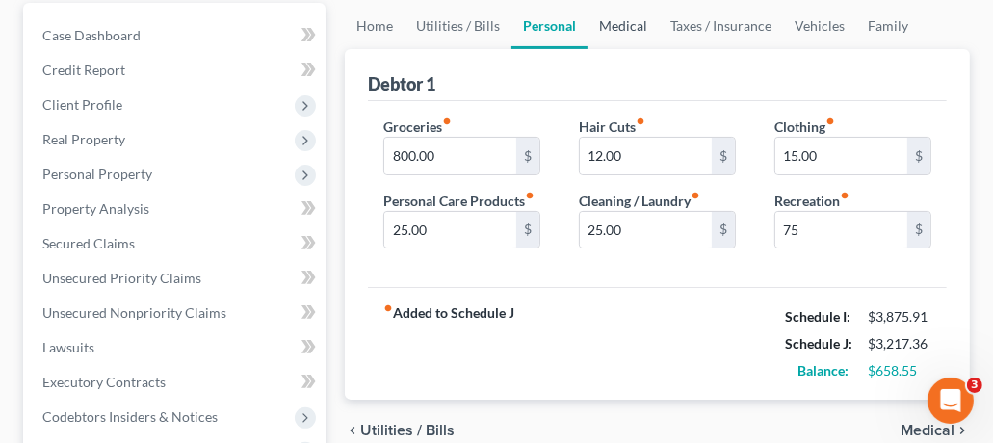
click at [630, 28] on link "Medical" at bounding box center [623, 26] width 71 height 46
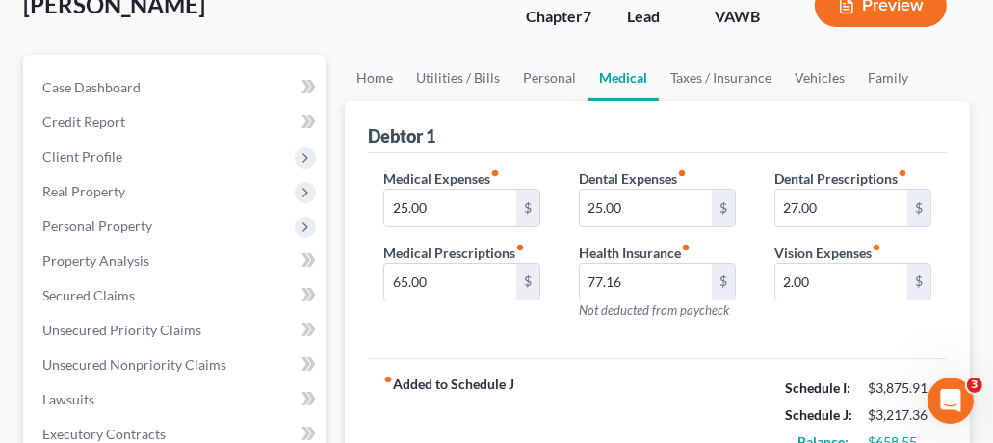
scroll to position [200, 0]
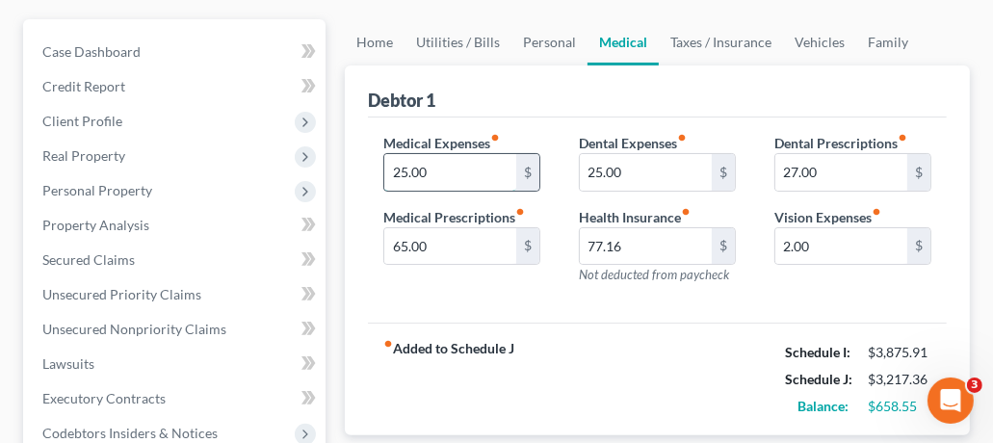
click at [478, 168] on input "25.00" at bounding box center [450, 172] width 132 height 37
click at [484, 181] on input "25.00" at bounding box center [450, 172] width 132 height 37
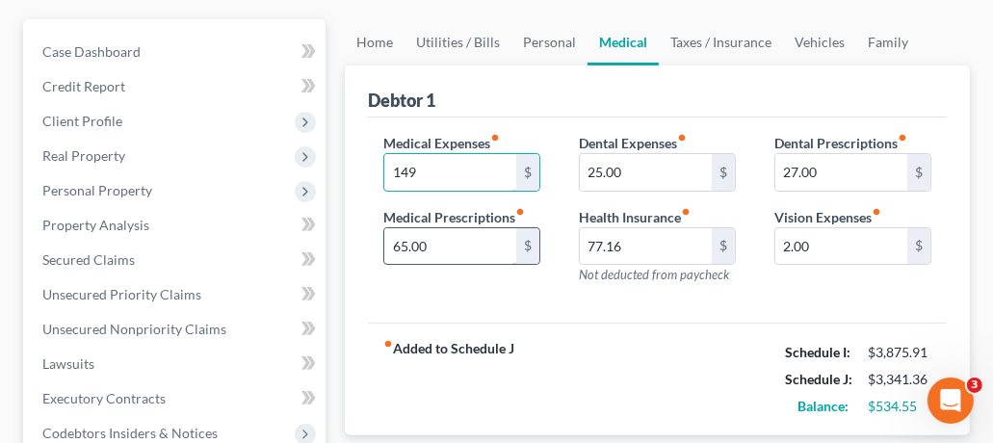
type input "149"
click at [477, 244] on input "65.00" at bounding box center [450, 246] width 132 height 37
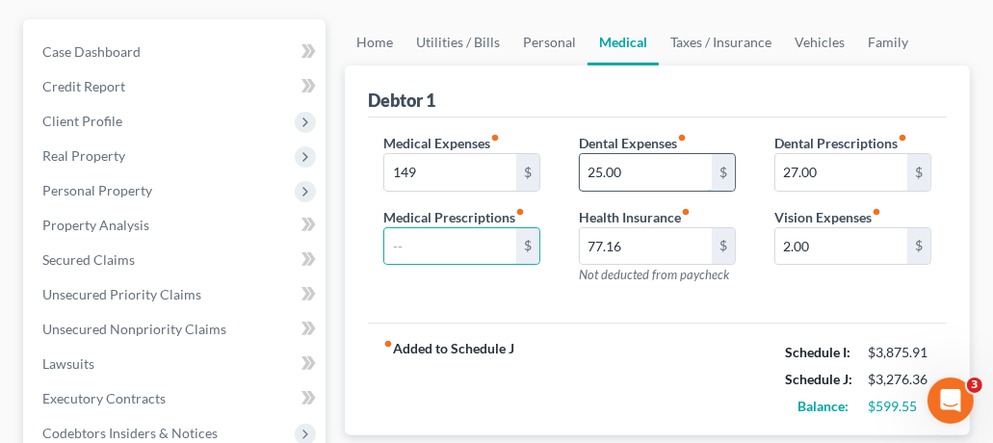
click at [646, 171] on input "25.00" at bounding box center [646, 172] width 132 height 37
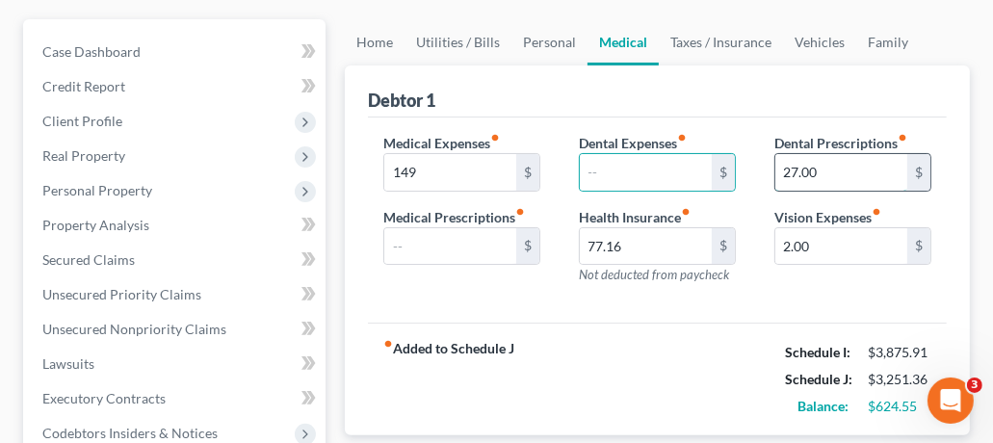
click at [854, 164] on input "27.00" at bounding box center [842, 172] width 132 height 37
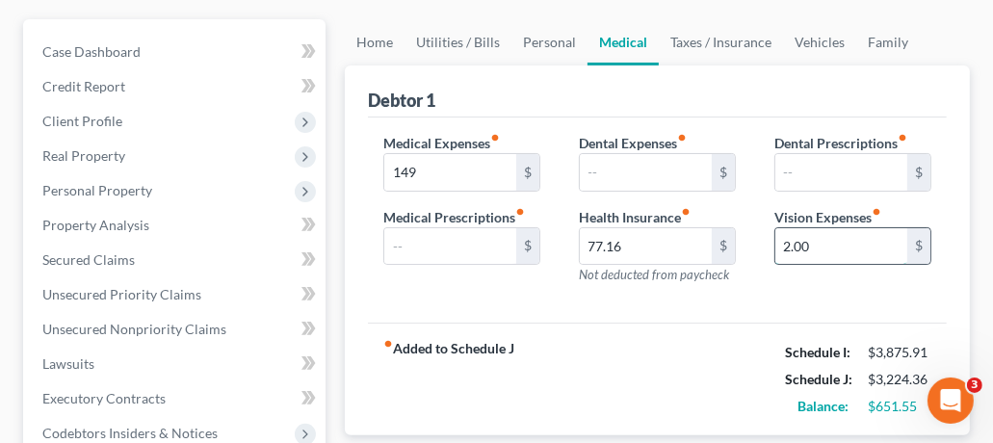
click at [848, 250] on input "2.00" at bounding box center [842, 246] width 132 height 37
click at [703, 348] on div "fiber_manual_record Added to Schedule J Schedule I: $3,875.91 Schedule J: $3,22…" at bounding box center [657, 379] width 579 height 113
click at [714, 38] on link "Taxes / Insurance" at bounding box center [721, 42] width 124 height 46
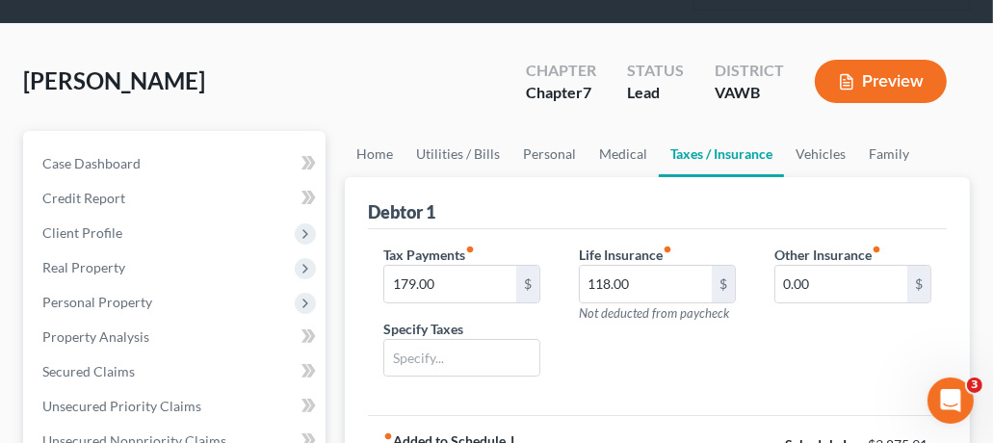
scroll to position [91, 0]
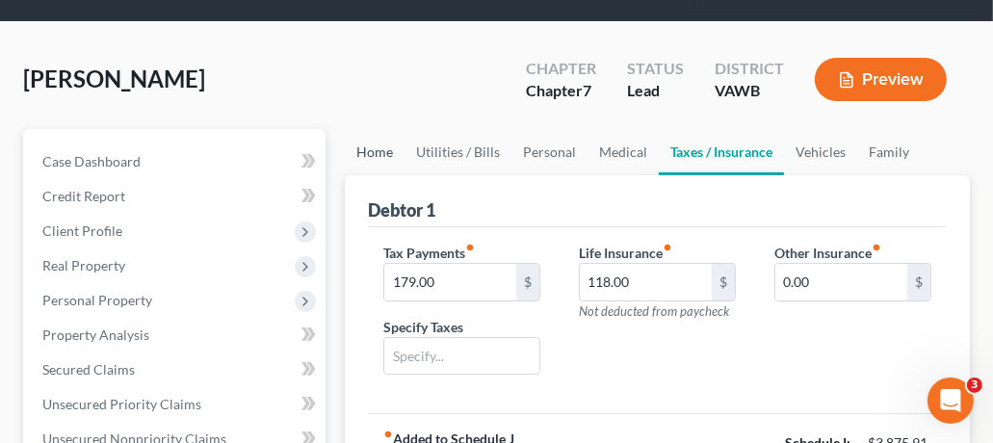
click at [383, 154] on link "Home" at bounding box center [375, 152] width 60 height 46
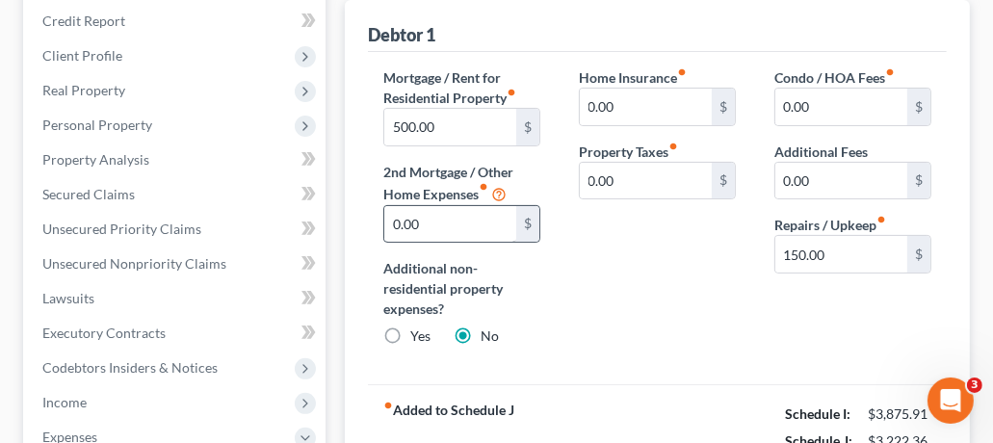
scroll to position [201, 0]
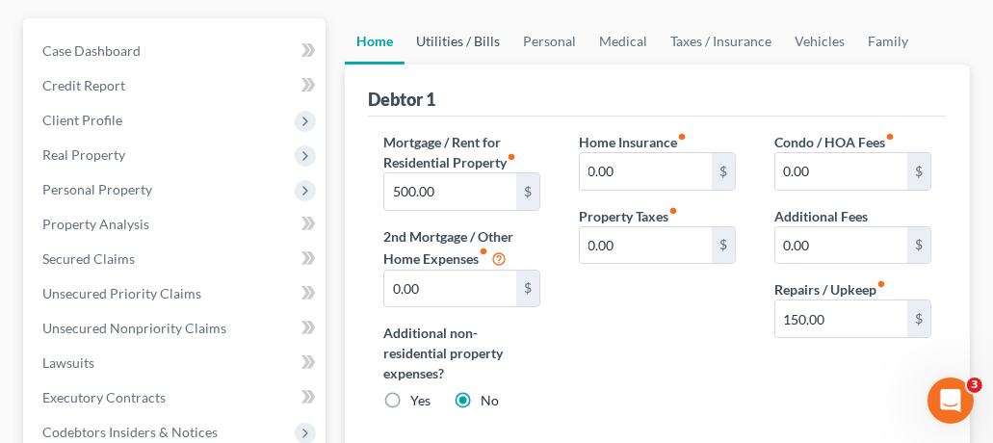
click at [463, 40] on link "Utilities / Bills" at bounding box center [458, 41] width 107 height 46
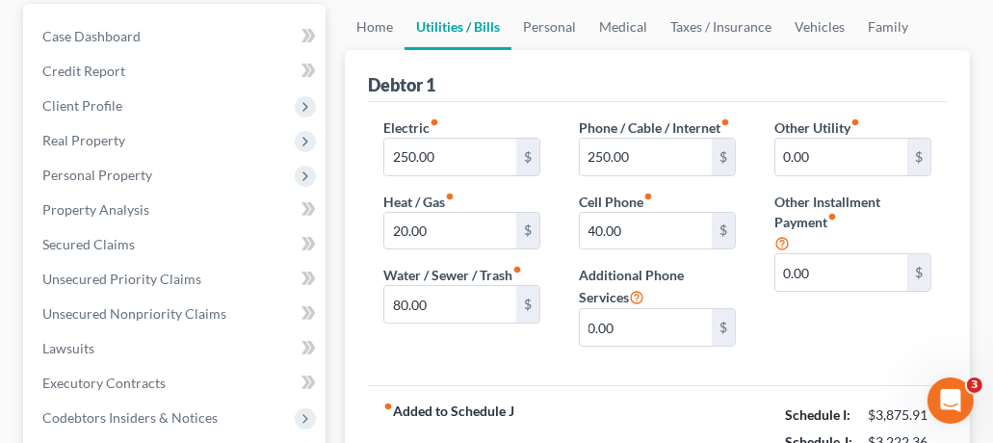
scroll to position [214, 0]
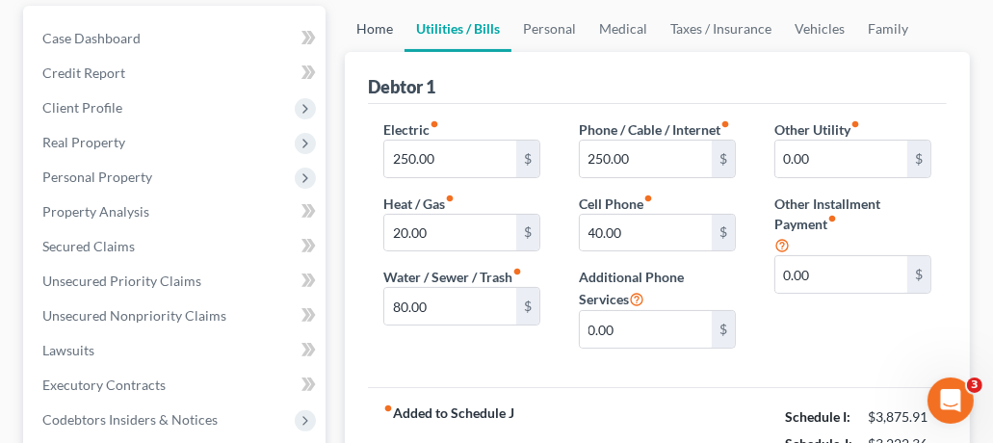
click at [369, 29] on link "Home" at bounding box center [375, 29] width 60 height 46
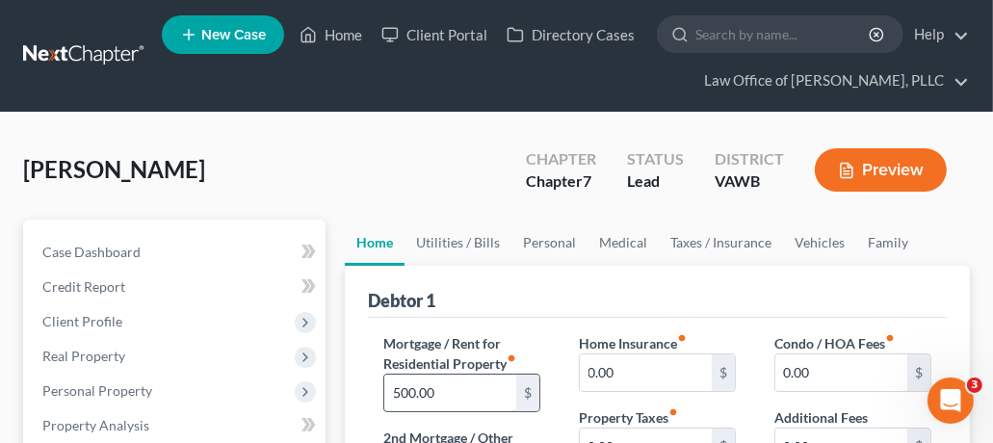
click at [448, 396] on input "500.00" at bounding box center [450, 393] width 132 height 37
click at [560, 315] on div "Debtor 1" at bounding box center [657, 292] width 579 height 52
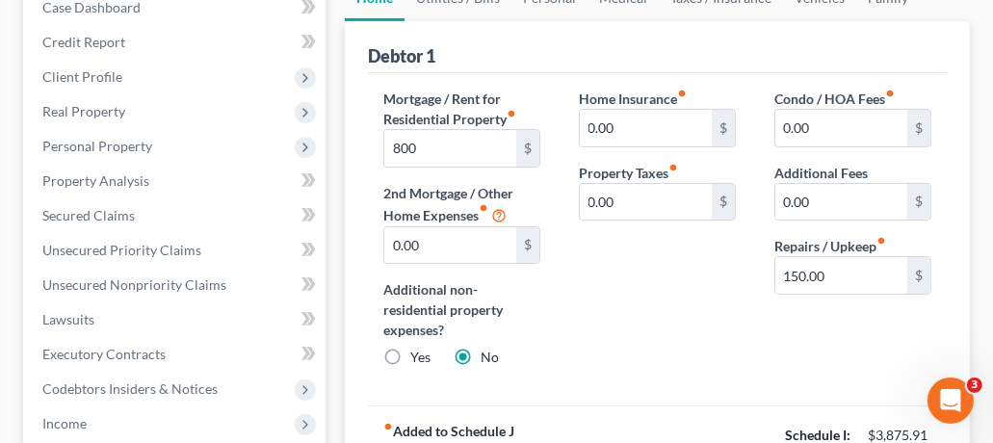
scroll to position [249, 0]
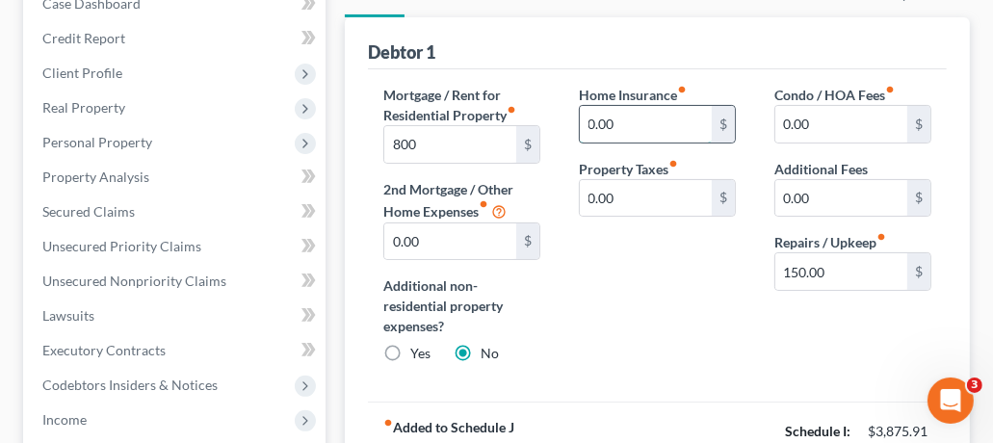
click at [618, 124] on input "0.00" at bounding box center [646, 124] width 132 height 37
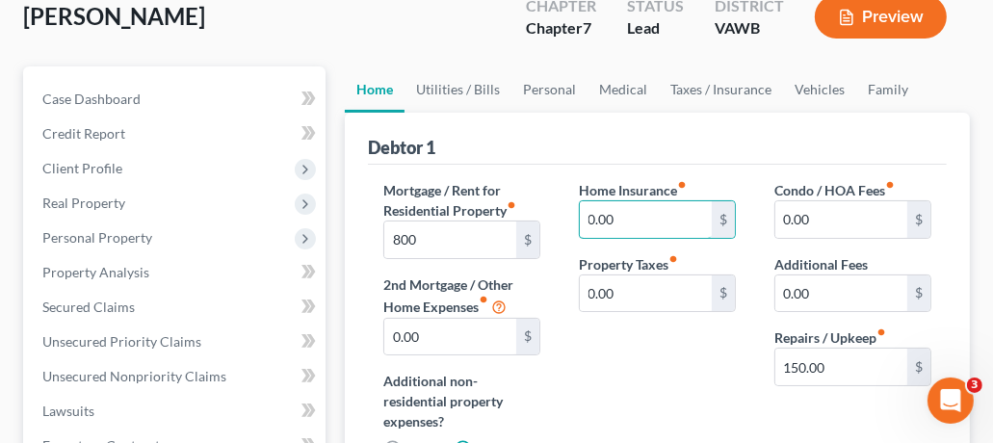
scroll to position [22, 0]
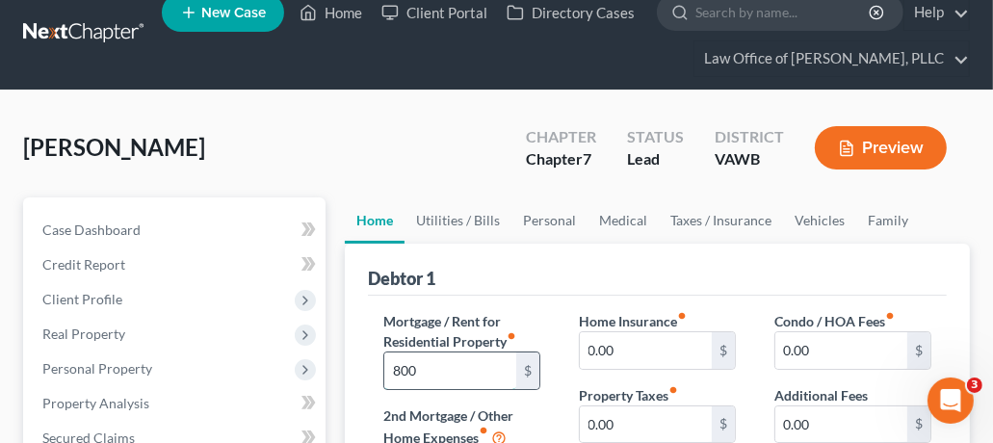
click at [429, 368] on input "800" at bounding box center [450, 371] width 132 height 37
type input "850"
click at [580, 252] on div "Debtor 1" at bounding box center [657, 270] width 579 height 52
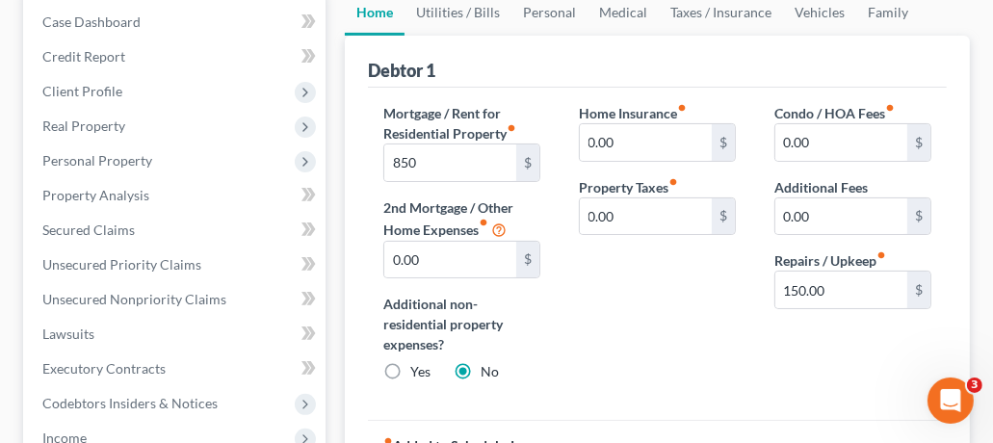
scroll to position [97, 0]
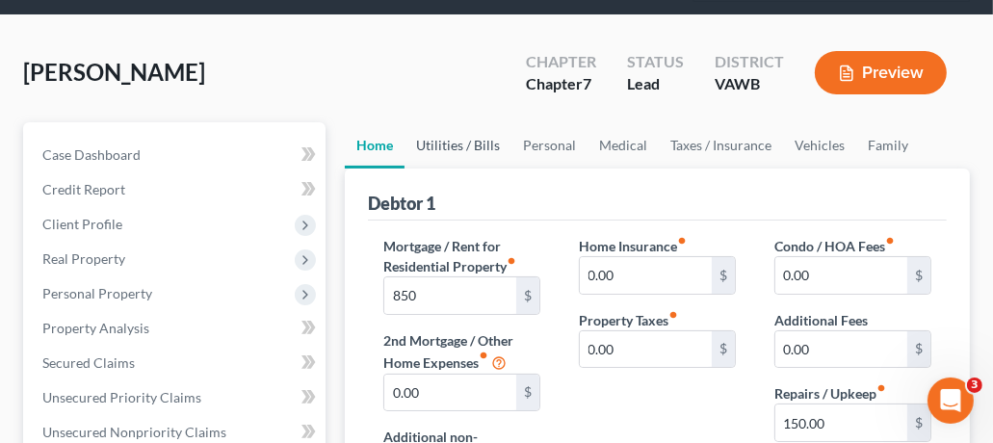
click at [467, 140] on link "Utilities / Bills" at bounding box center [458, 145] width 107 height 46
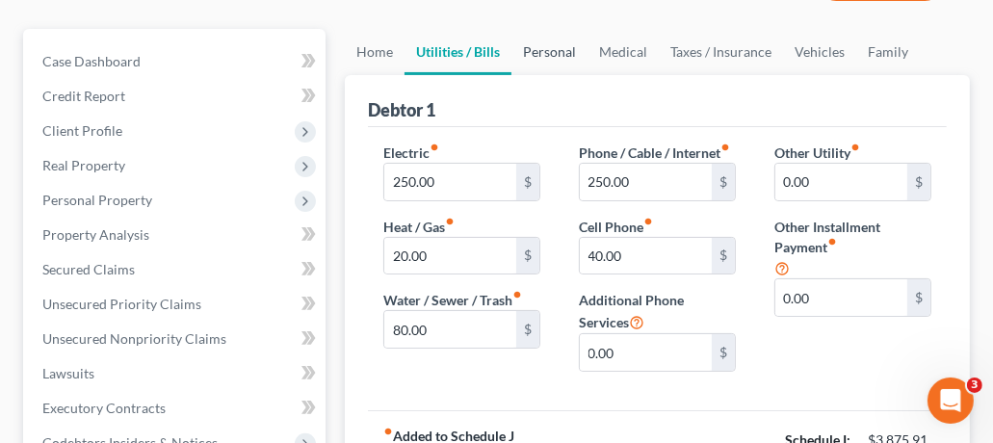
click at [563, 43] on link "Personal" at bounding box center [550, 52] width 76 height 46
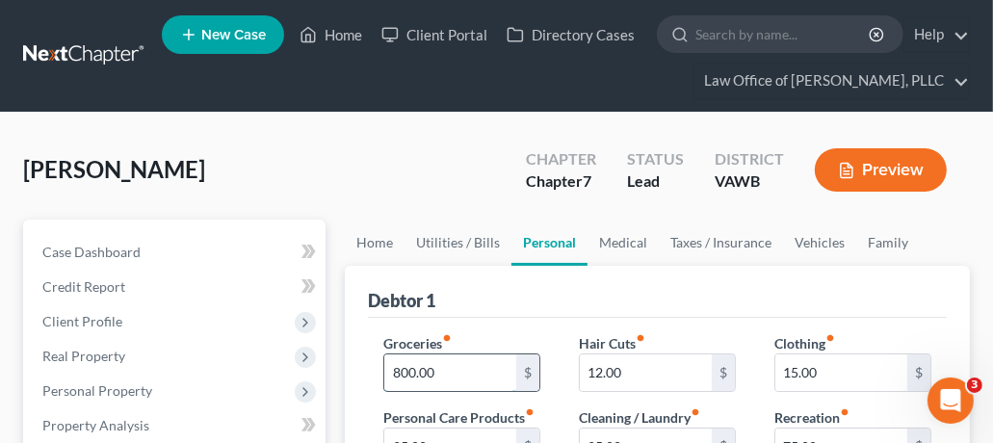
click at [468, 372] on input "800.00" at bounding box center [450, 373] width 132 height 37
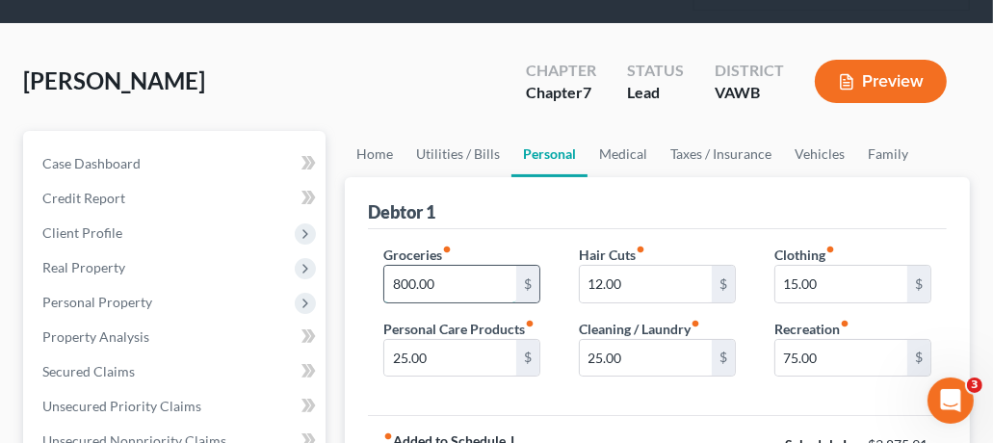
scroll to position [86, 0]
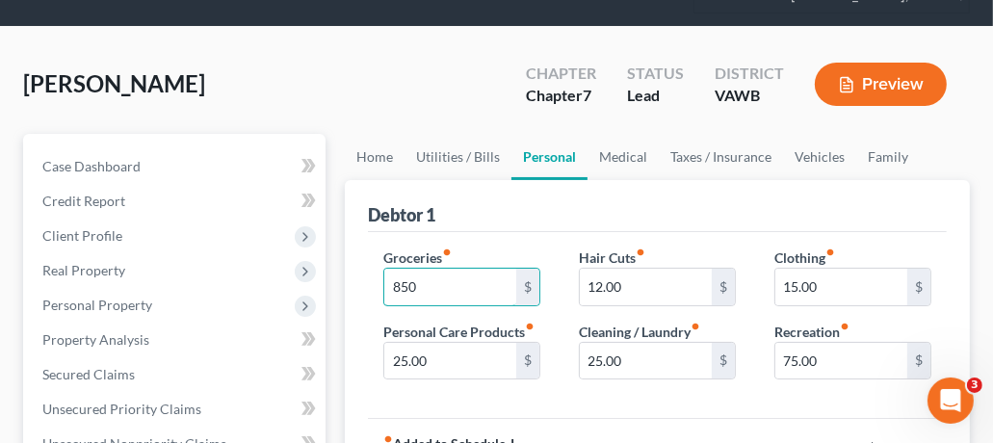
type input "850"
click at [586, 249] on label "Hair Cuts fiber_manual_record" at bounding box center [612, 258] width 66 height 20
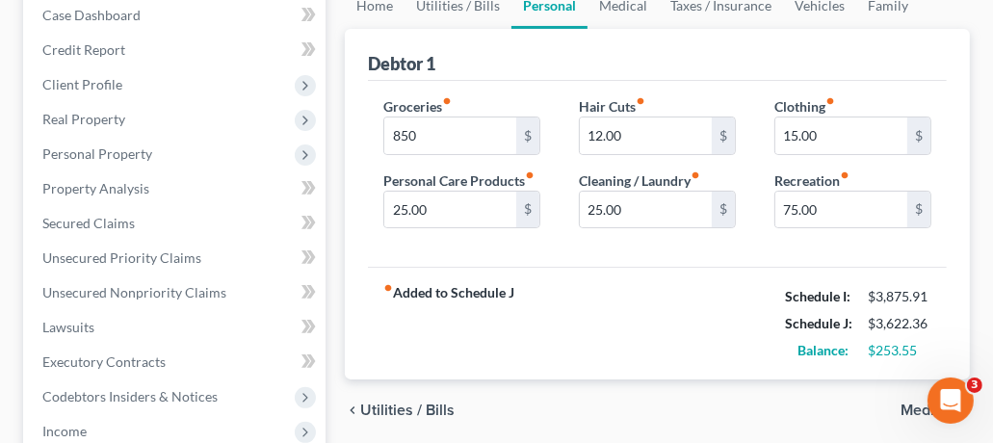
scroll to position [33, 0]
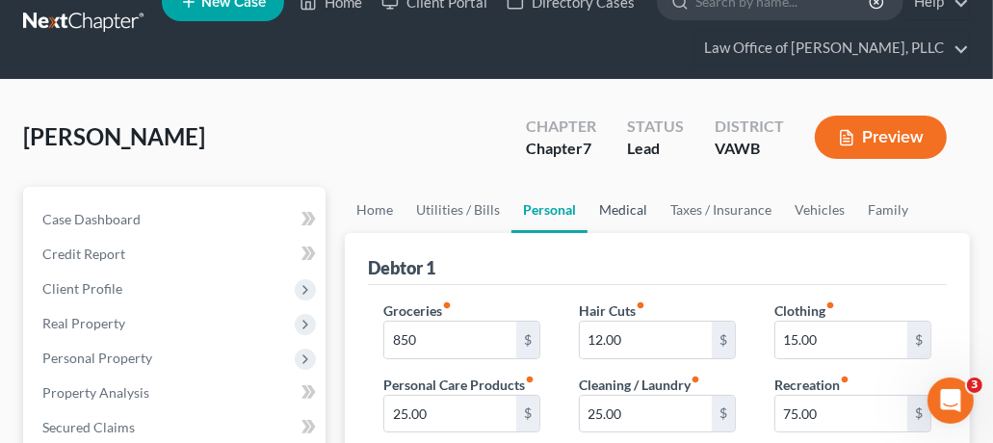
click at [624, 212] on link "Medical" at bounding box center [623, 210] width 71 height 46
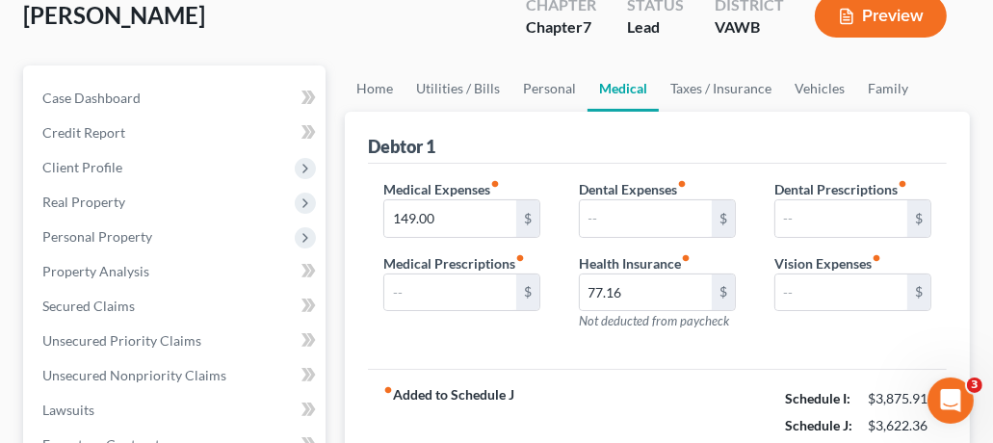
scroll to position [152, 0]
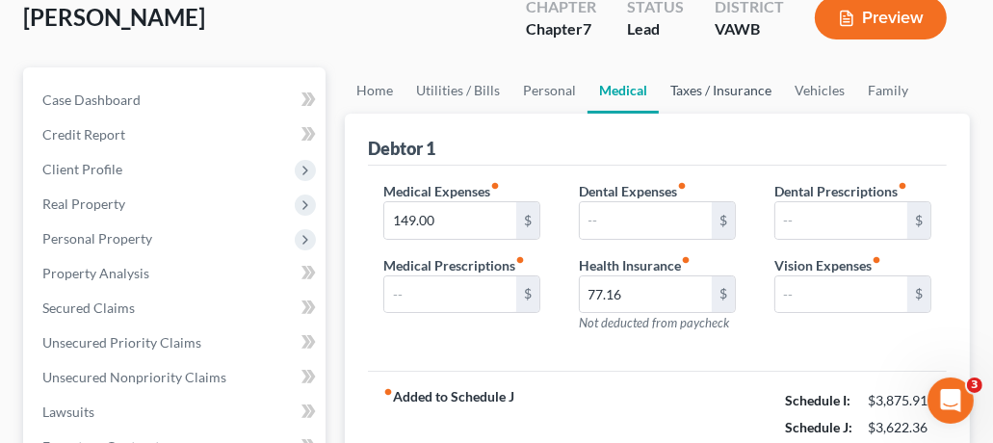
click at [721, 91] on link "Taxes / Insurance" at bounding box center [721, 90] width 124 height 46
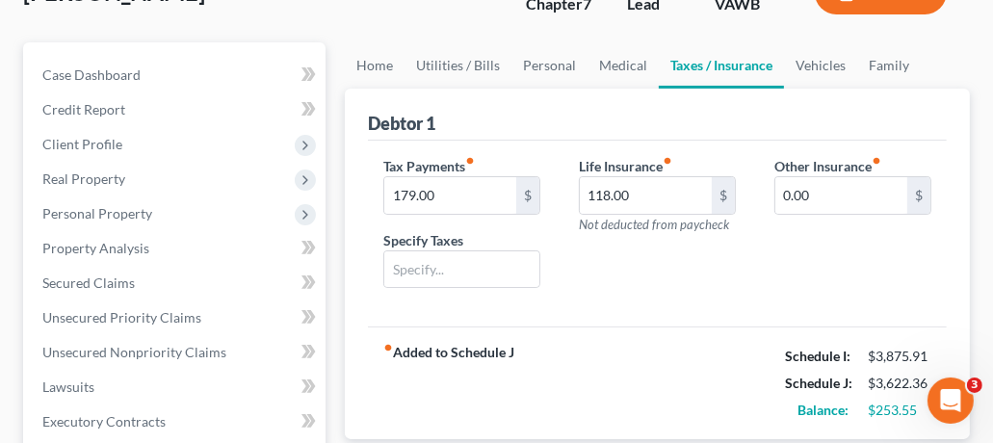
scroll to position [172, 0]
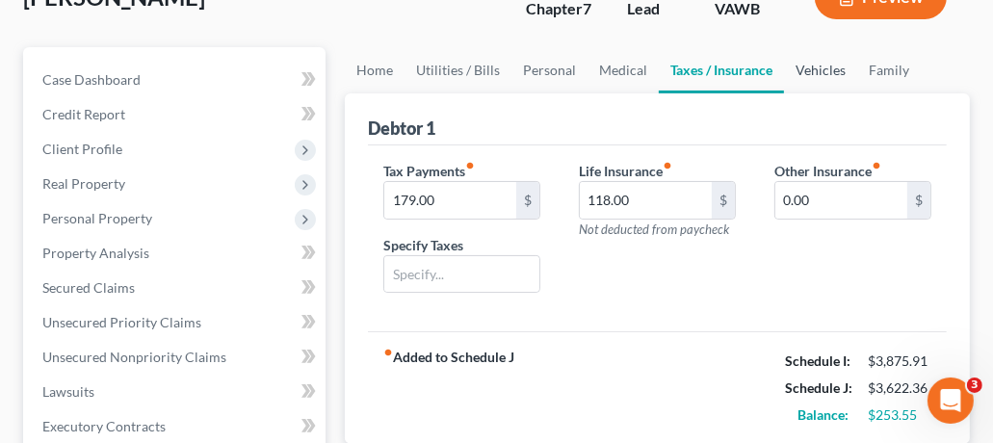
click at [817, 68] on link "Vehicles" at bounding box center [820, 70] width 73 height 46
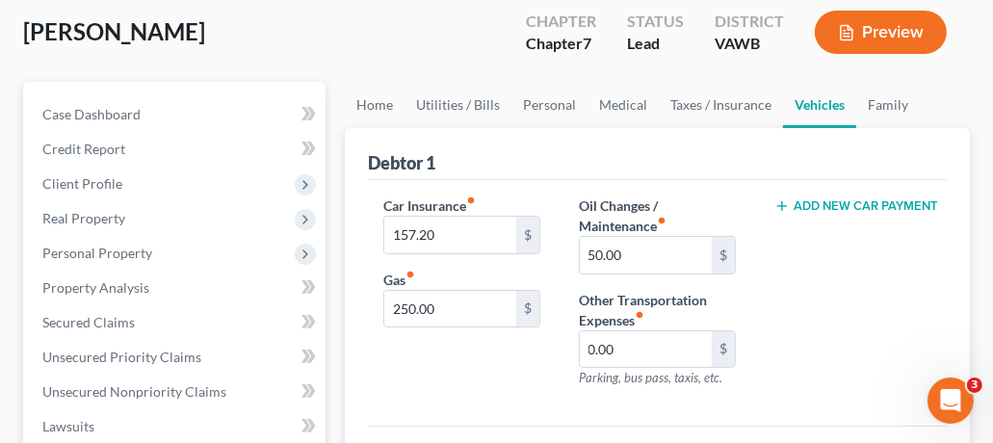
scroll to position [115, 0]
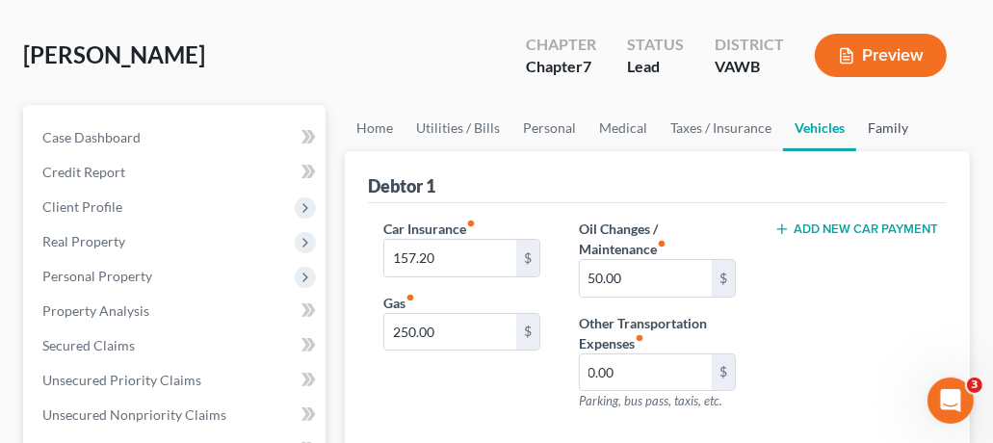
click at [891, 134] on link "Family" at bounding box center [889, 128] width 64 height 46
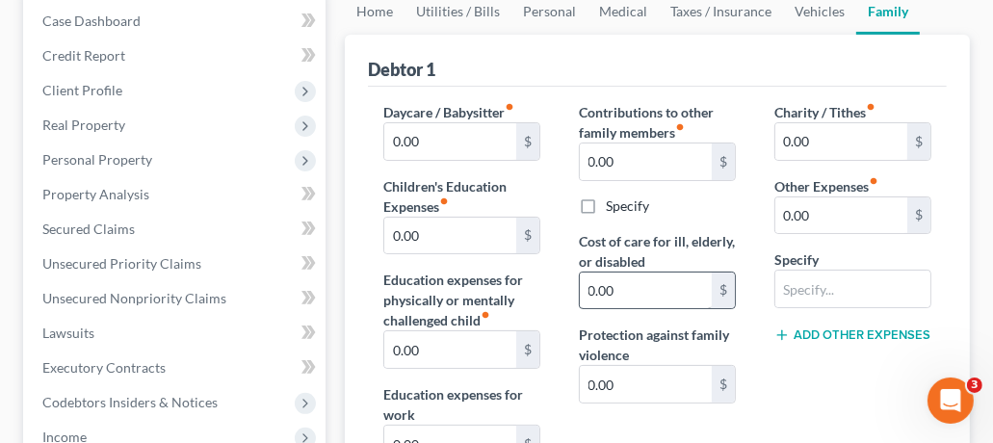
scroll to position [145, 0]
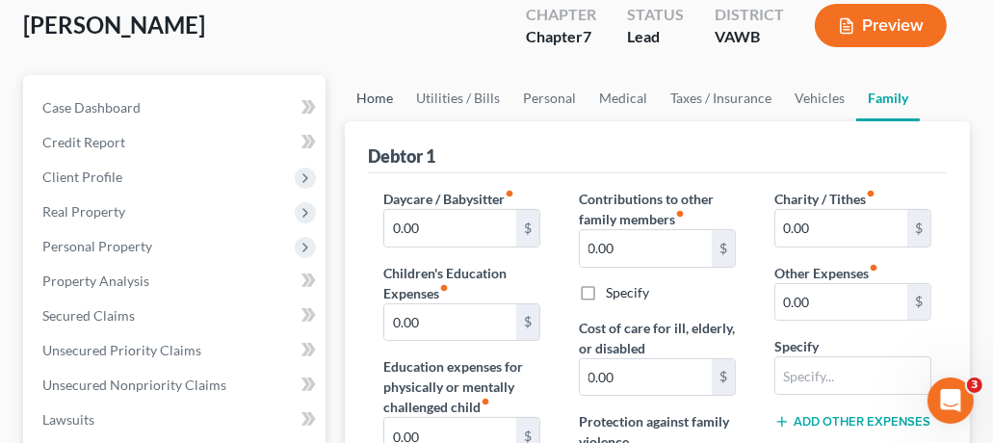
click at [374, 99] on link "Home" at bounding box center [375, 98] width 60 height 46
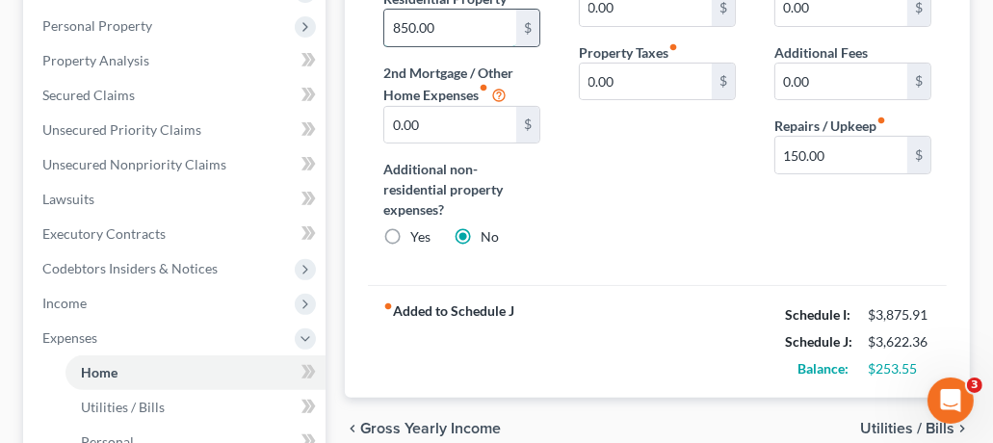
click at [480, 30] on input "850.00" at bounding box center [450, 28] width 132 height 37
type input "900"
click at [640, 223] on div "Home Insurance fiber_manual_record 0.00 $ Property Taxes fiber_manual_record 0.…" at bounding box center [658, 115] width 196 height 295
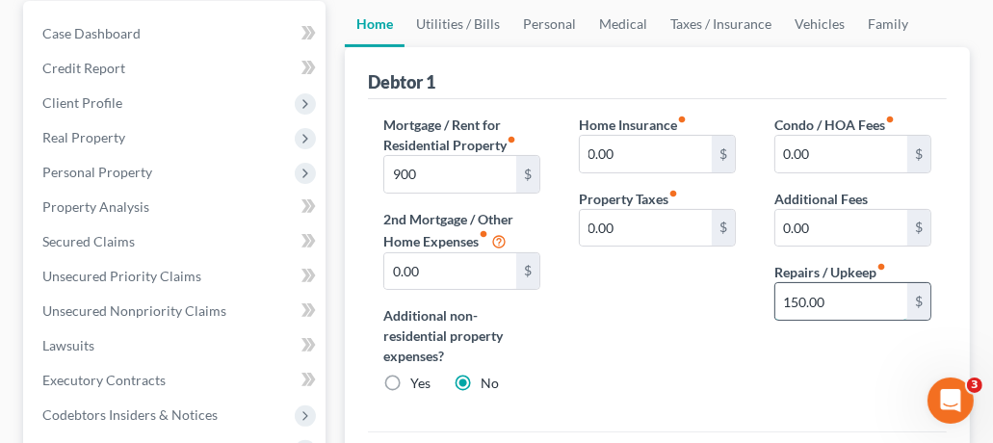
click at [859, 303] on input "150.00" at bounding box center [842, 301] width 132 height 37
type input "175"
click at [749, 356] on div "Home Insurance fiber_manual_record 0.00 $ Property Taxes fiber_manual_record 0.…" at bounding box center [658, 262] width 196 height 295
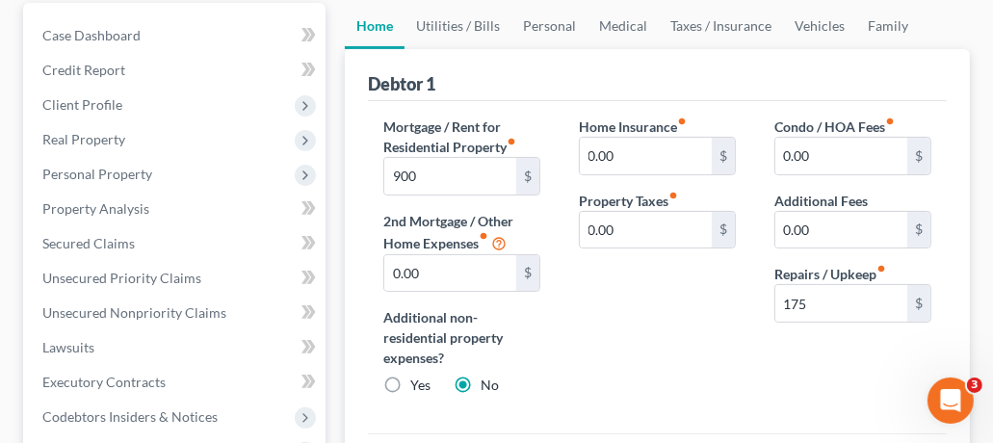
scroll to position [66, 0]
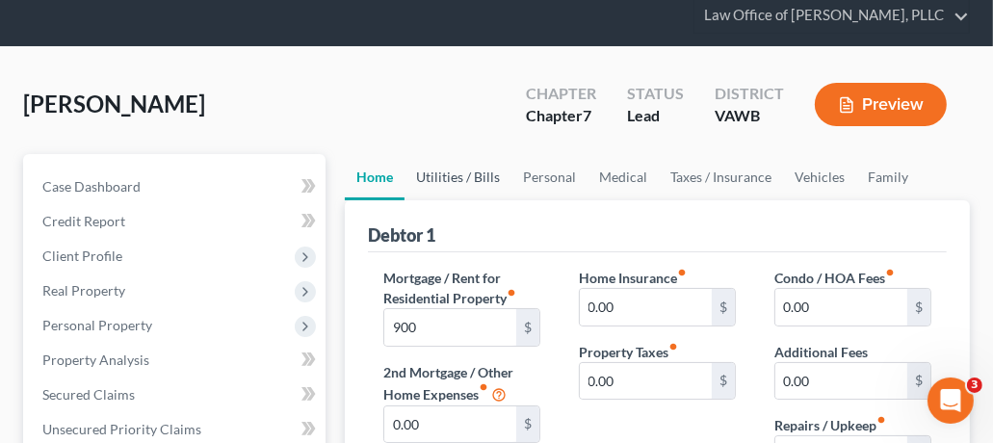
click at [471, 174] on link "Utilities / Bills" at bounding box center [458, 177] width 107 height 46
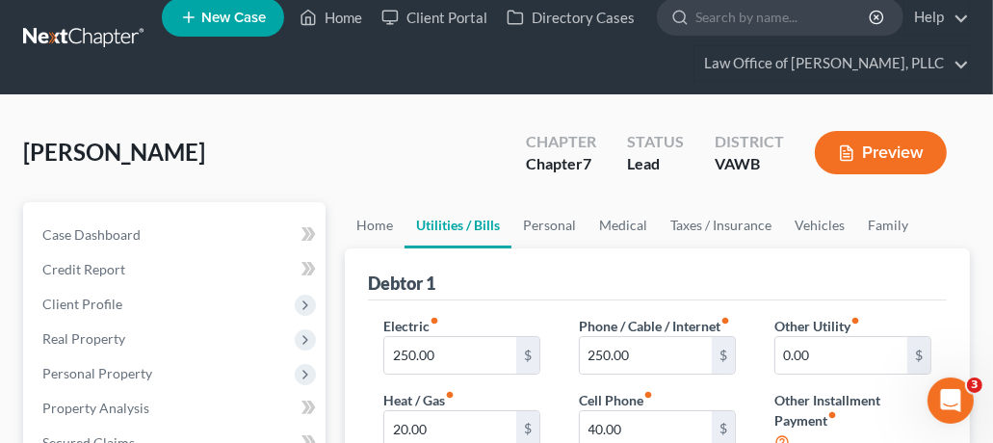
scroll to position [1, 0]
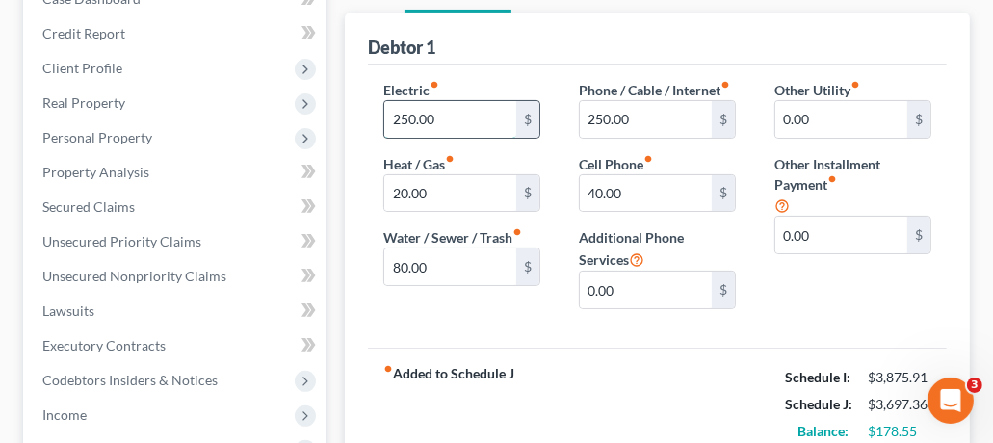
click at [479, 115] on input "250.00" at bounding box center [450, 119] width 132 height 37
type input "275"
click at [566, 361] on div "fiber_manual_record Added to Schedule J Schedule I: $3,875.91 Schedule J: $3,72…" at bounding box center [657, 404] width 579 height 113
click at [695, 197] on input "40.00" at bounding box center [646, 193] width 132 height 37
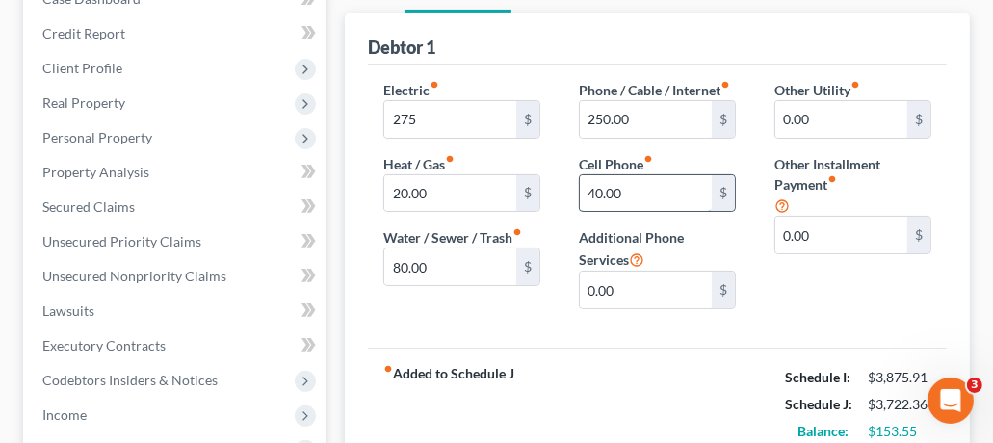
click at [695, 197] on input "40.00" at bounding box center [646, 193] width 132 height 37
click at [647, 368] on div "fiber_manual_record Added to Schedule J Schedule I: $3,875.91 Schedule J: $3,75…" at bounding box center [657, 404] width 579 height 113
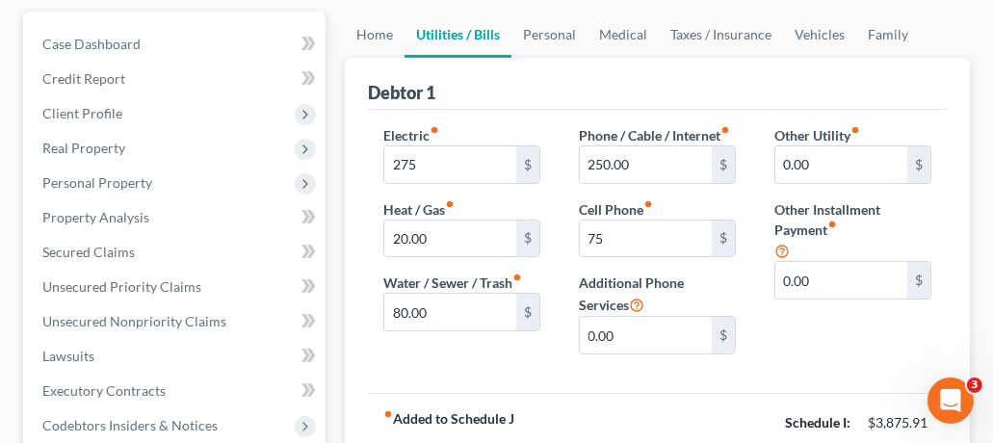
scroll to position [197, 0]
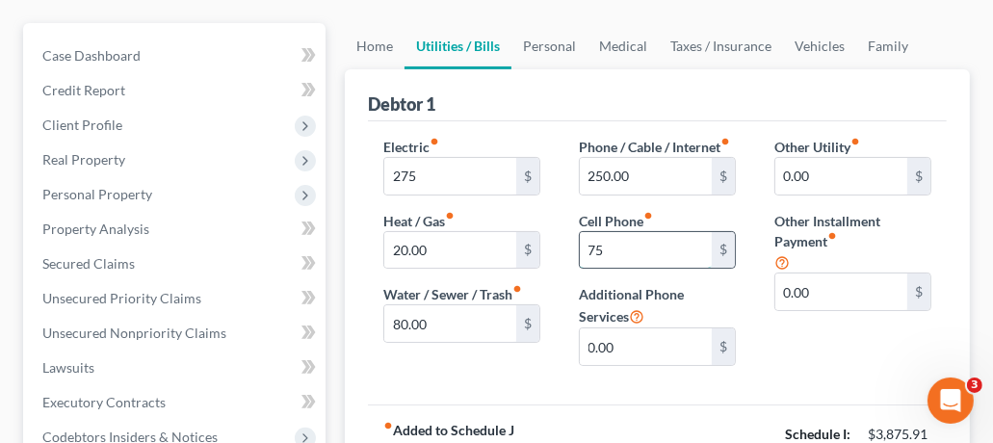
click at [675, 250] on input "75" at bounding box center [646, 250] width 132 height 37
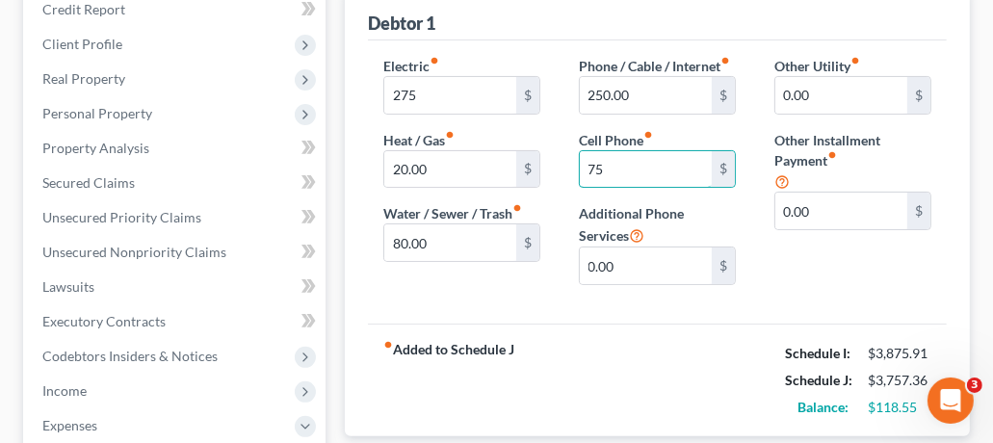
scroll to position [279, 0]
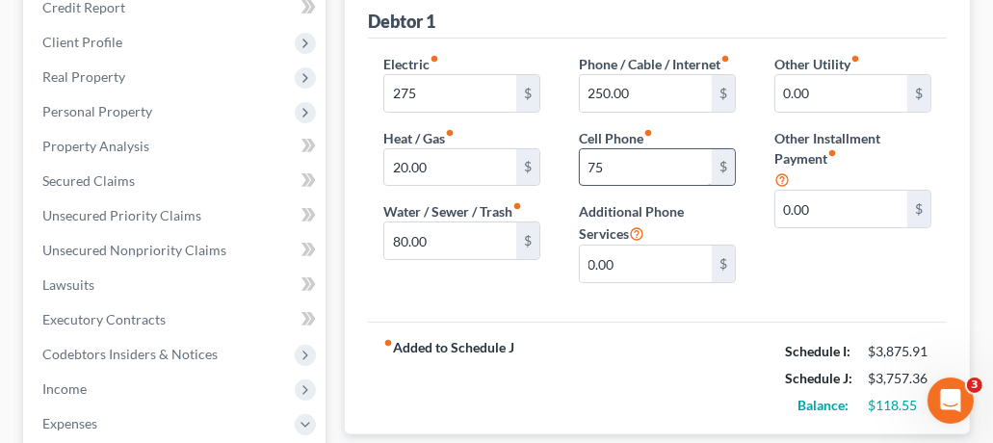
click at [670, 168] on input "75" at bounding box center [646, 167] width 132 height 37
type input "7"
type input "100.00"
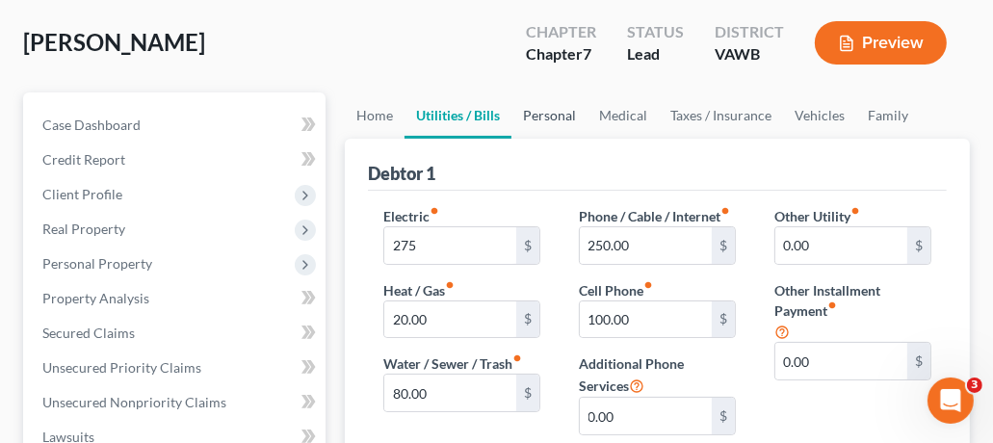
click at [567, 116] on link "Personal" at bounding box center [550, 115] width 76 height 46
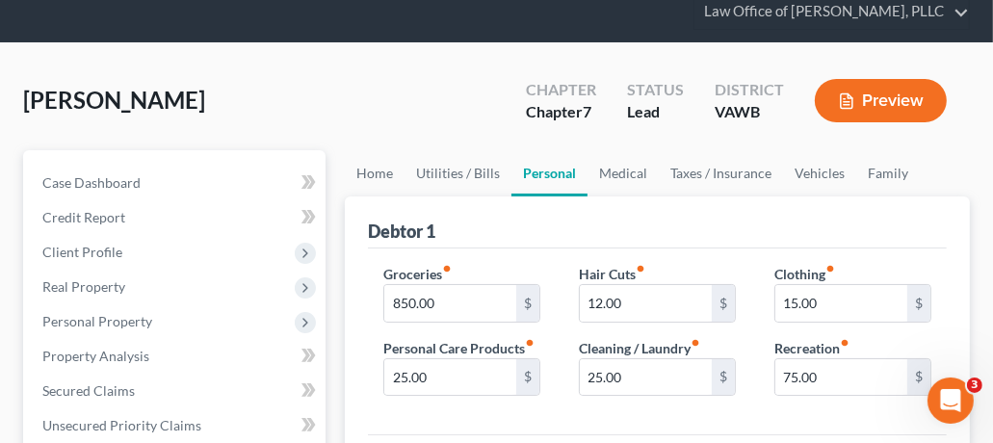
scroll to position [84, 0]
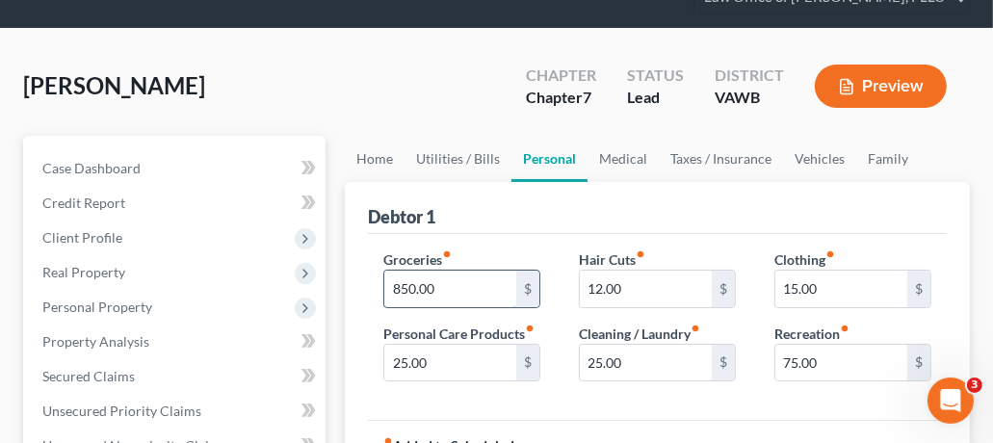
click at [490, 294] on input "850.00" at bounding box center [450, 289] width 132 height 37
type input "860"
click at [599, 225] on div "Debtor 1" at bounding box center [657, 208] width 579 height 52
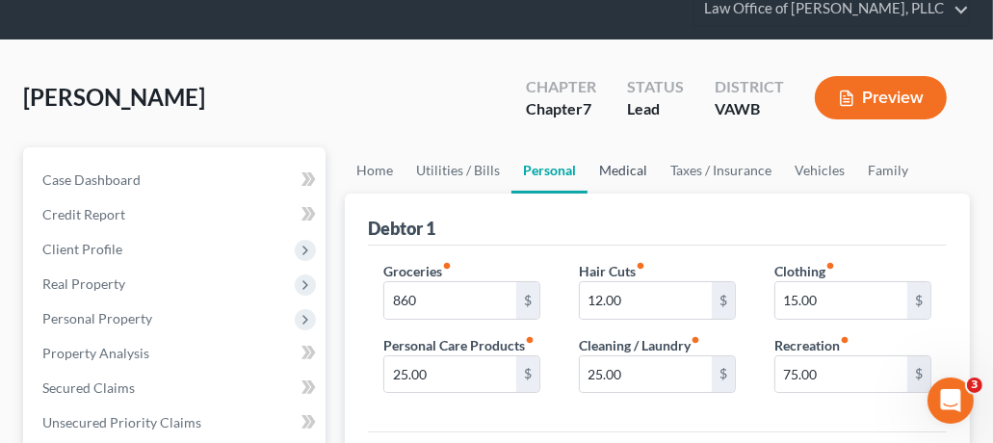
click at [637, 174] on link "Medical" at bounding box center [623, 170] width 71 height 46
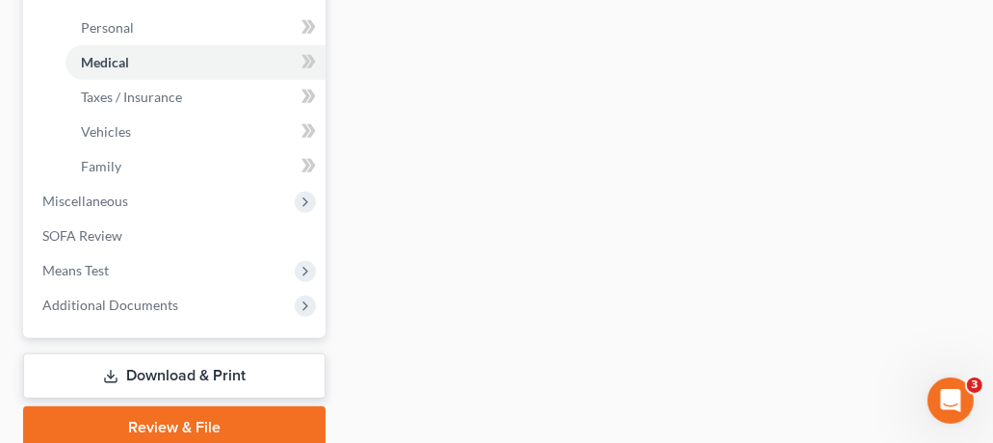
scroll to position [832, 0]
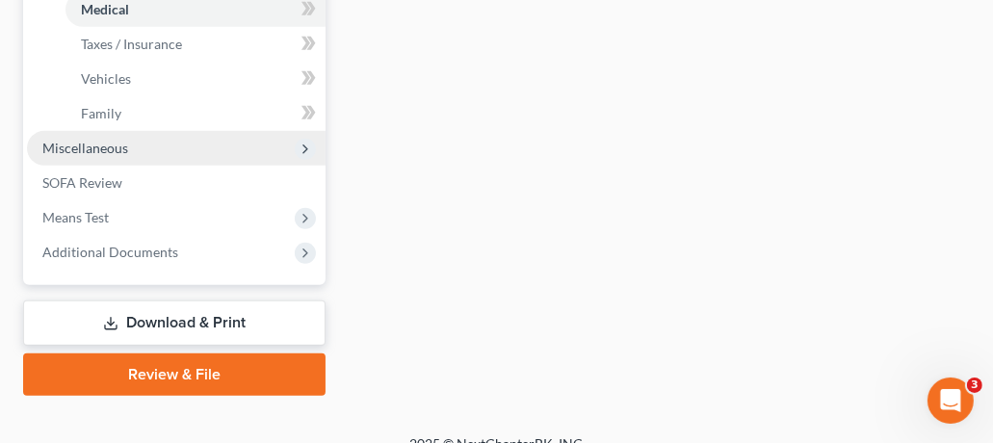
click at [127, 138] on span "Miscellaneous" at bounding box center [176, 148] width 299 height 35
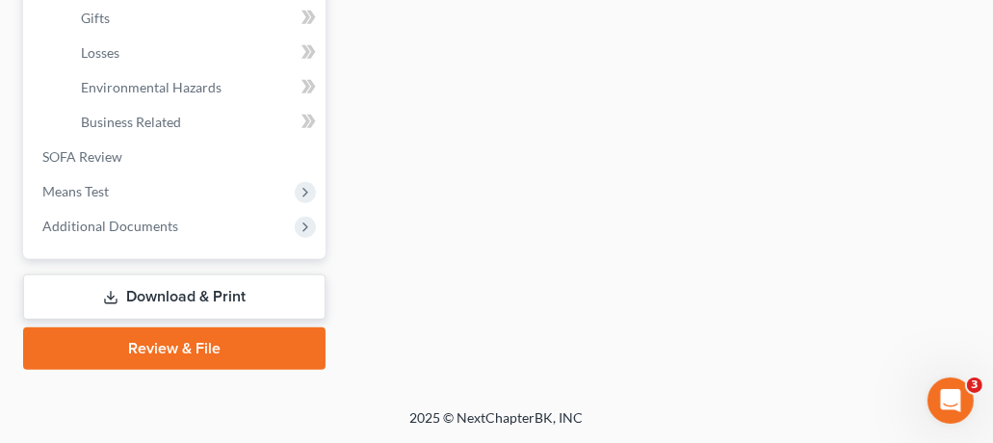
scroll to position [786, 0]
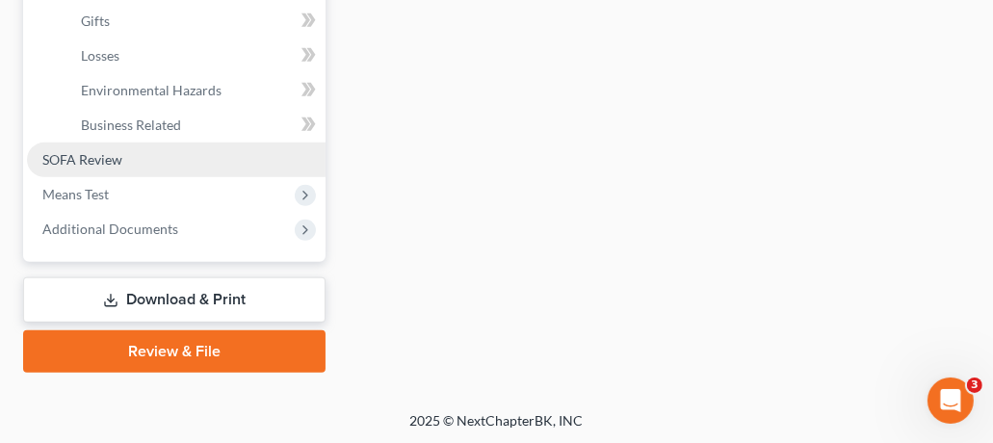
click at [108, 164] on span "SOFA Review" at bounding box center [82, 159] width 80 height 16
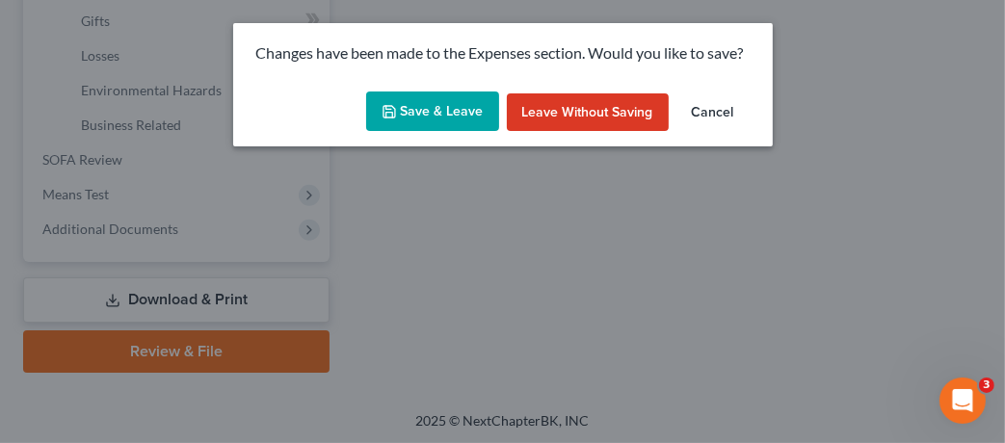
click at [459, 117] on button "Save & Leave" at bounding box center [432, 112] width 133 height 40
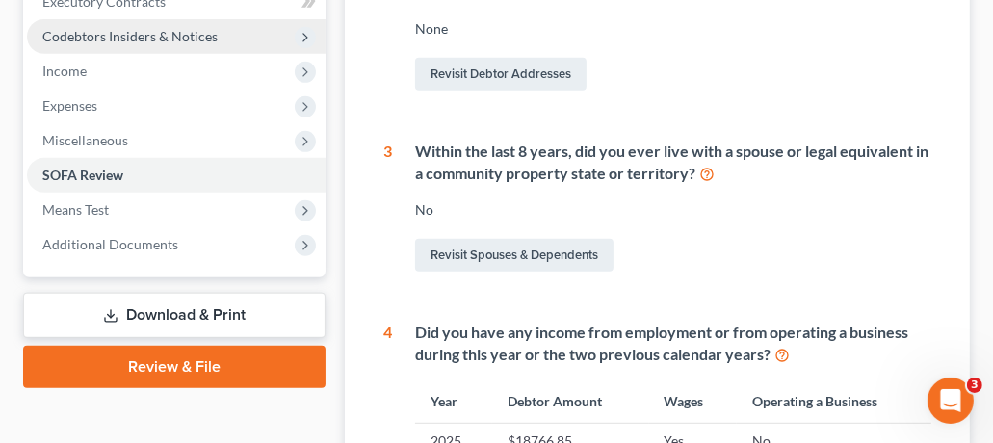
scroll to position [599, 0]
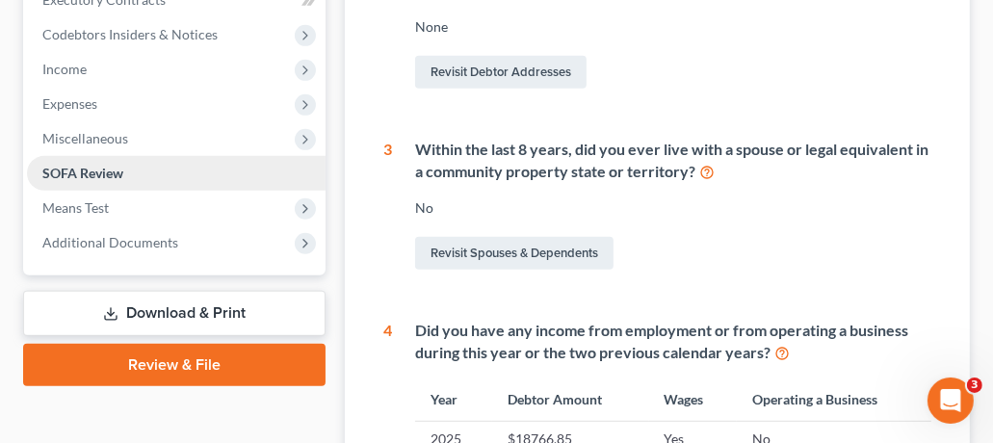
click at [90, 166] on span "SOFA Review" at bounding box center [82, 173] width 81 height 16
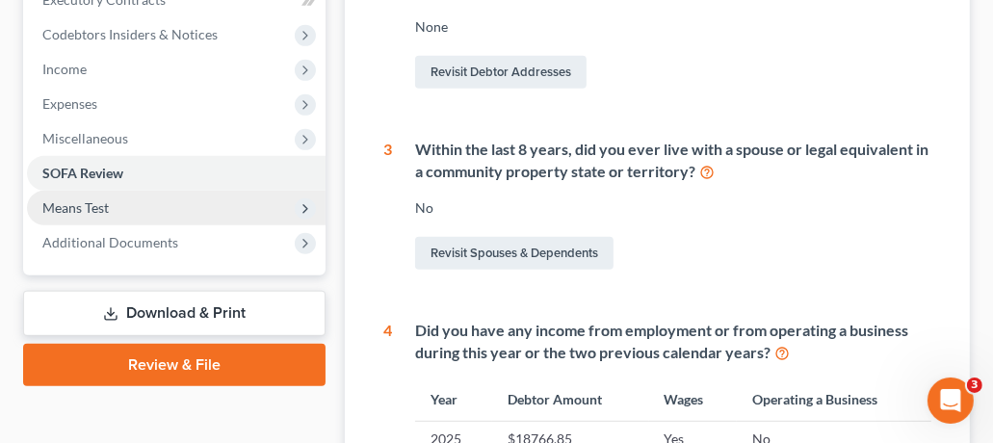
click at [90, 209] on span "Means Test" at bounding box center [75, 207] width 66 height 16
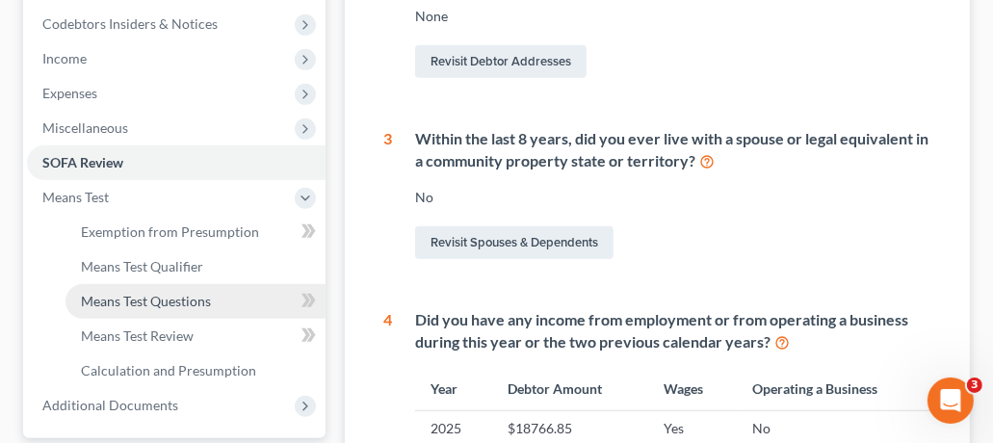
scroll to position [563, 0]
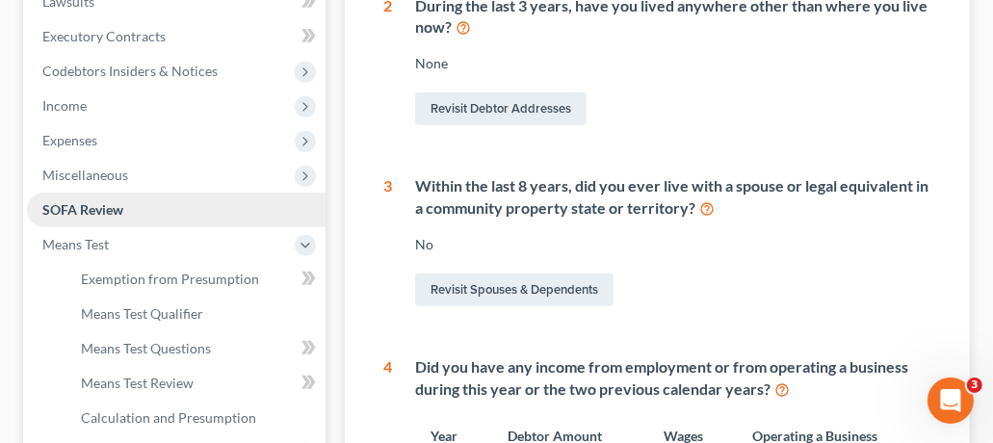
click at [98, 211] on span "SOFA Review" at bounding box center [82, 209] width 81 height 16
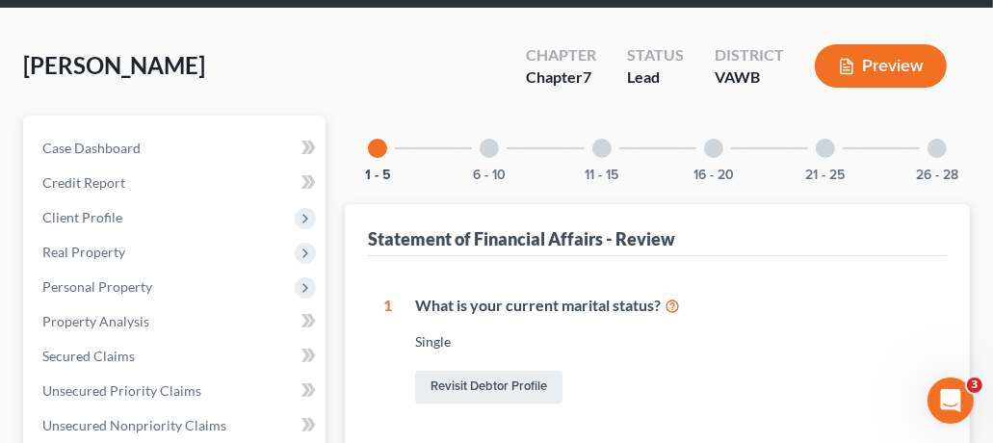
scroll to position [50, 0]
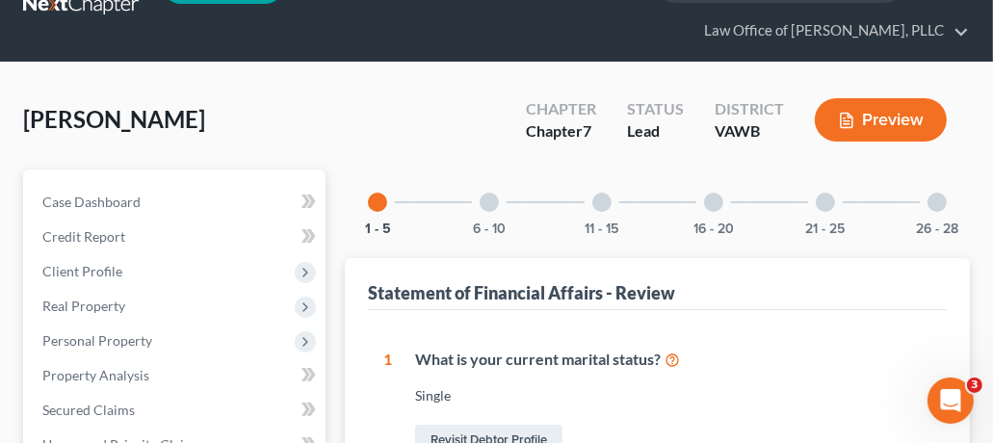
click at [493, 203] on div at bounding box center [489, 202] width 19 height 19
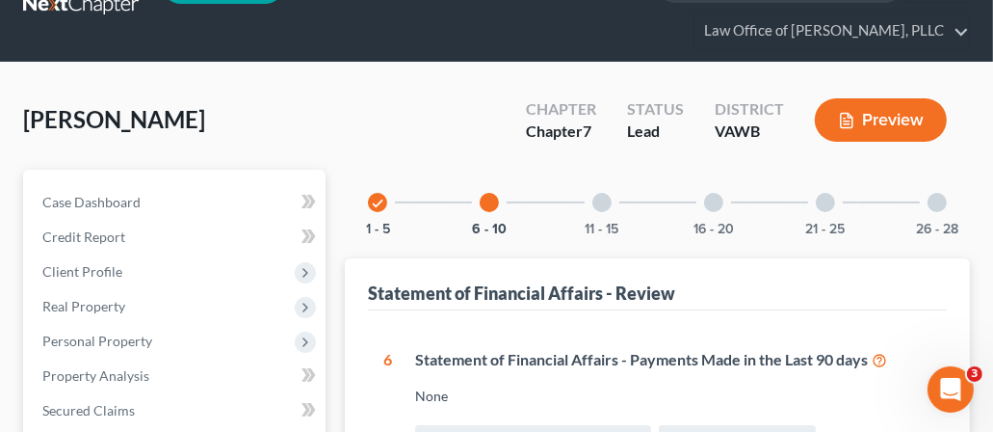
click at [603, 208] on div at bounding box center [602, 202] width 19 height 19
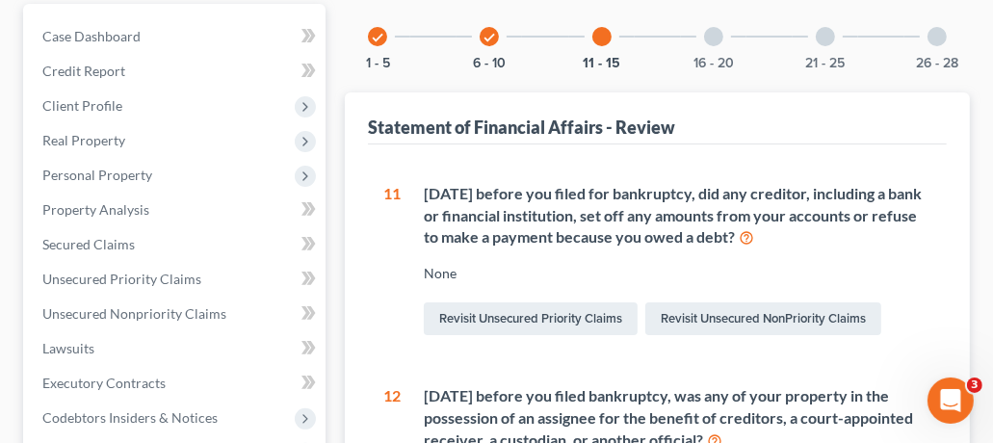
scroll to position [6, 0]
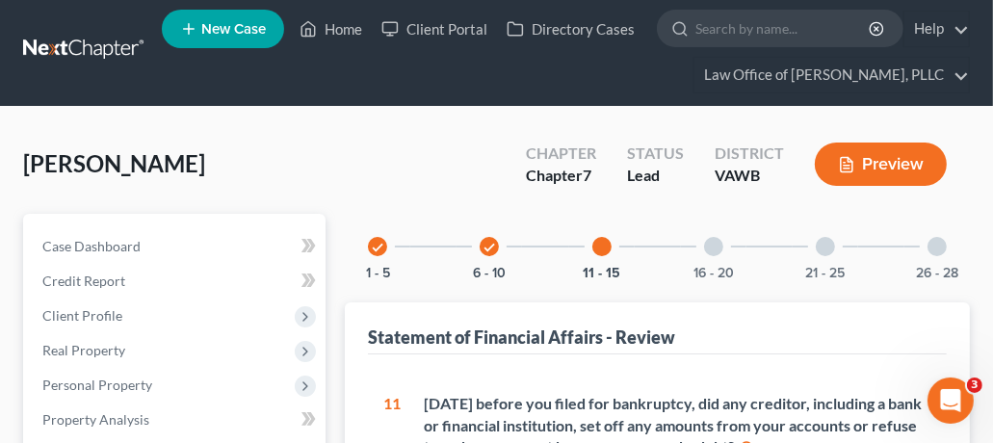
click at [707, 243] on div at bounding box center [713, 246] width 19 height 19
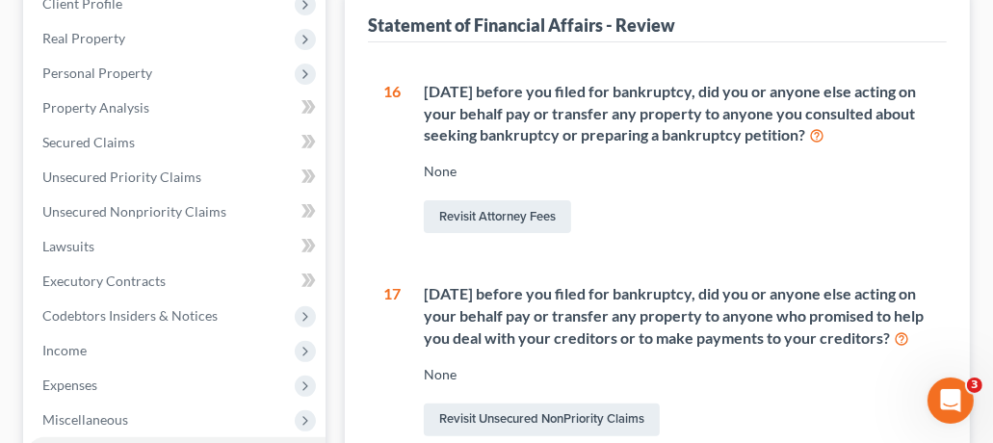
scroll to position [303, 0]
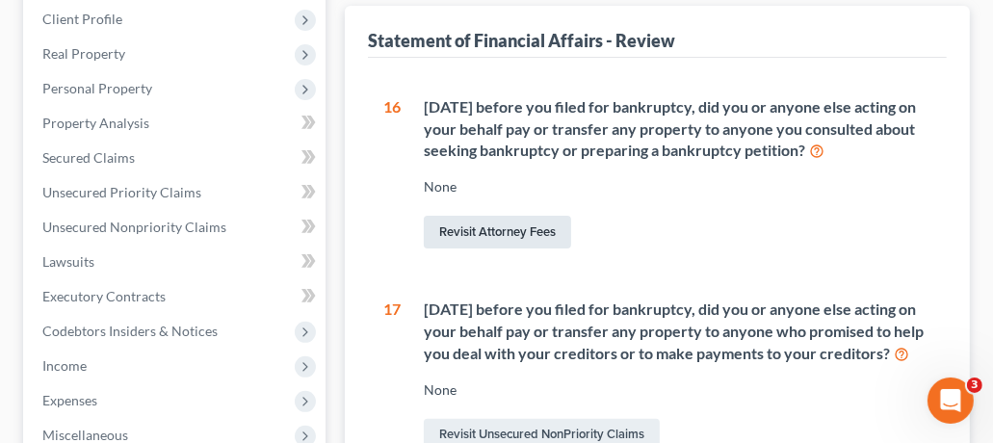
click at [526, 247] on link "Revisit Attorney Fees" at bounding box center [497, 232] width 147 height 33
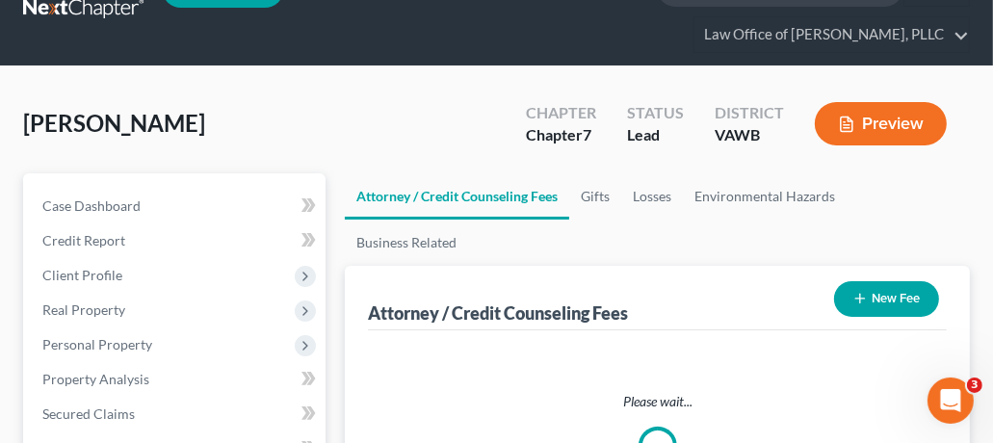
select select "0"
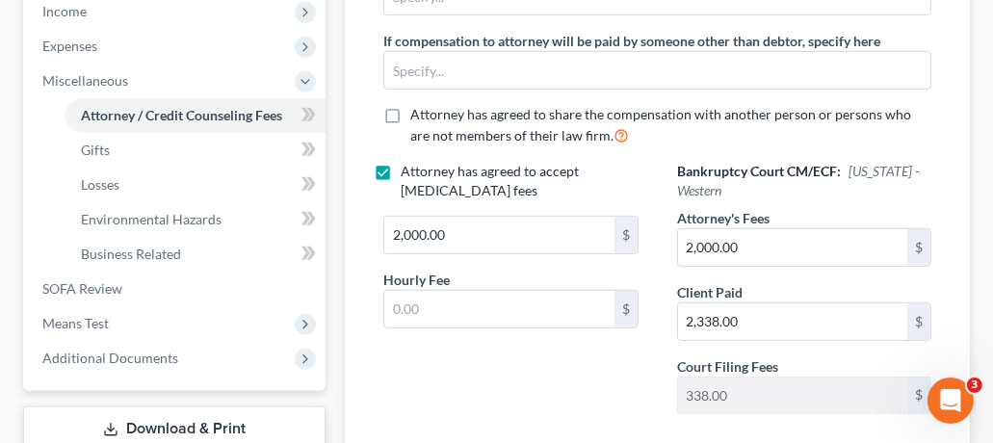
scroll to position [661, 0]
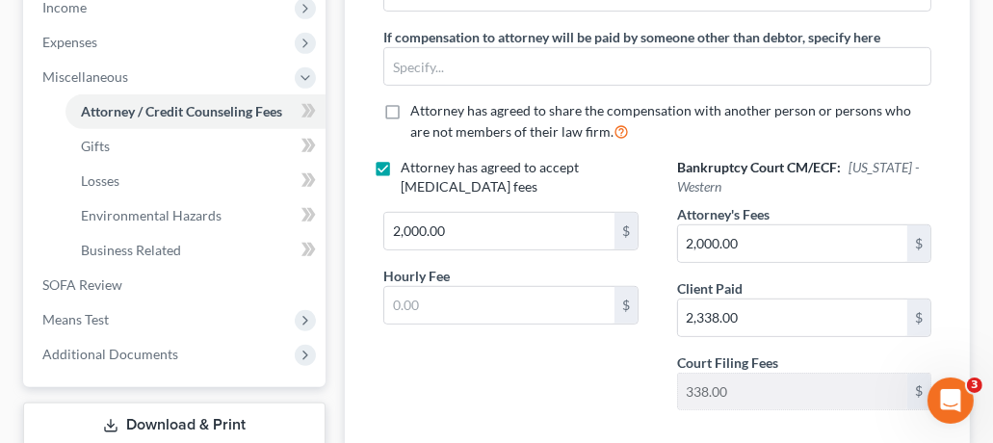
click at [401, 165] on label "Attorney has agreed to accept [MEDICAL_DATA] fees" at bounding box center [524, 177] width 247 height 39
click at [409, 165] on input "Attorney has agreed to accept [MEDICAL_DATA] fees" at bounding box center [415, 164] width 13 height 13
checkbox input "false"
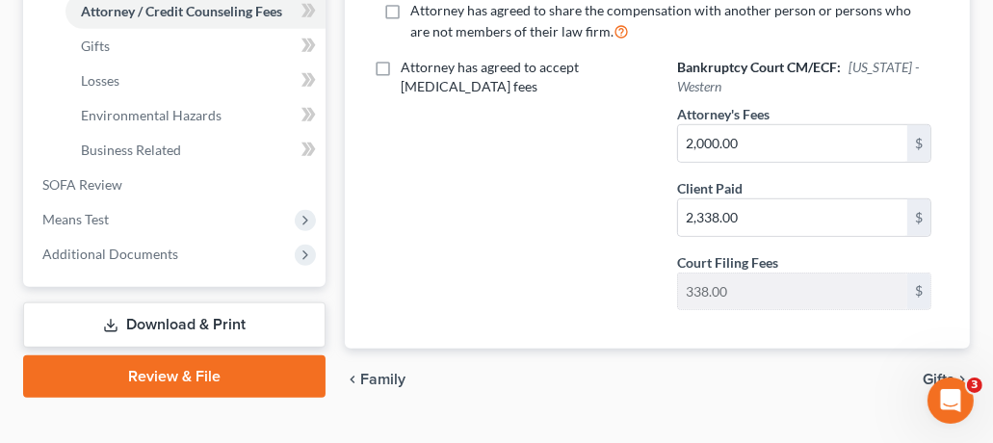
scroll to position [798, 0]
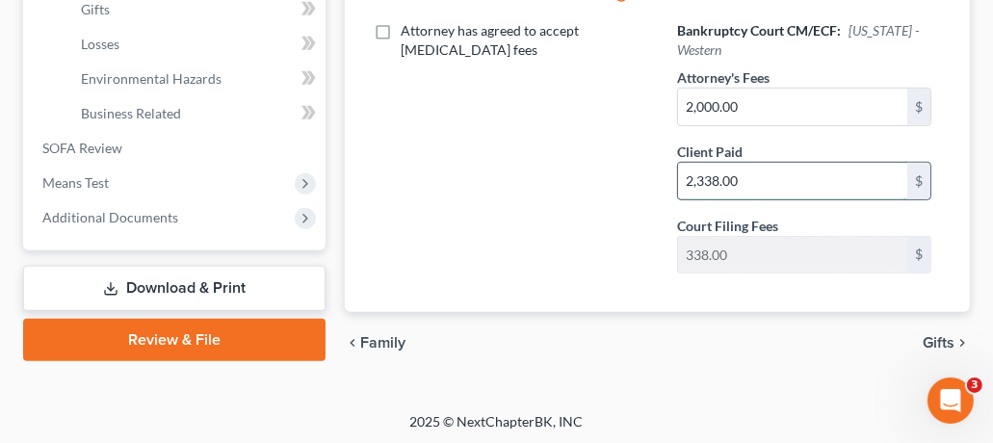
click at [765, 166] on input "2,338.00" at bounding box center [792, 181] width 229 height 37
type input "2,000"
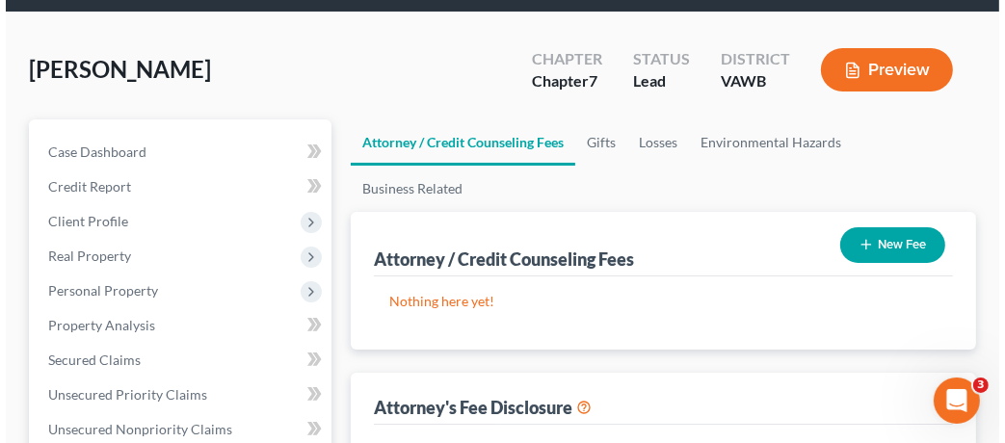
scroll to position [22, 0]
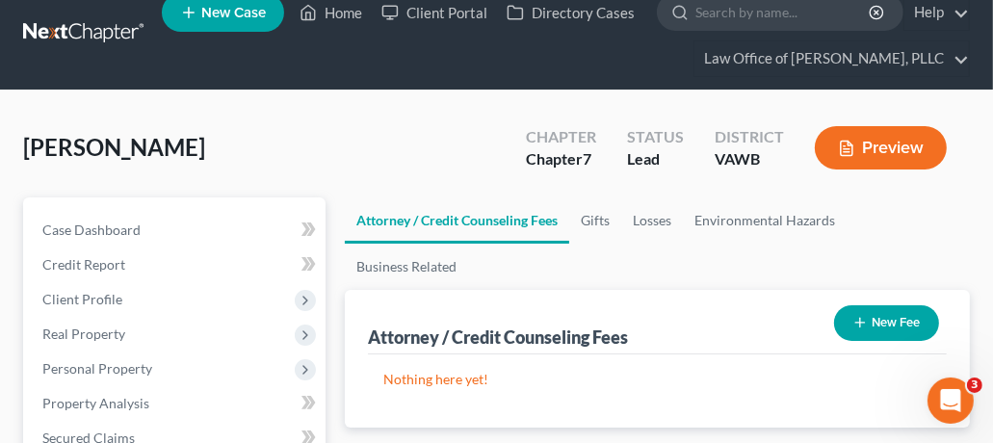
click at [863, 330] on button "New Fee" at bounding box center [886, 323] width 105 height 36
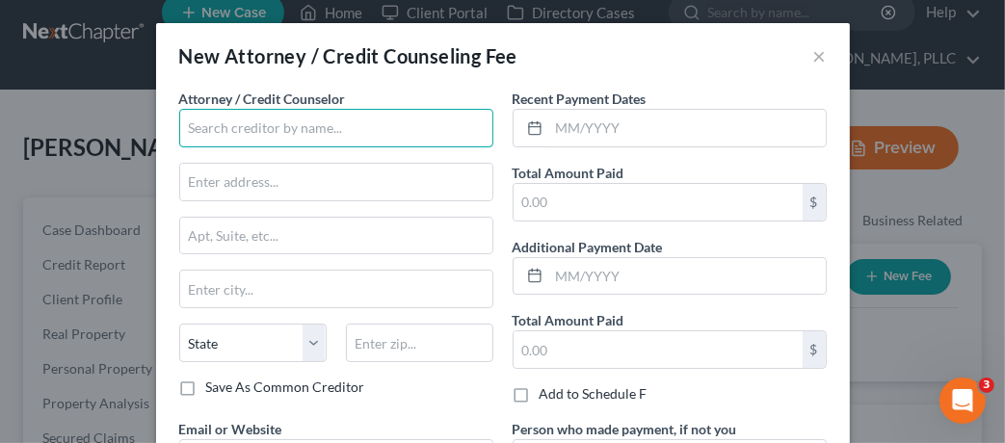
click at [280, 119] on input "text" at bounding box center [336, 128] width 314 height 39
type input "Law Office of [PERSON_NAME], PLLC"
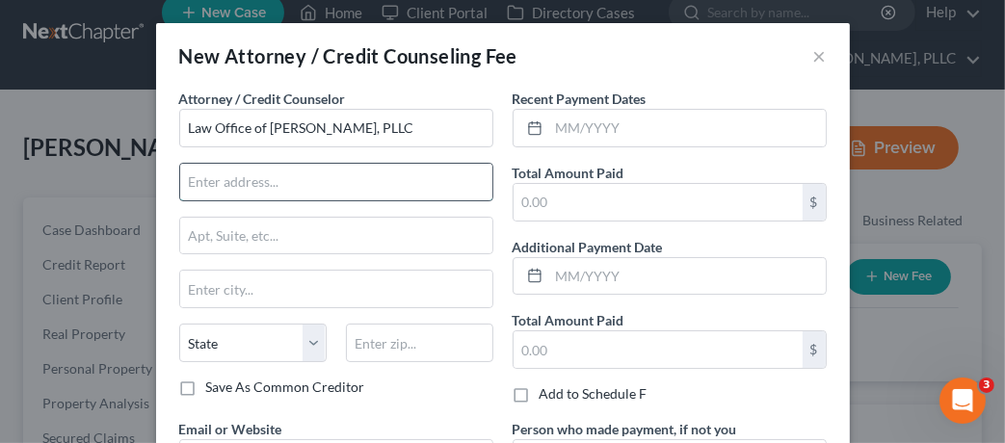
type input "[STREET_ADDRESS]"
type input "SUITE 101"
type input "Harrisonburg"
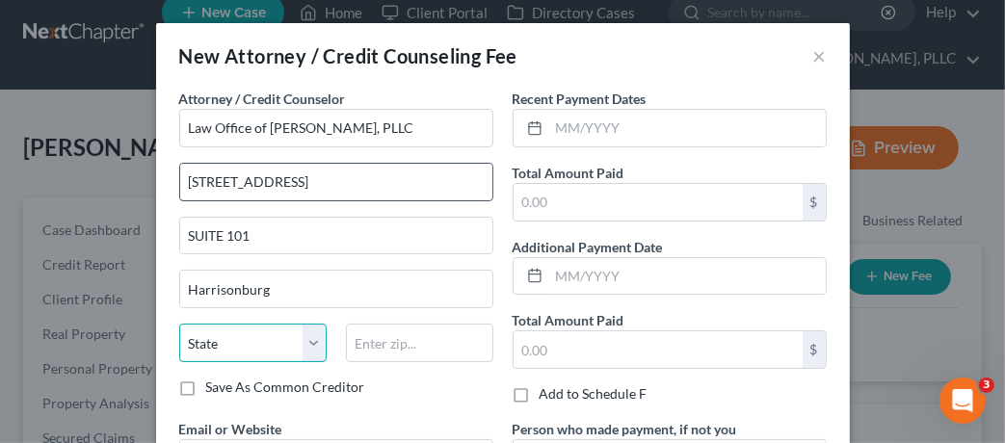
select select "48"
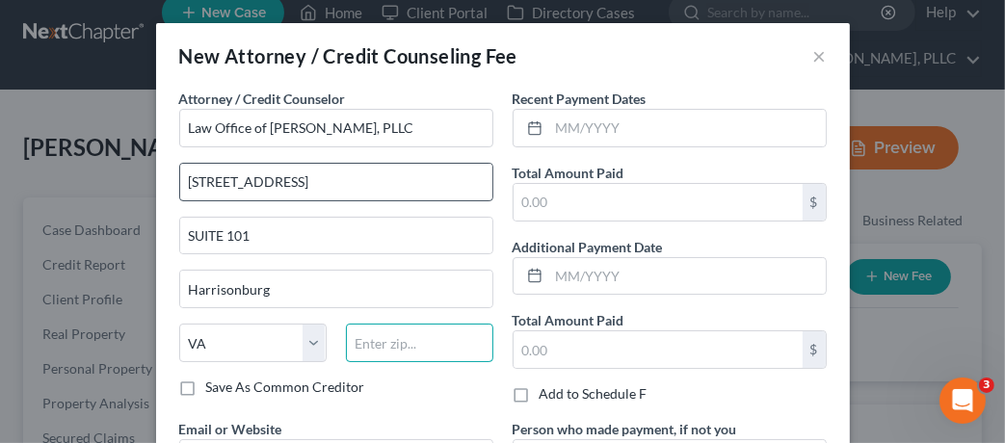
type input "22801"
type input "[PERSON_NAME][EMAIL_ADDRESS][DOMAIN_NAME]"
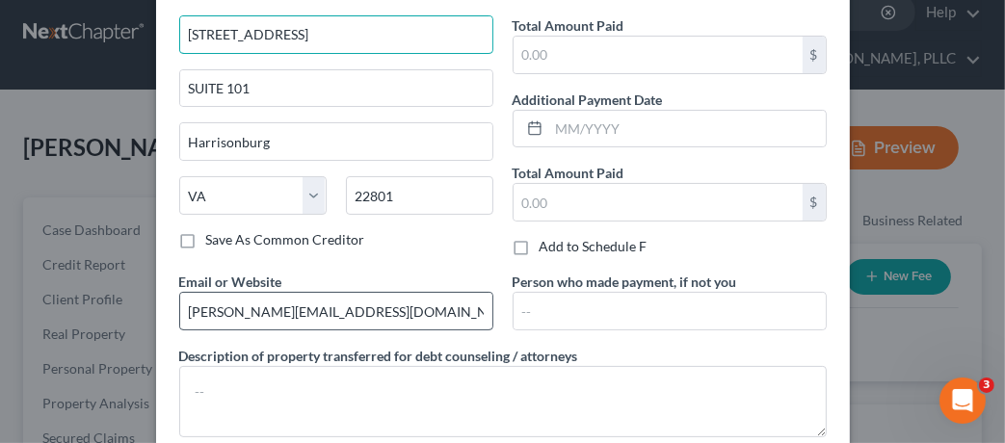
scroll to position [143, 0]
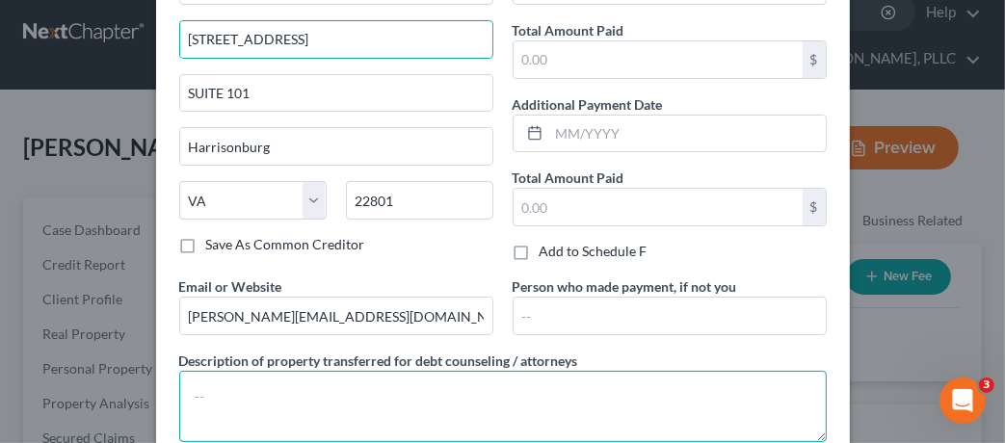
click at [274, 404] on textarea at bounding box center [502, 406] width 647 height 71
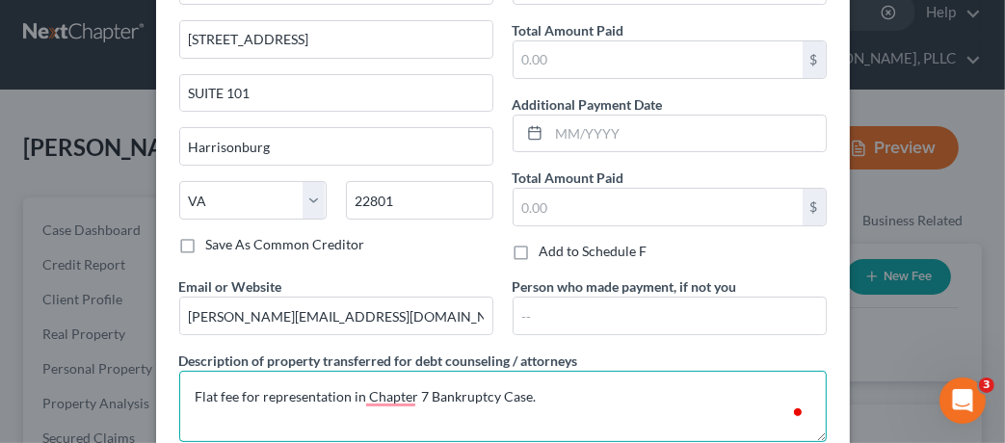
scroll to position [0, 0]
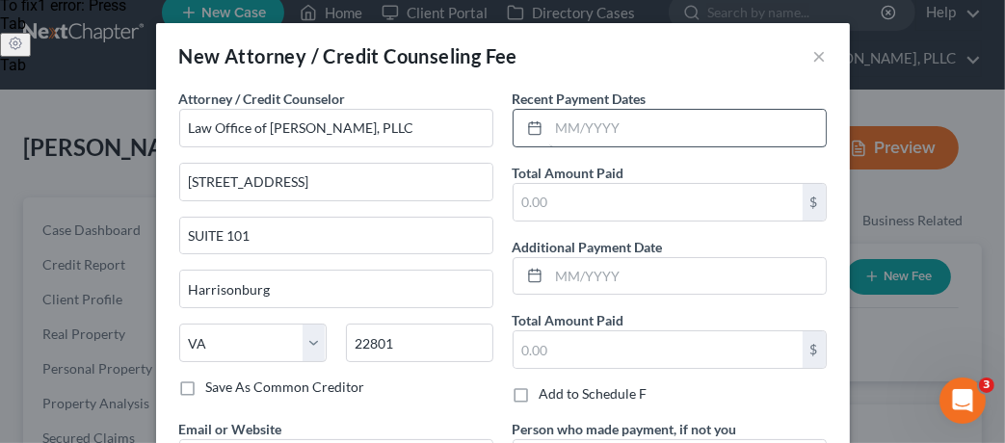
type textarea "Flat fee for representation in Chapter 7 Bankruptcy Case."
click at [574, 139] on input "text" at bounding box center [687, 128] width 277 height 37
type input "[DATE]"
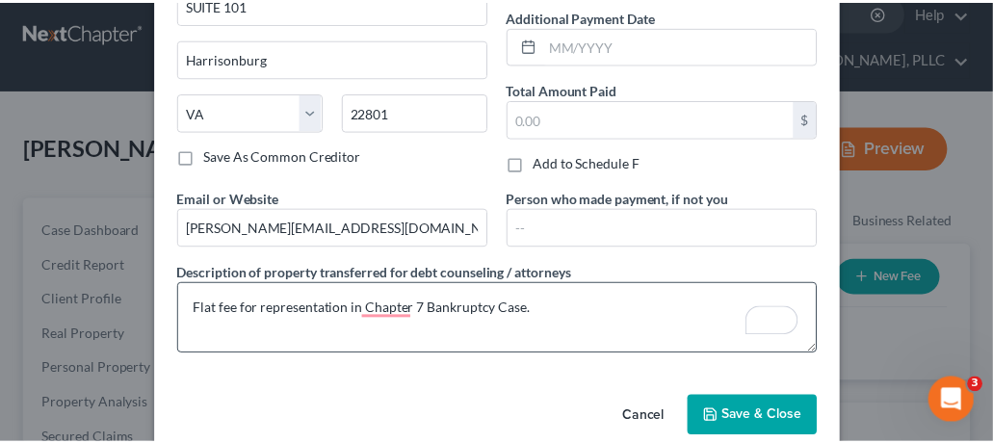
scroll to position [260, 0]
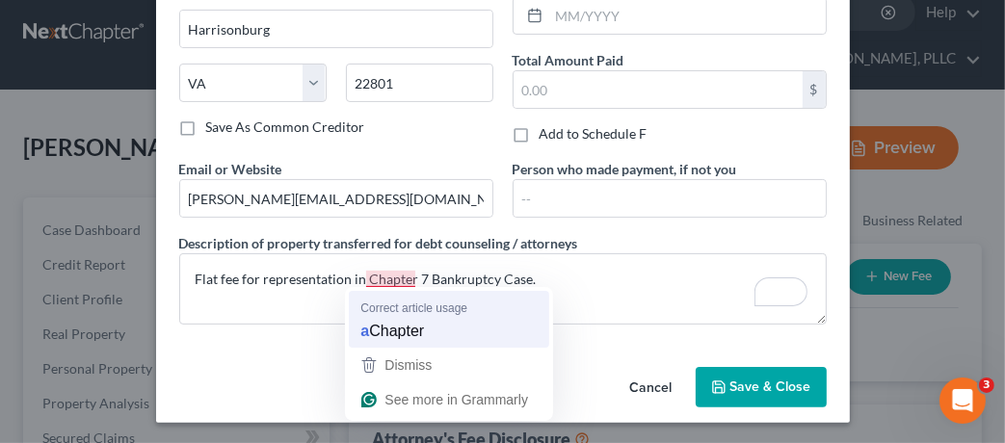
type input "2,000"
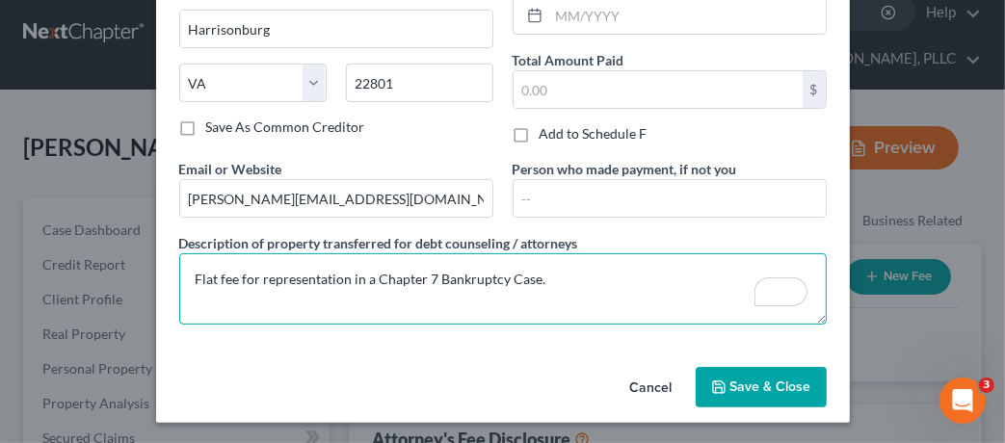
type textarea "Flat fee for representation in a Chapter 7 Bankruptcy Case."
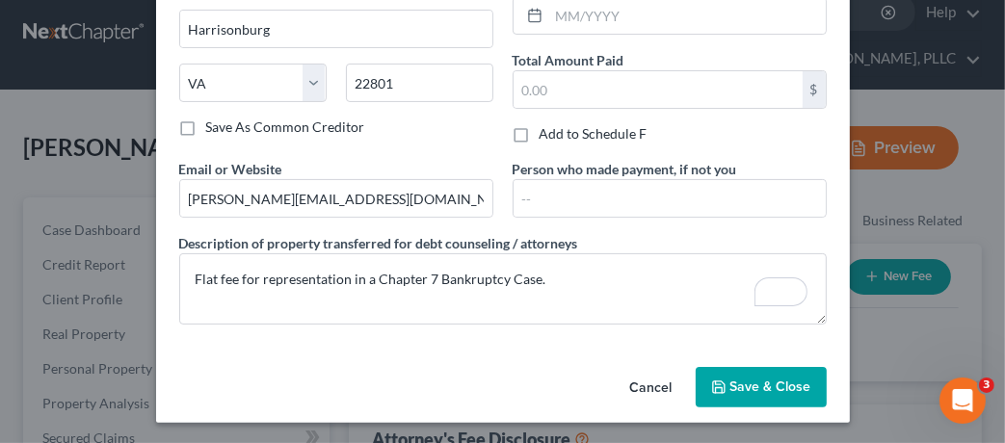
click at [776, 390] on span "Save & Close" at bounding box center [770, 387] width 81 height 16
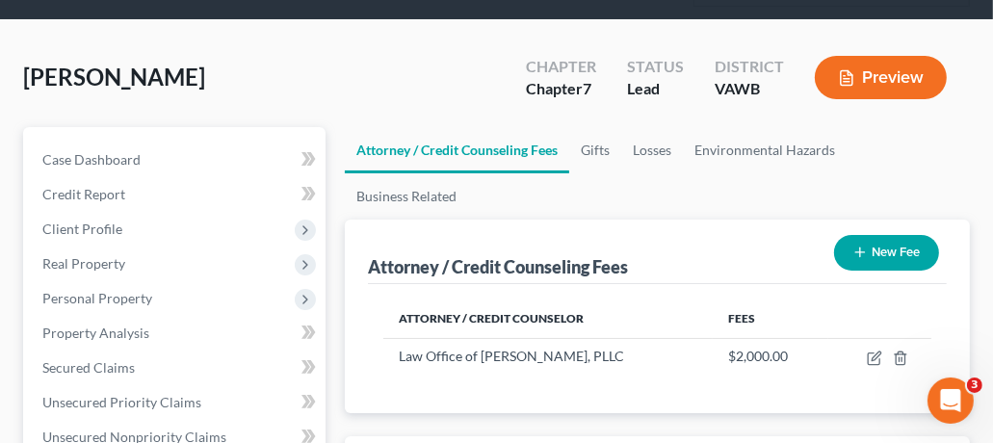
scroll to position [0, 0]
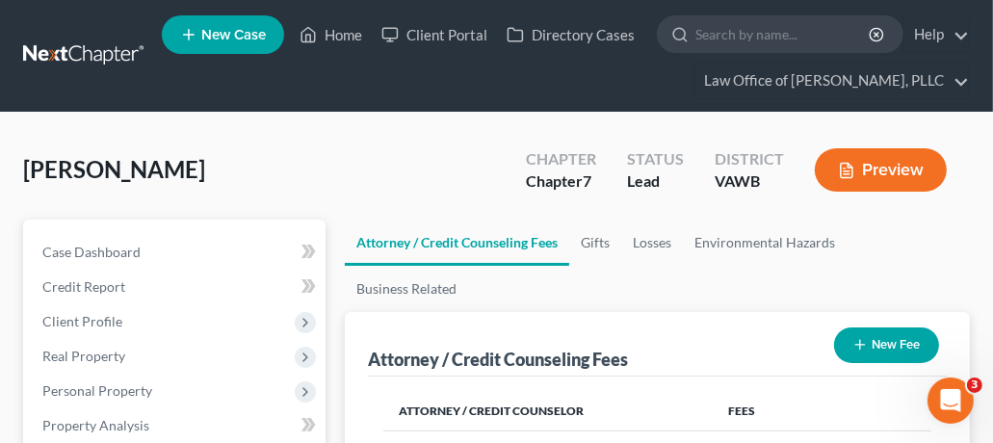
click at [870, 162] on button "Preview" at bounding box center [881, 169] width 132 height 43
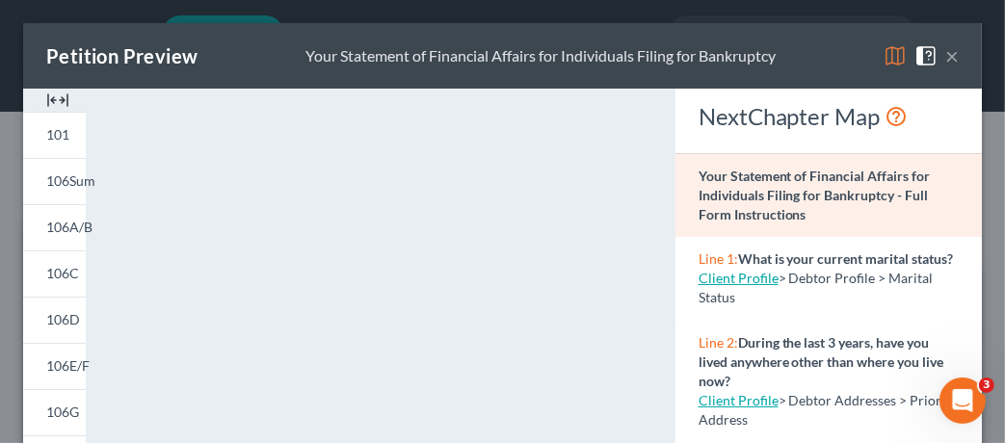
click at [945, 57] on button "×" at bounding box center [951, 55] width 13 height 23
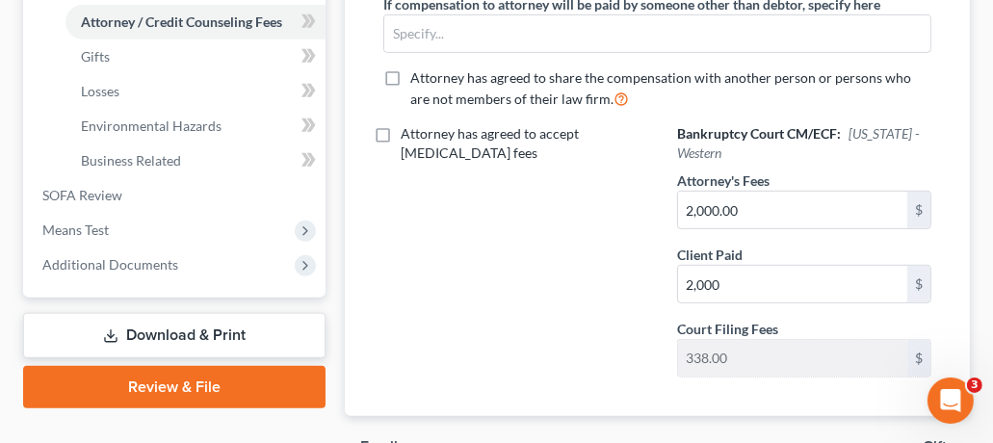
scroll to position [771, 0]
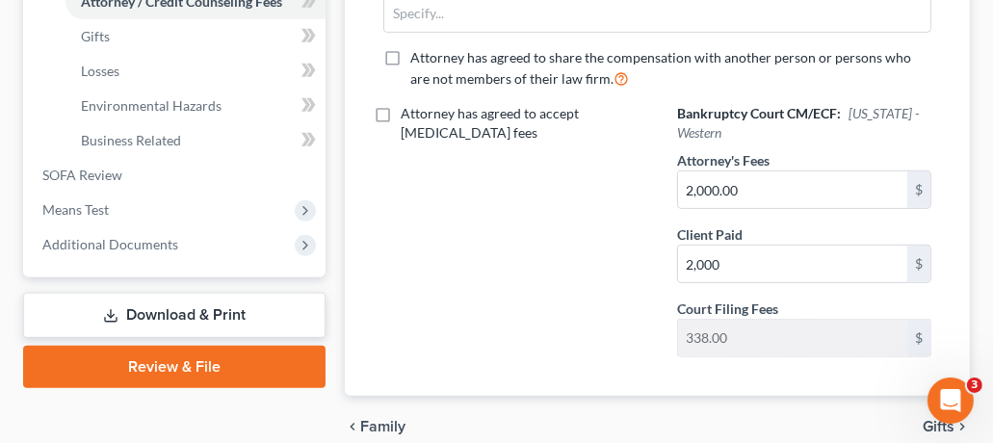
click at [217, 314] on link "Download & Print" at bounding box center [174, 315] width 303 height 45
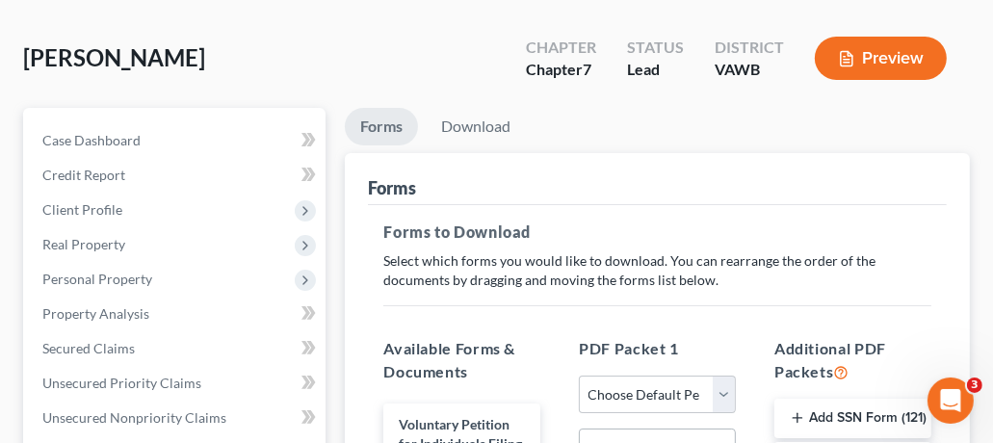
scroll to position [224, 0]
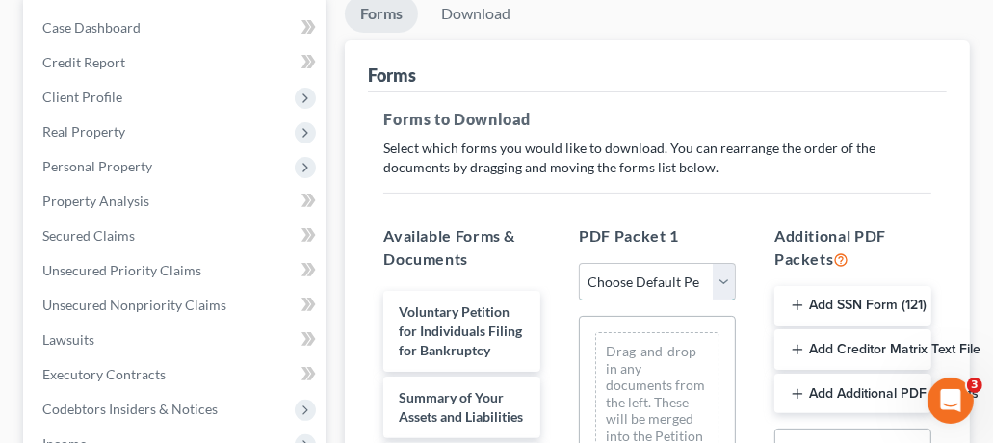
click at [658, 279] on select "Choose Default Petition PDF Packet Complete Bankruptcy Petition (all forms and …" at bounding box center [657, 282] width 157 height 39
select select "0"
click at [579, 263] on select "Choose Default Petition PDF Packet Complete Bankruptcy Petition (all forms and …" at bounding box center [657, 282] width 157 height 39
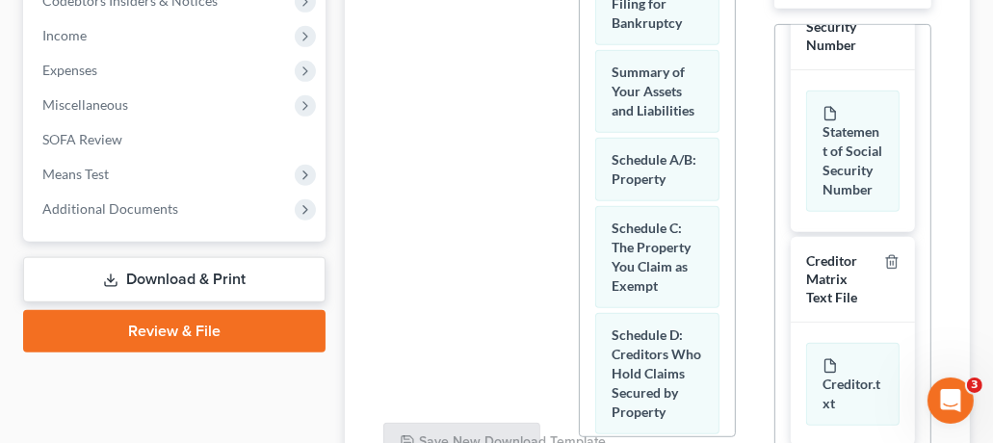
scroll to position [823, 0]
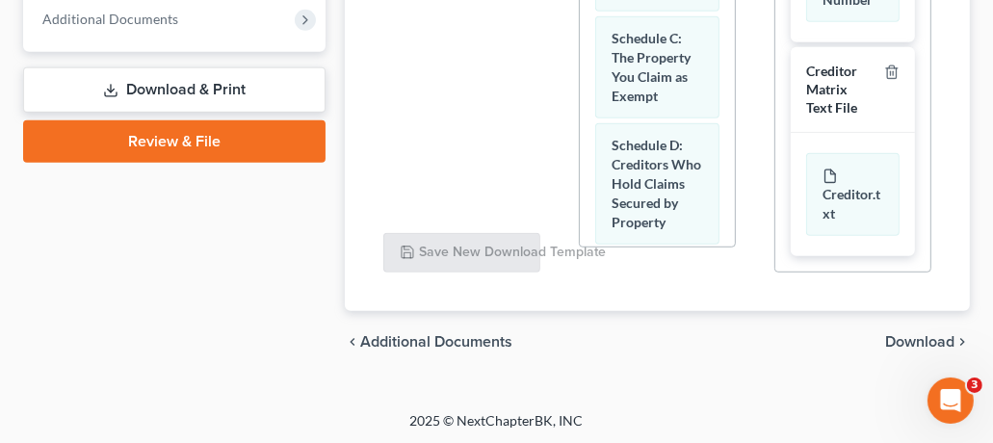
click at [903, 337] on span "Download" at bounding box center [919, 341] width 69 height 15
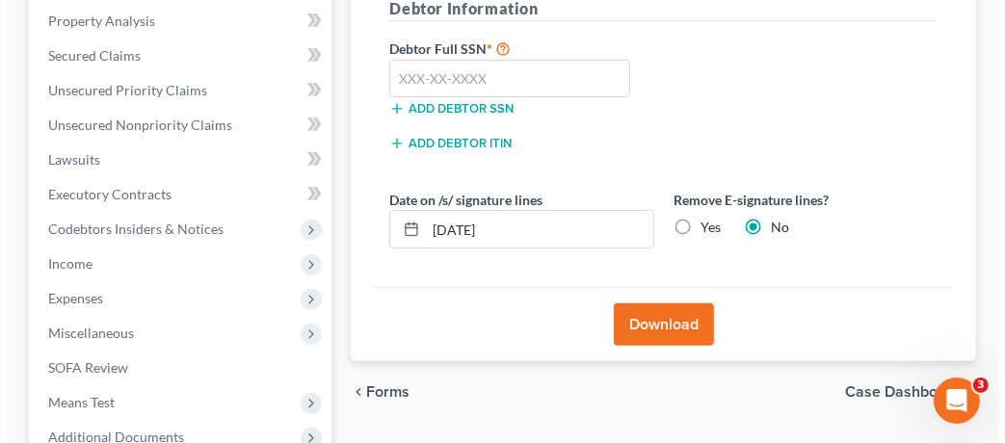
scroll to position [399, 0]
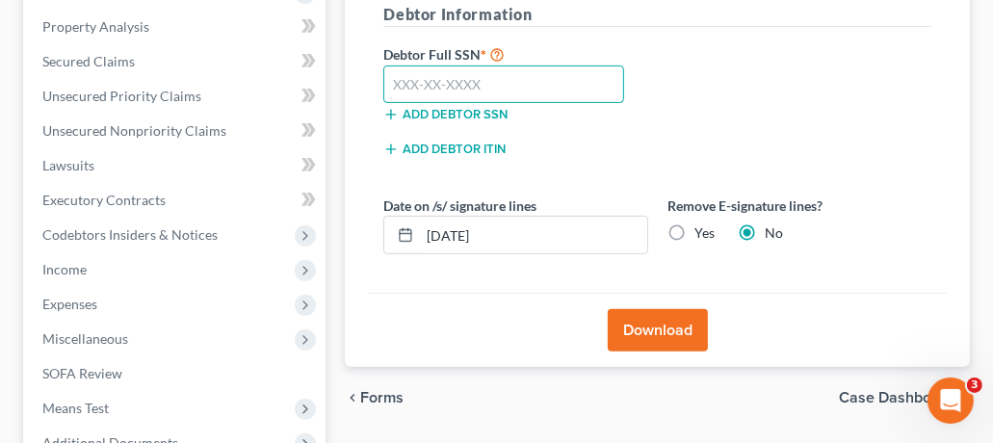
click at [480, 92] on input "text" at bounding box center [503, 85] width 241 height 39
type input "228-04-9012"
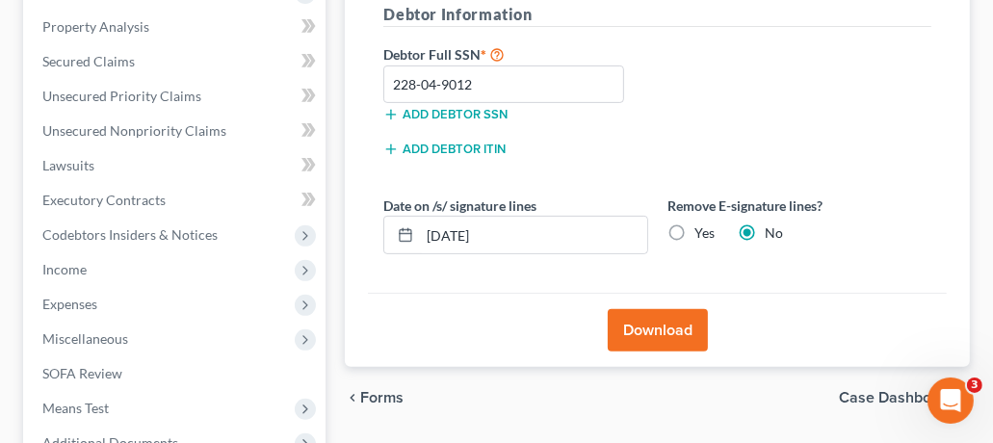
click at [682, 330] on button "Download" at bounding box center [658, 330] width 100 height 42
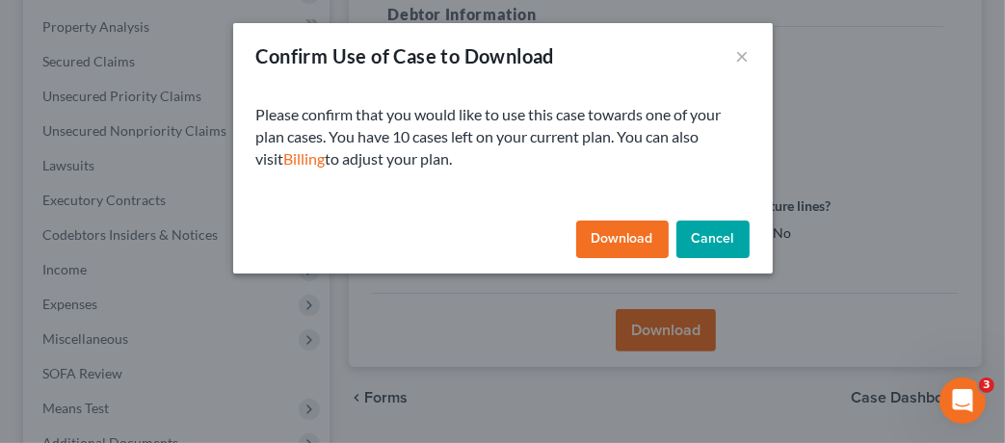
click at [644, 229] on button "Download" at bounding box center [622, 240] width 92 height 39
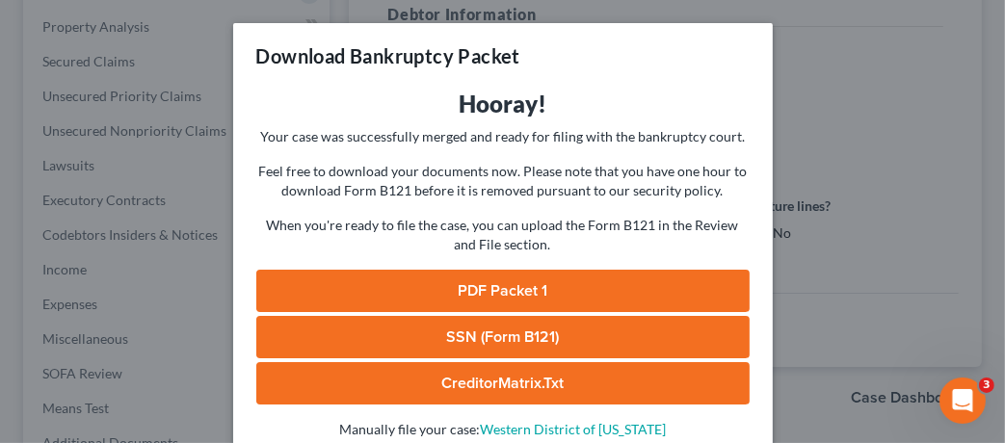
click at [503, 335] on link "SSN (Form B121)" at bounding box center [502, 337] width 493 height 42
click at [518, 284] on link "PDF Packet 1" at bounding box center [502, 291] width 493 height 42
